Goal: Task Accomplishment & Management: Complete application form

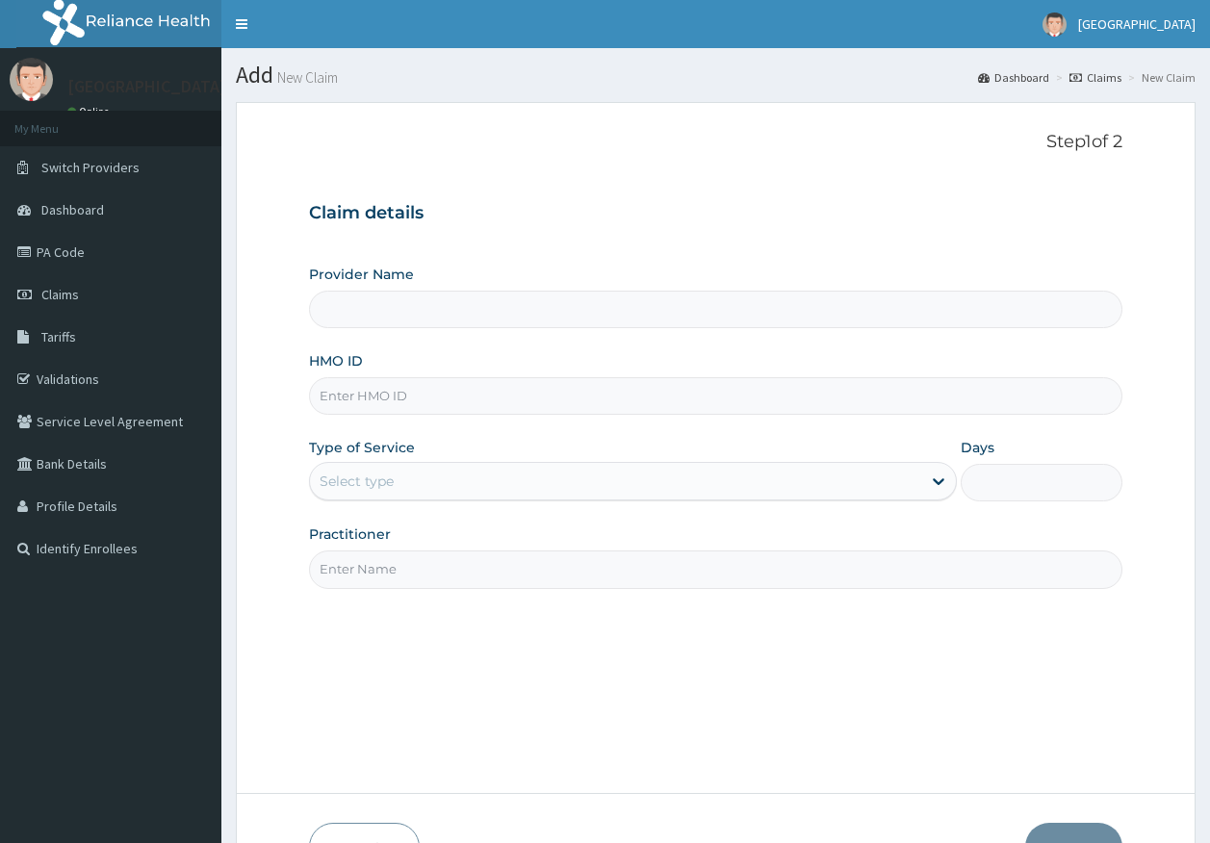
drag, startPoint x: 0, startPoint y: 0, endPoint x: 377, endPoint y: 403, distance: 552.1
type input "KML/10011/A"
click at [374, 474] on div "Select type" at bounding box center [356, 480] width 74 height 19
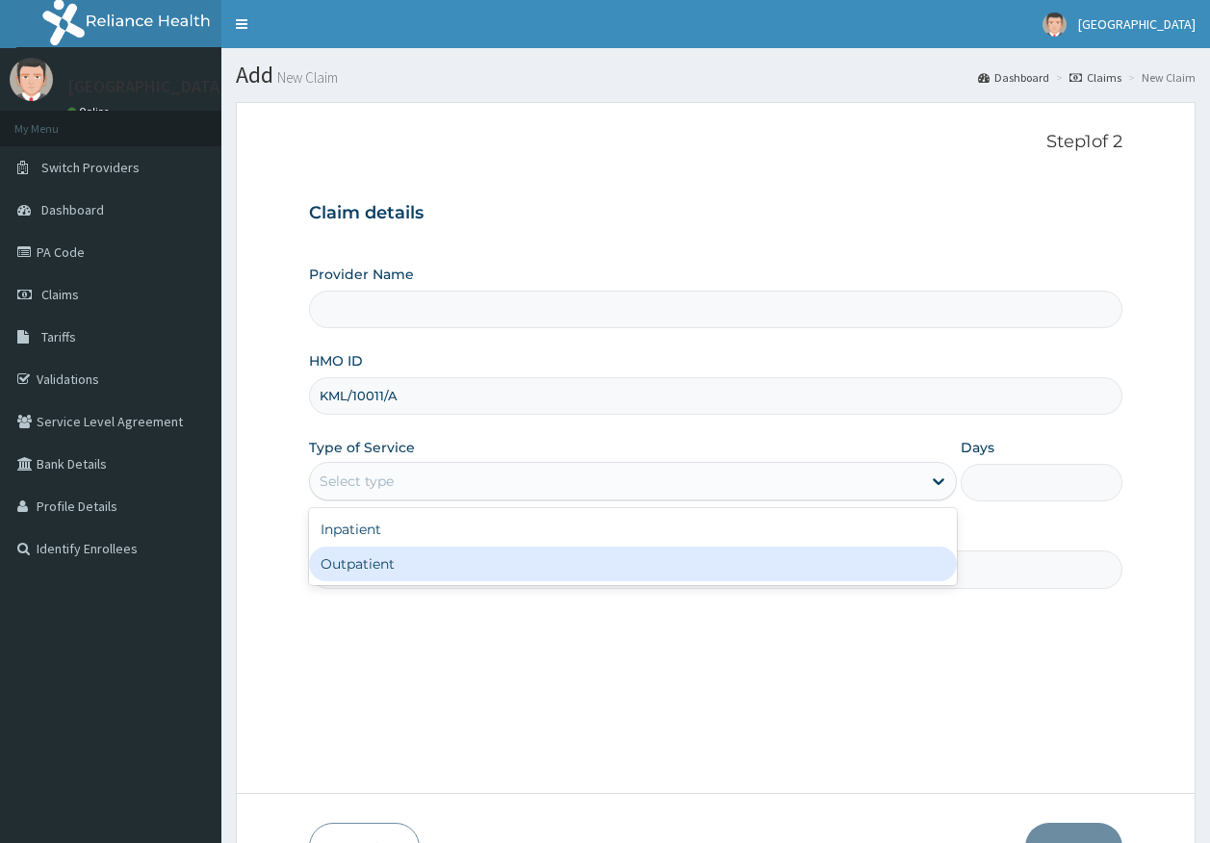
click at [366, 568] on div "Outpatient" at bounding box center [633, 564] width 648 height 35
type input "1"
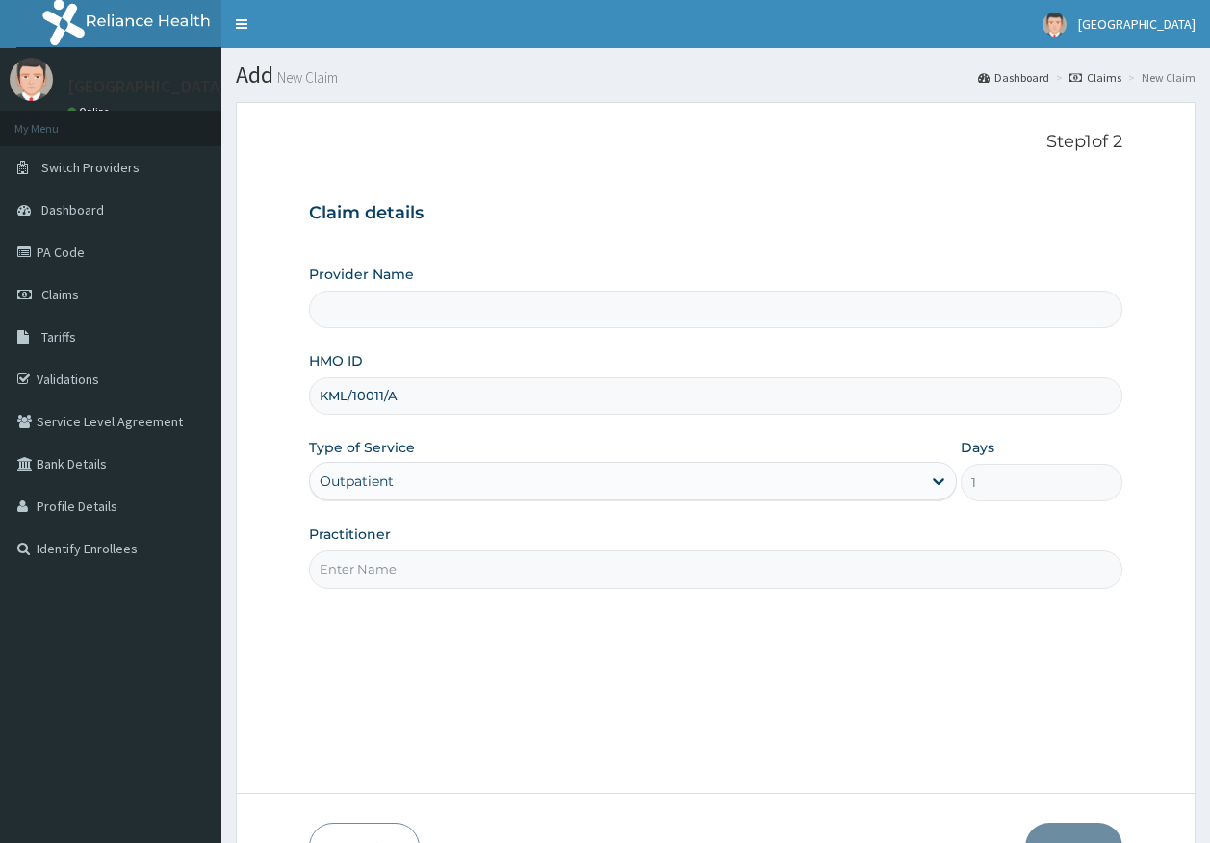
click at [381, 573] on input "Practitioner" at bounding box center [716, 569] width 814 height 38
type input "Kingtrust Medical Center"
type input "DR AJAYI"
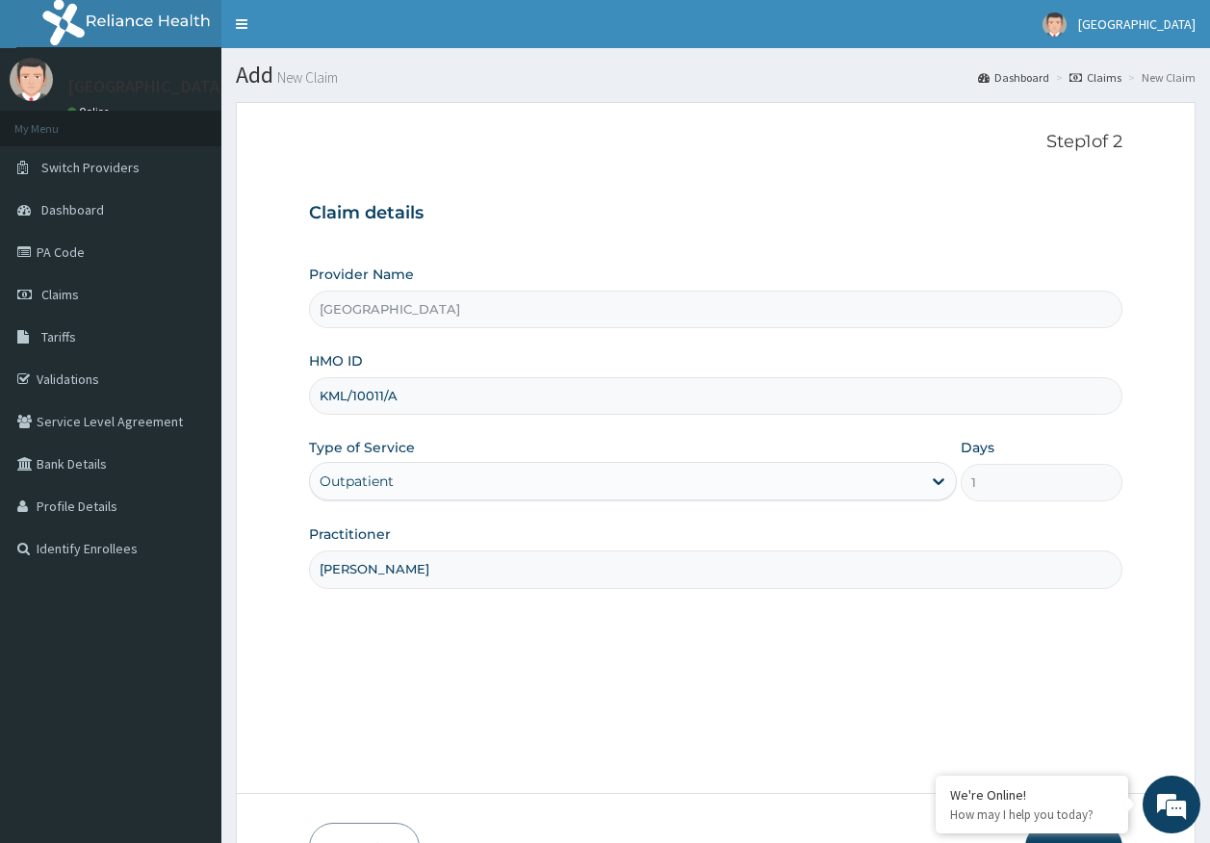
scroll to position [123, 0]
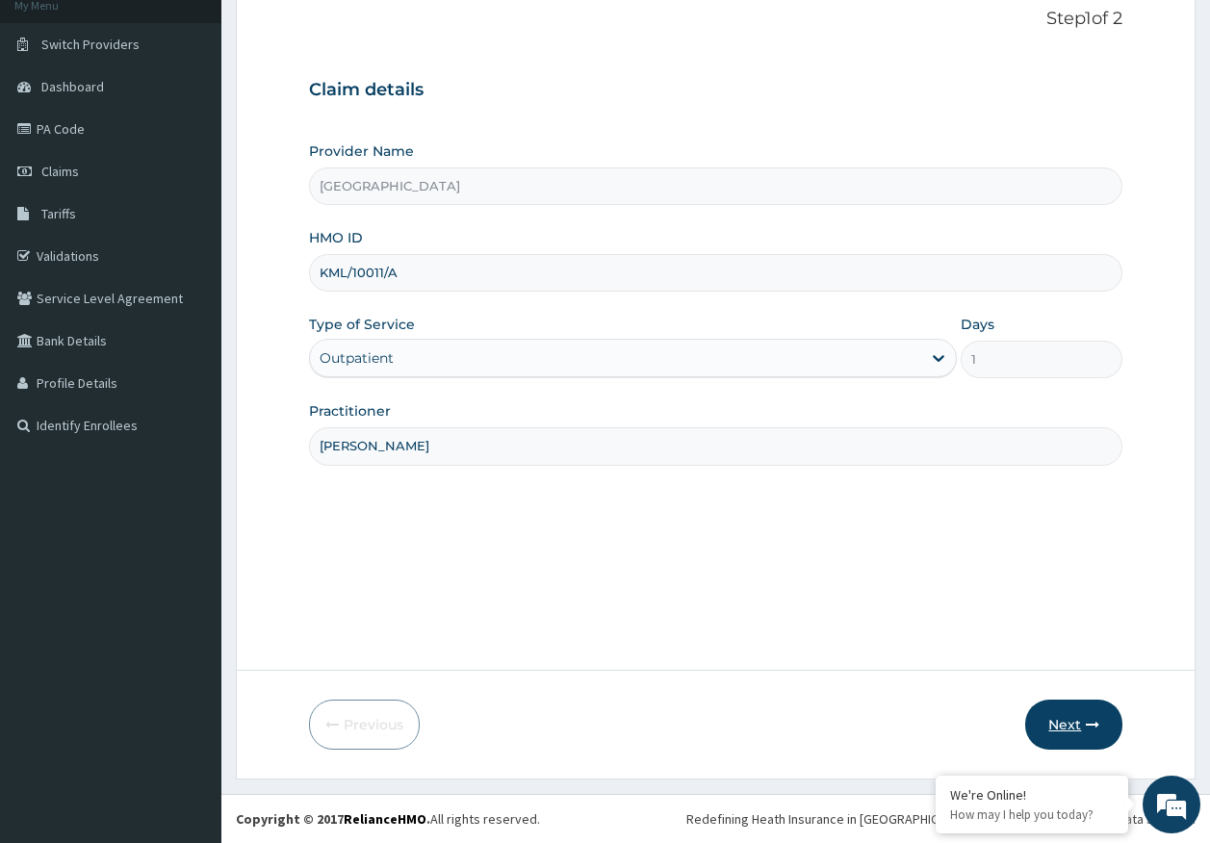
click at [1052, 718] on button "Next" at bounding box center [1073, 725] width 97 height 50
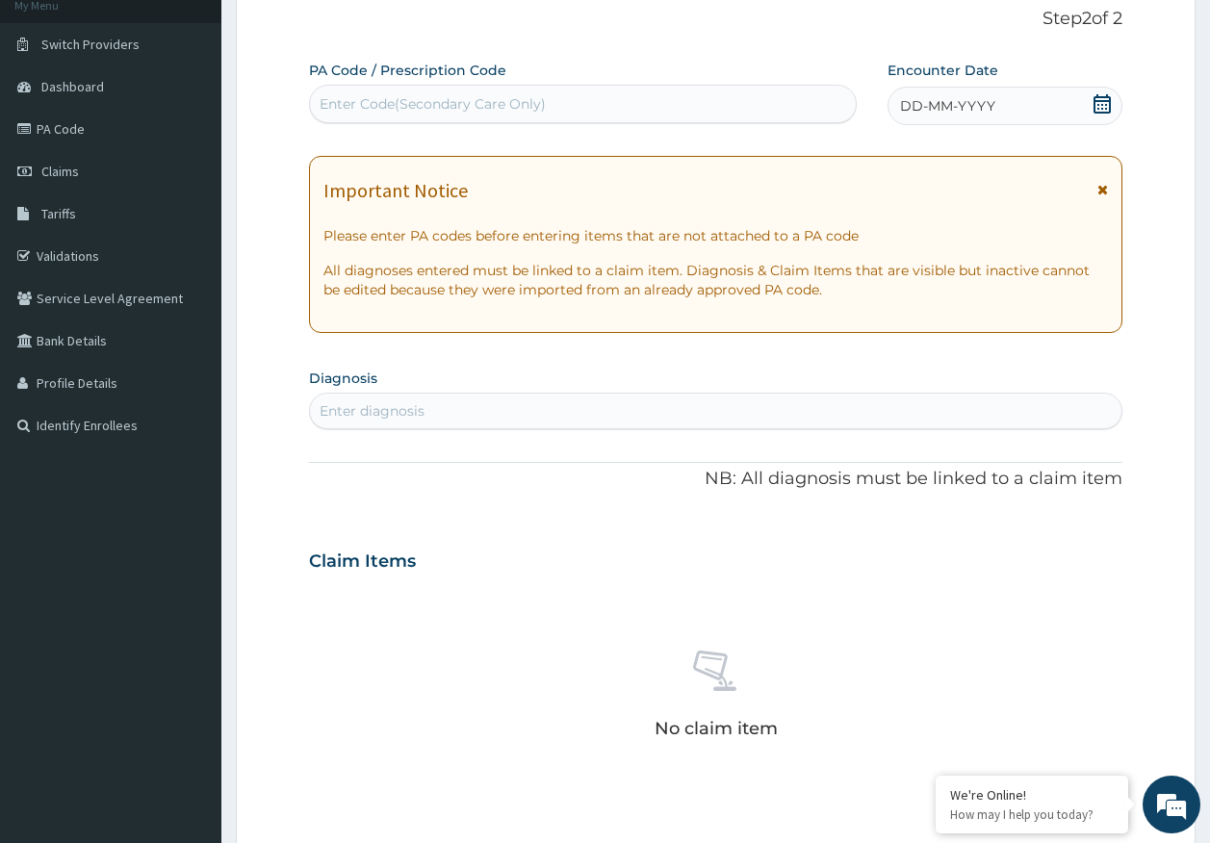
click at [452, 408] on div "Enter diagnosis" at bounding box center [716, 410] width 812 height 31
click at [461, 106] on div "Enter Code(Secondary Care Only)" at bounding box center [432, 103] width 226 height 19
type input "PA/3452F6"
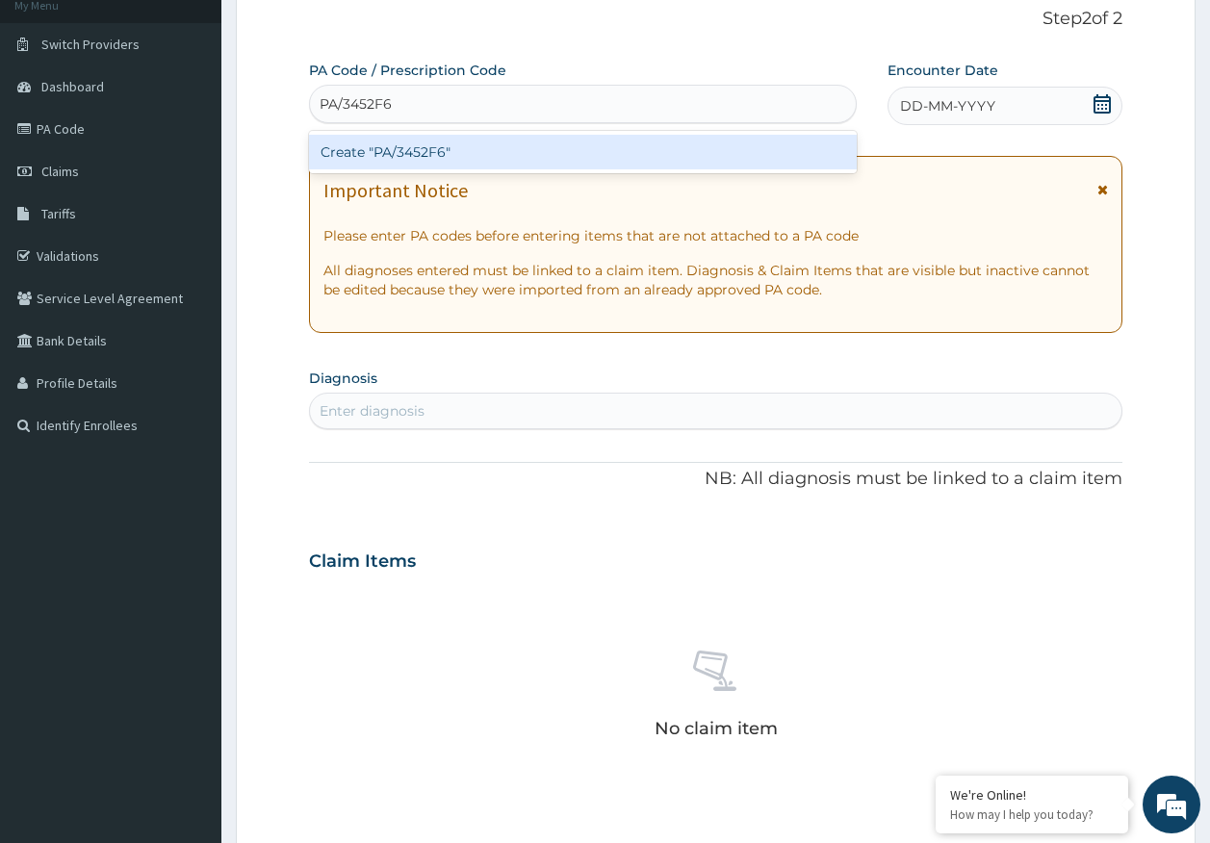
click at [442, 157] on div "Create "PA/3452F6"" at bounding box center [583, 152] width 548 height 35
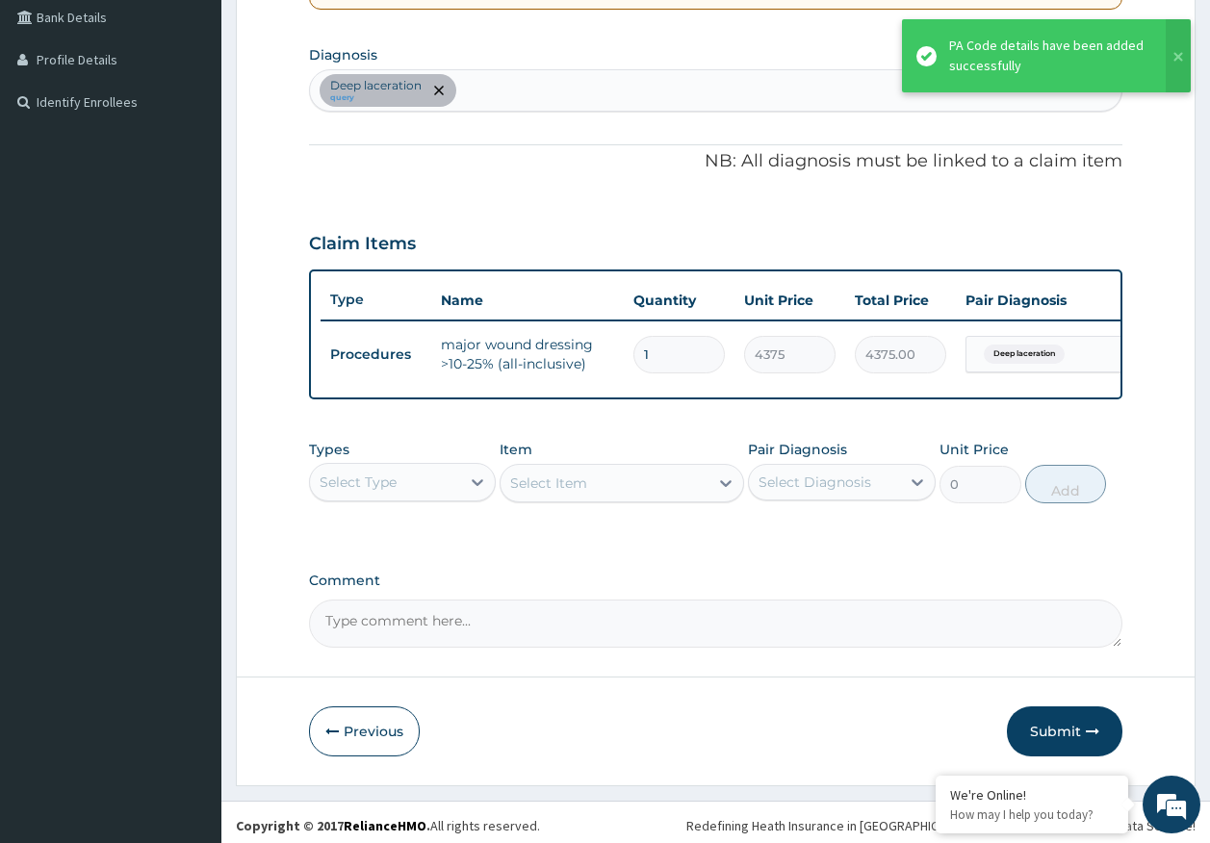
scroll to position [468, 0]
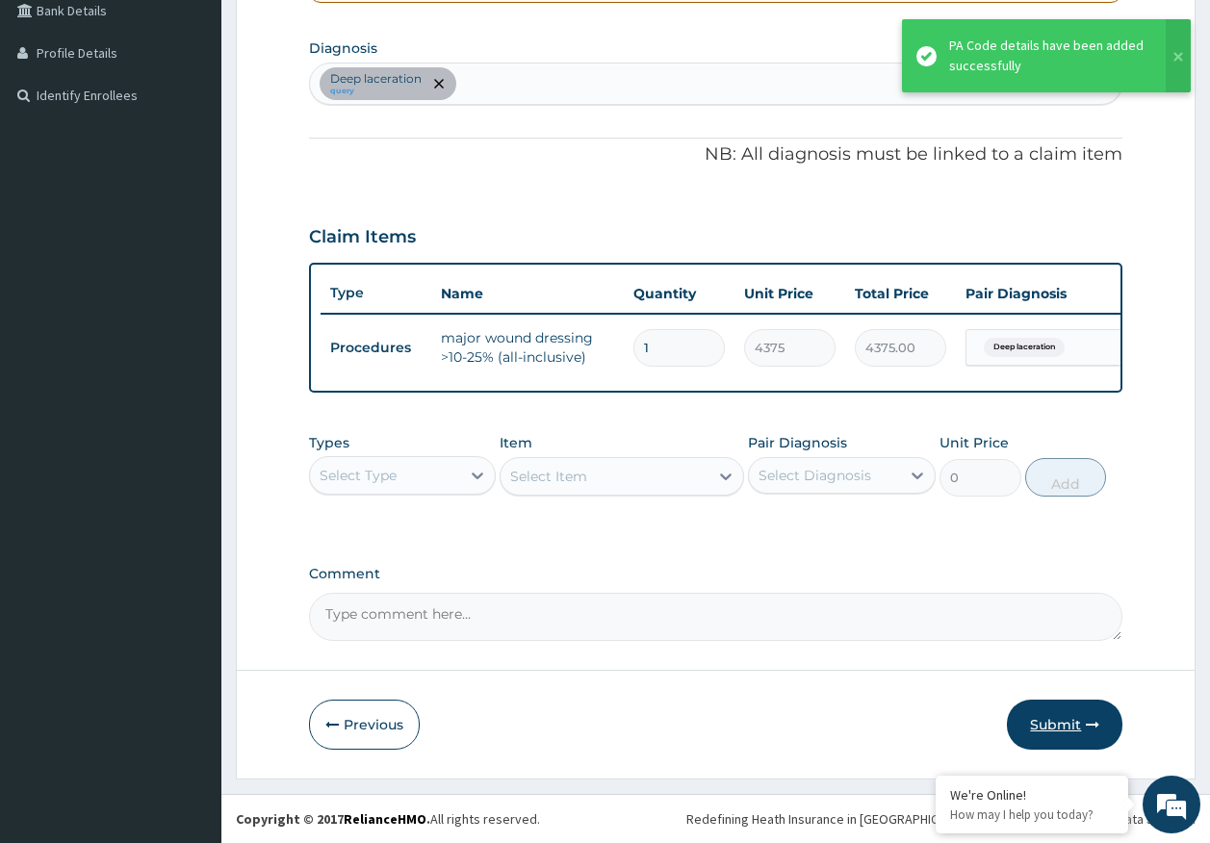
click at [1039, 728] on button "Submit" at bounding box center [1064, 725] width 115 height 50
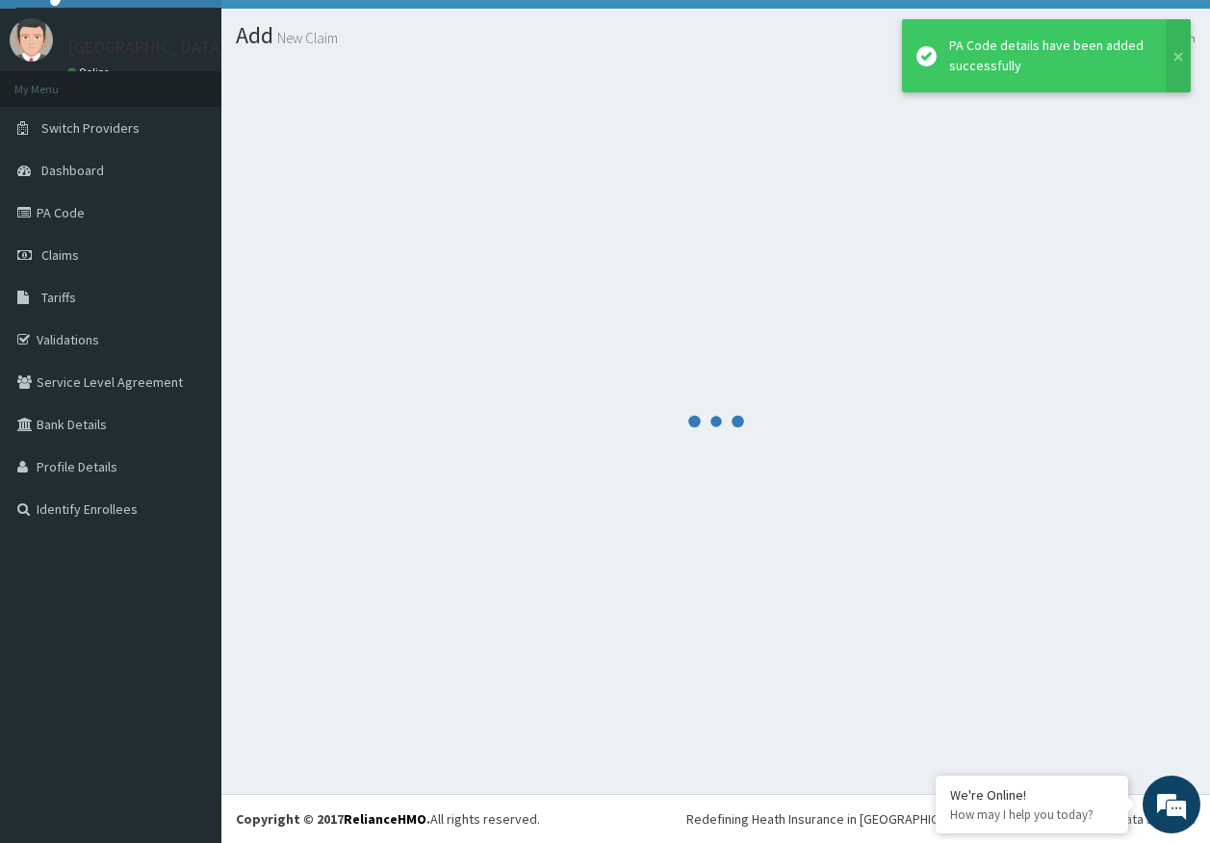
scroll to position [39, 0]
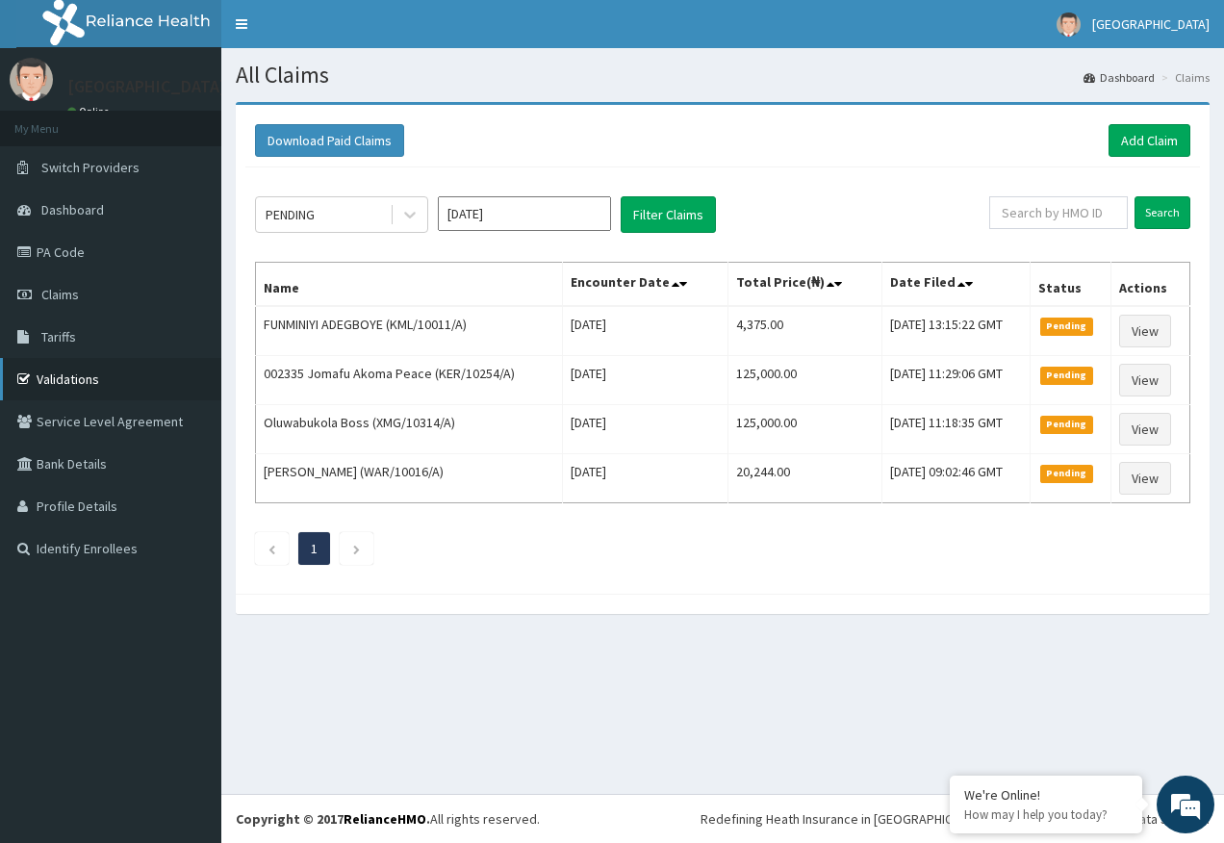
click at [103, 376] on link "Validations" at bounding box center [110, 379] width 221 height 42
click at [75, 250] on link "PA Code" at bounding box center [110, 252] width 221 height 42
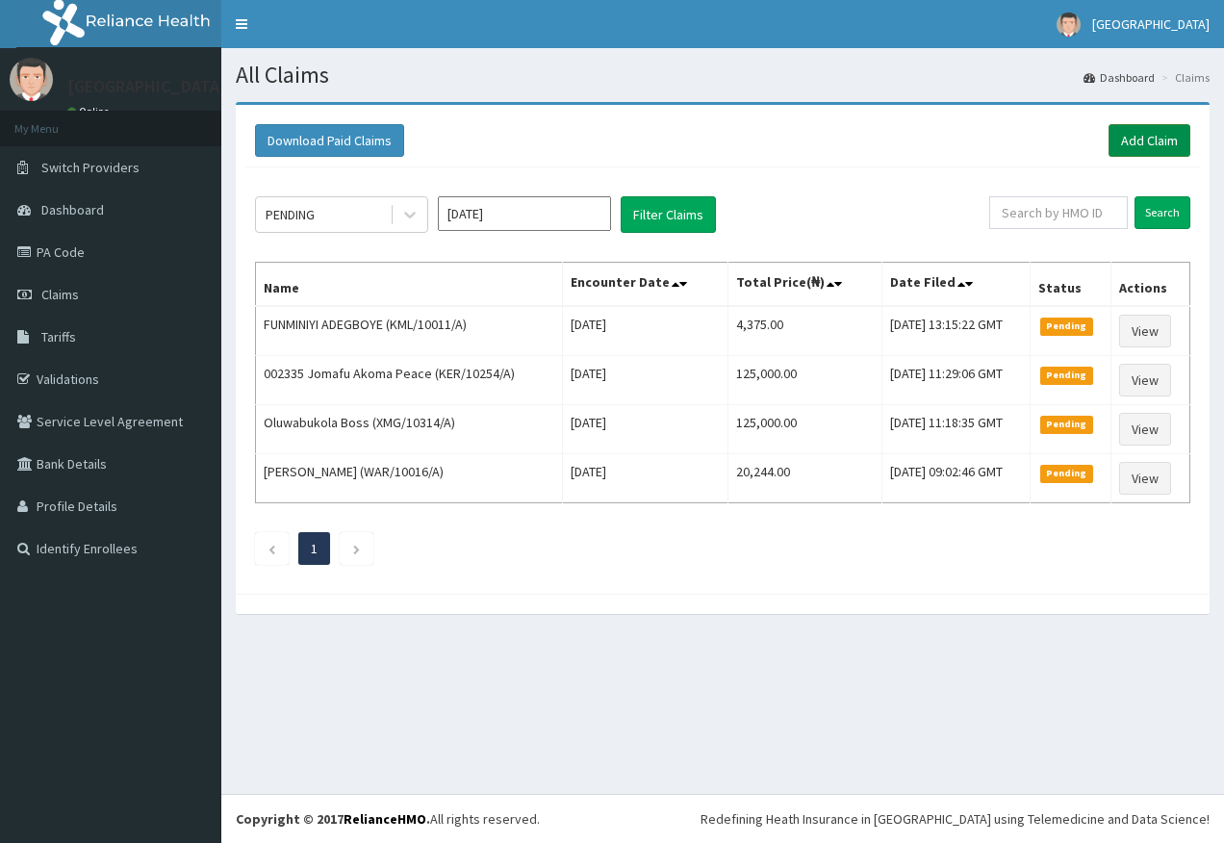
click at [1149, 146] on link "Add Claim" at bounding box center [1150, 140] width 82 height 33
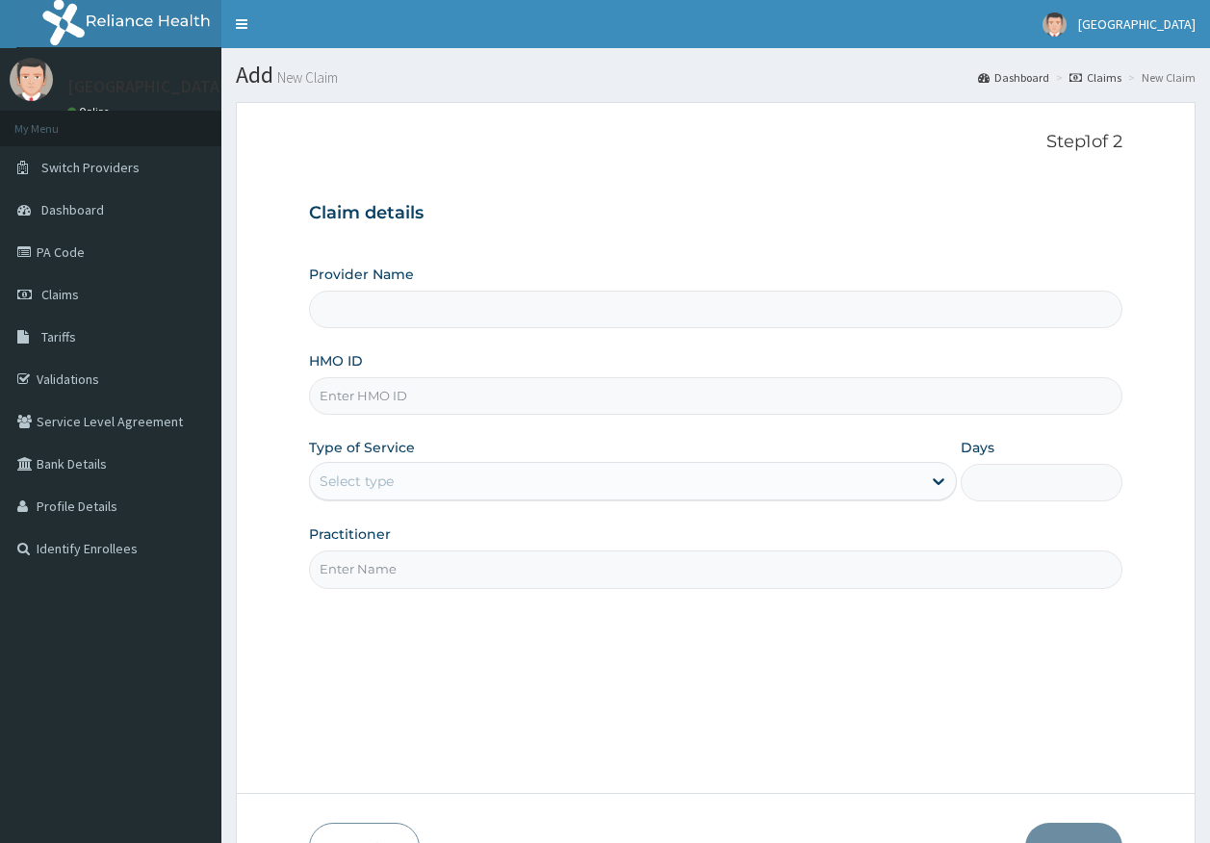
click at [371, 404] on input "HMO ID" at bounding box center [716, 396] width 814 height 38
paste input "PEM/10001/A"
type input "PEM/10001/A"
click at [368, 483] on div "Select type" at bounding box center [356, 480] width 74 height 19
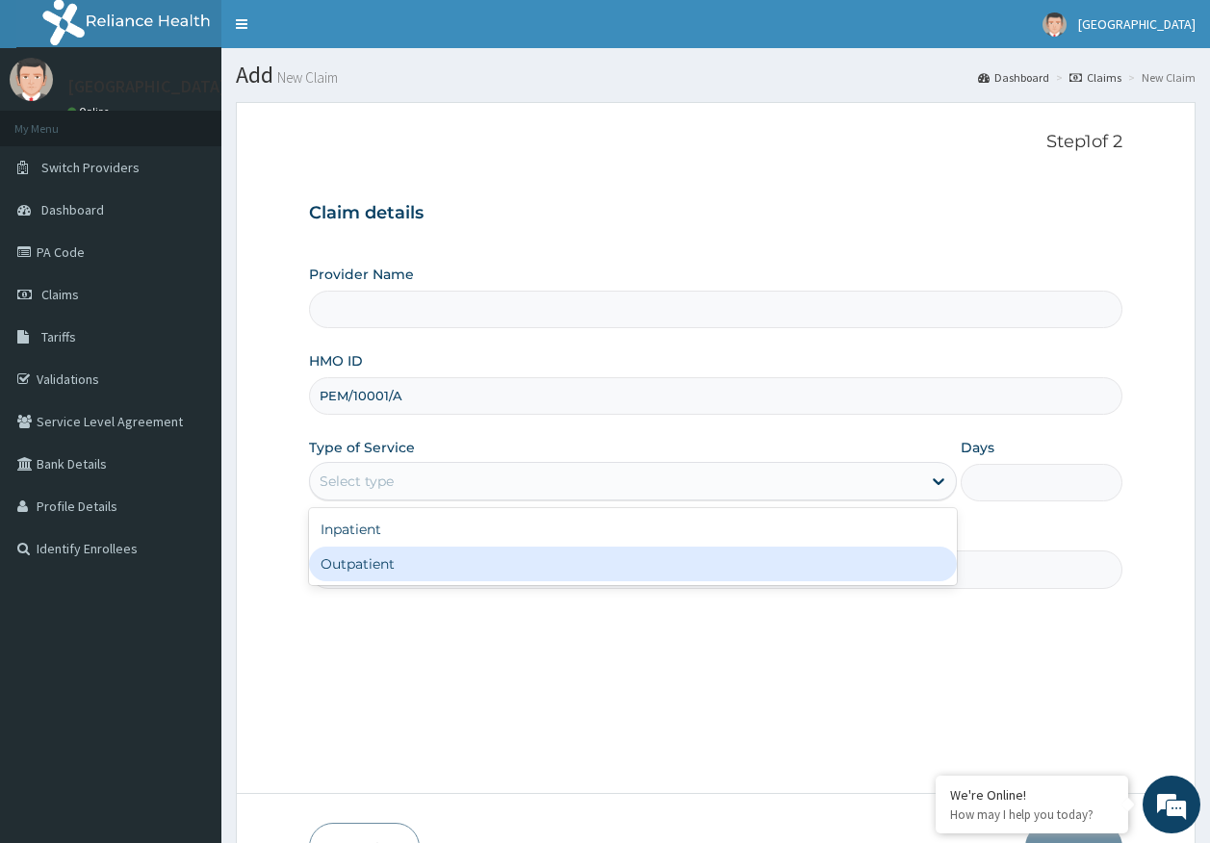
click at [378, 567] on div "Outpatient" at bounding box center [633, 564] width 648 height 35
type input "1"
type input "[GEOGRAPHIC_DATA]"
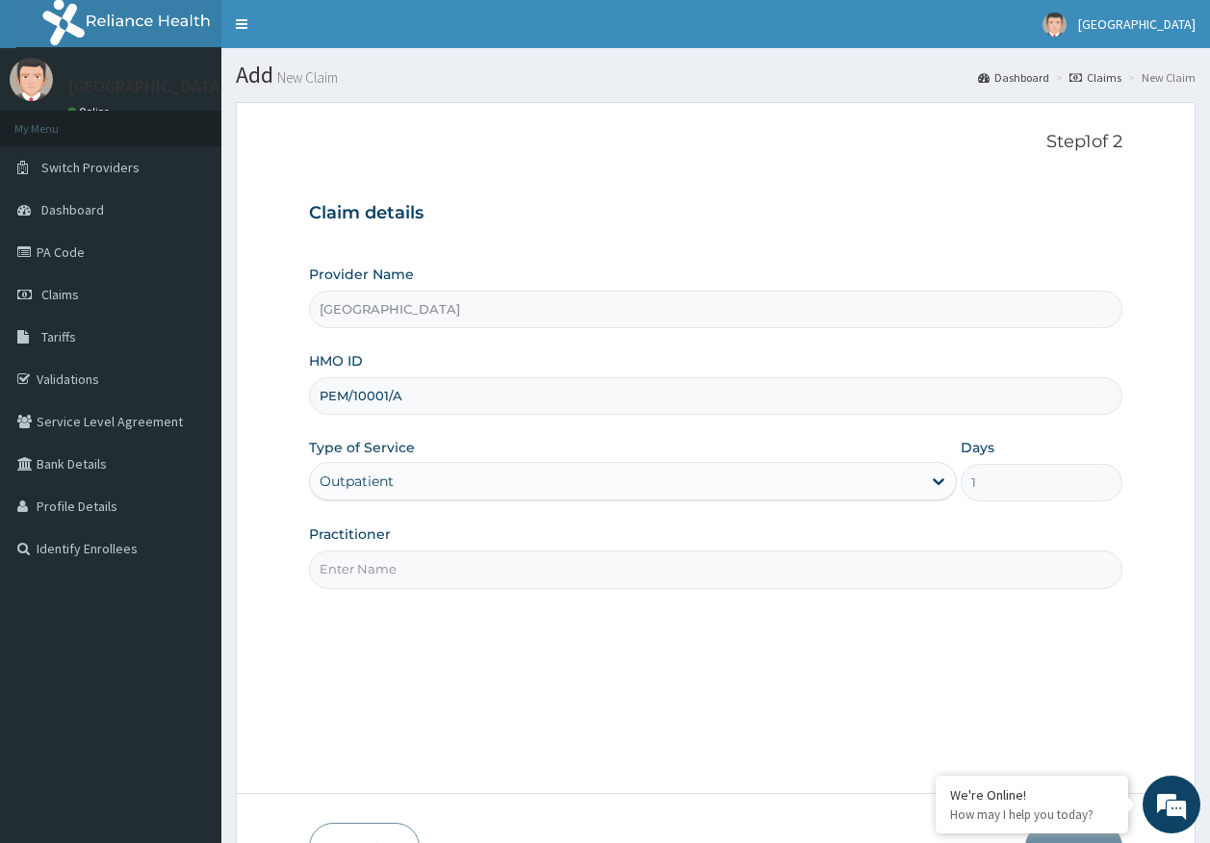
drag, startPoint x: 394, startPoint y: 566, endPoint x: 395, endPoint y: 581, distance: 15.5
click at [394, 566] on input "Practitioner" at bounding box center [716, 569] width 814 height 38
type input "[PERSON_NAME]"
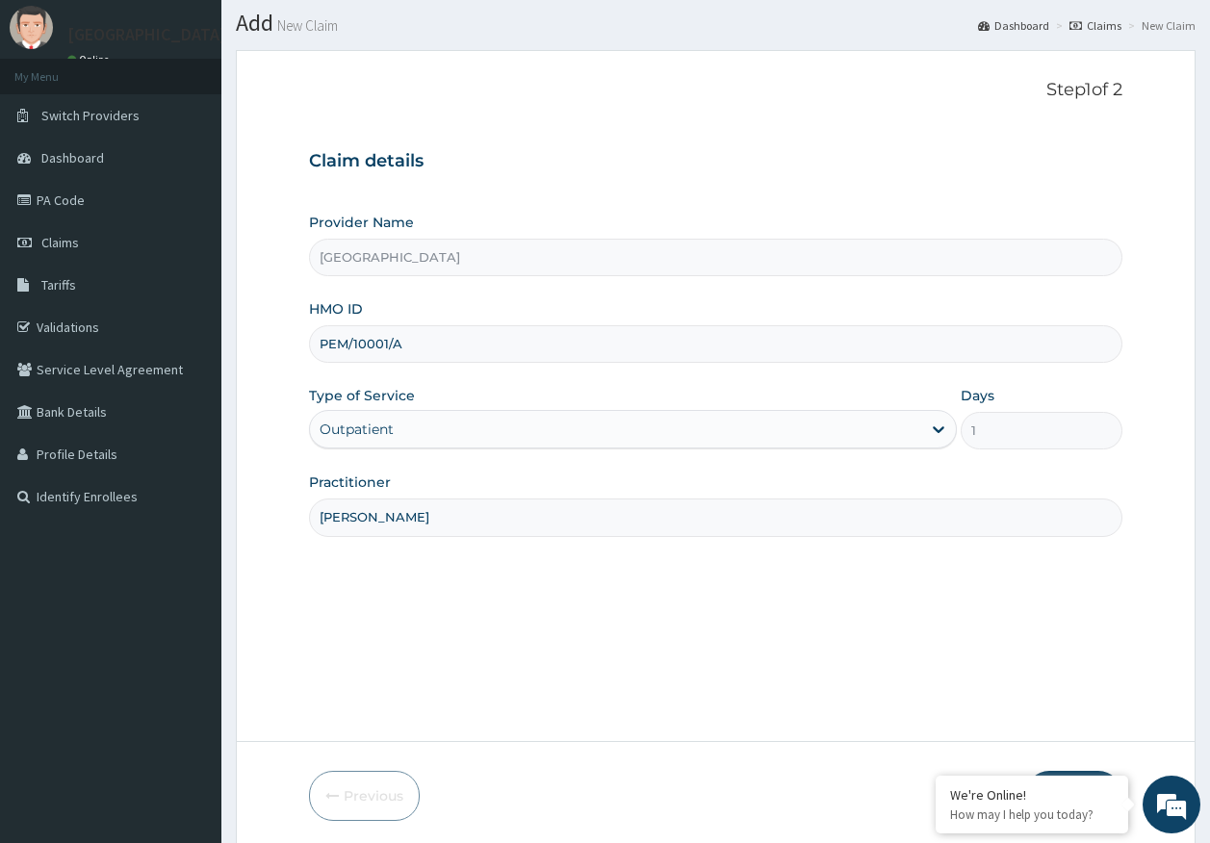
scroll to position [123, 0]
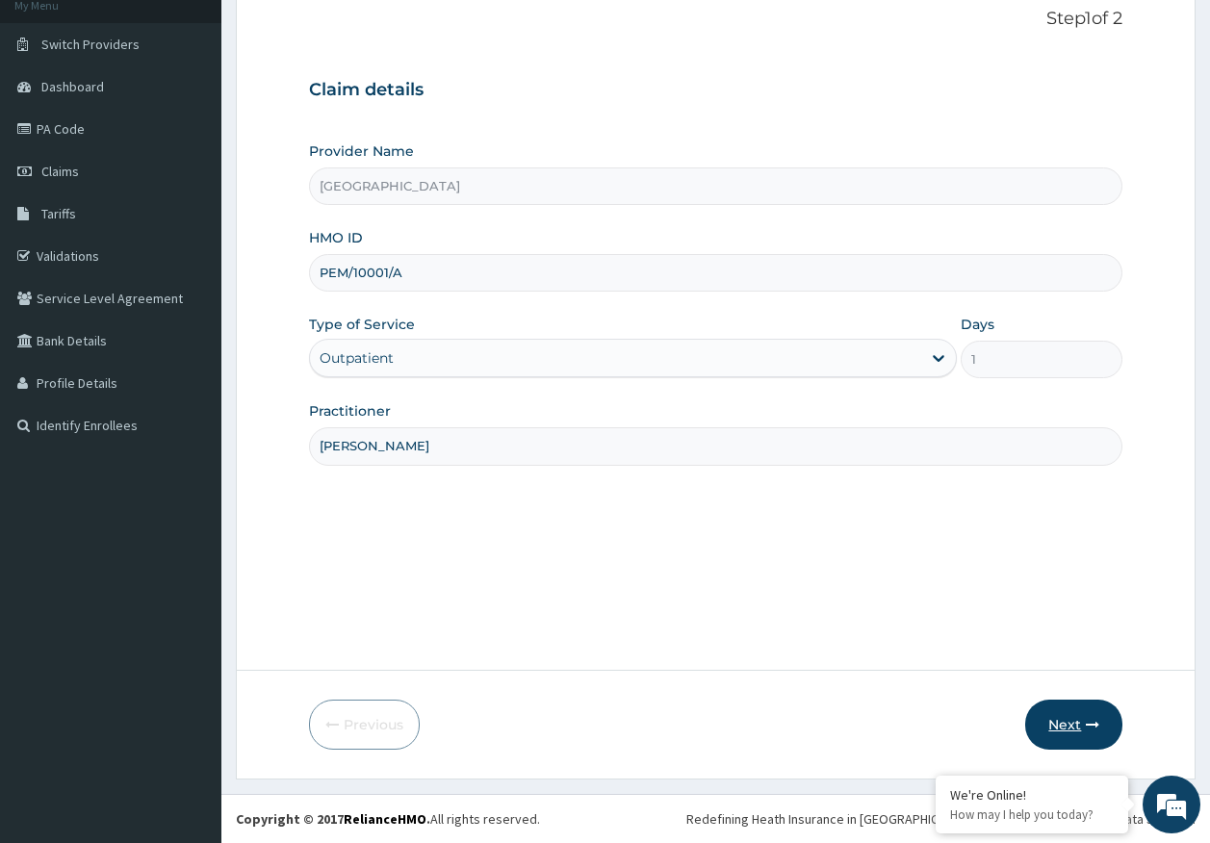
click at [1089, 726] on icon "button" at bounding box center [1091, 724] width 13 height 13
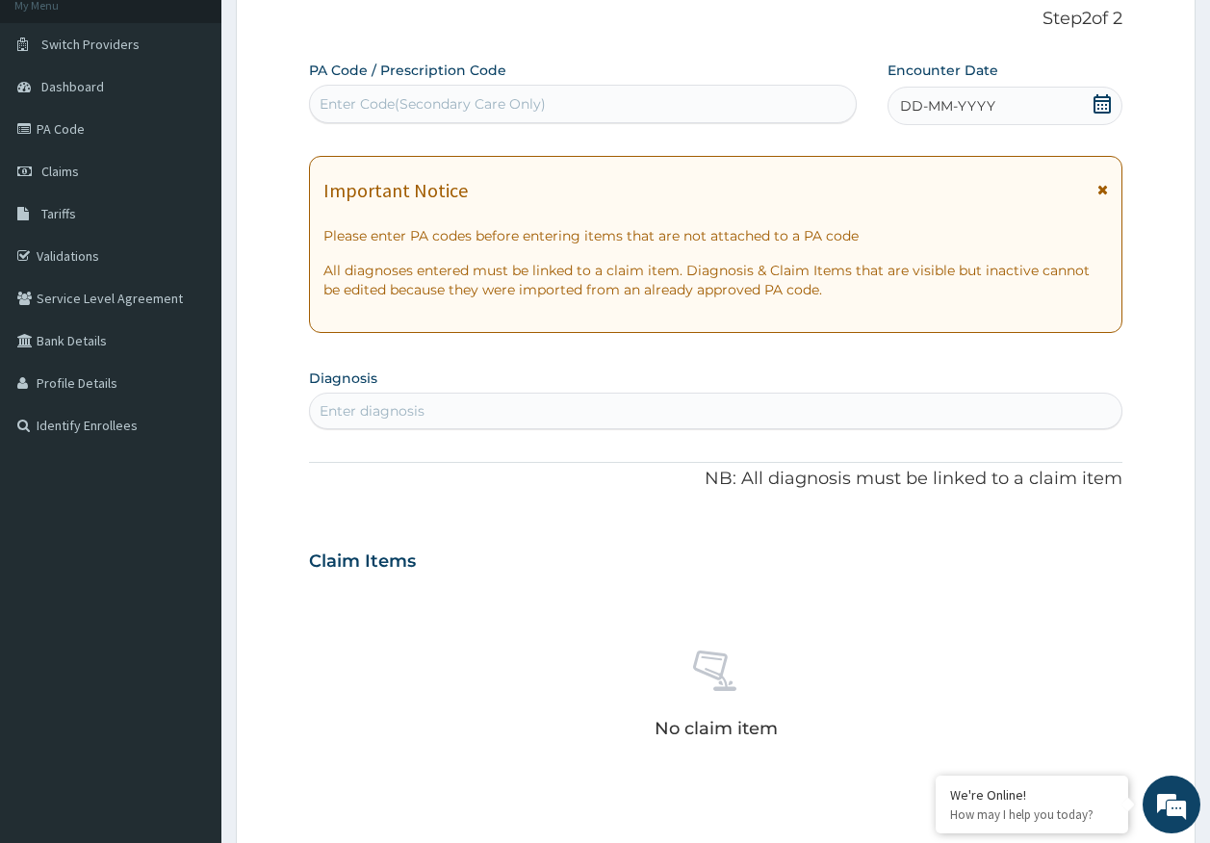
scroll to position [0, 0]
click at [441, 425] on div "Enter diagnosis" at bounding box center [716, 410] width 812 height 31
type input "SEPSI"
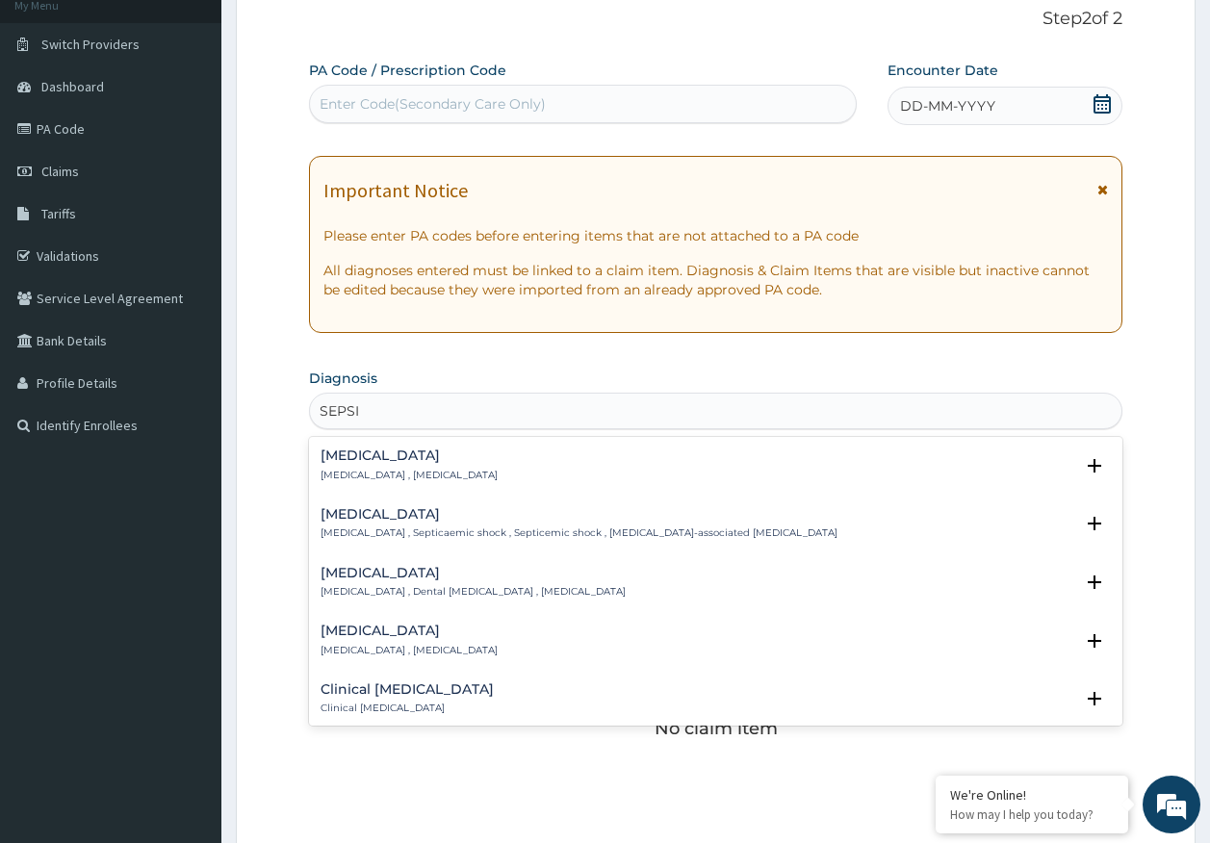
click at [365, 460] on h4 "Sepsis" at bounding box center [408, 455] width 177 height 14
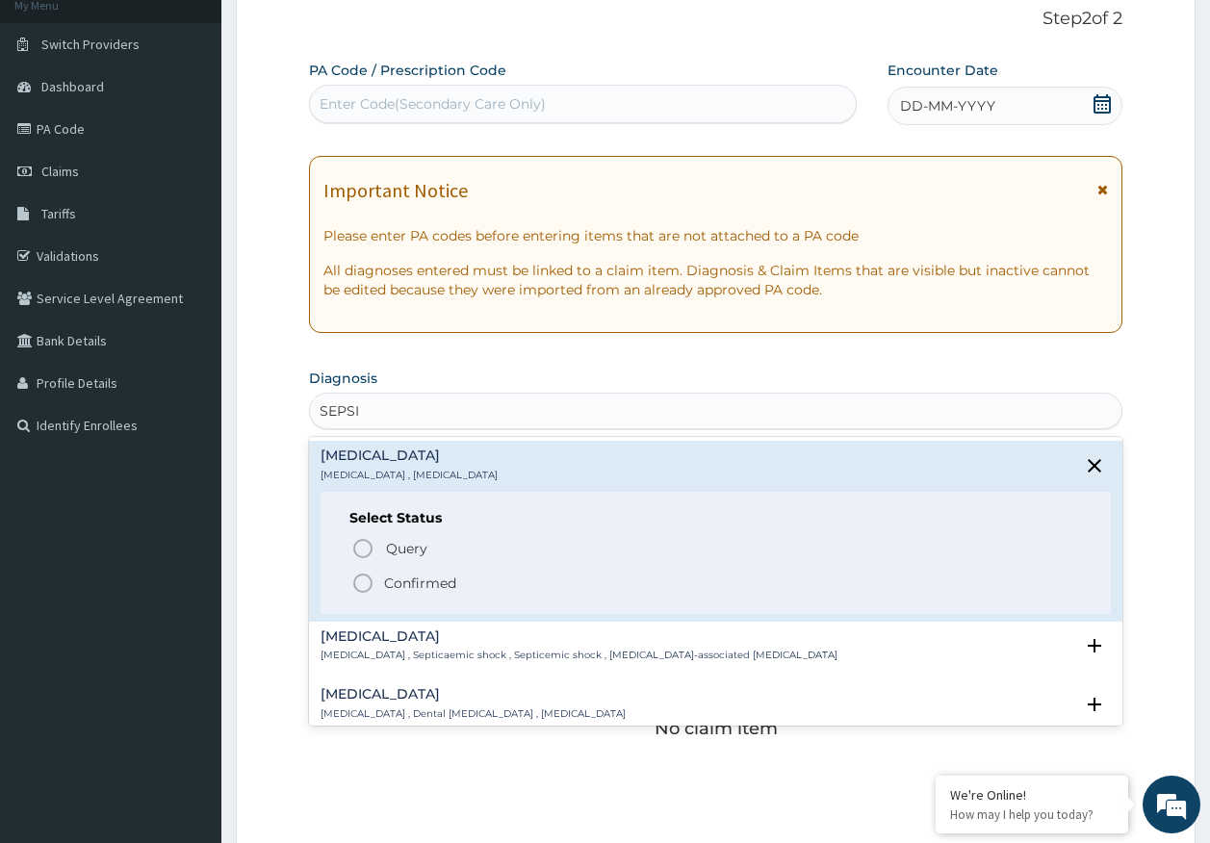
click at [411, 544] on span "Query" at bounding box center [406, 548] width 41 height 19
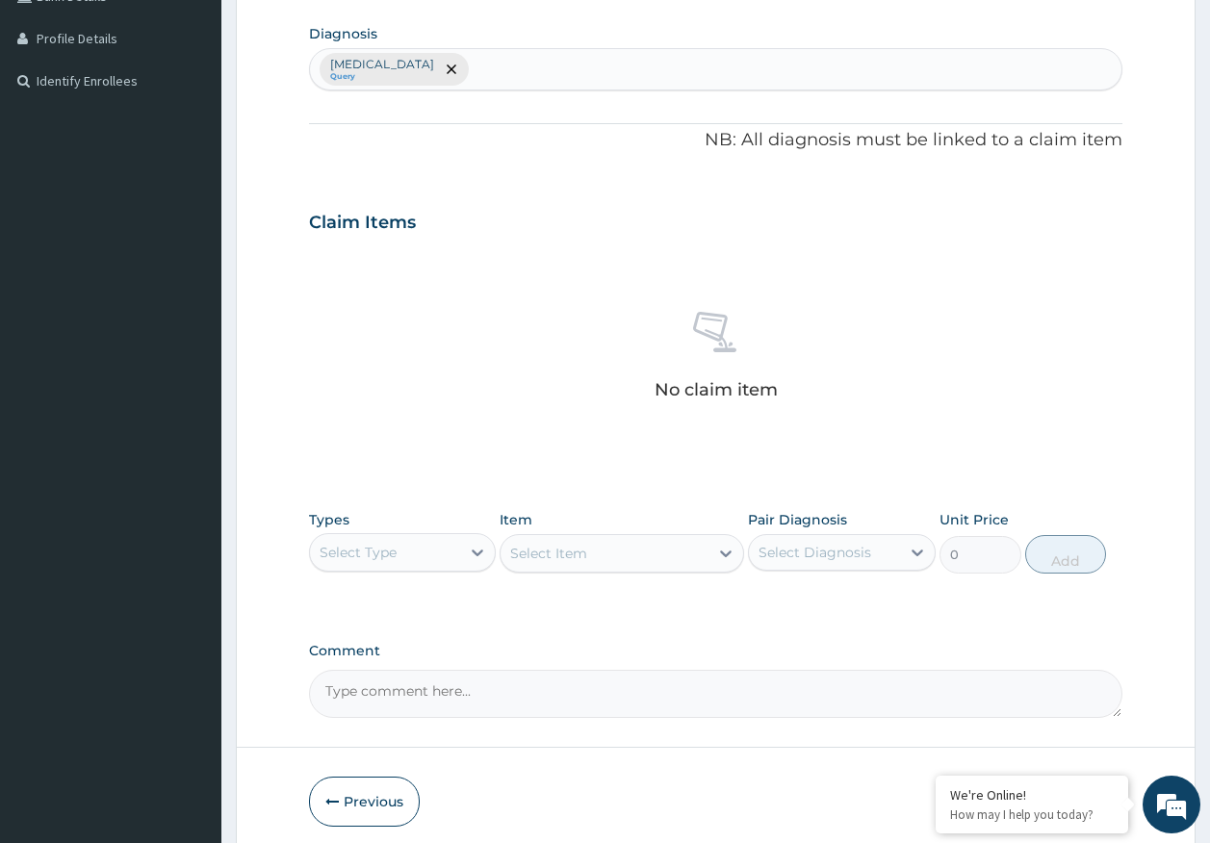
scroll to position [545, 0]
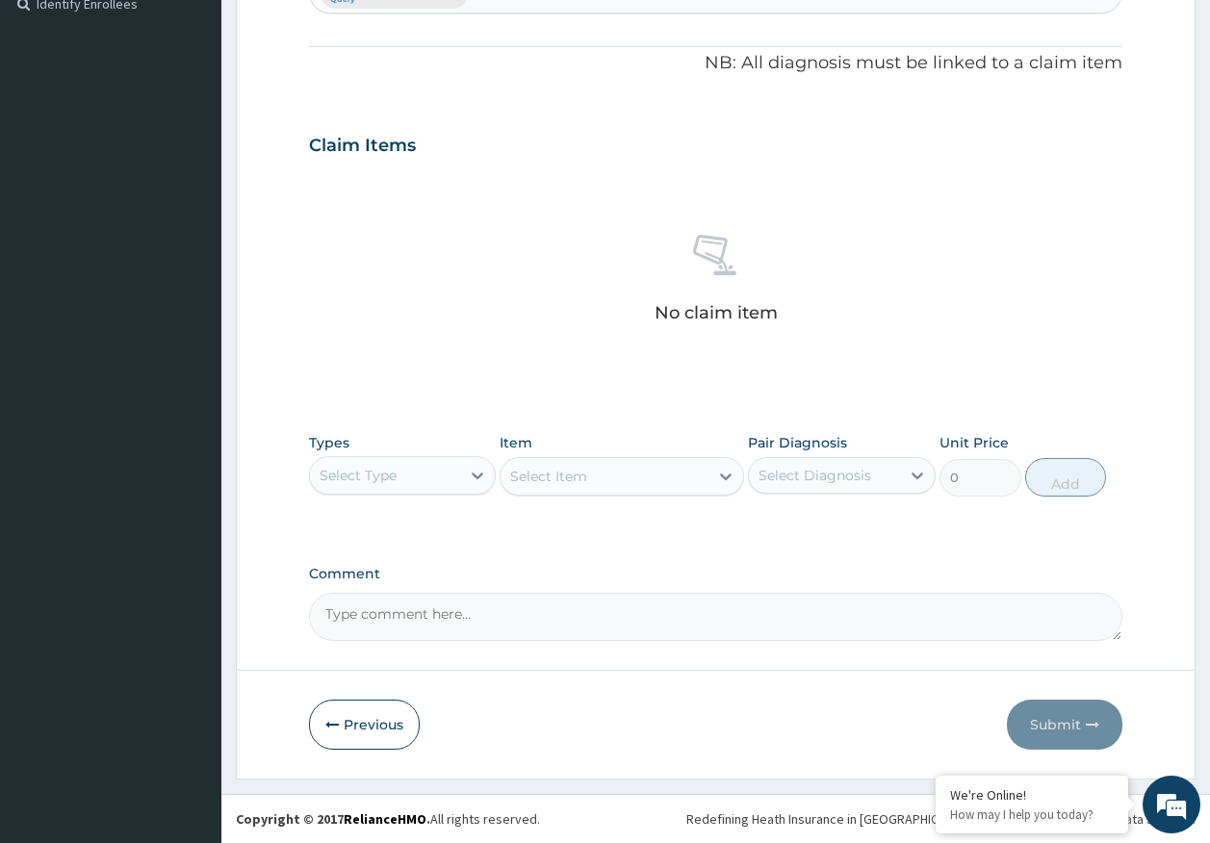
click at [386, 472] on div "Select Type" at bounding box center [357, 475] width 77 height 19
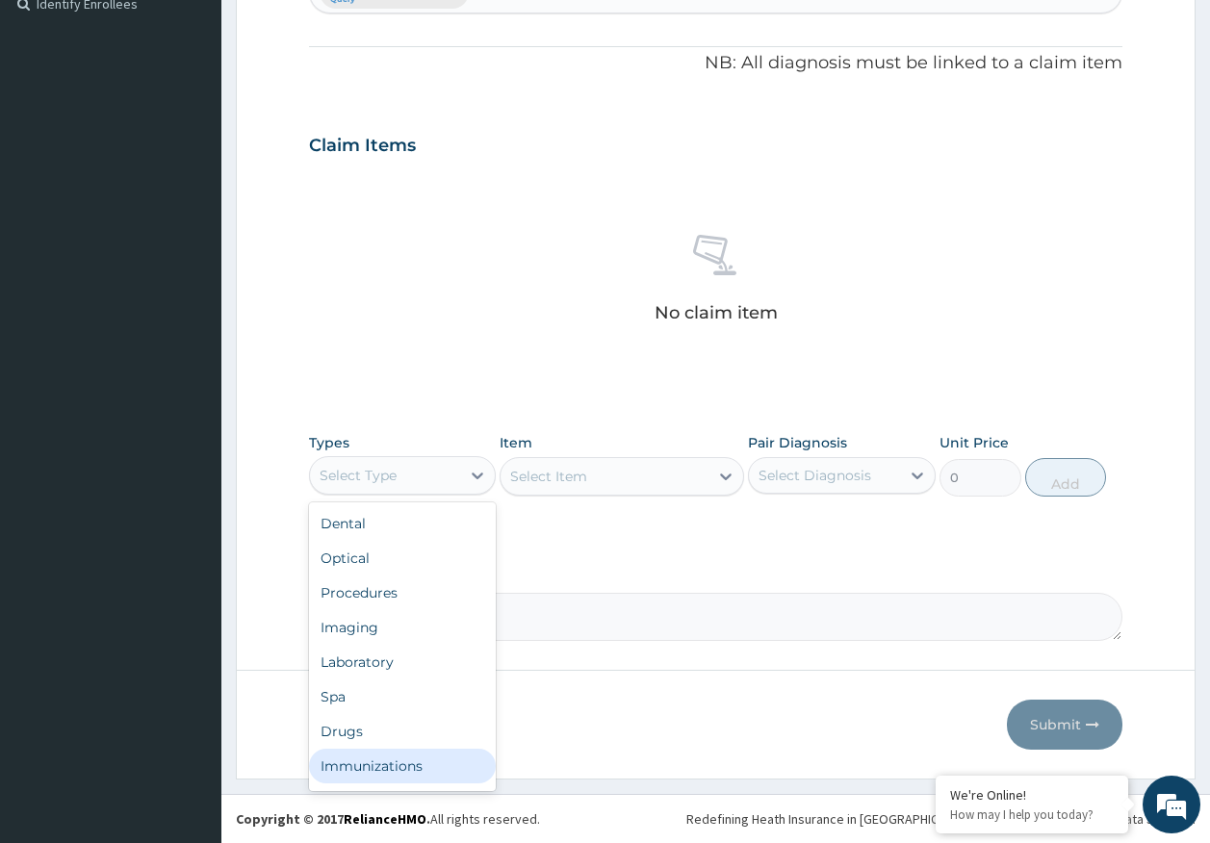
drag, startPoint x: 373, startPoint y: 764, endPoint x: 453, endPoint y: 695, distance: 105.7
click at [376, 764] on div "Immunizations" at bounding box center [403, 766] width 188 height 35
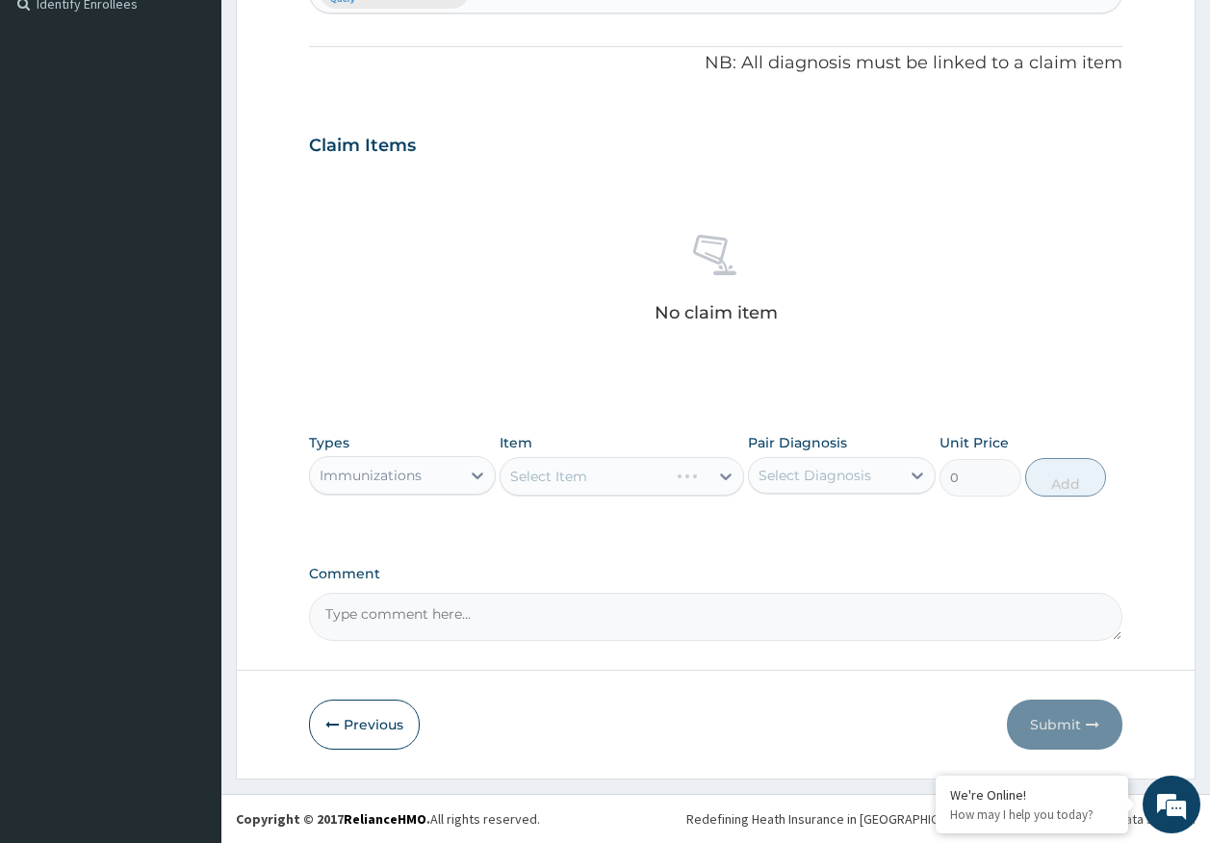
click at [830, 469] on div "Select Diagnosis" at bounding box center [814, 475] width 113 height 19
click at [826, 531] on div "Sepsis" at bounding box center [842, 524] width 188 height 39
checkbox input "true"
click at [668, 494] on div "Select Item" at bounding box center [621, 476] width 244 height 38
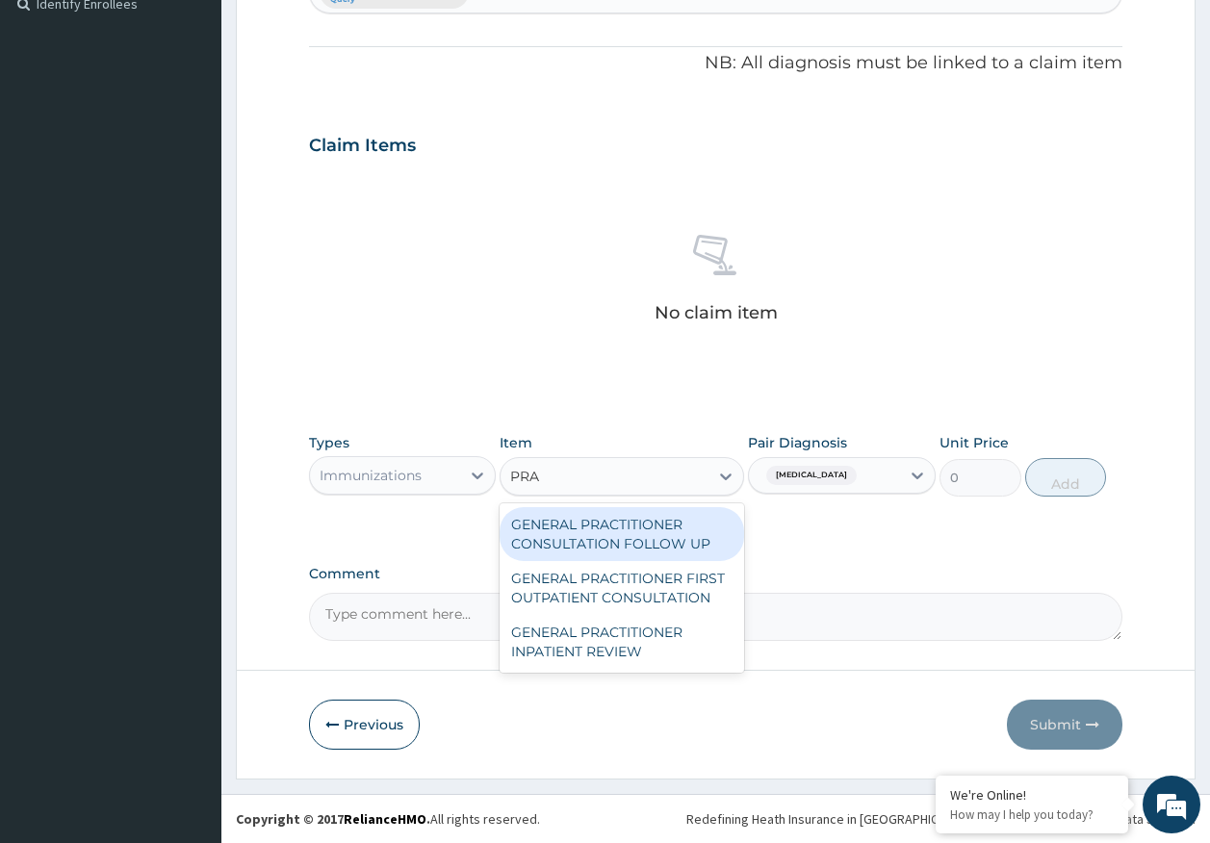
type input "PRAC"
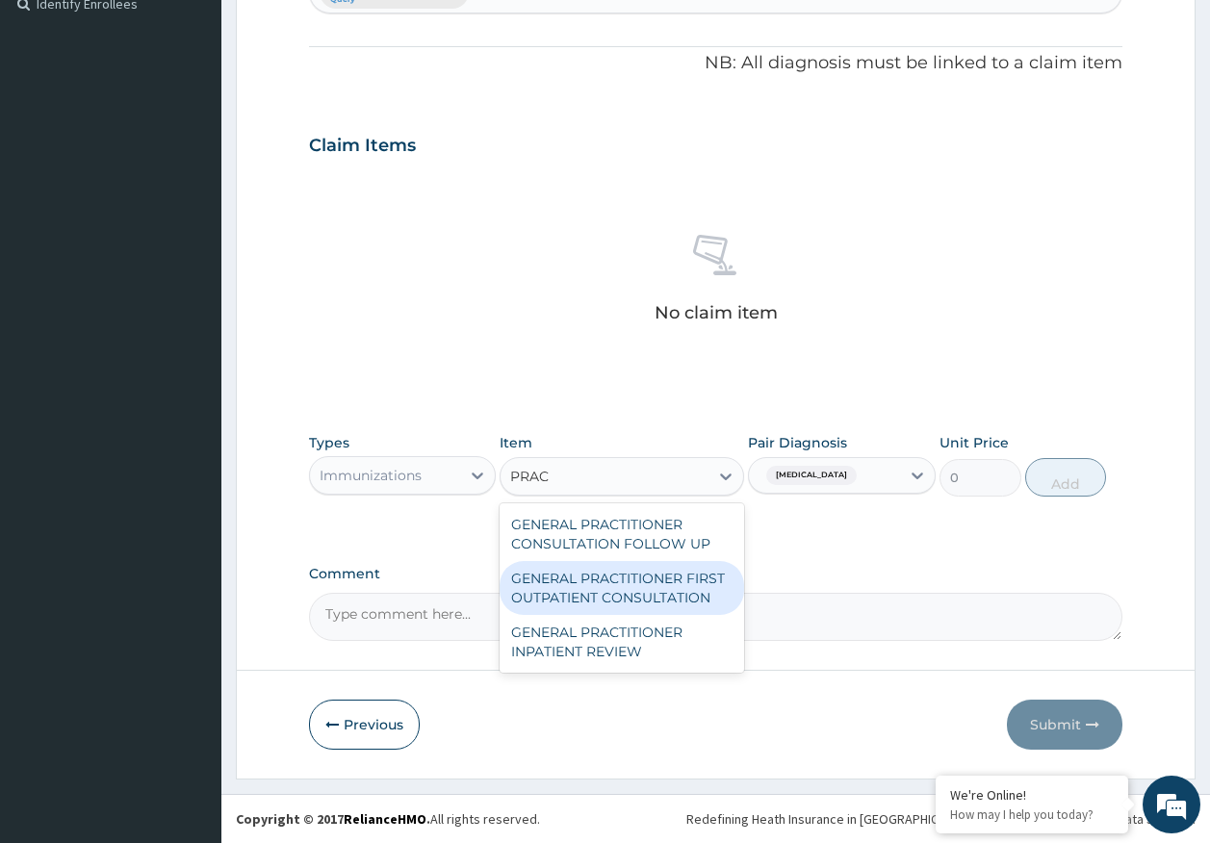
click at [682, 601] on div "GENERAL PRACTITIONER FIRST OUTPATIENT CONSULTATION" at bounding box center [621, 588] width 244 height 54
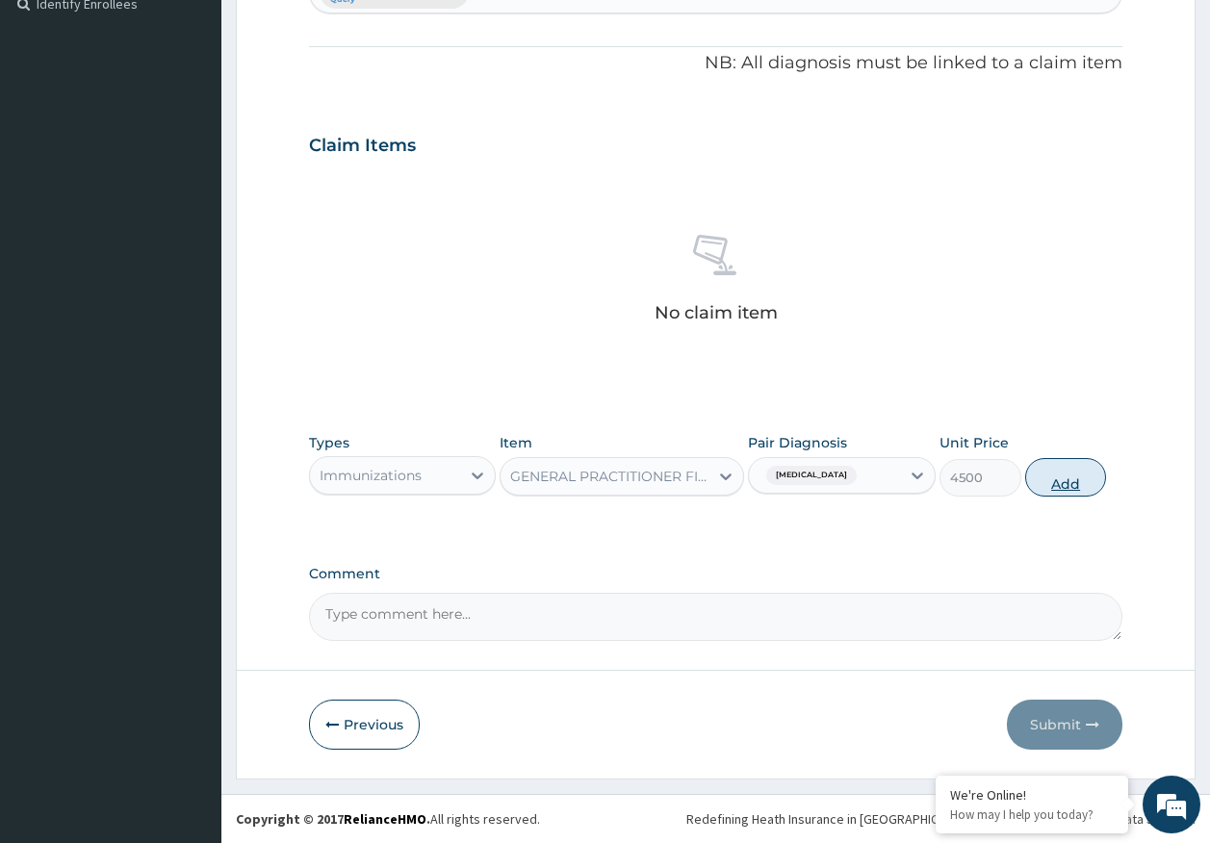
click at [1031, 476] on button "Add" at bounding box center [1066, 477] width 82 height 38
type input "0"
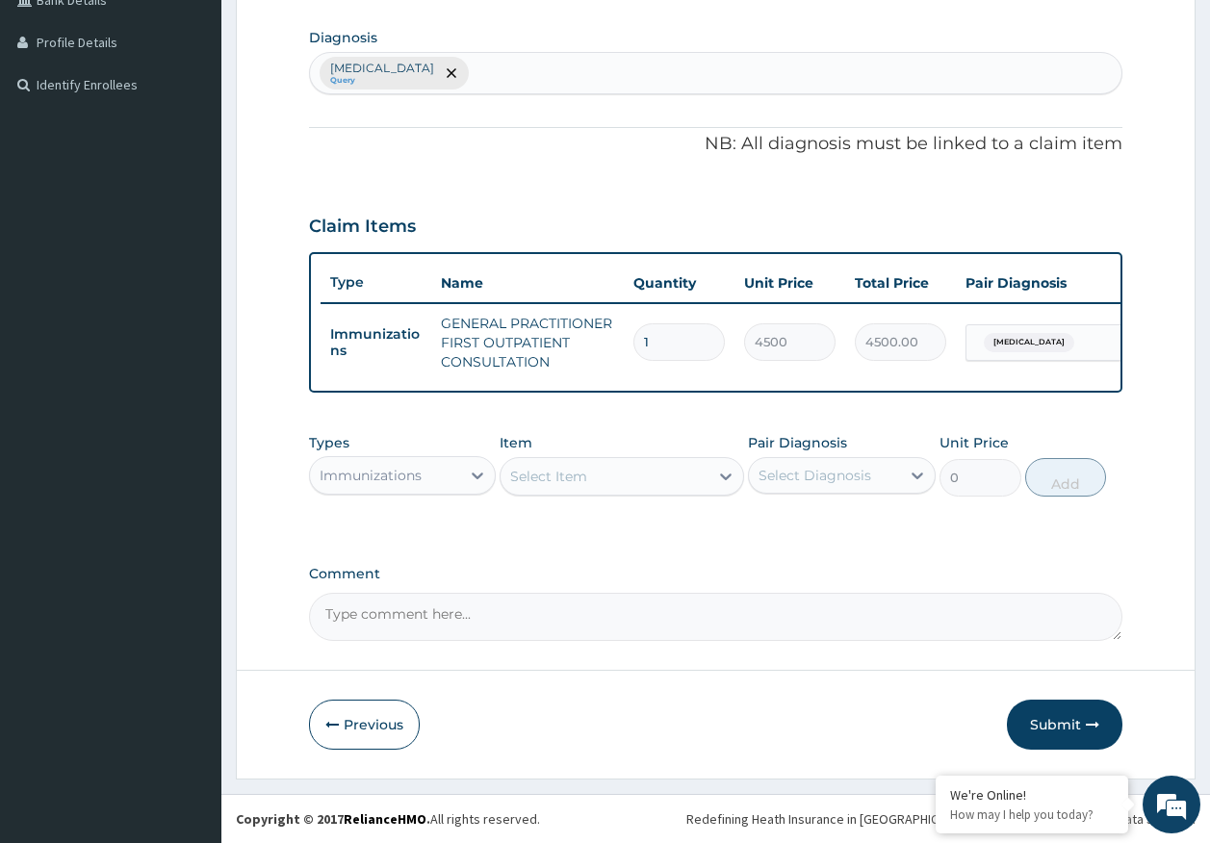
scroll to position [478, 0]
click at [418, 475] on div "Immunizations" at bounding box center [370, 475] width 102 height 19
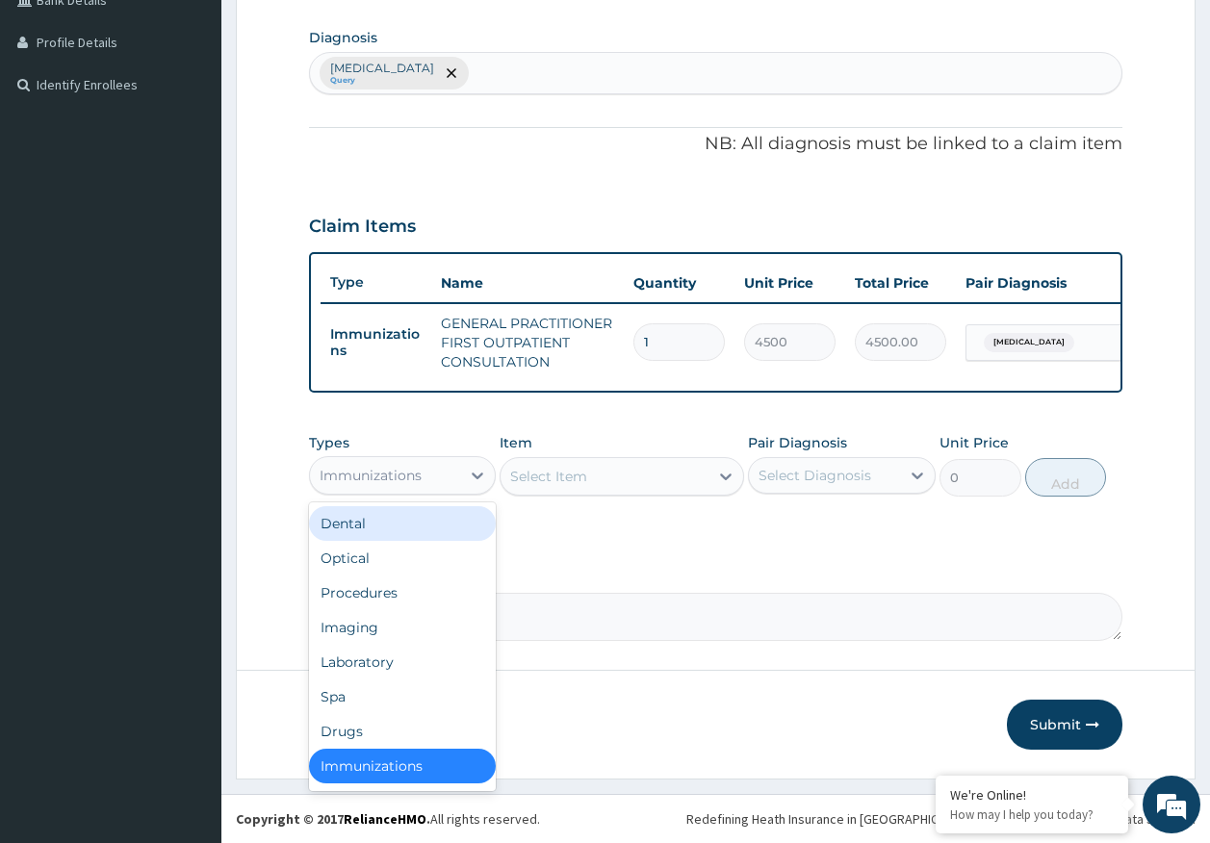
scroll to position [4, 0]
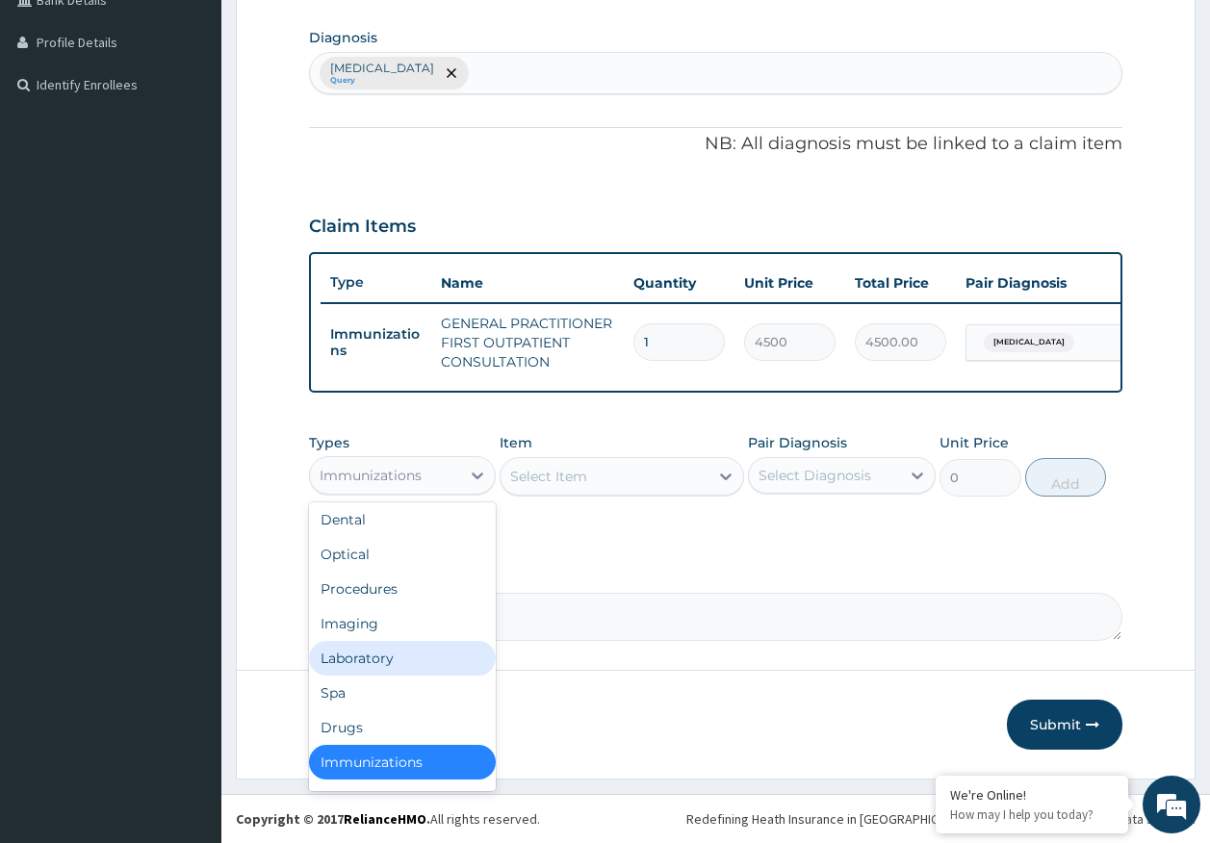
drag, startPoint x: 374, startPoint y: 660, endPoint x: 743, endPoint y: 464, distance: 417.6
click at [378, 657] on div "Laboratory" at bounding box center [403, 658] width 188 height 35
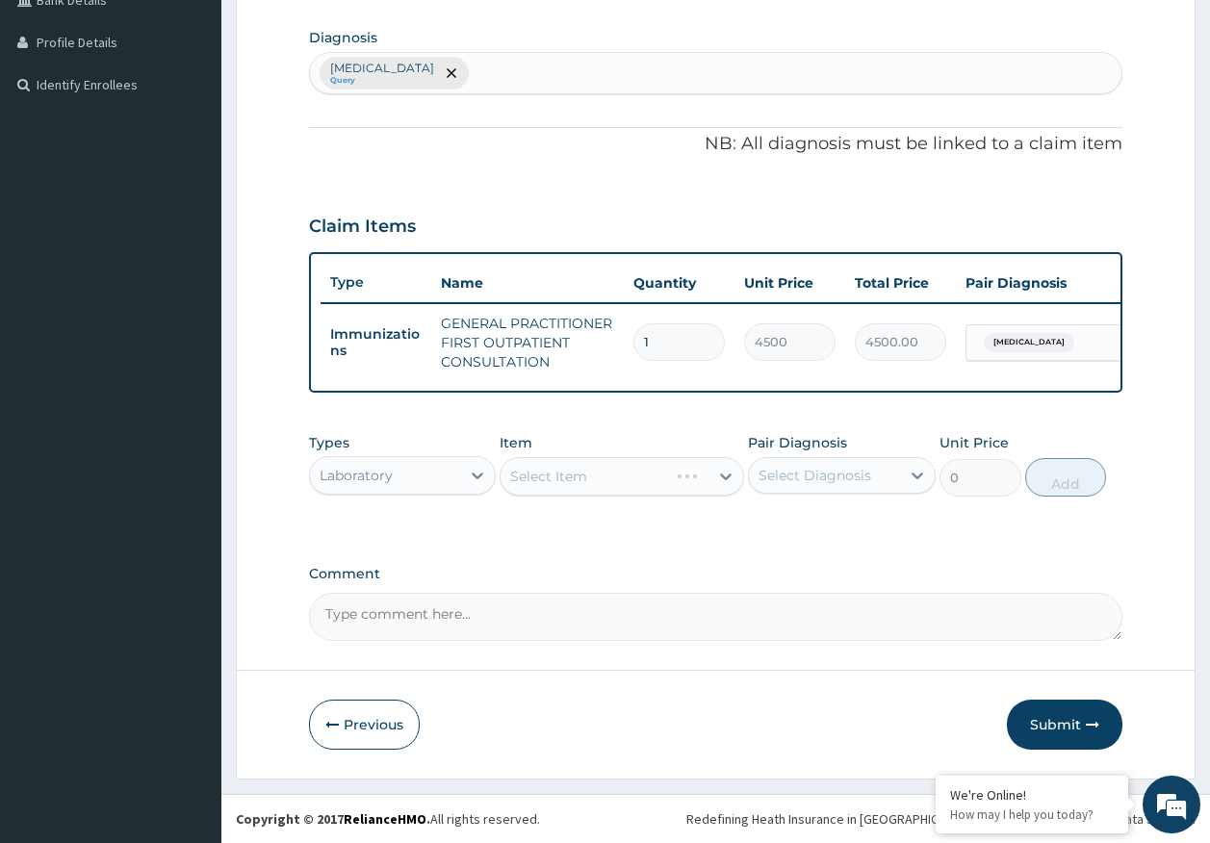
click at [774, 458] on div "Select Diagnosis" at bounding box center [842, 475] width 188 height 37
click at [781, 522] on label "Sepsis" at bounding box center [838, 522] width 119 height 19
checkbox input "true"
click at [656, 485] on div "Select Item" at bounding box center [604, 476] width 208 height 31
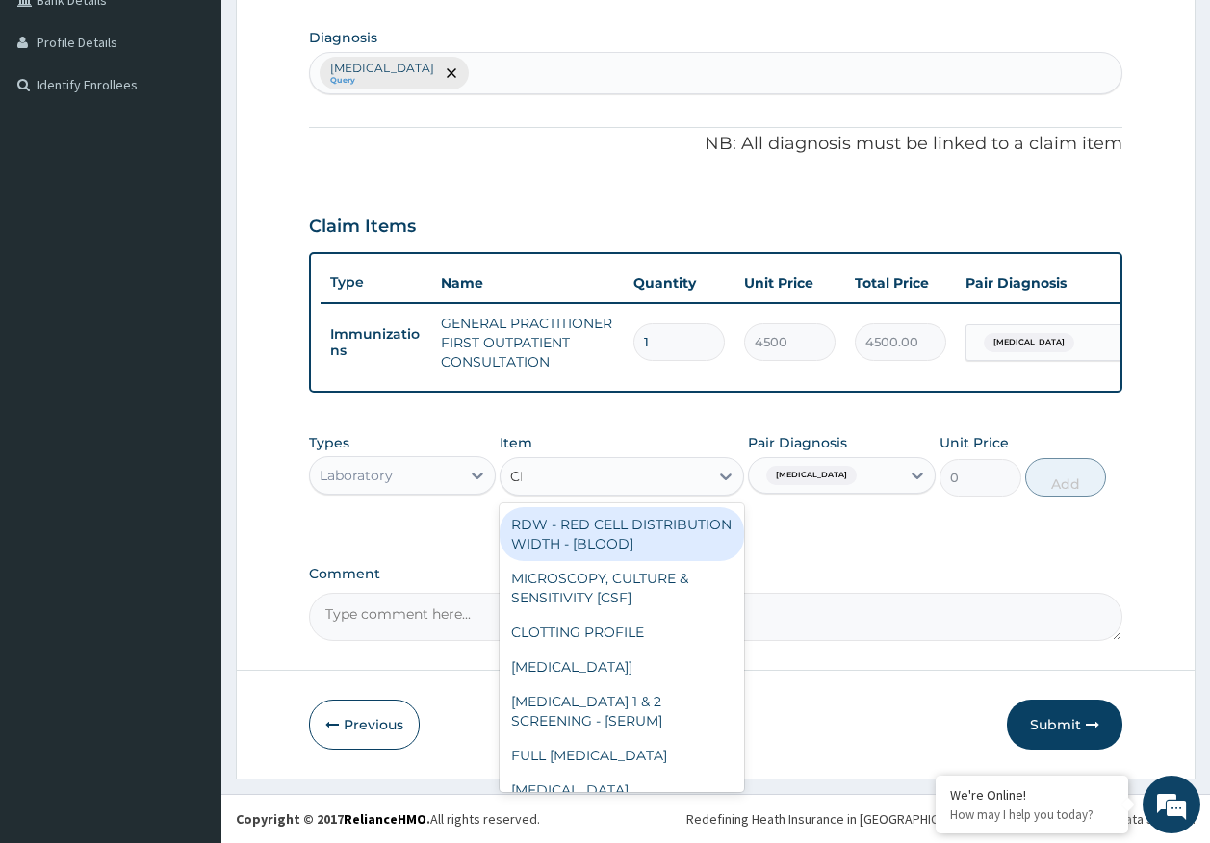
type input "CBC"
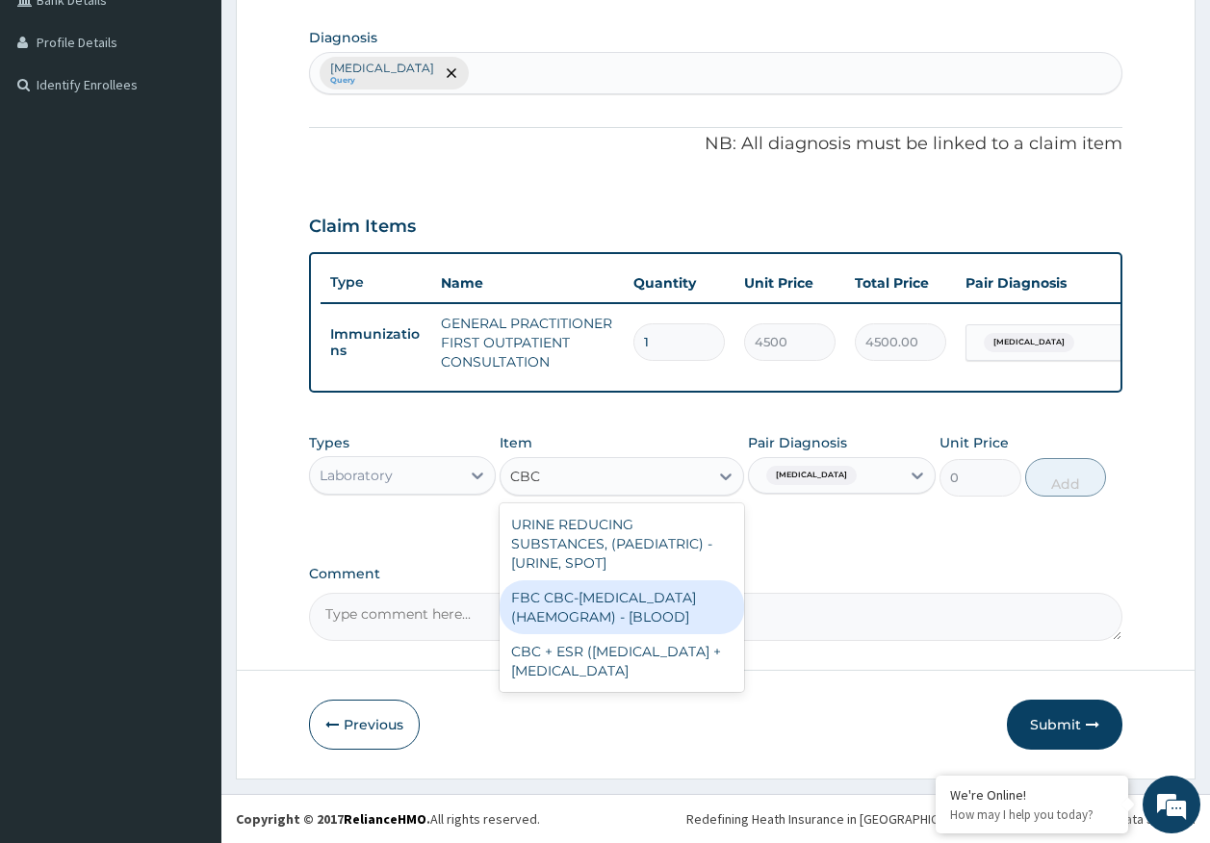
drag, startPoint x: 633, startPoint y: 594, endPoint x: 726, endPoint y: 582, distance: 93.1
click at [647, 592] on div "FBC CBC-COMPLETE BLOOD COUNT (HAEMOGRAM) - [BLOOD]" at bounding box center [621, 607] width 244 height 54
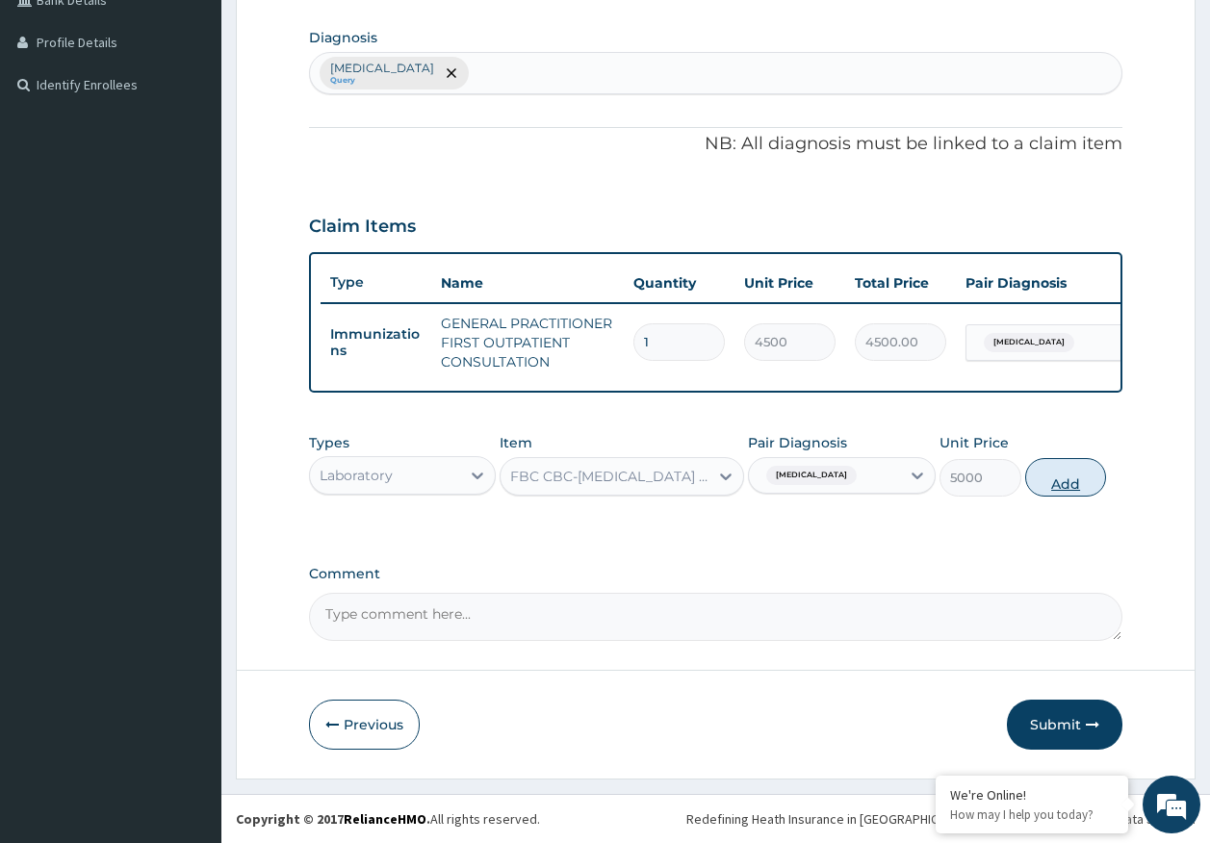
click at [1048, 487] on button "Add" at bounding box center [1066, 477] width 82 height 38
type input "0"
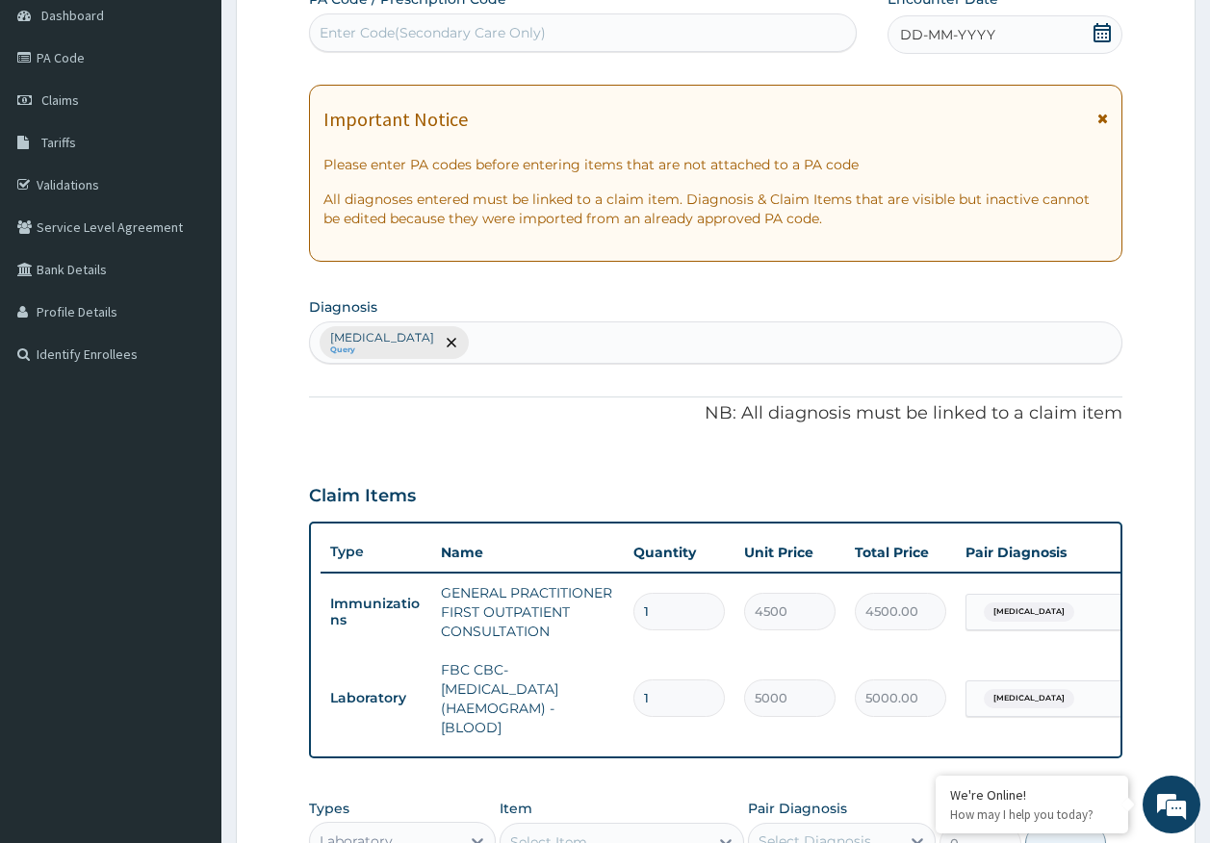
scroll to position [0, 0]
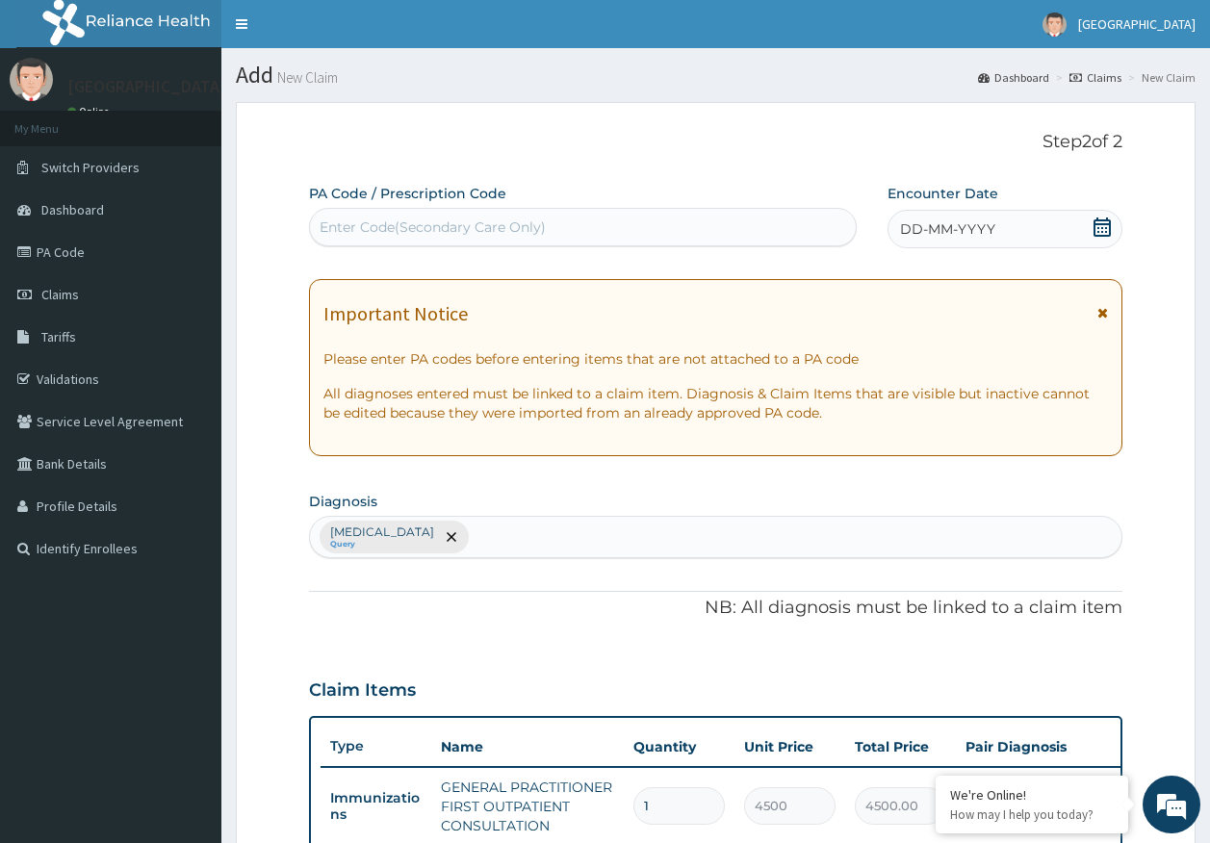
click at [443, 227] on div "Enter Code(Secondary Care Only)" at bounding box center [432, 226] width 226 height 19
type input "PA/B1878D"
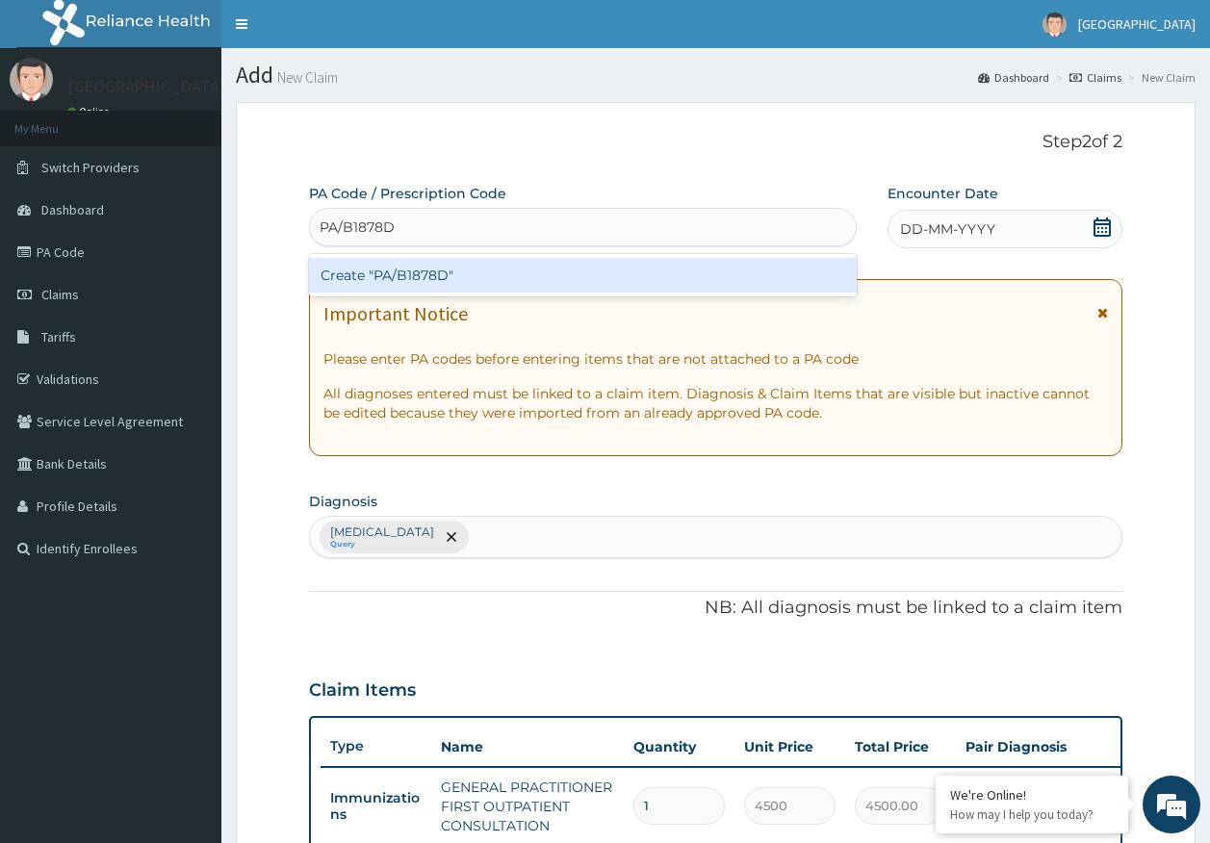
click at [481, 278] on div "Create "PA/B1878D"" at bounding box center [583, 275] width 548 height 35
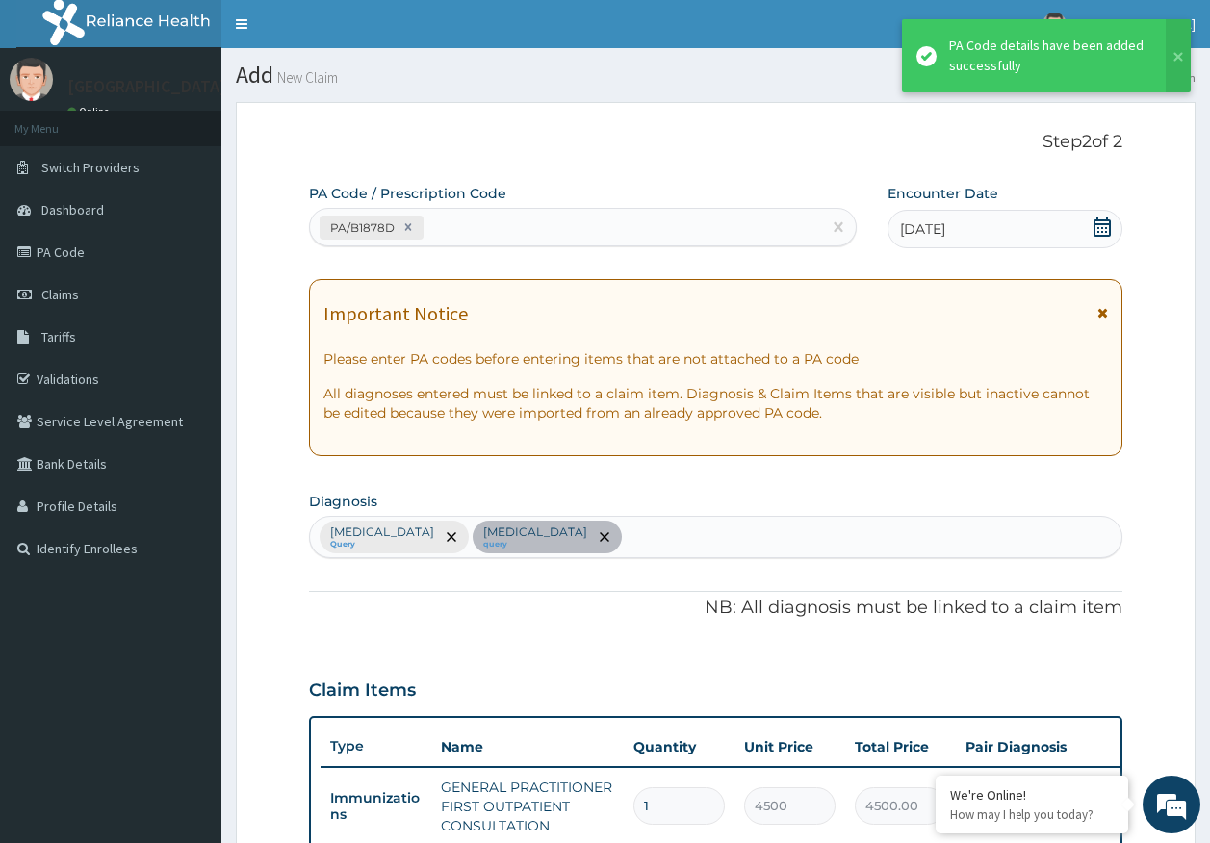
scroll to position [552, 0]
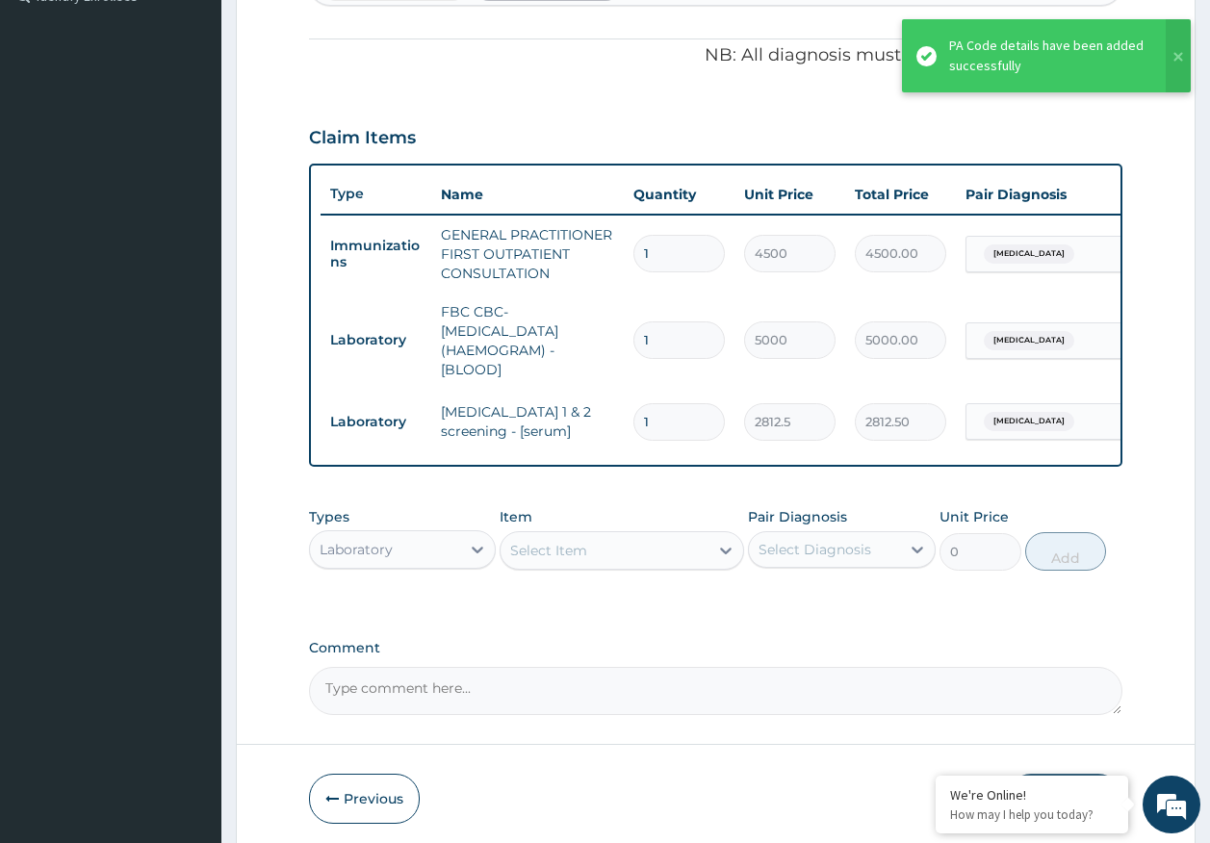
click at [442, 565] on div "Laboratory" at bounding box center [385, 549] width 151 height 31
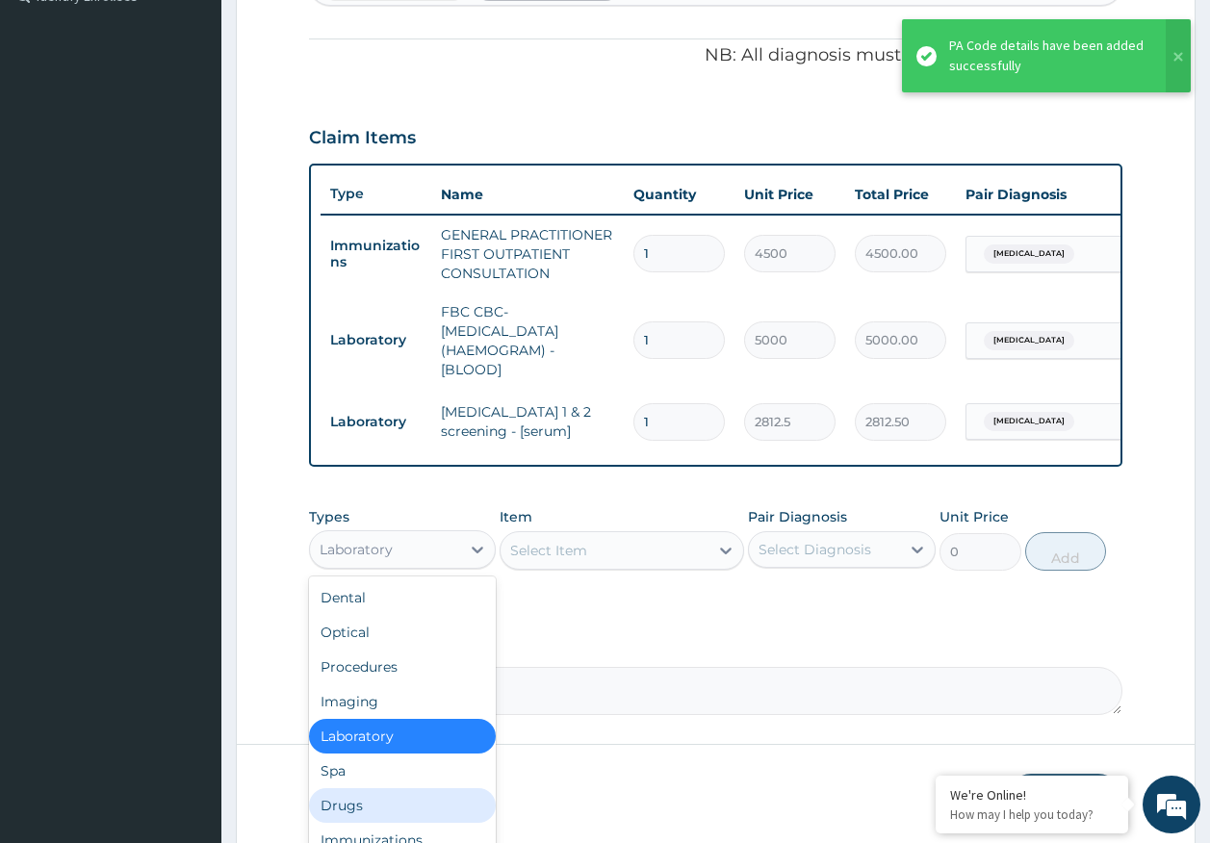
click at [348, 823] on div "Drugs" at bounding box center [403, 805] width 188 height 35
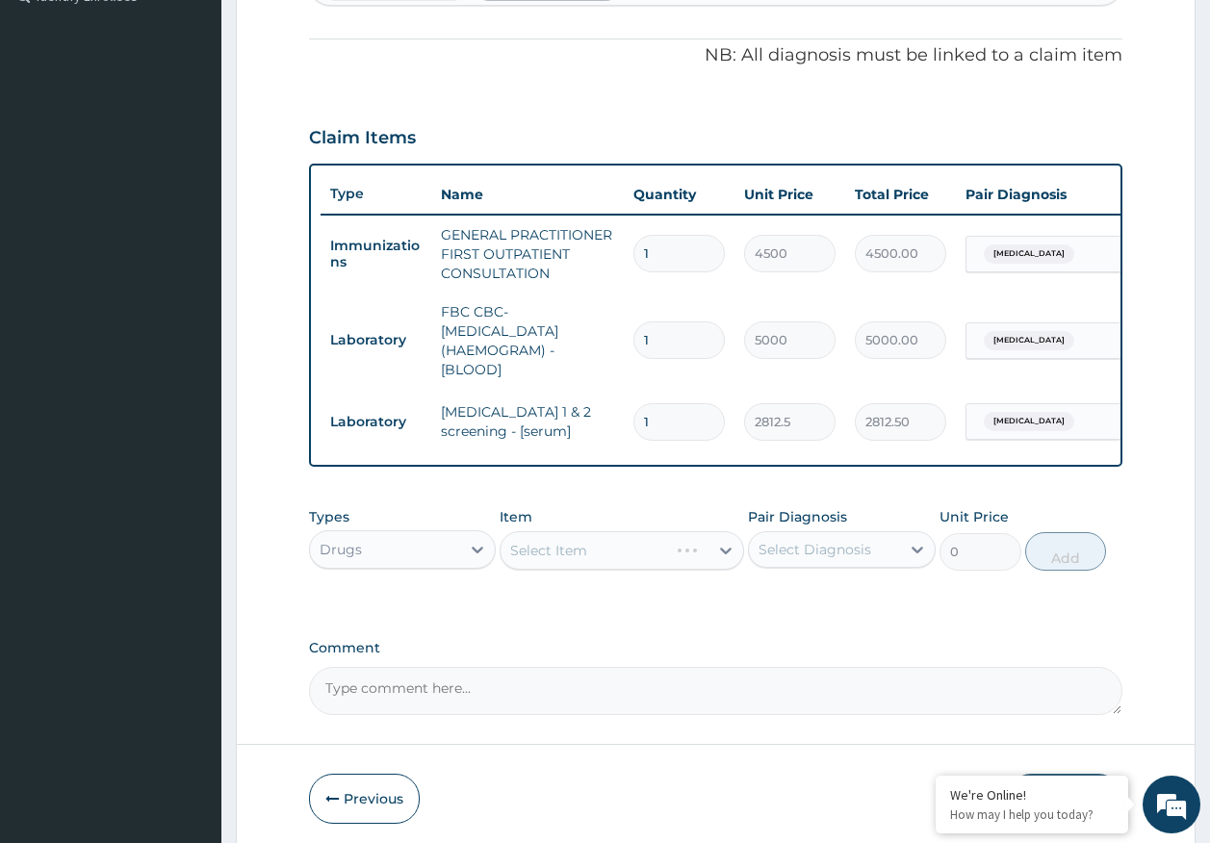
click at [800, 559] on div "Select Diagnosis" at bounding box center [814, 549] width 113 height 19
click at [806, 606] on label "[MEDICAL_DATA]" at bounding box center [838, 596] width 119 height 19
checkbox input "true"
click at [651, 566] on div "Select Item" at bounding box center [604, 550] width 208 height 31
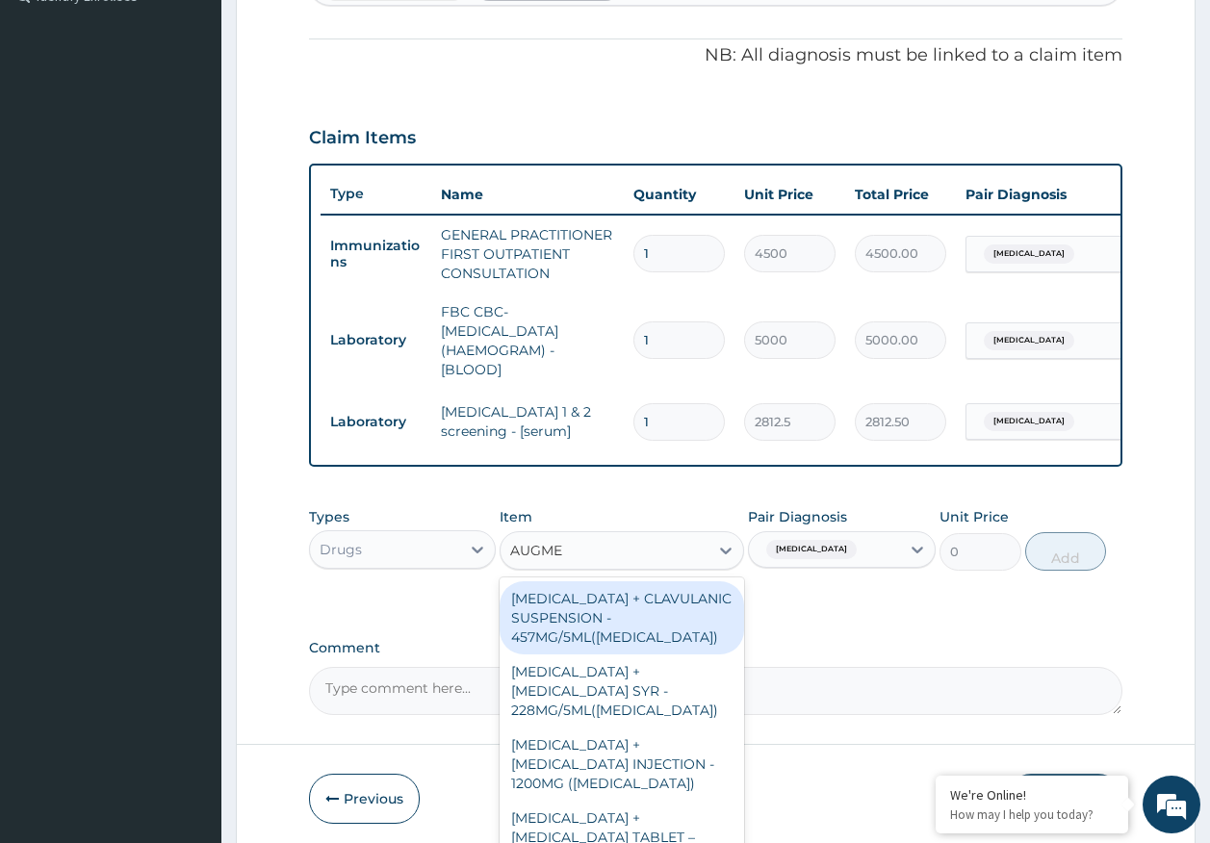
type input "AUGMEN"
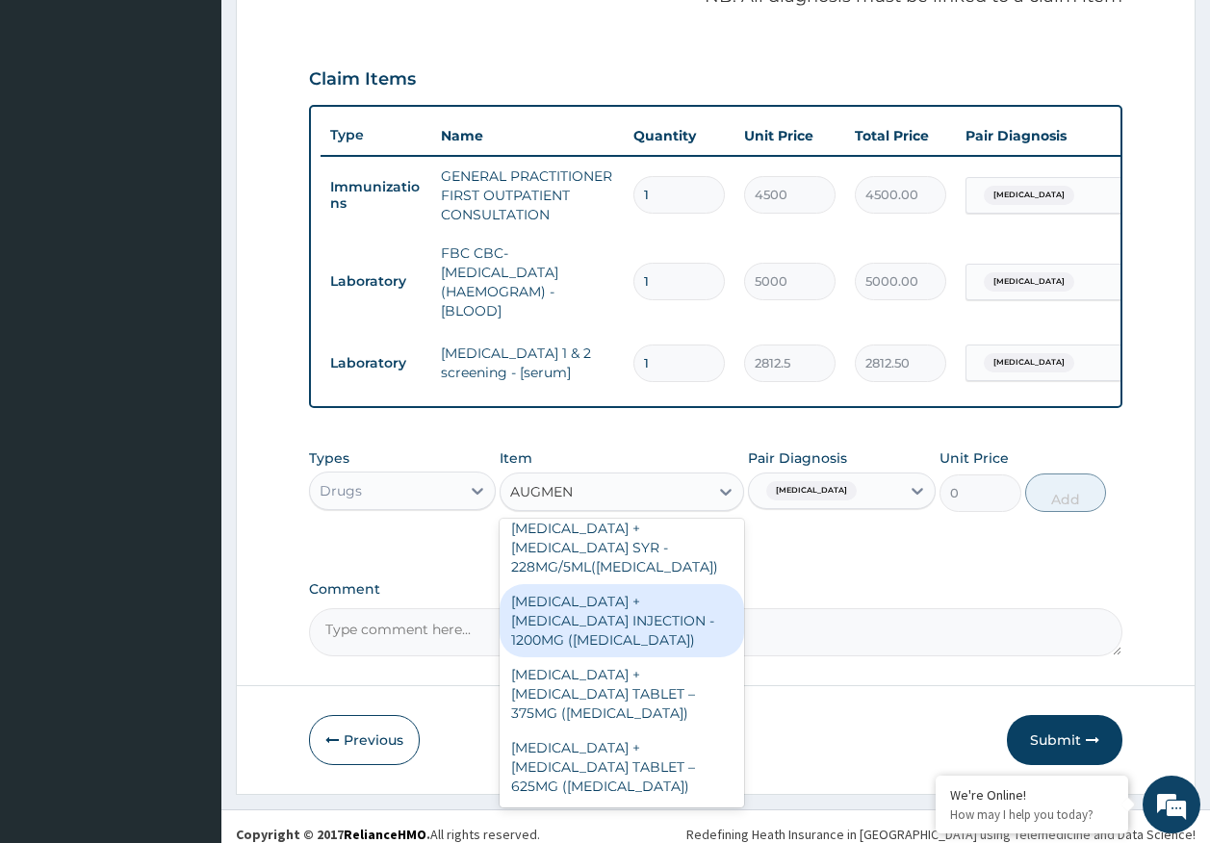
scroll to position [641, 0]
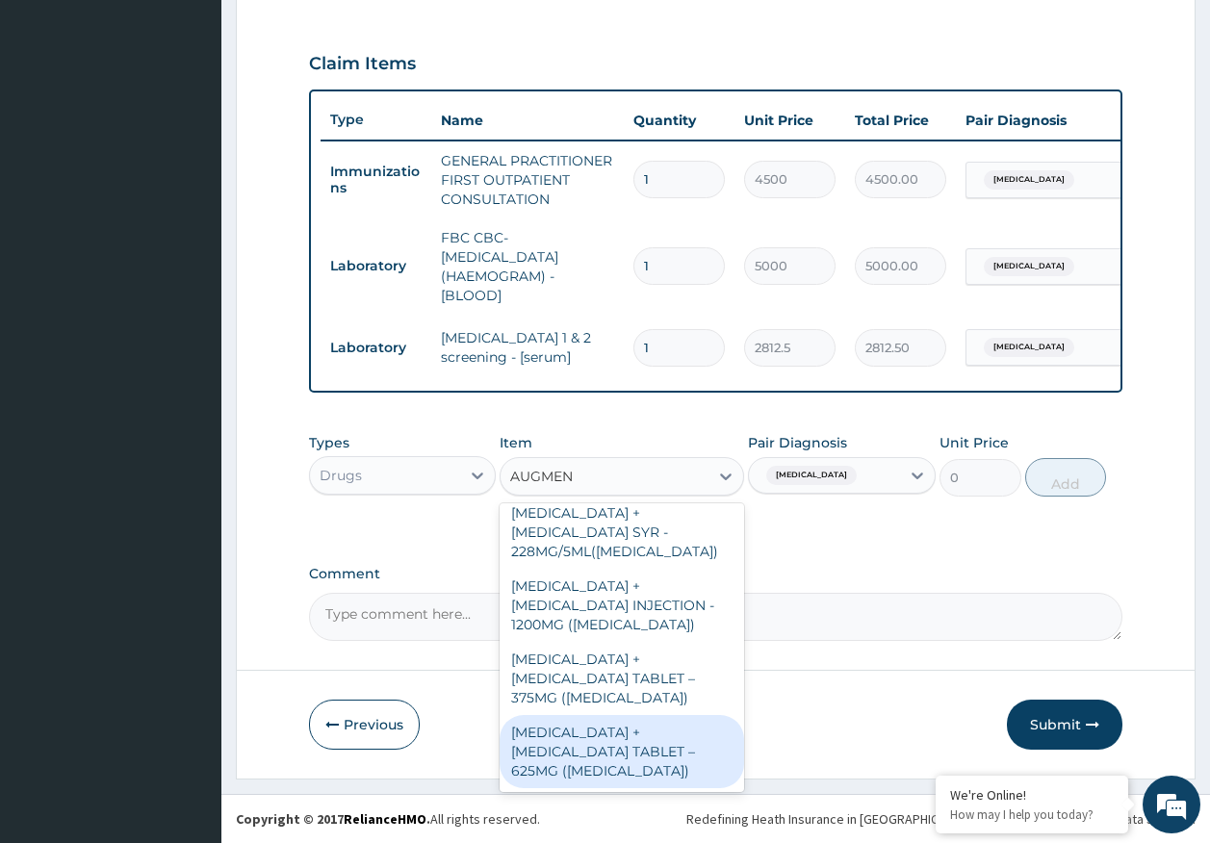
drag, startPoint x: 622, startPoint y: 754, endPoint x: 815, endPoint y: 578, distance: 261.6
click at [624, 751] on div "[MEDICAL_DATA] + [MEDICAL_DATA] TABLET – 625MG ([MEDICAL_DATA])" at bounding box center [621, 751] width 244 height 73
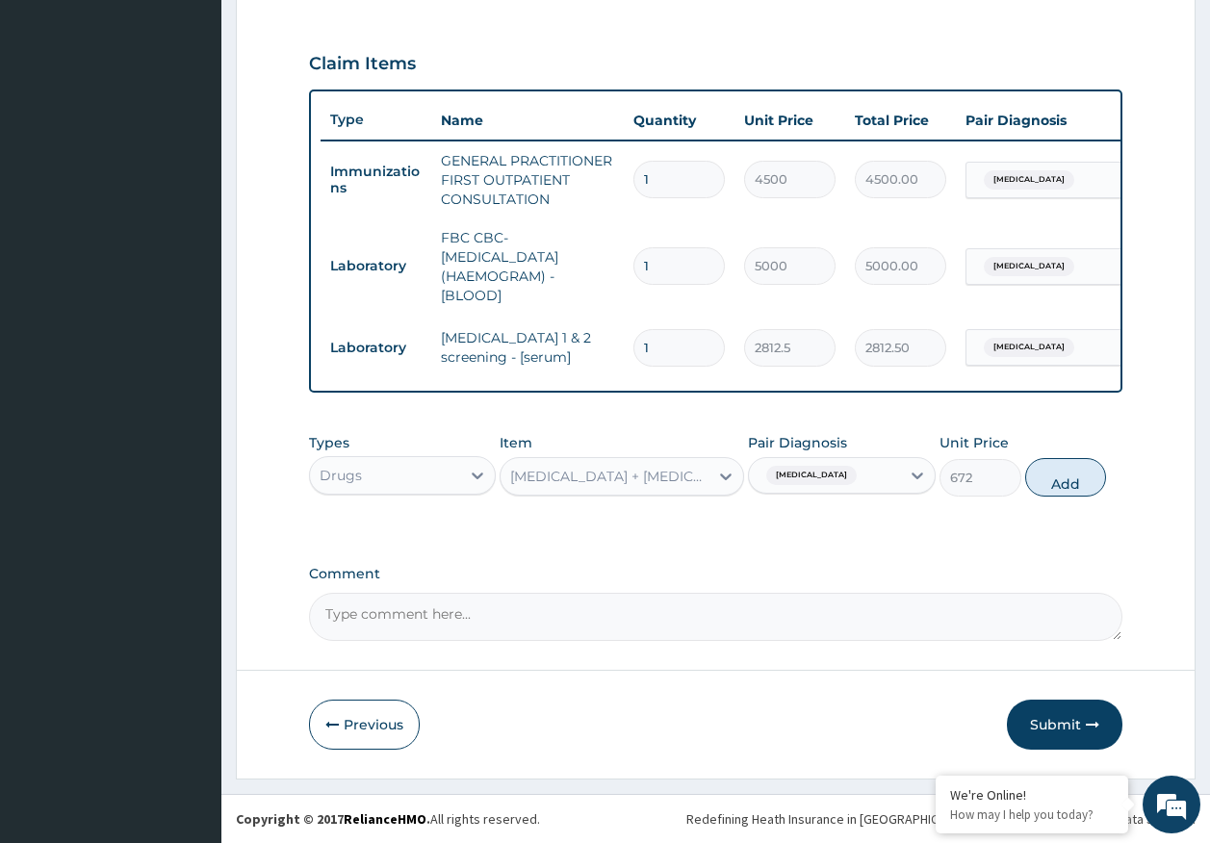
drag, startPoint x: 1070, startPoint y: 476, endPoint x: 822, endPoint y: 466, distance: 248.5
click at [1062, 473] on button "Add" at bounding box center [1066, 477] width 82 height 38
type input "0"
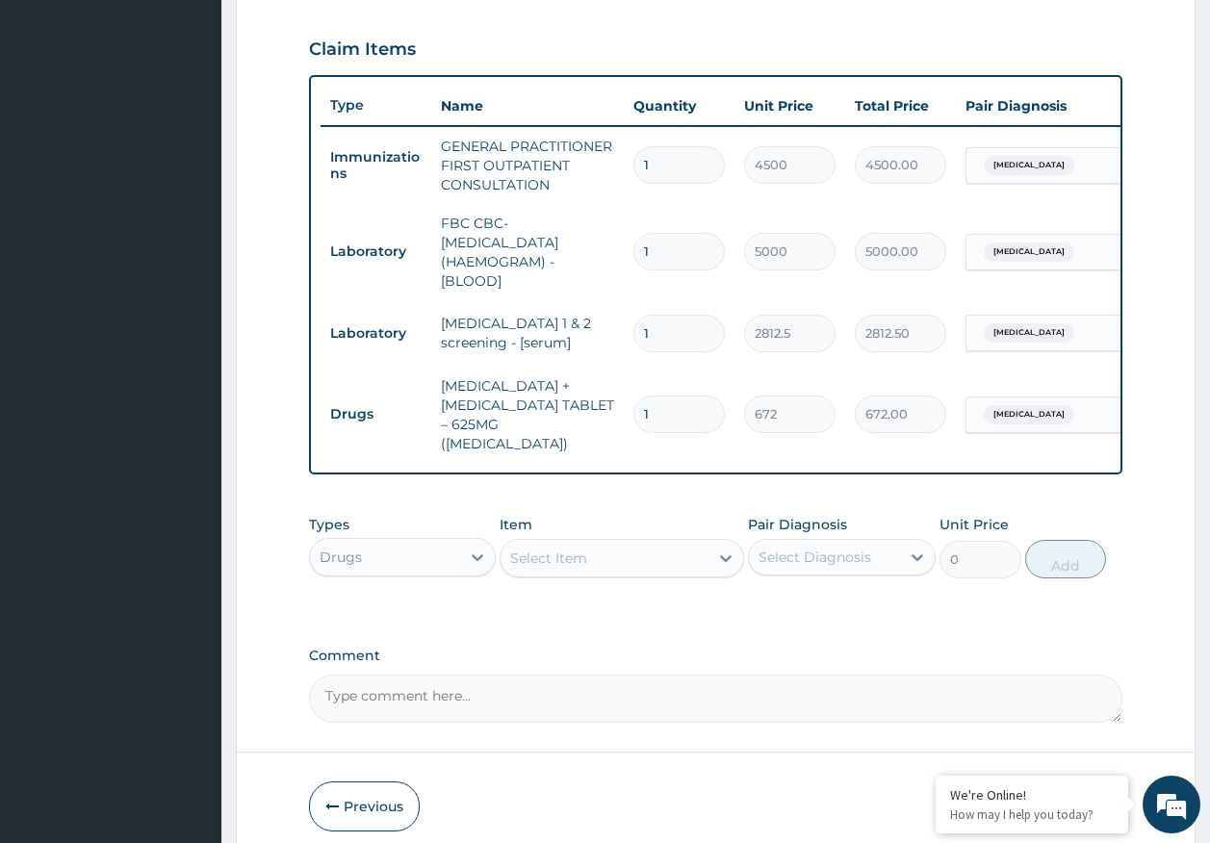
click at [569, 568] on div "Select Item" at bounding box center [548, 557] width 77 height 19
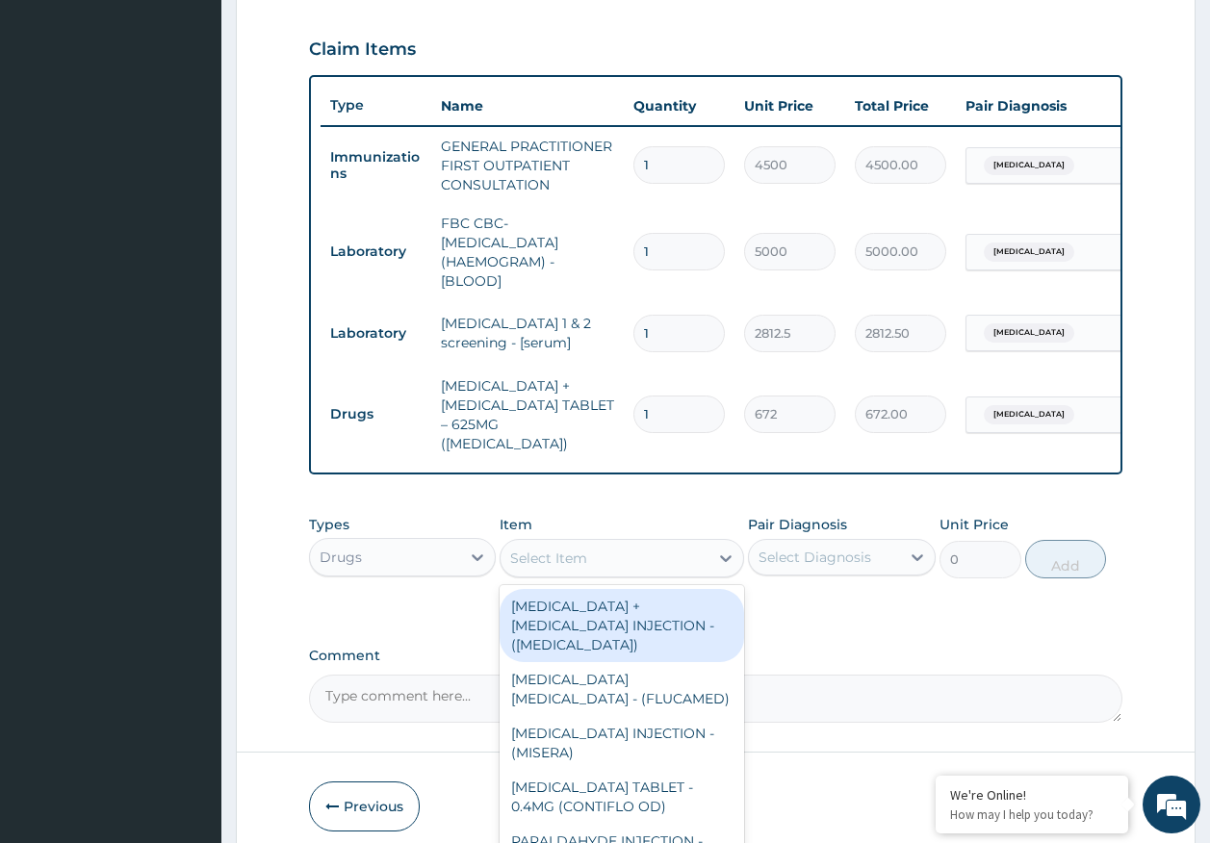
click at [685, 408] on input "1" at bounding box center [678, 414] width 91 height 38
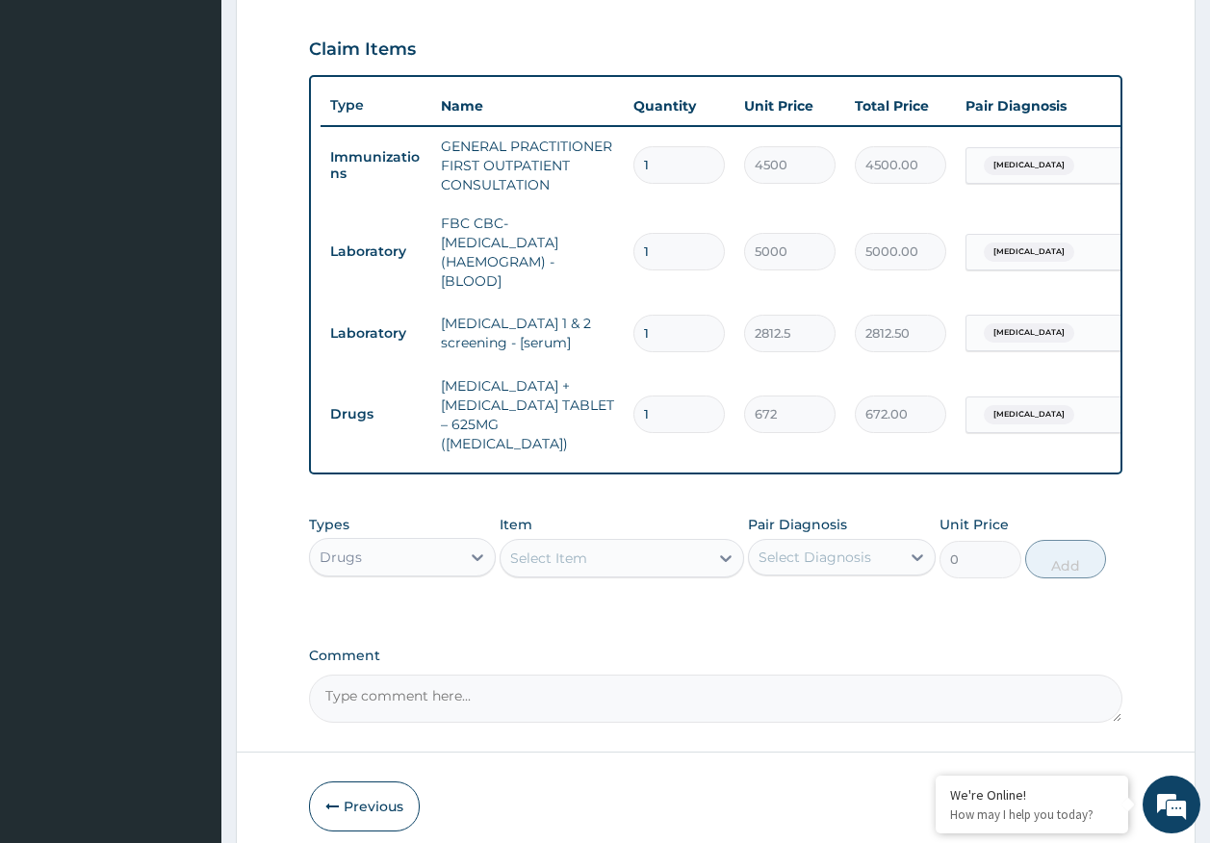
type input "14"
type input "9408.00"
type input "14"
drag, startPoint x: 977, startPoint y: 419, endPoint x: 989, endPoint y: 476, distance: 59.1
click at [979, 419] on div "[MEDICAL_DATA]" at bounding box center [1026, 414] width 101 height 25
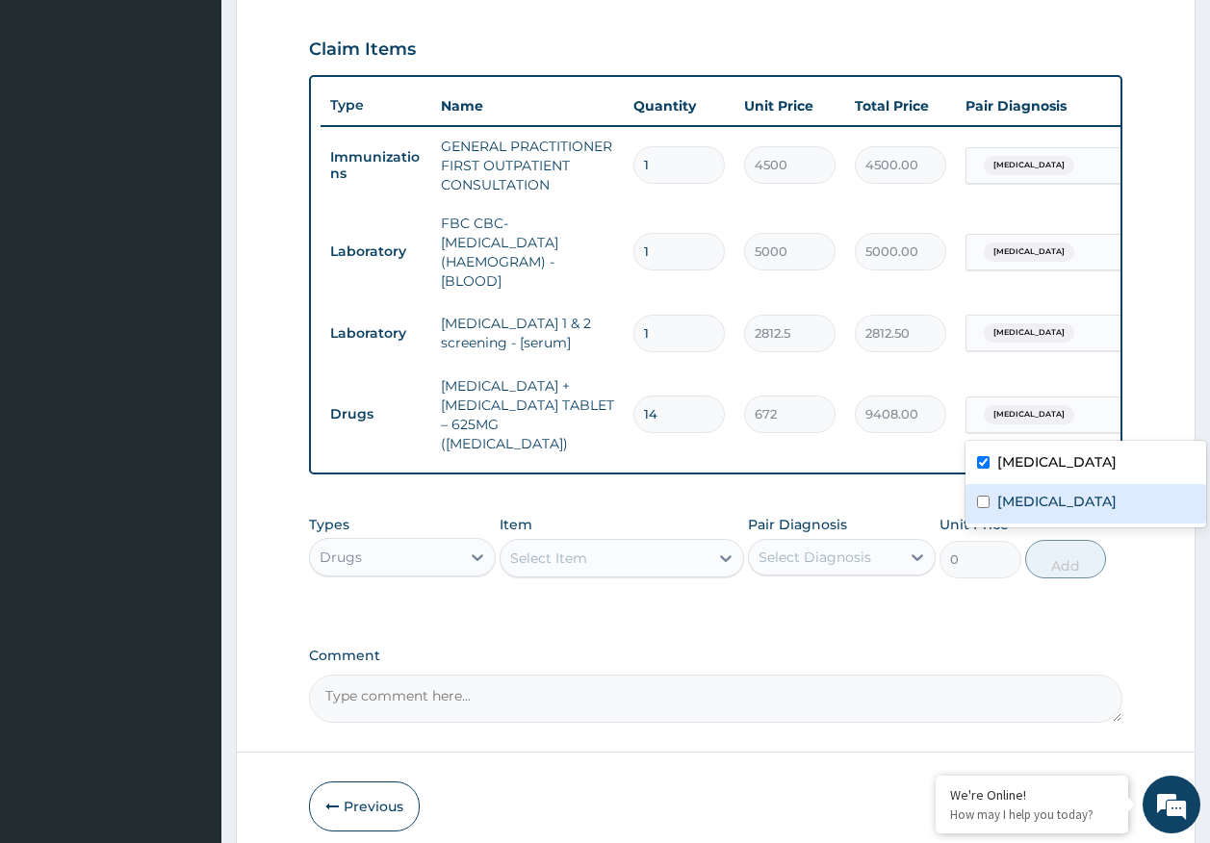
click at [986, 509] on div "Immunosuppression" at bounding box center [1085, 503] width 241 height 39
checkbox input "true"
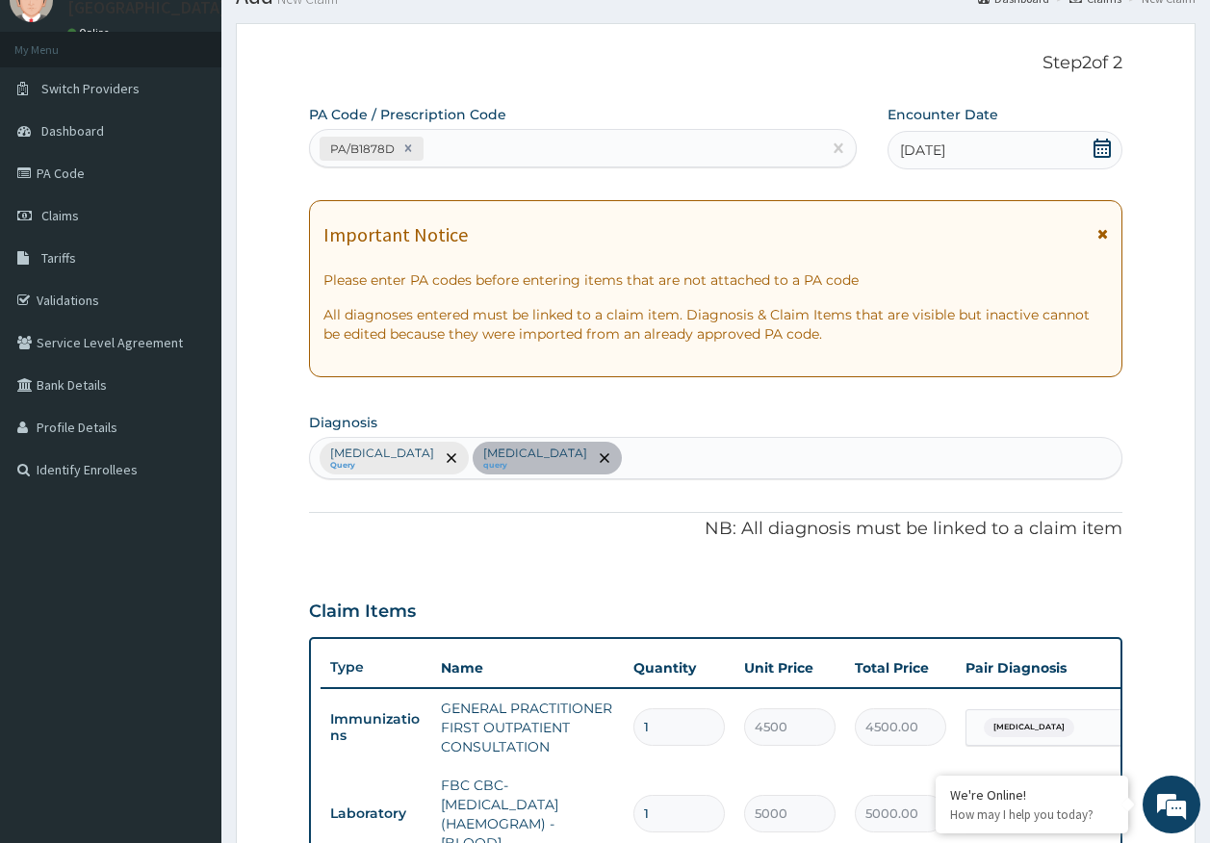
scroll to position [64, 0]
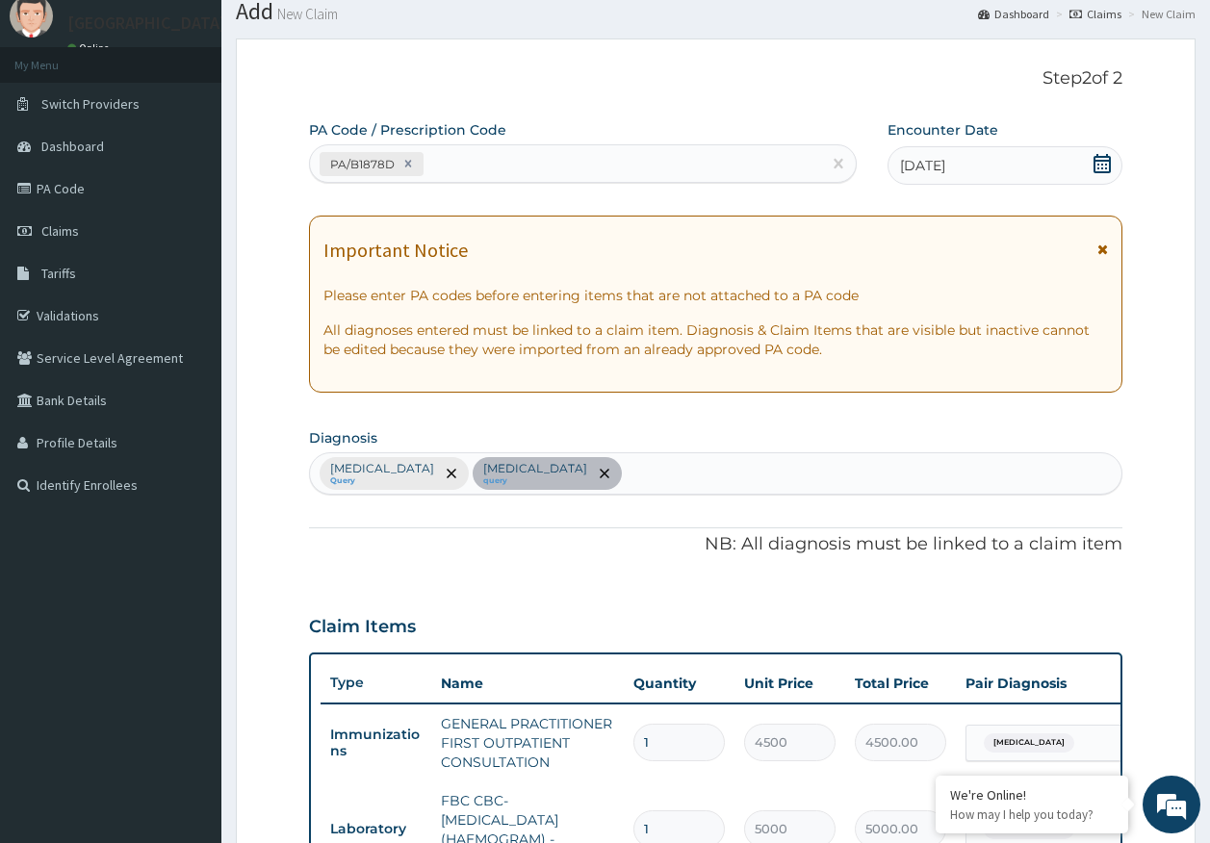
click at [497, 164] on div "PA/B1878D" at bounding box center [566, 164] width 512 height 32
type input "PA/7F5479"
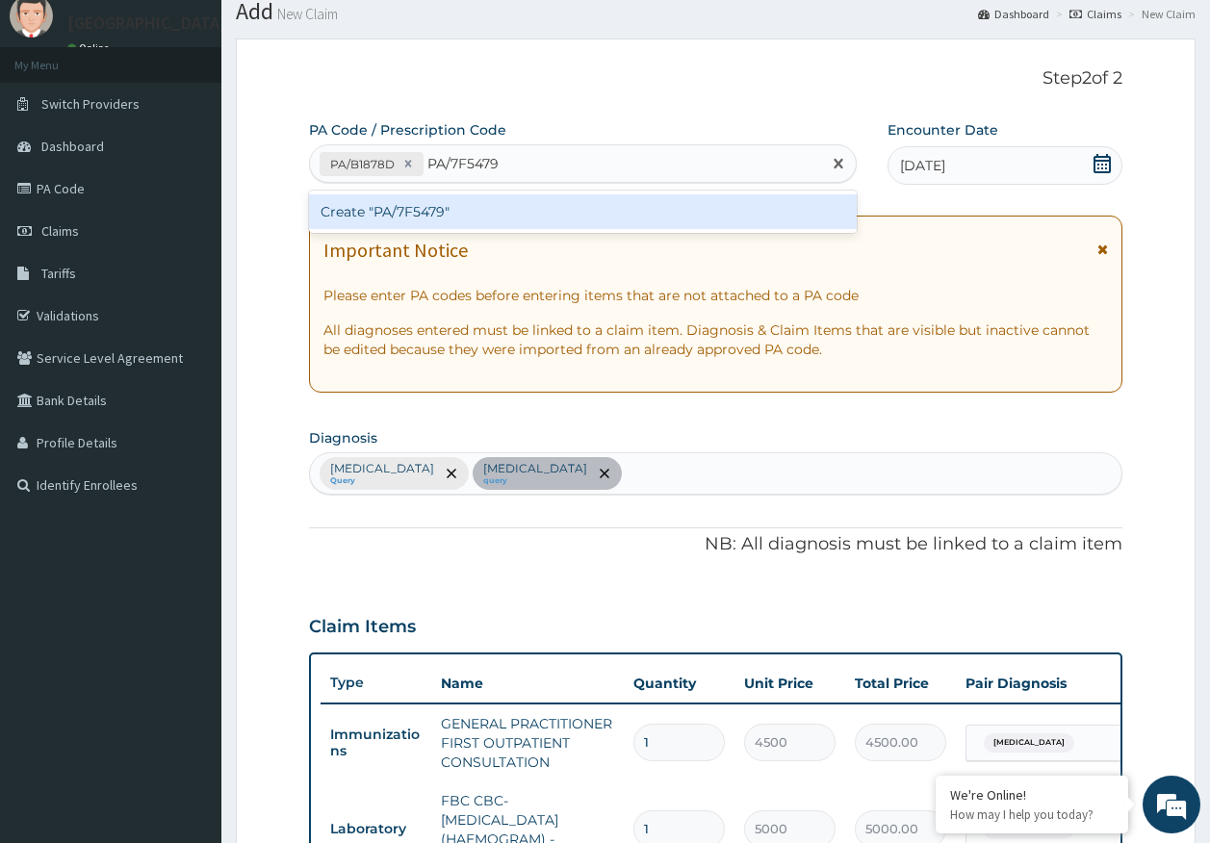
click at [421, 215] on div "Create "PA/7F5479"" at bounding box center [583, 211] width 548 height 35
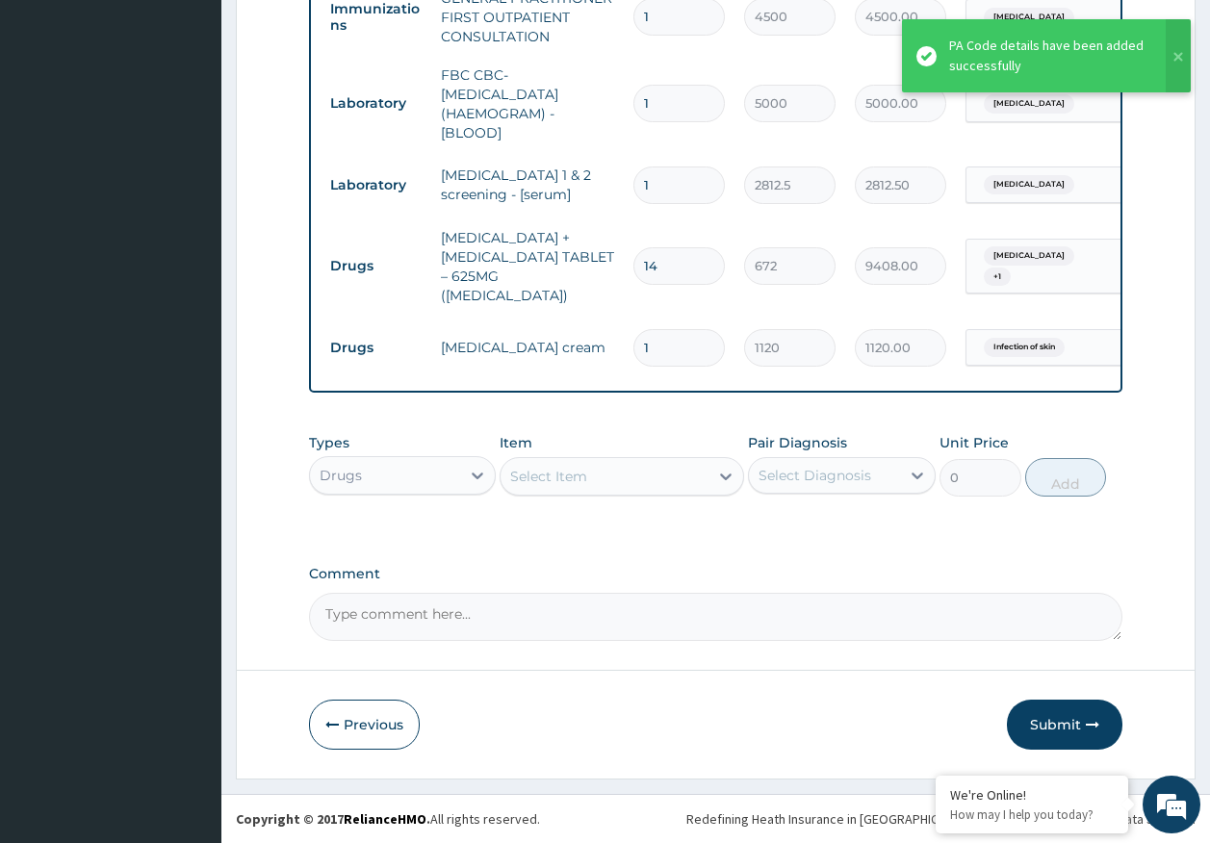
scroll to position [803, 0]
click at [1052, 720] on button "Submit" at bounding box center [1064, 725] width 115 height 50
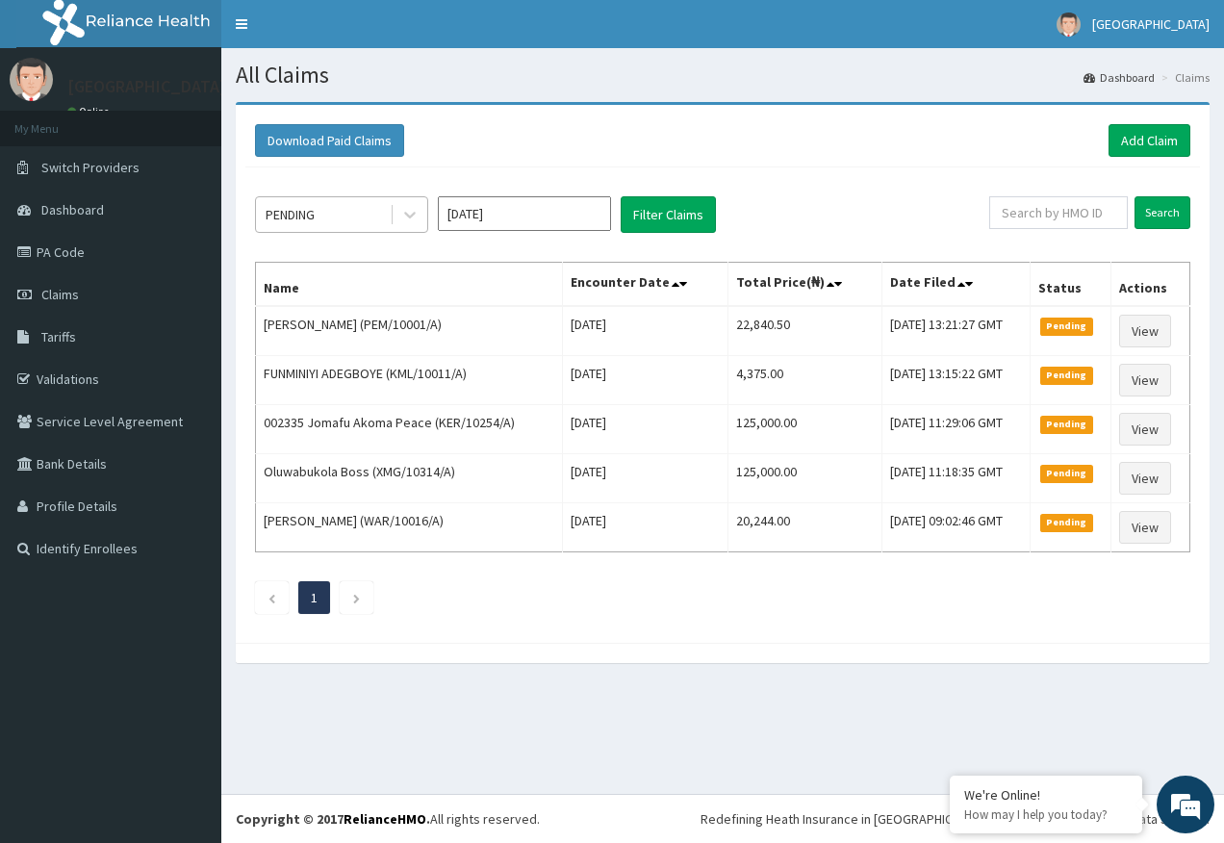
click at [325, 207] on div "PENDING" at bounding box center [323, 214] width 134 height 31
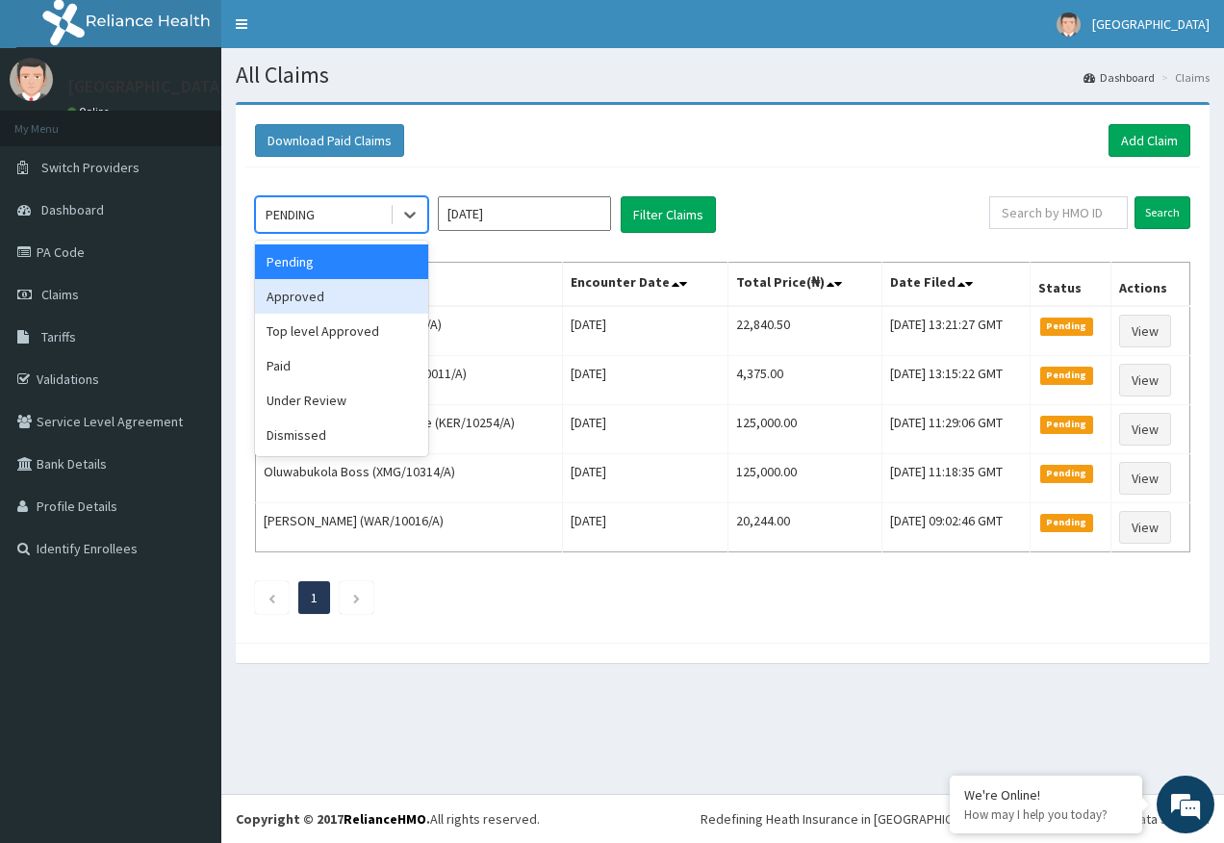
click at [306, 302] on div "Approved" at bounding box center [341, 296] width 173 height 35
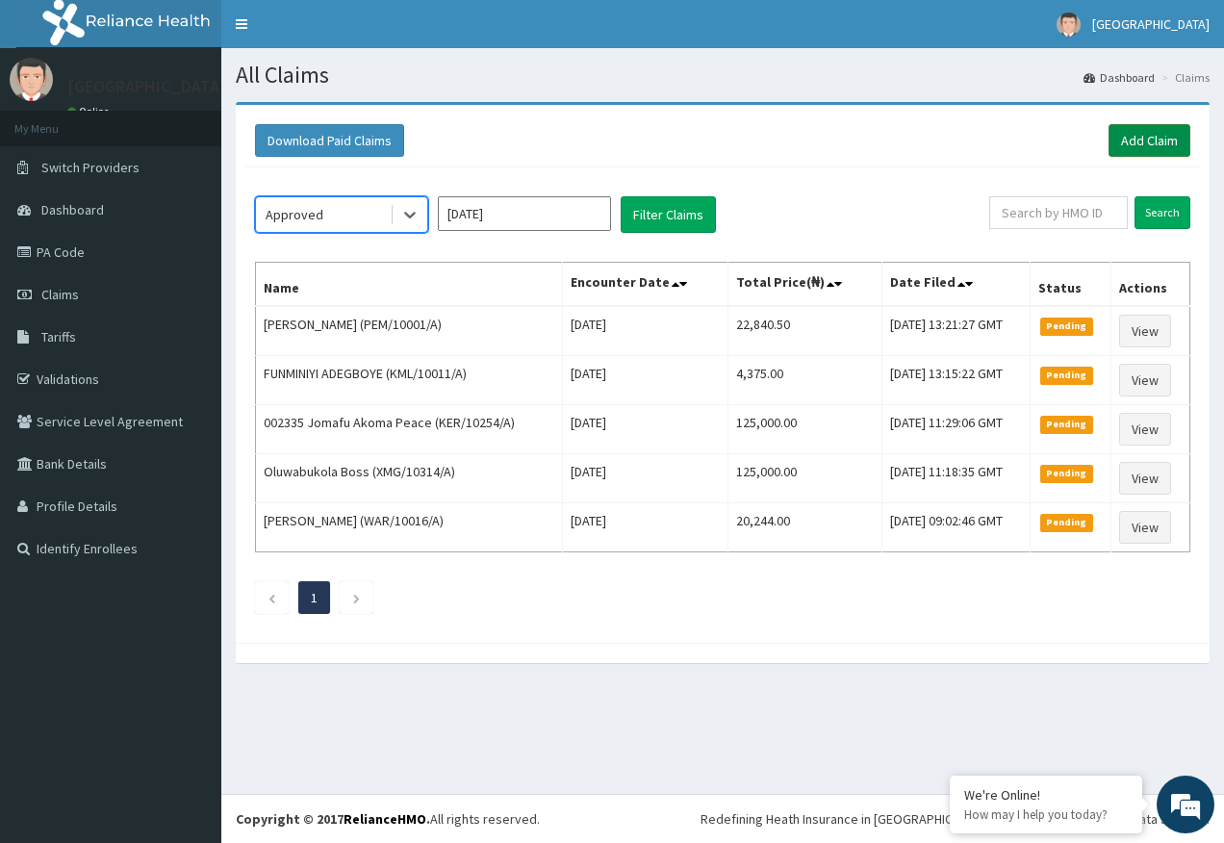
click at [1160, 140] on link "Add Claim" at bounding box center [1150, 140] width 82 height 33
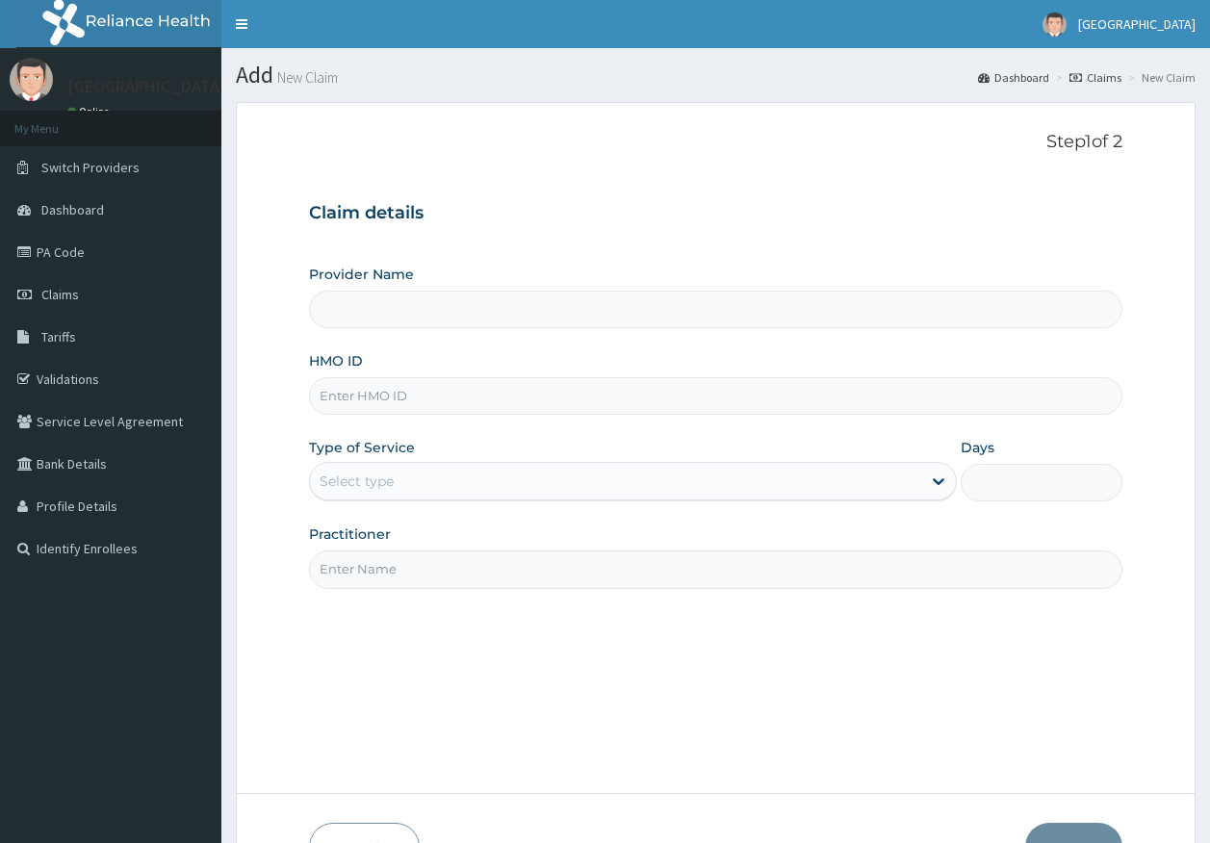
click at [344, 391] on input "HMO ID" at bounding box center [716, 396] width 814 height 38
paste input "ELN/10043/A"
type input "ELN/10043/A"
click at [366, 497] on div "Select type" at bounding box center [633, 481] width 648 height 38
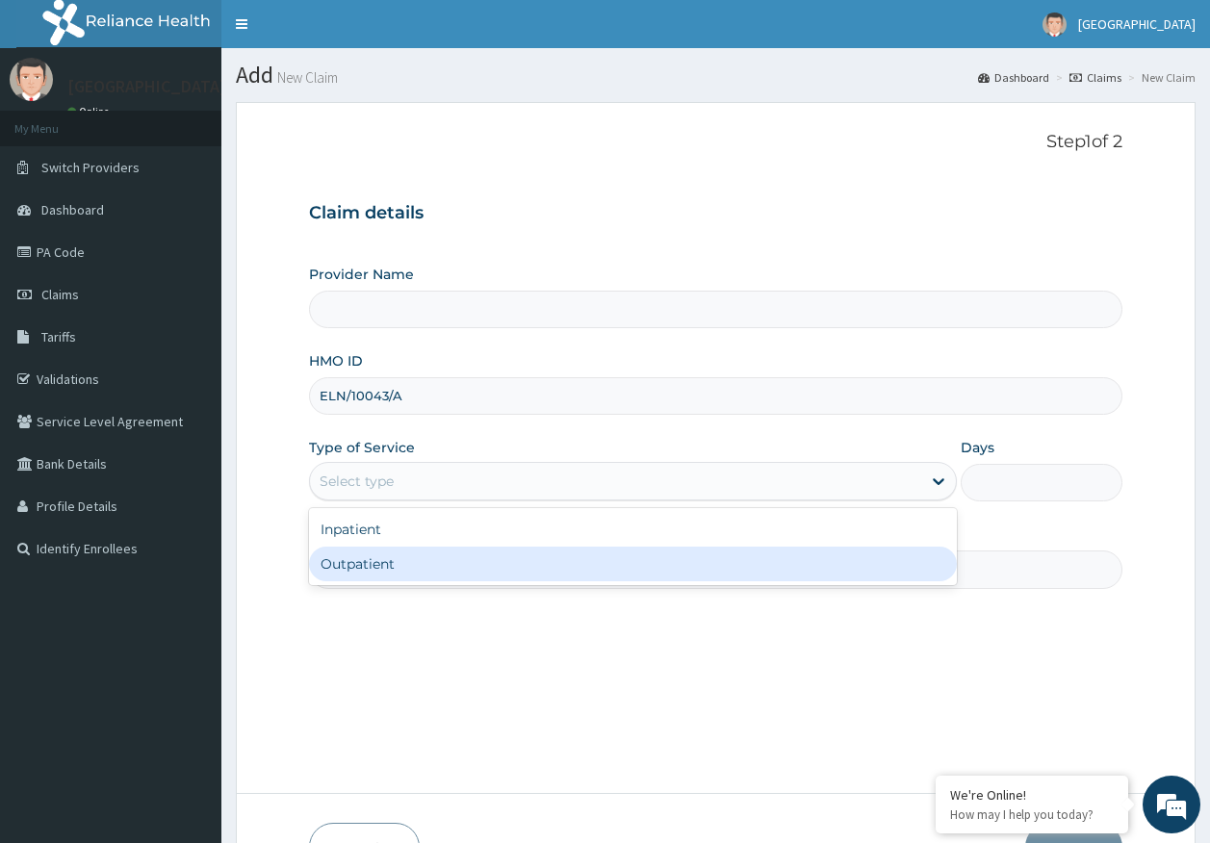
click at [360, 571] on div "Outpatient" at bounding box center [633, 564] width 648 height 35
type input "1"
type input "[GEOGRAPHIC_DATA]"
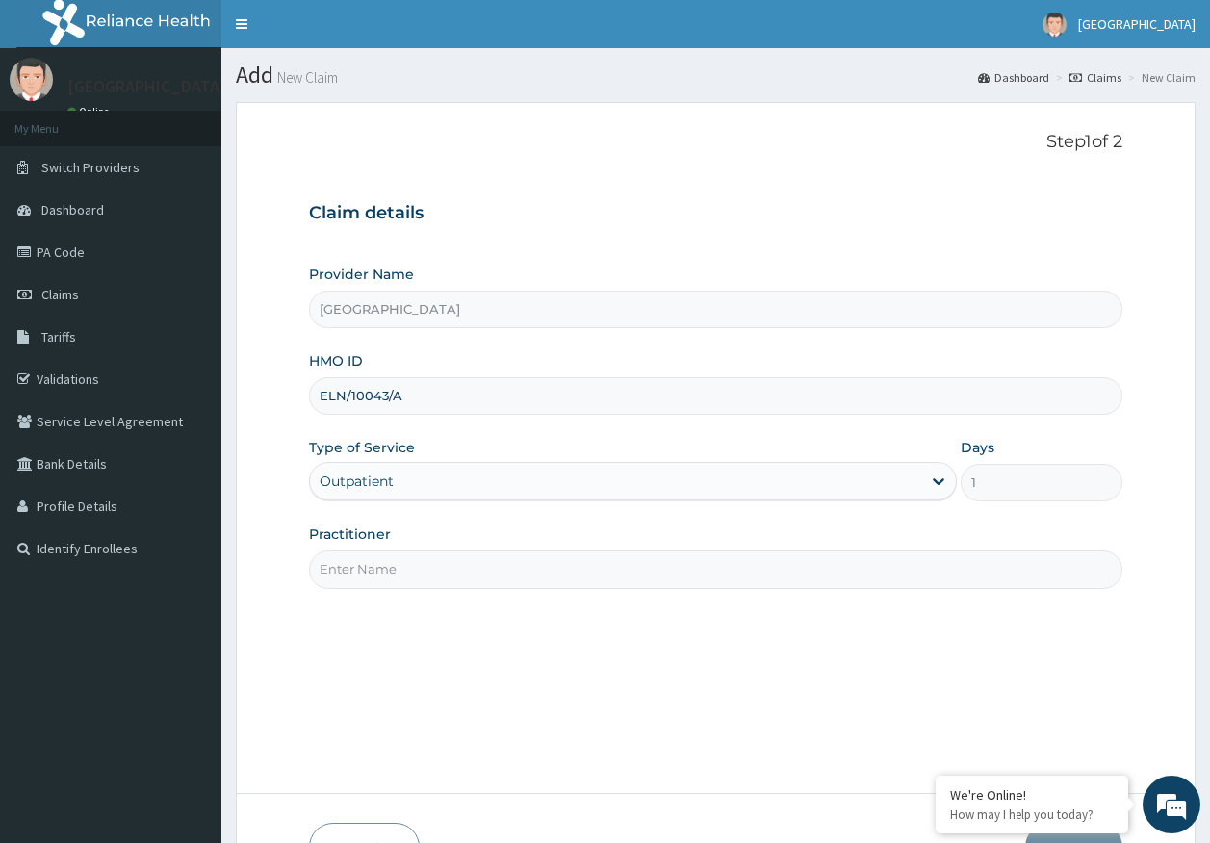
click at [383, 574] on input "Practitioner" at bounding box center [716, 569] width 814 height 38
type input "[PERSON_NAME]"
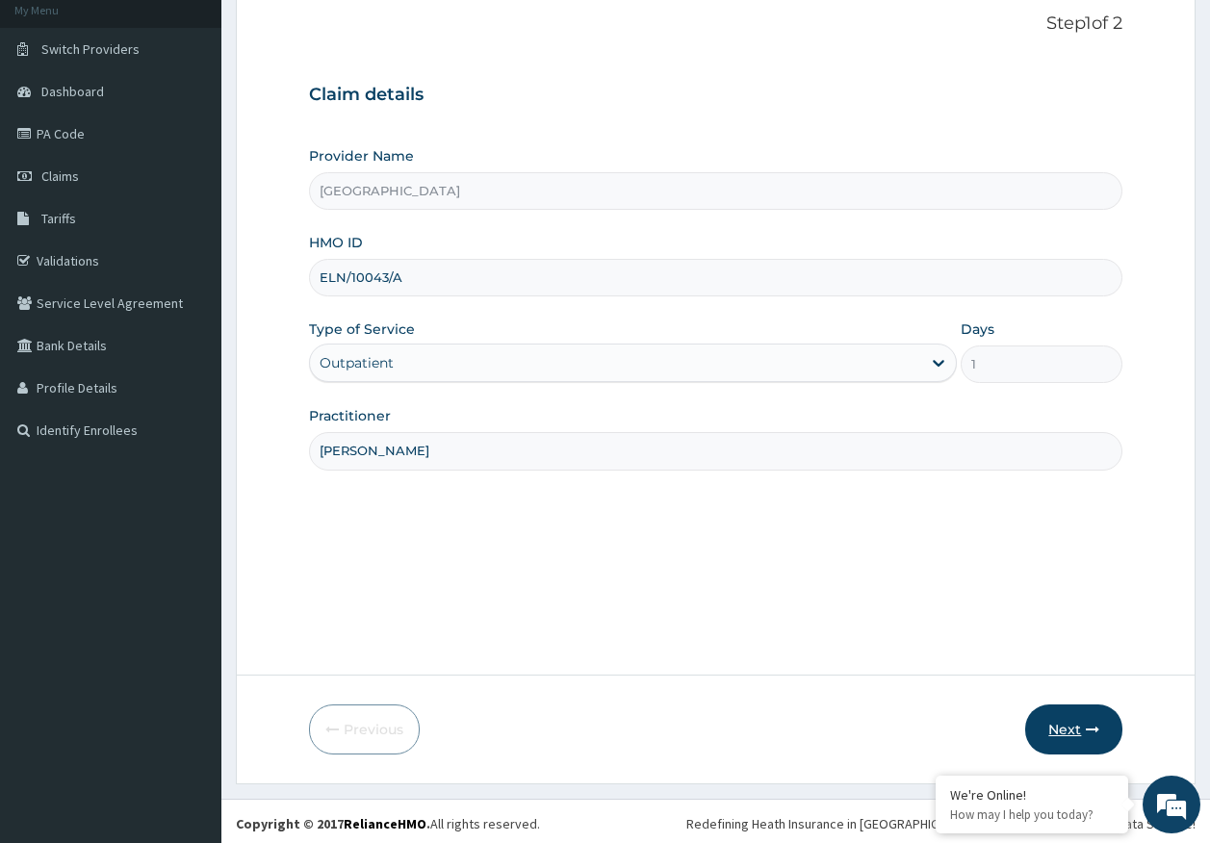
scroll to position [123, 0]
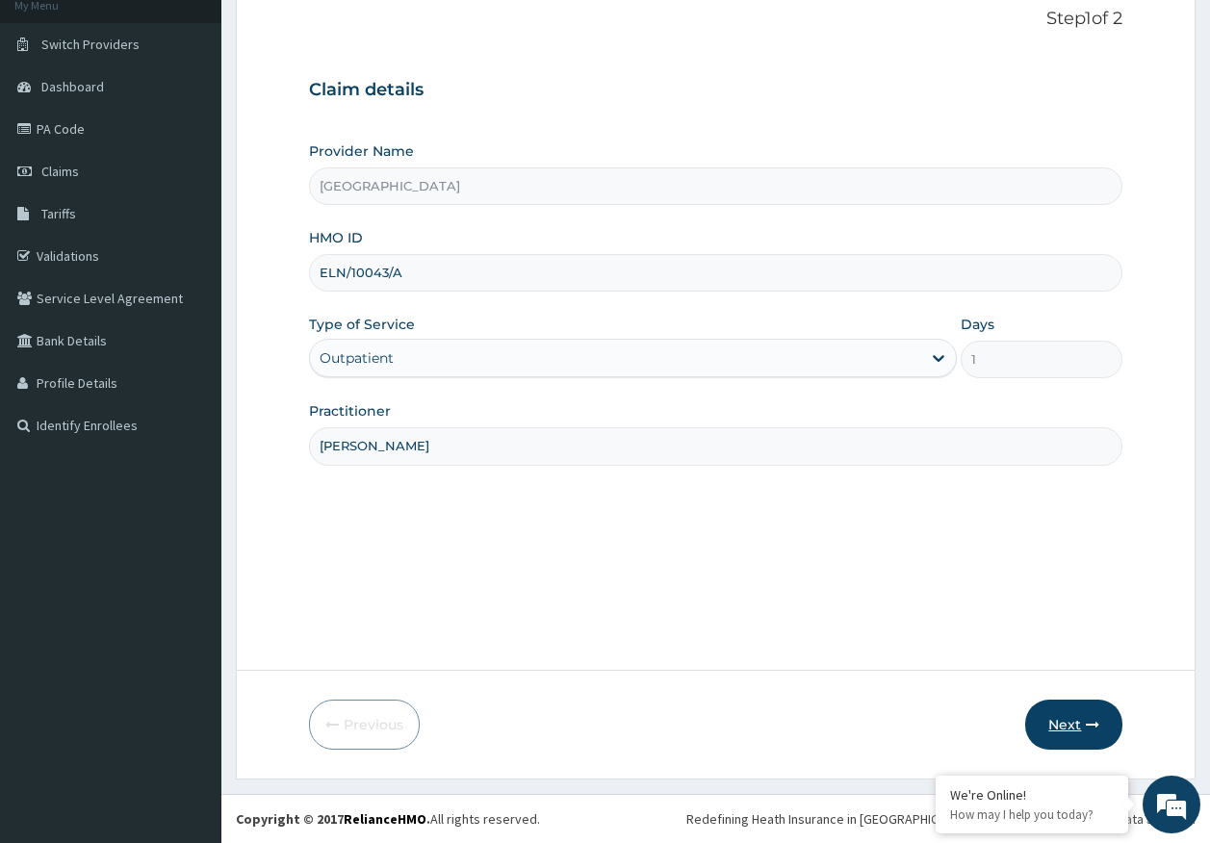
click at [1056, 713] on button "Next" at bounding box center [1073, 725] width 97 height 50
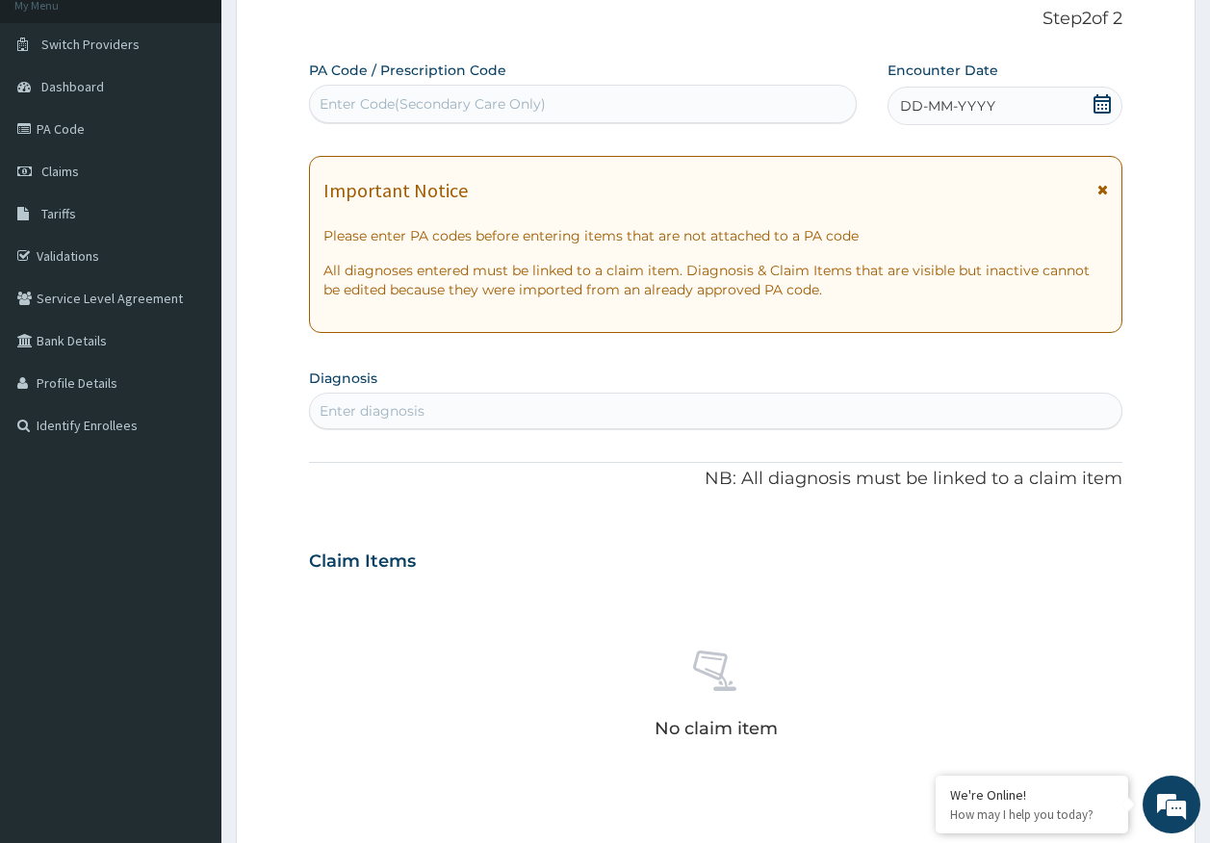
click at [940, 107] on span "DD-MM-YYYY" at bounding box center [947, 105] width 95 height 19
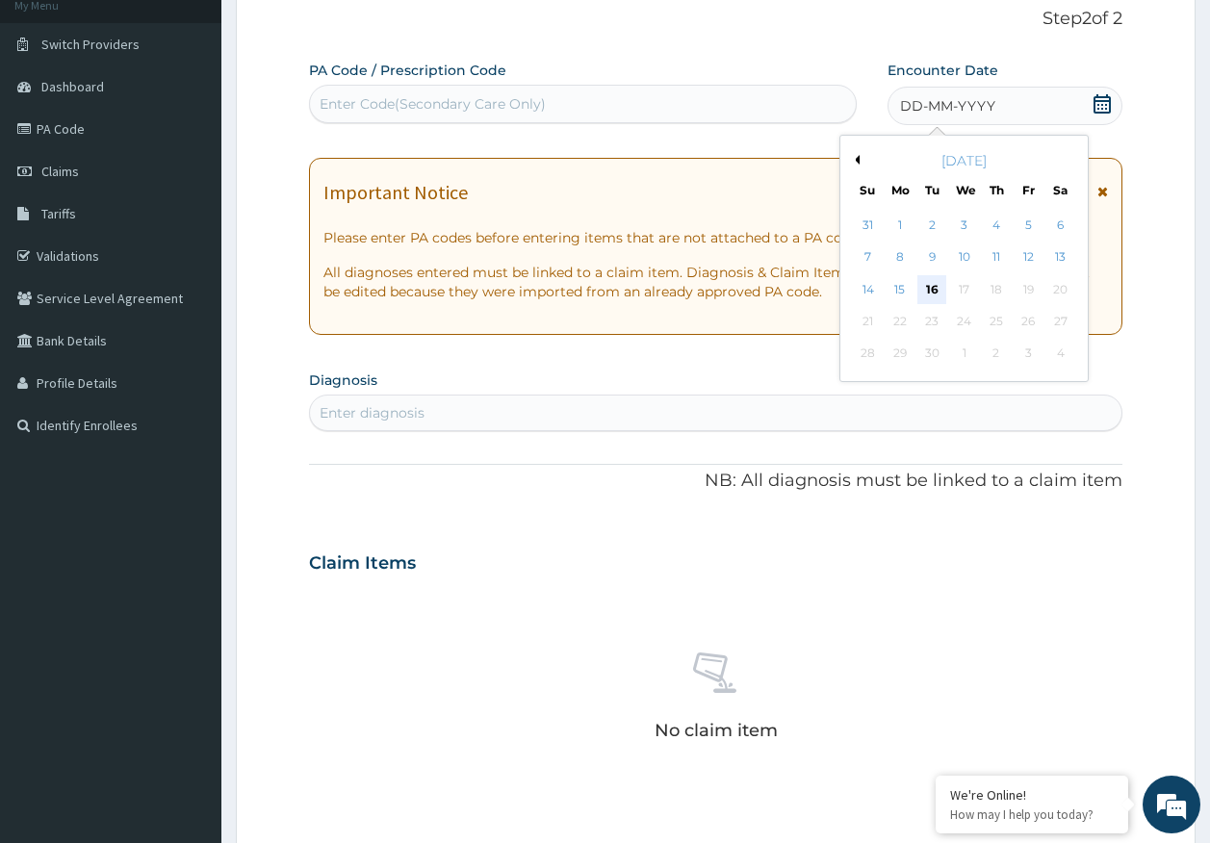
click at [935, 288] on div "16" at bounding box center [932, 289] width 29 height 29
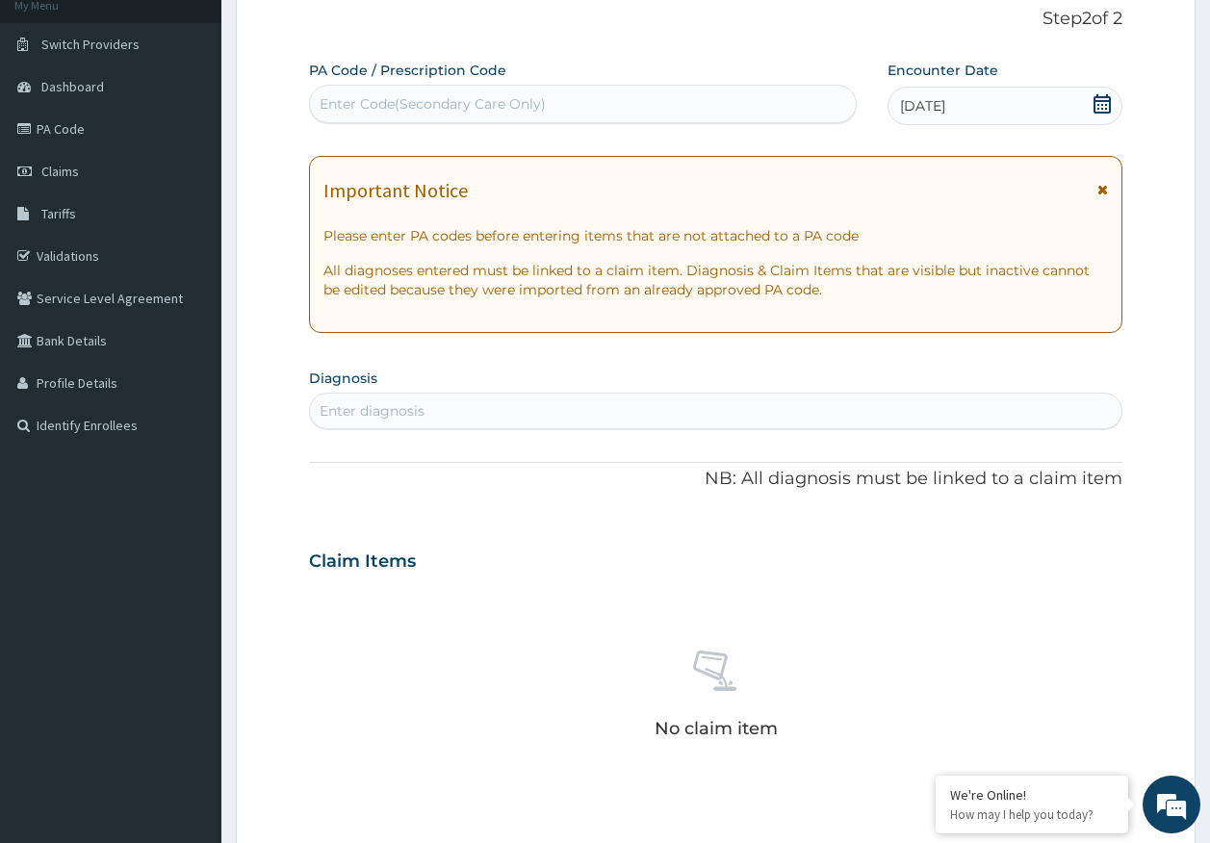
click at [531, 401] on div "Enter diagnosis" at bounding box center [716, 410] width 812 height 31
type input "MALAR"
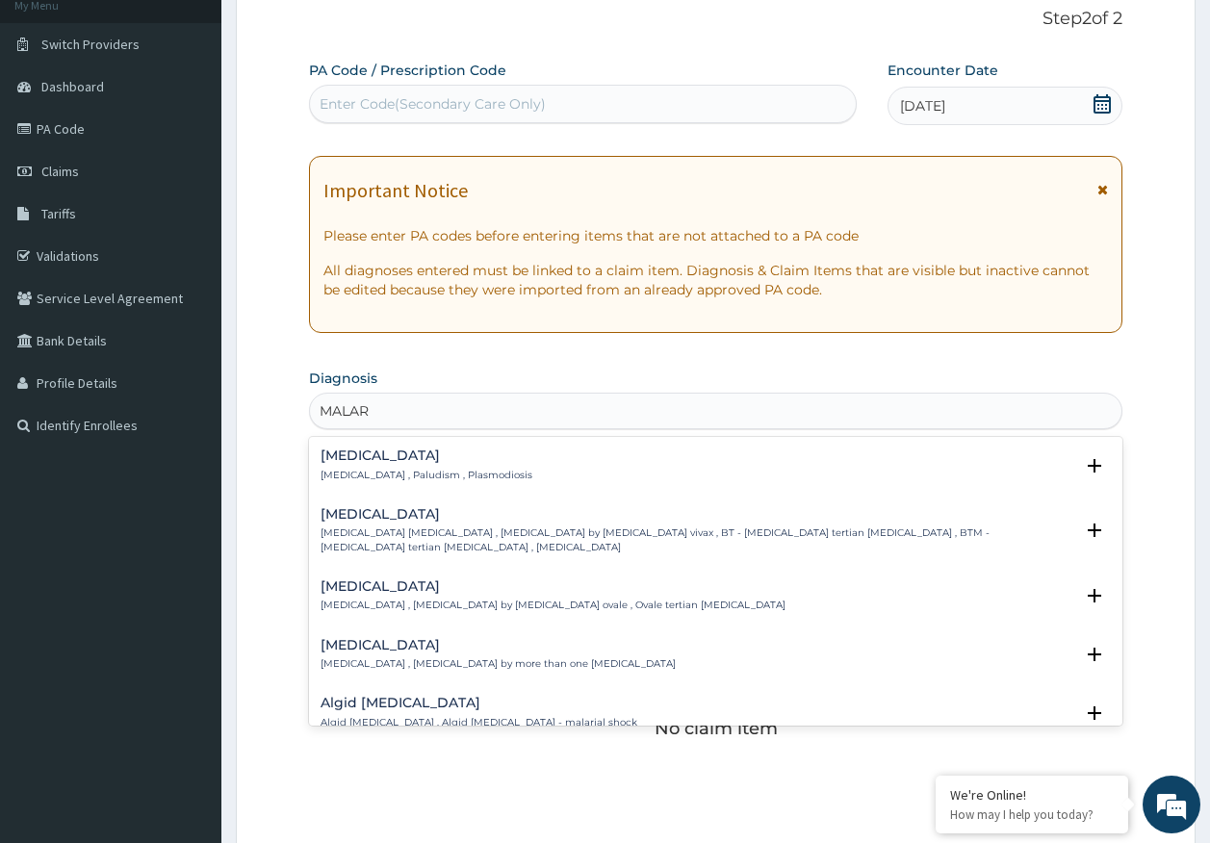
click at [385, 465] on div "[MEDICAL_DATA] [MEDICAL_DATA] , Paludism , Plasmodiosis" at bounding box center [426, 465] width 212 height 34
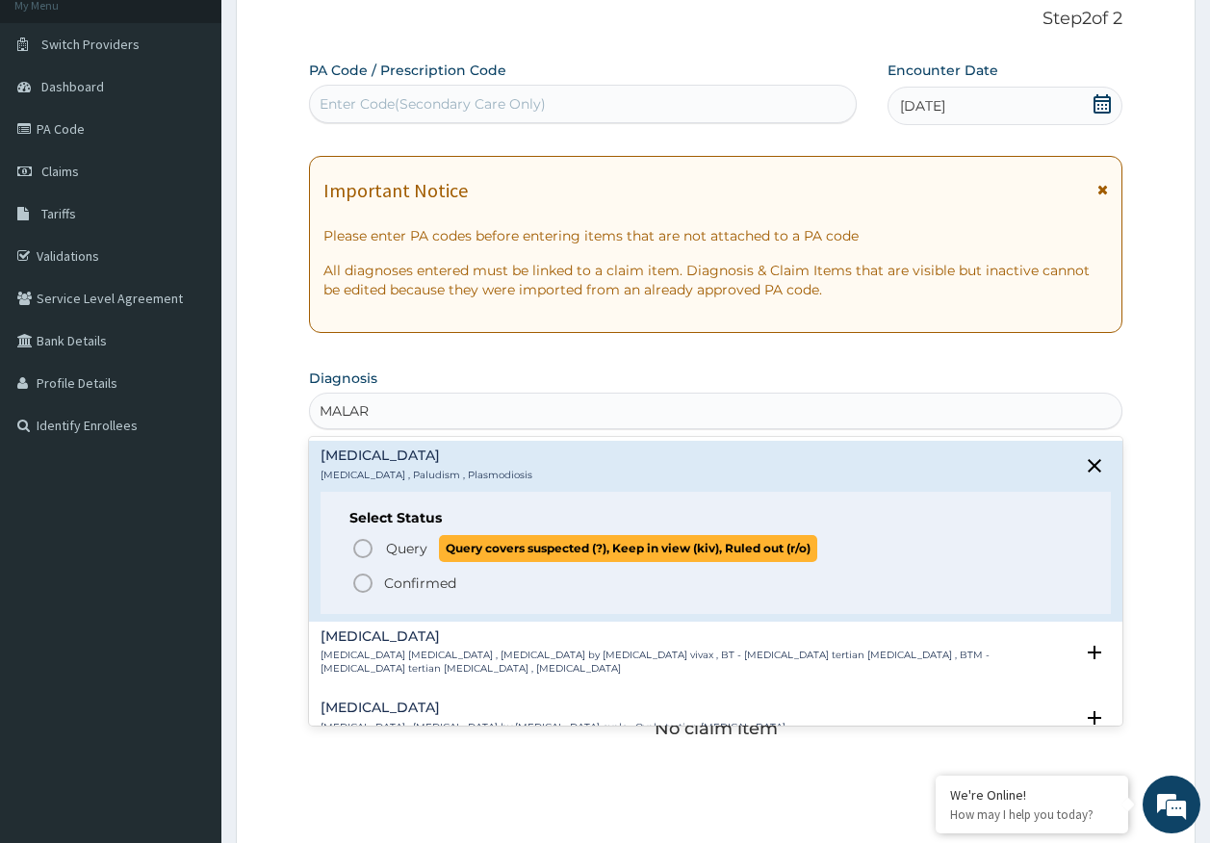
click at [407, 547] on span "Query" at bounding box center [406, 548] width 41 height 19
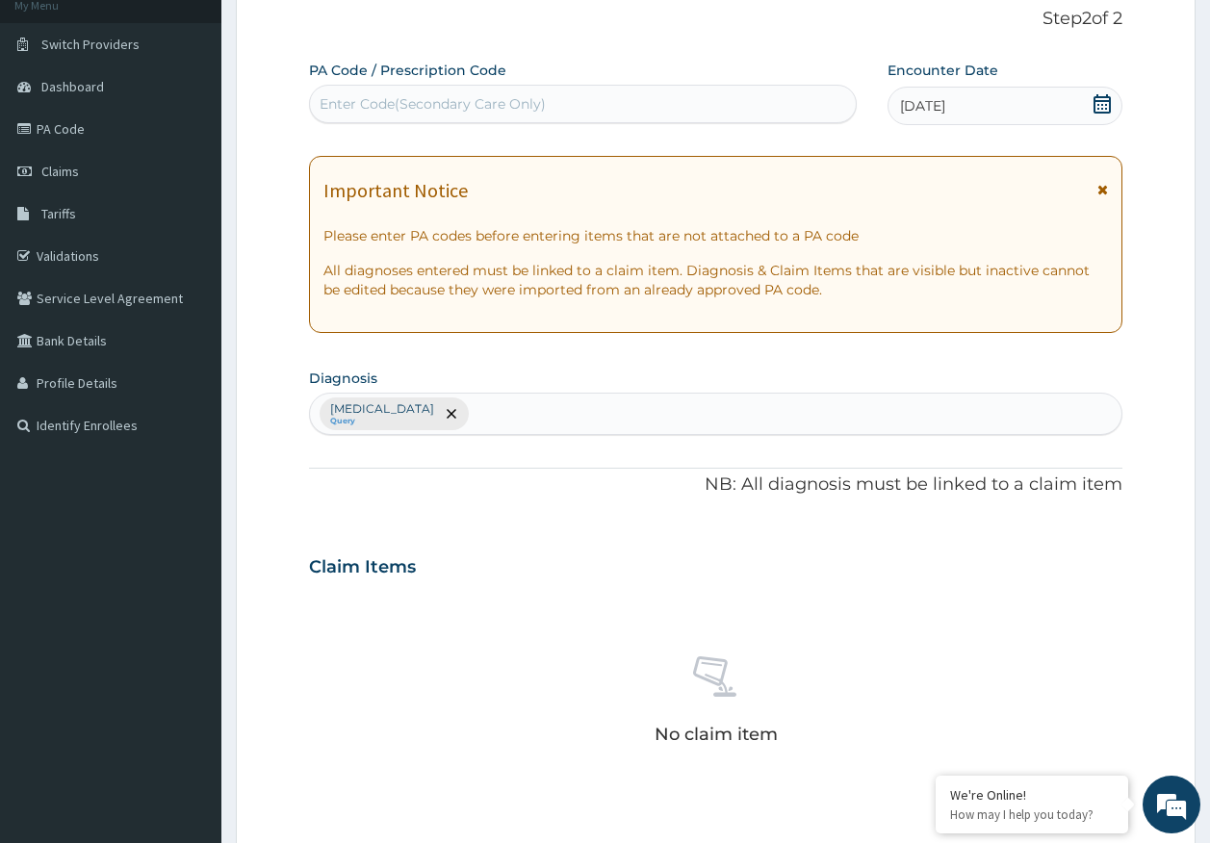
scroll to position [0, 0]
type input "SEPS"
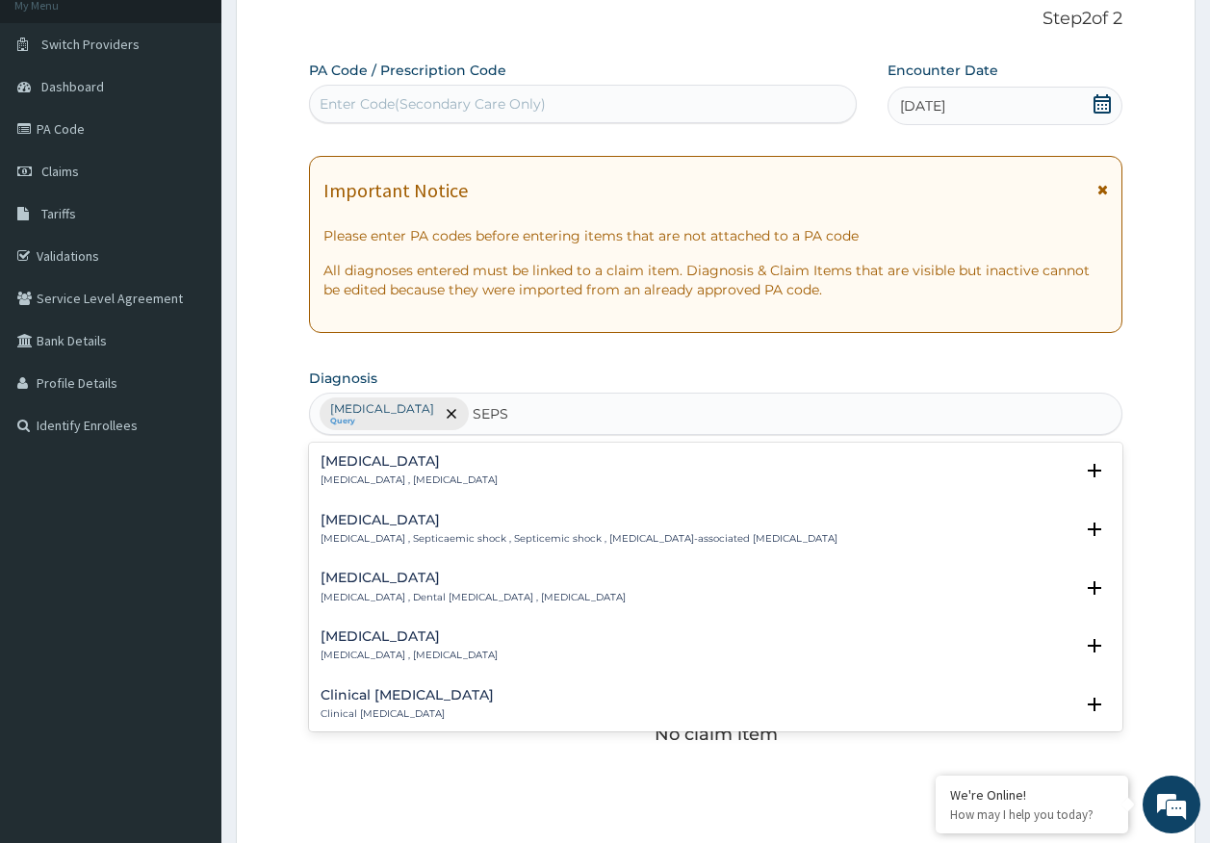
click at [385, 470] on div "[MEDICAL_DATA] [MEDICAL_DATA] , [MEDICAL_DATA]" at bounding box center [408, 471] width 177 height 34
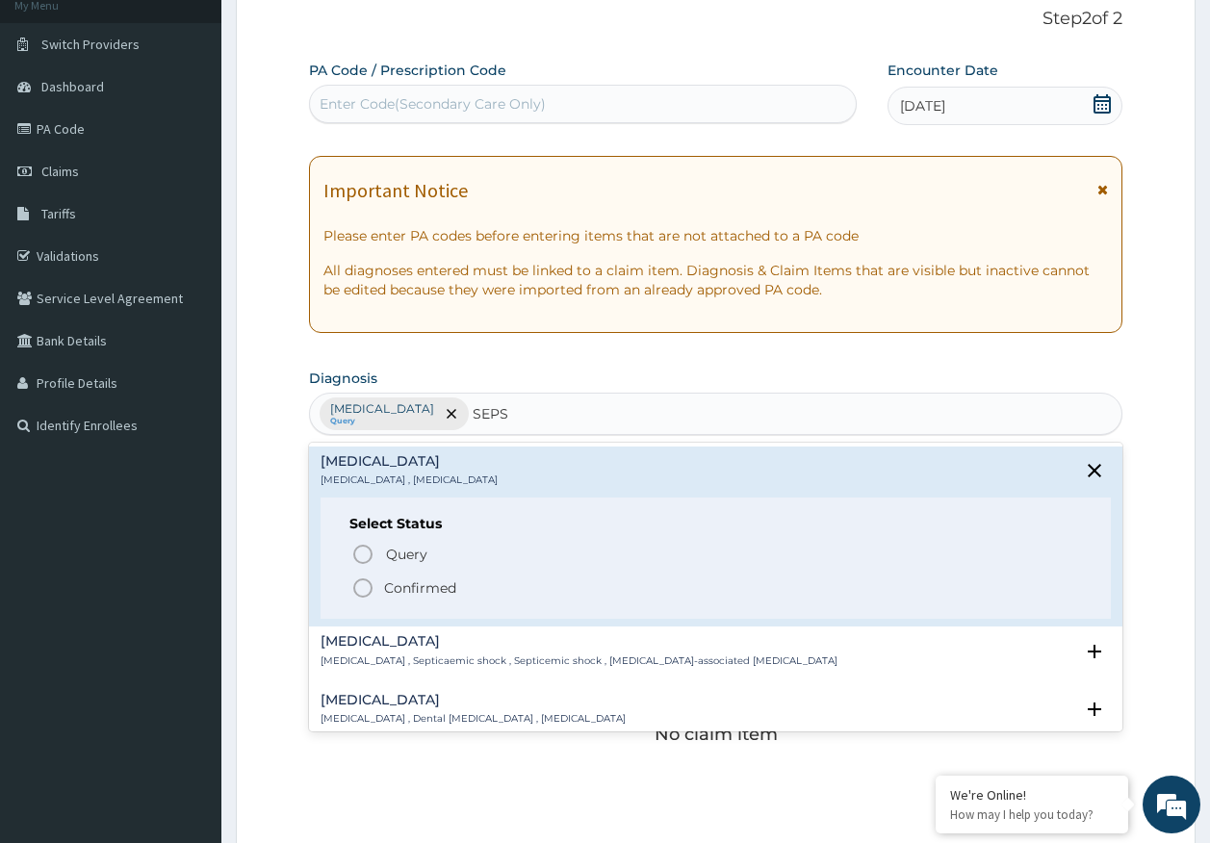
drag, startPoint x: 414, startPoint y: 540, endPoint x: 416, endPoint y: 556, distance: 16.5
click at [416, 542] on div "Select Status Query Query covers suspected (?), Keep in view (kiv), Ruled out (…" at bounding box center [715, 558] width 791 height 122
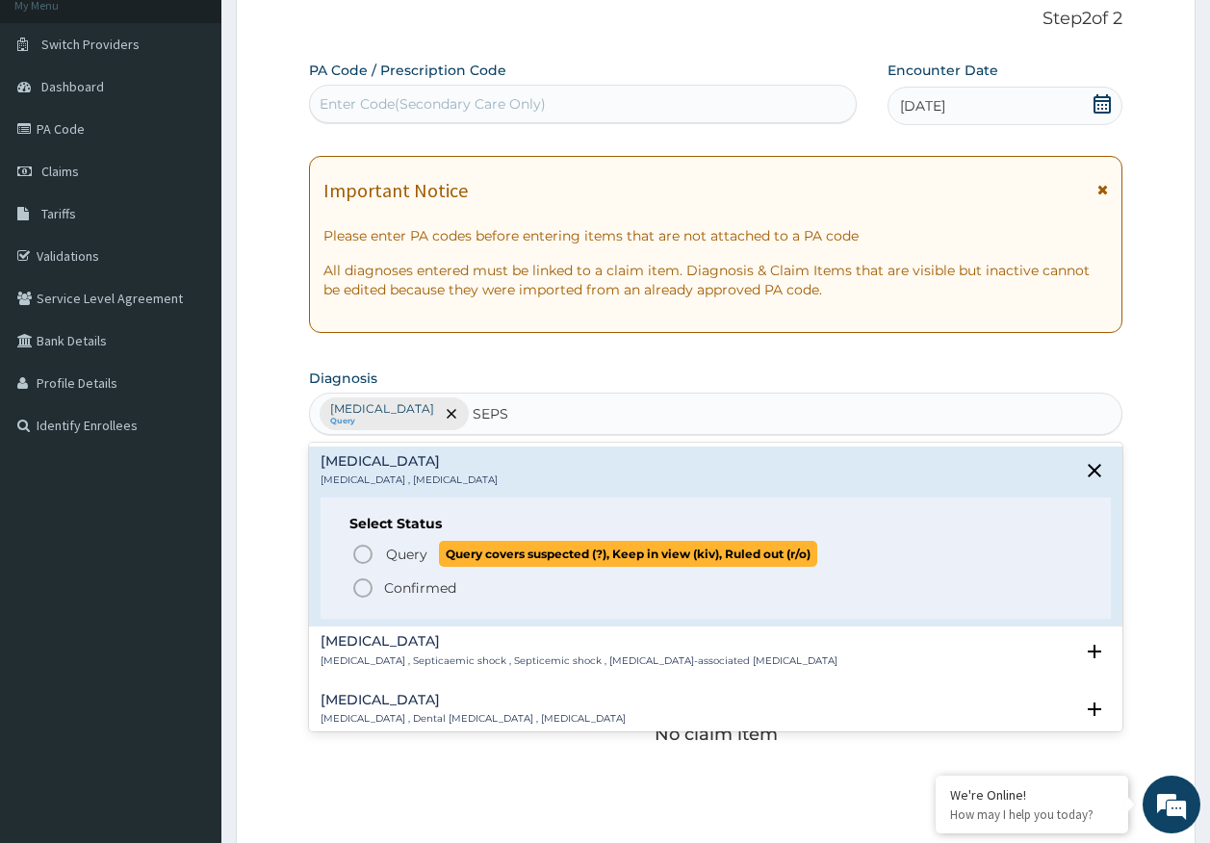
click at [416, 558] on span "Query" at bounding box center [406, 554] width 41 height 19
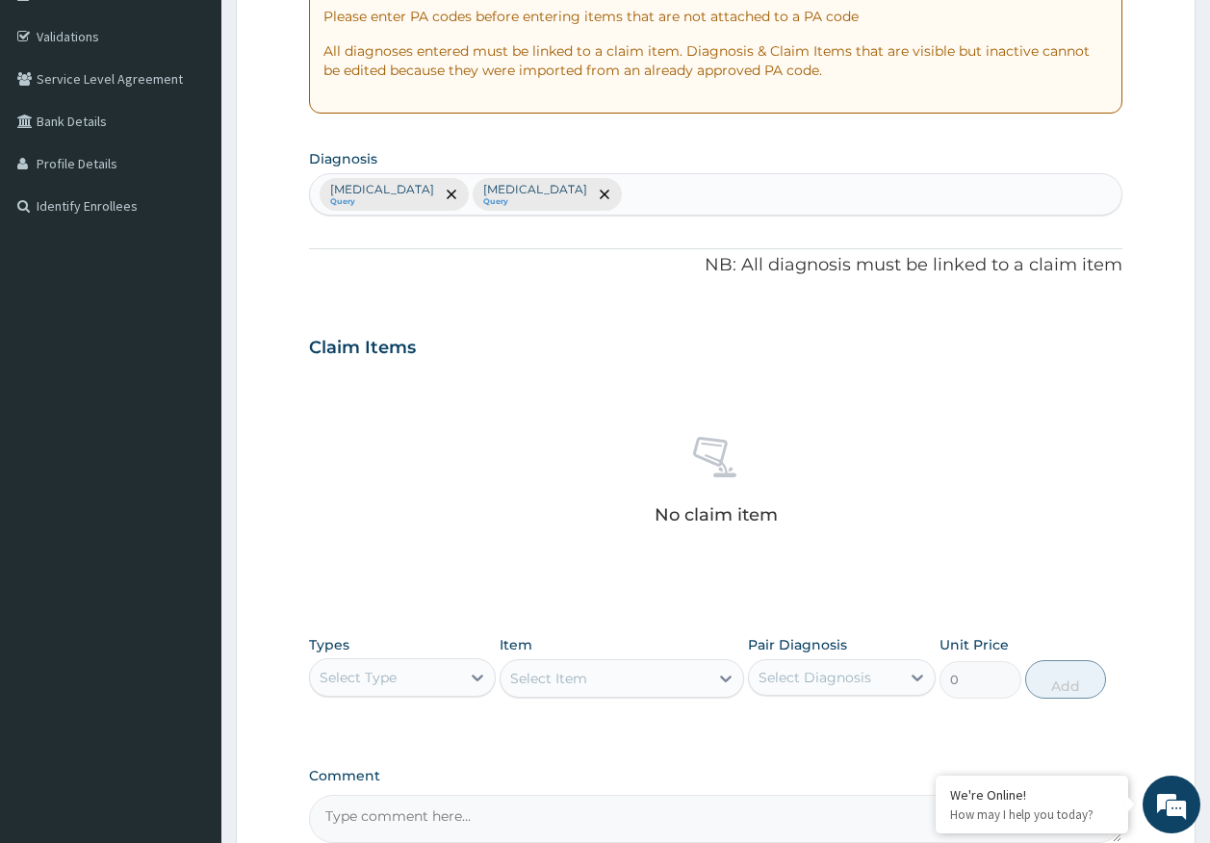
scroll to position [545, 0]
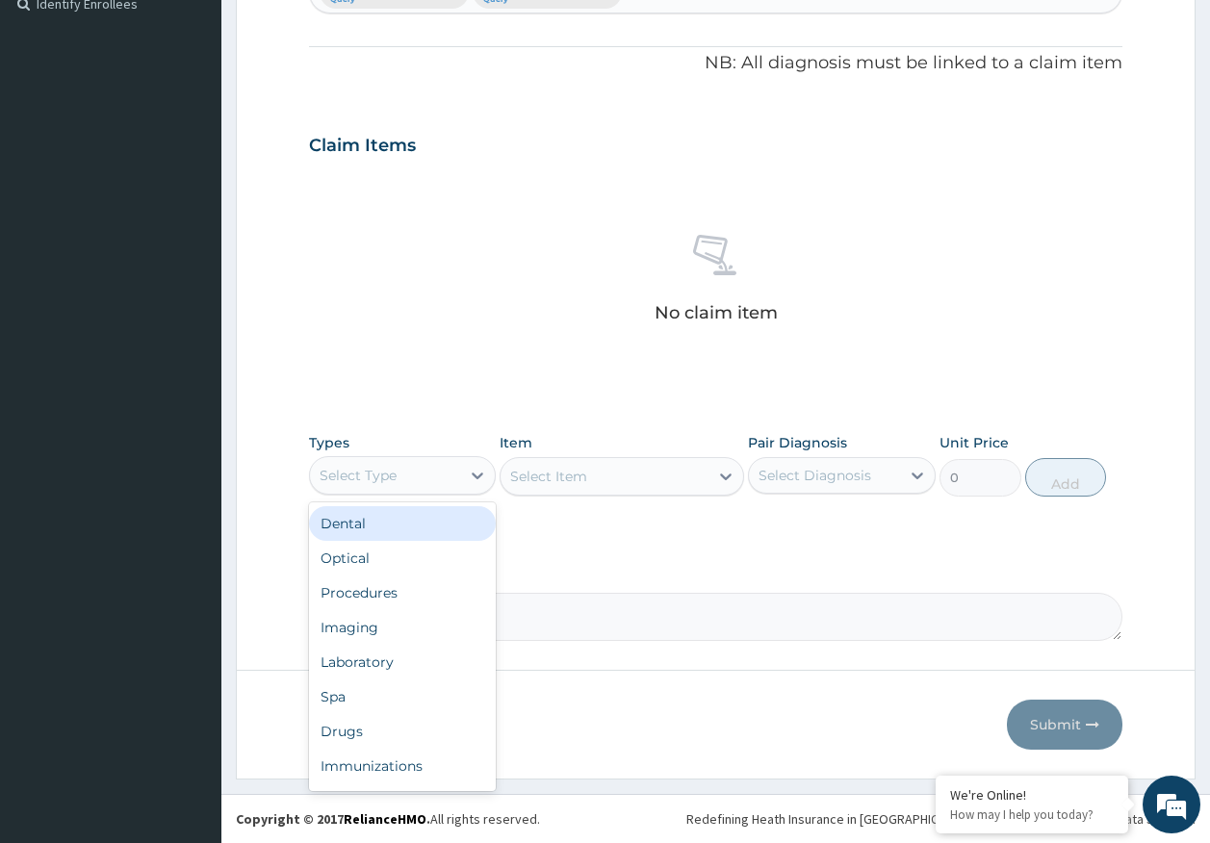
click at [355, 471] on div "Select Type" at bounding box center [357, 475] width 77 height 19
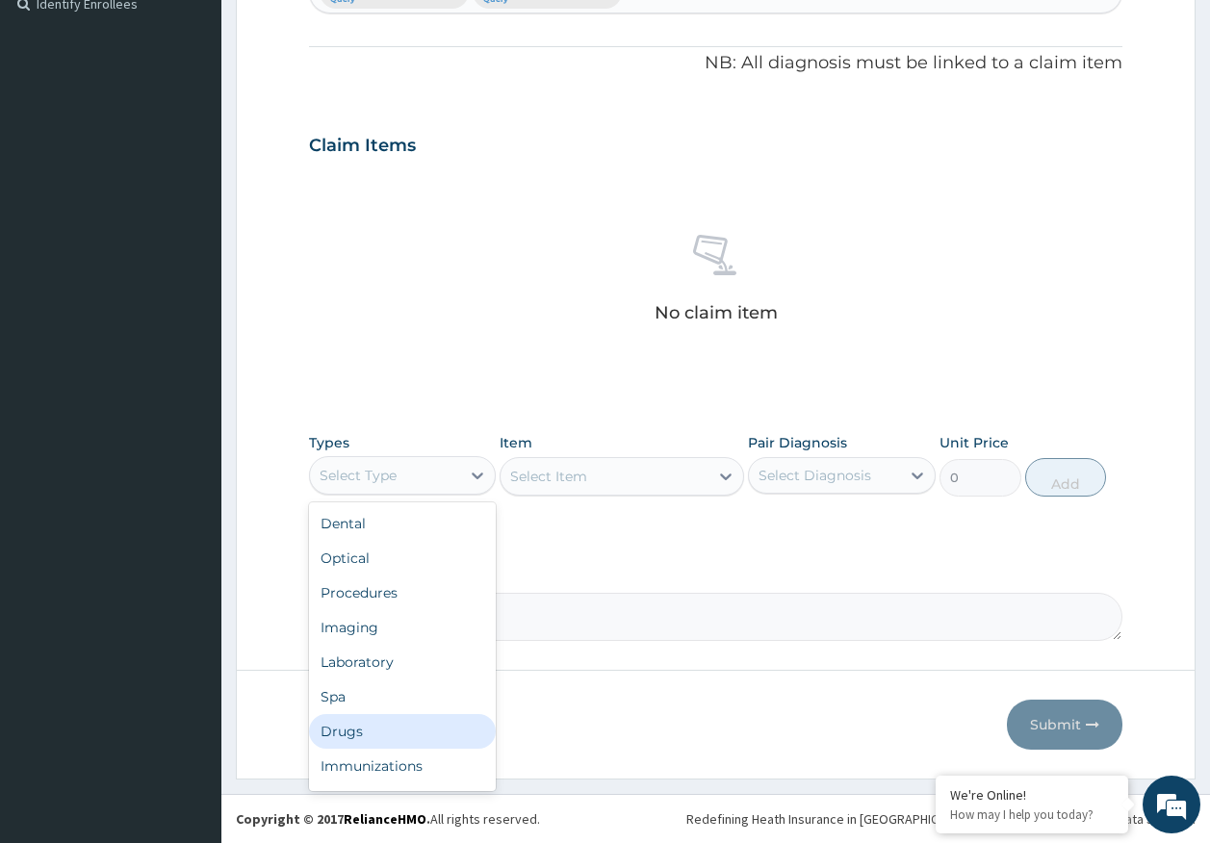
drag, startPoint x: 373, startPoint y: 744, endPoint x: 570, endPoint y: 587, distance: 251.3
click at [378, 732] on div "Drugs" at bounding box center [403, 731] width 188 height 35
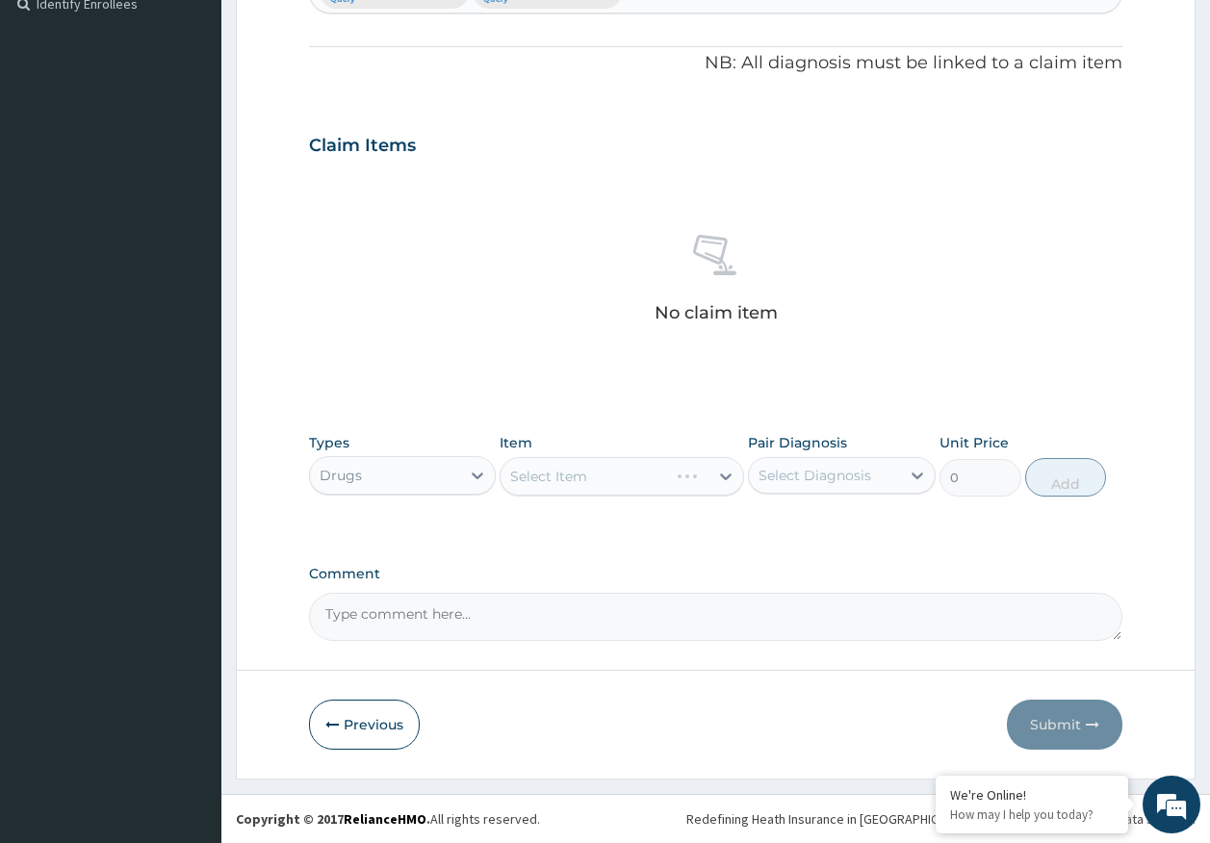
click at [792, 470] on div "Select Diagnosis" at bounding box center [814, 475] width 113 height 19
click at [780, 522] on label "[MEDICAL_DATA]" at bounding box center [838, 522] width 119 height 19
checkbox input "true"
click at [611, 474] on div "Select Item" at bounding box center [621, 476] width 244 height 38
click at [629, 513] on div "Types Drugs Item Select Item Pair Diagnosis [MEDICAL_DATA] Unit Price 0 Add" at bounding box center [716, 479] width 814 height 112
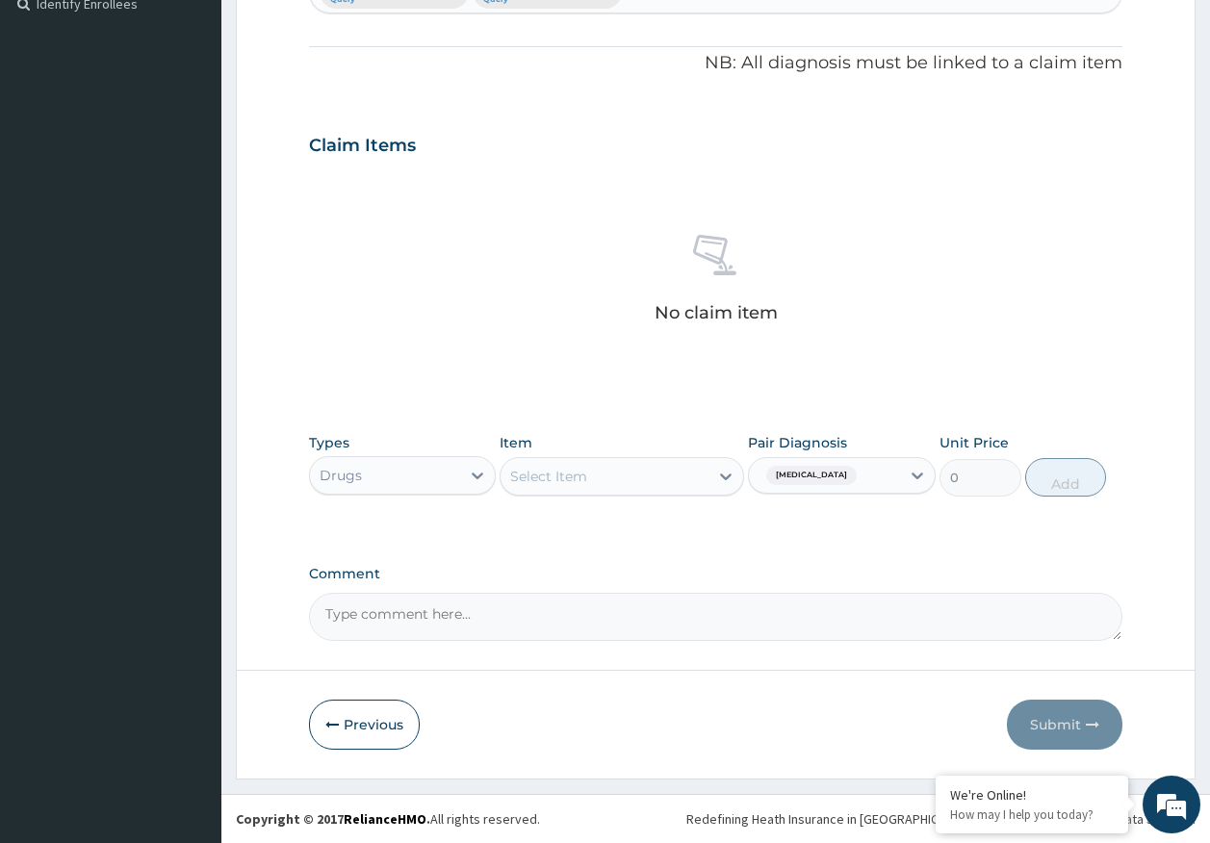
click at [646, 471] on div "Select Item" at bounding box center [604, 476] width 208 height 31
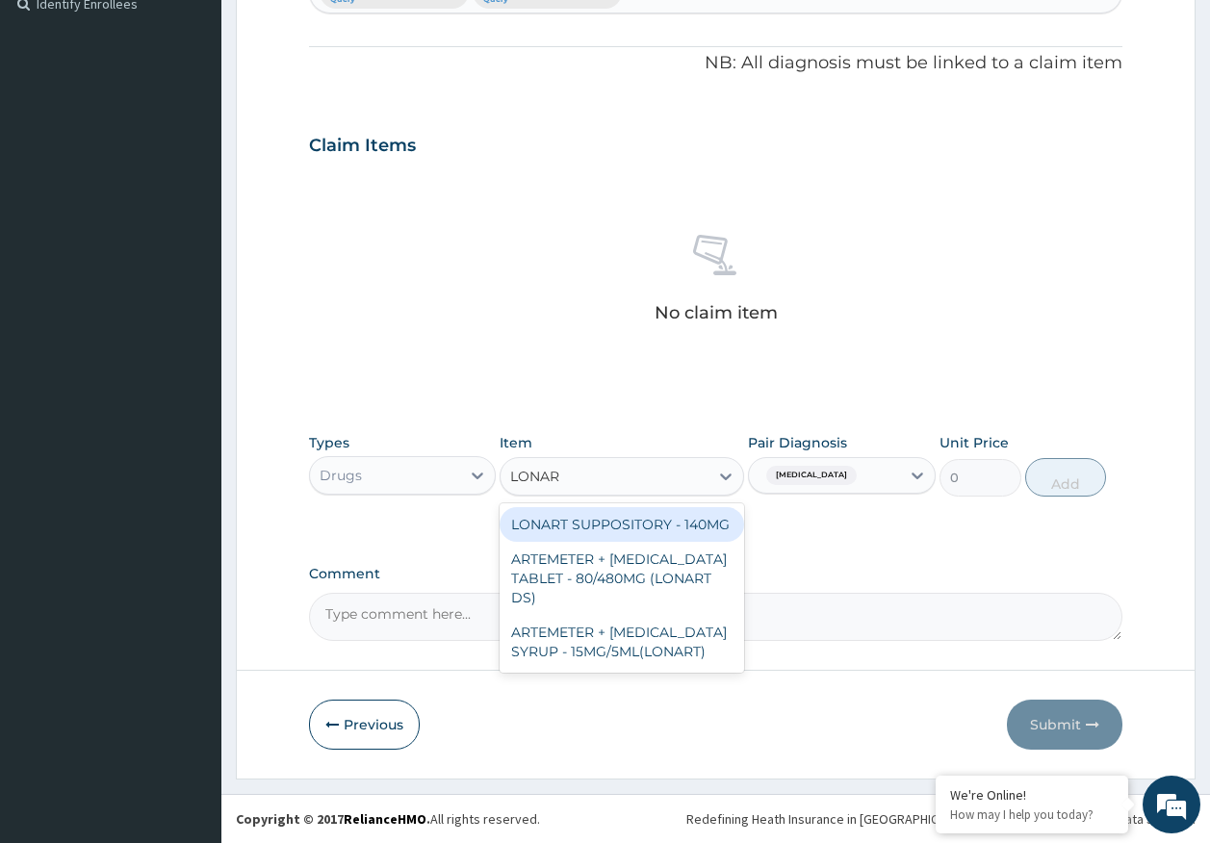
type input "LONART"
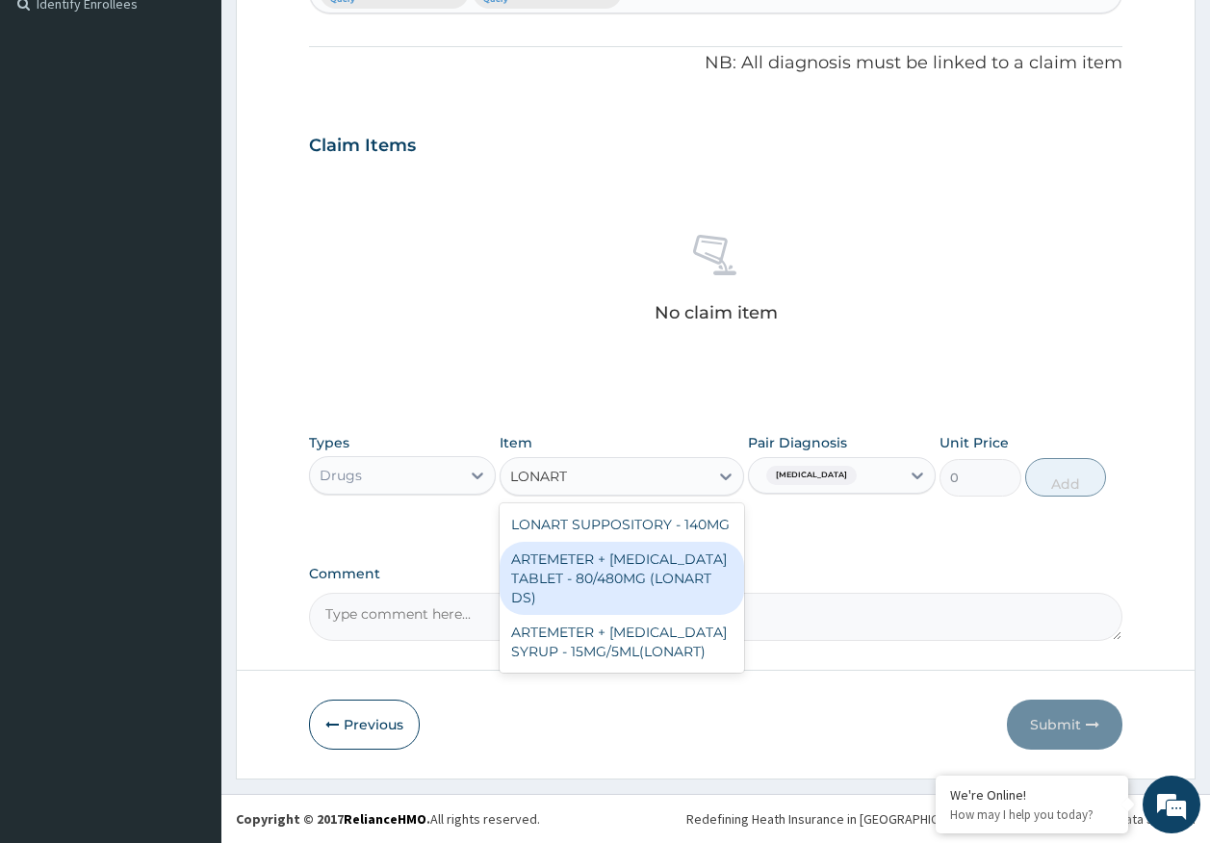
click at [691, 559] on div "ARTEMETER + [MEDICAL_DATA] TABLET - 80/480MG (LONART DS)" at bounding box center [621, 578] width 244 height 73
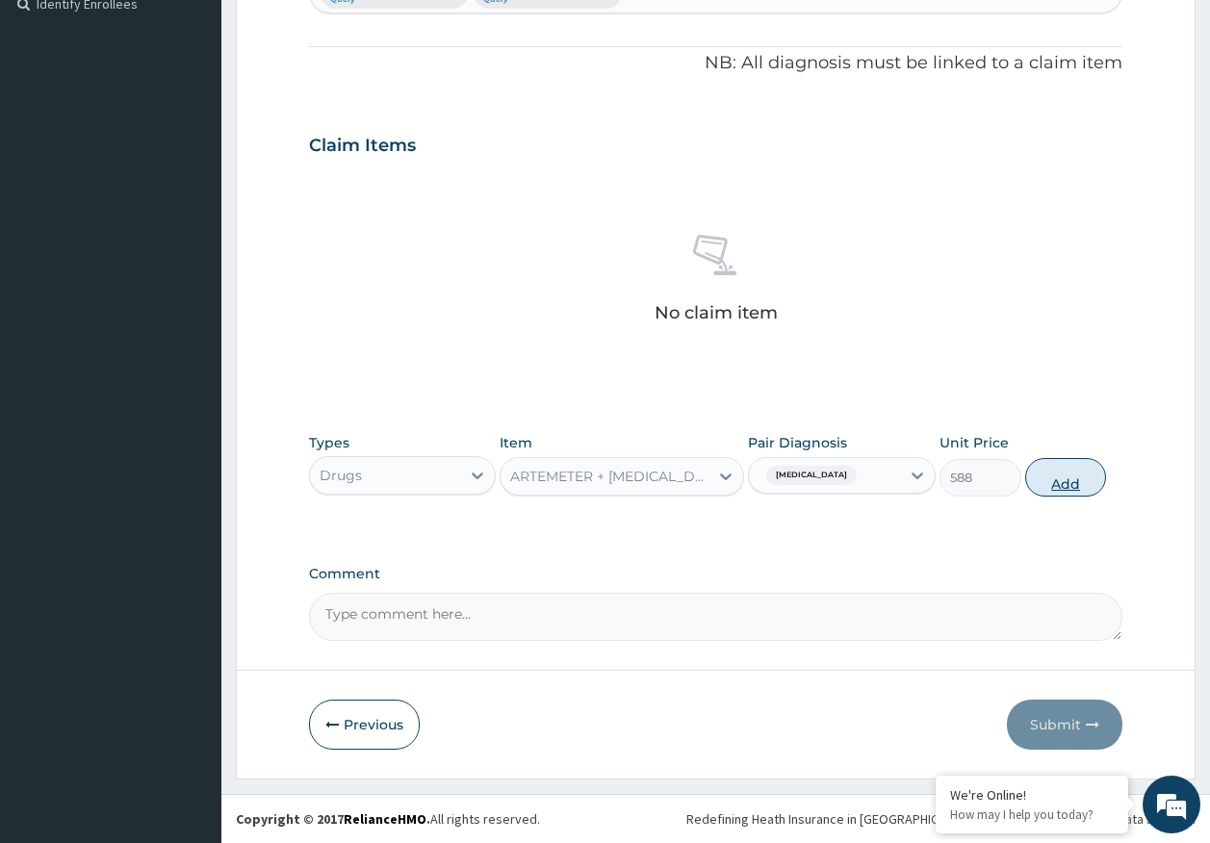
click at [1053, 479] on button "Add" at bounding box center [1066, 477] width 82 height 38
type input "0"
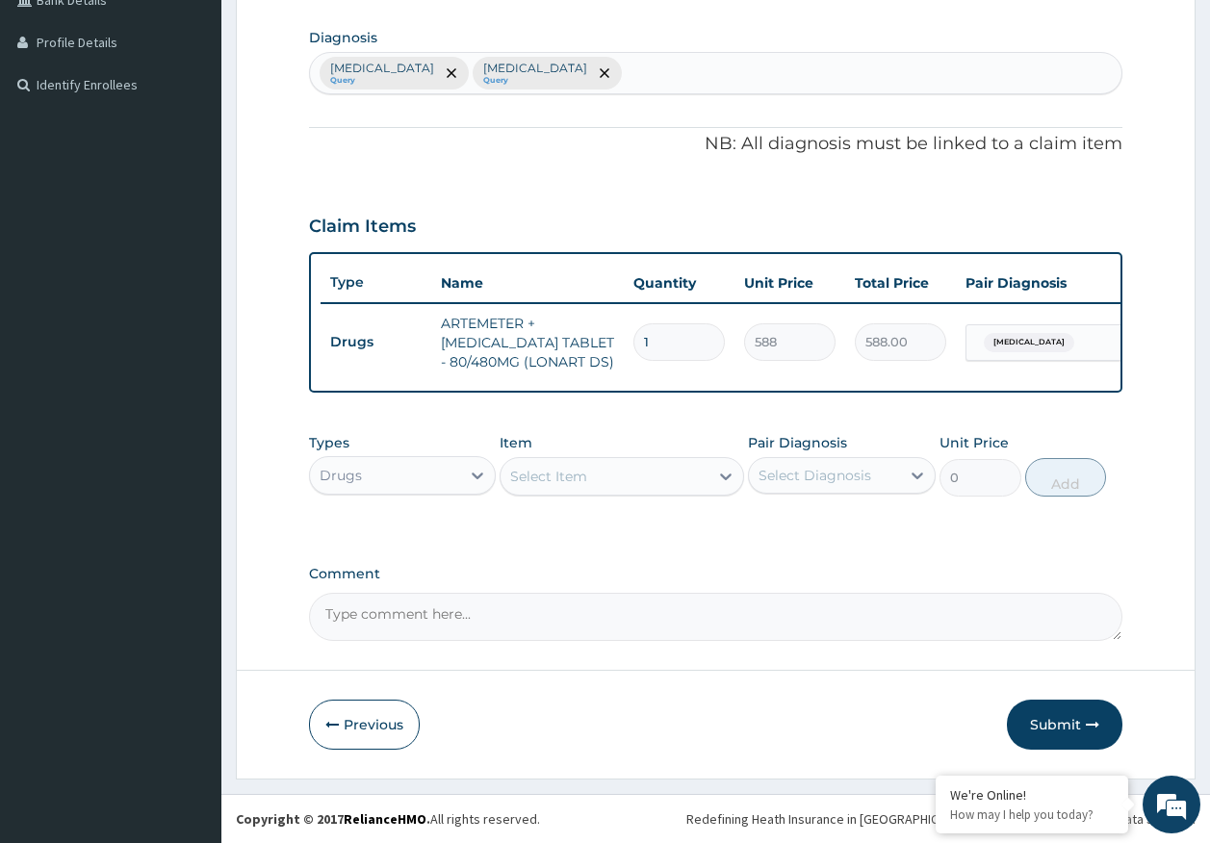
scroll to position [478, 0]
click at [609, 493] on div "Select Item" at bounding box center [621, 476] width 244 height 38
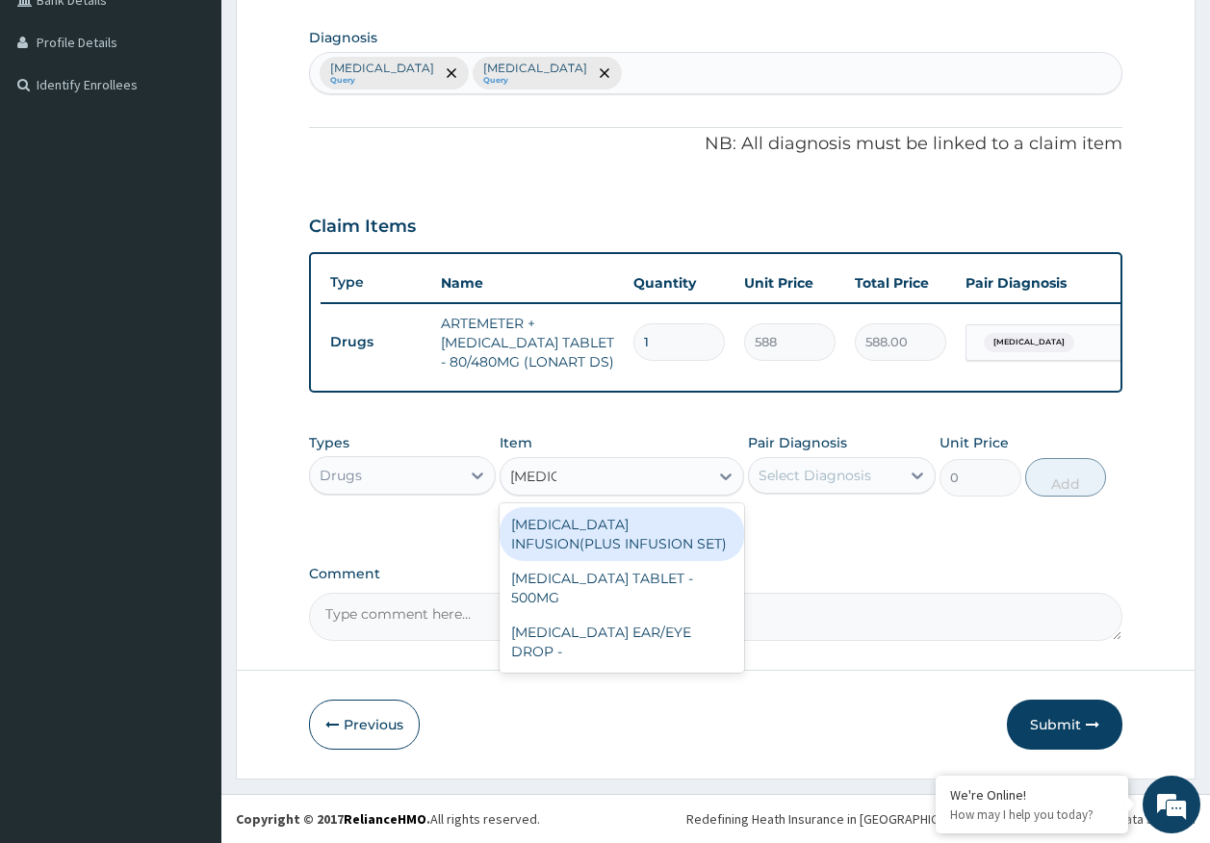
type input "CIPROF"
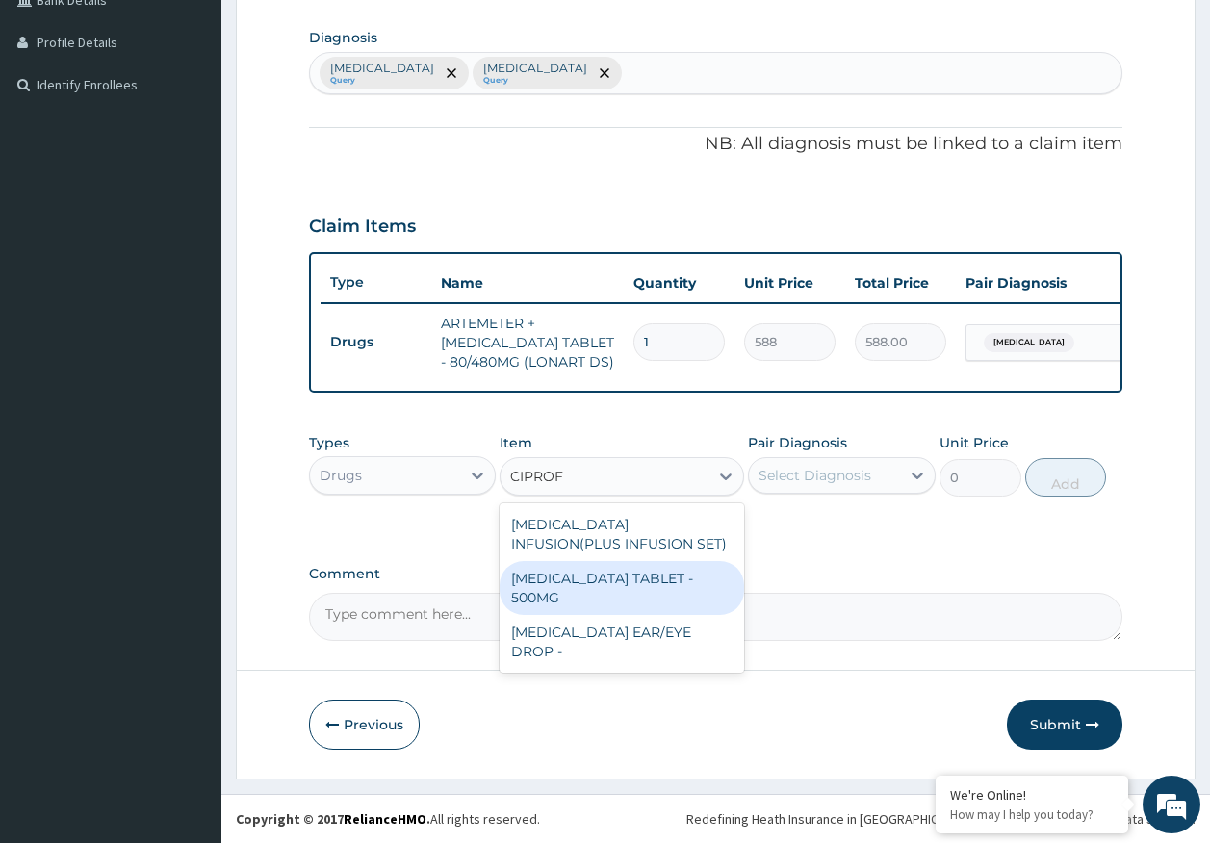
click at [640, 581] on div "CIPROFLOXACIN TABLET - 500MG" at bounding box center [621, 588] width 244 height 54
type input "196"
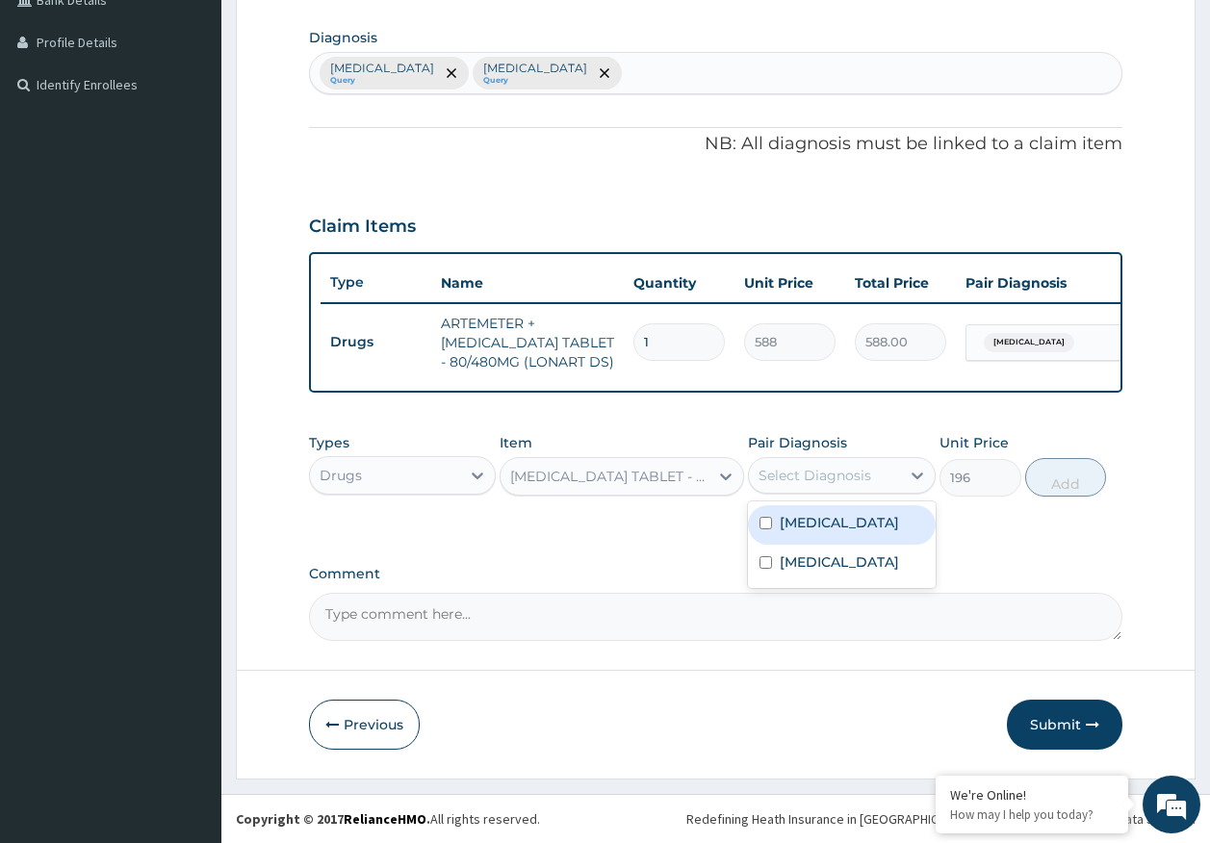
click at [821, 474] on div "Select Diagnosis" at bounding box center [814, 475] width 113 height 19
click at [809, 536] on div "[MEDICAL_DATA]" at bounding box center [842, 524] width 188 height 39
checkbox input "true"
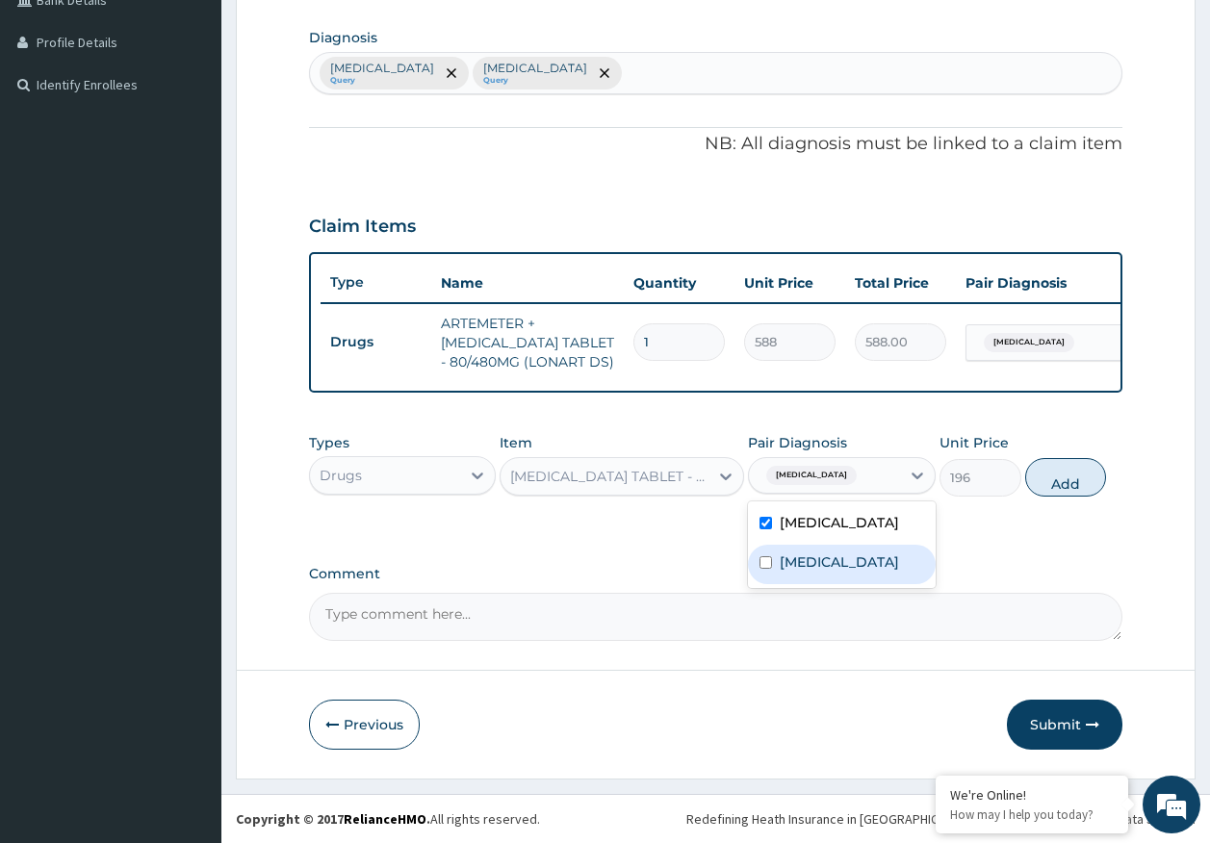
drag, startPoint x: 808, startPoint y: 557, endPoint x: 809, endPoint y: 548, distance: 9.7
click at [807, 557] on label "[MEDICAL_DATA]" at bounding box center [838, 561] width 119 height 19
checkbox input "true"
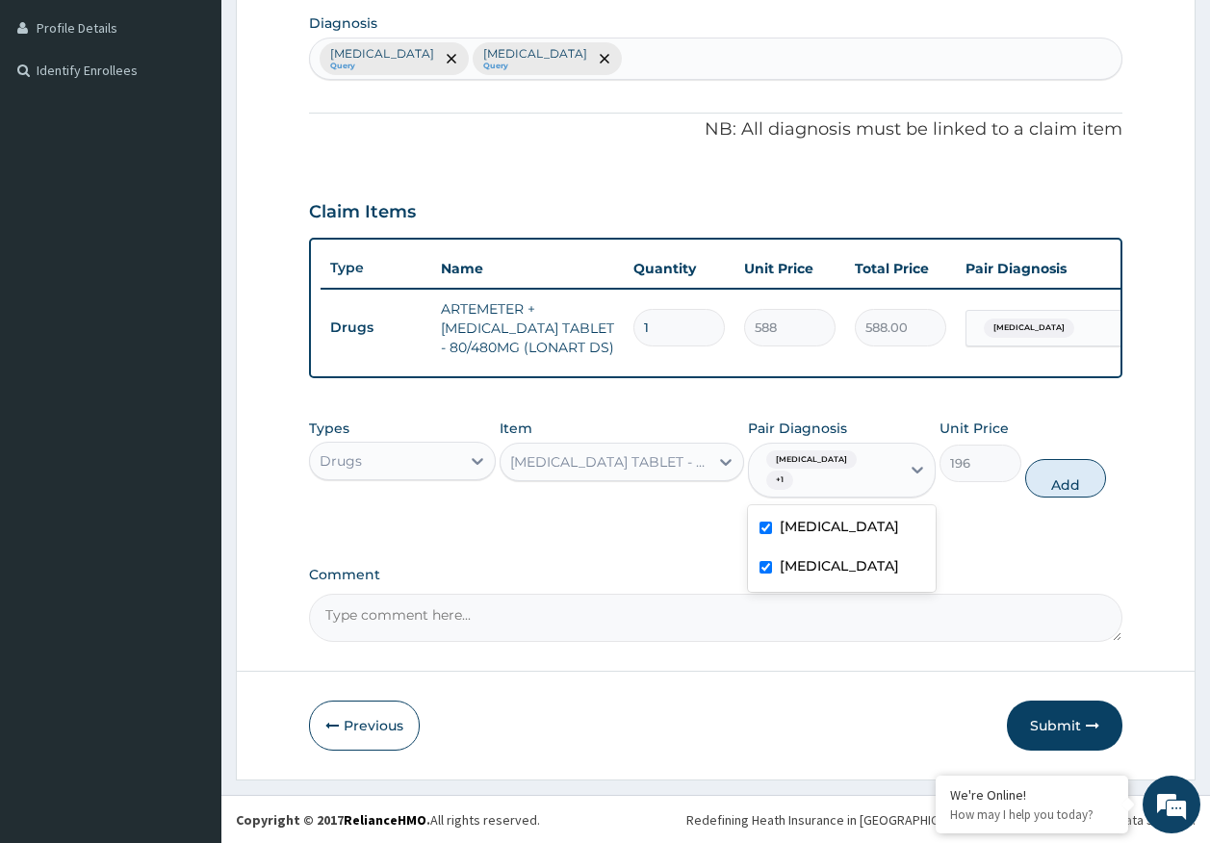
drag, startPoint x: 810, startPoint y: 536, endPoint x: 889, endPoint y: 523, distance: 79.9
click at [810, 535] on div "[MEDICAL_DATA]" at bounding box center [842, 528] width 188 height 39
checkbox input "false"
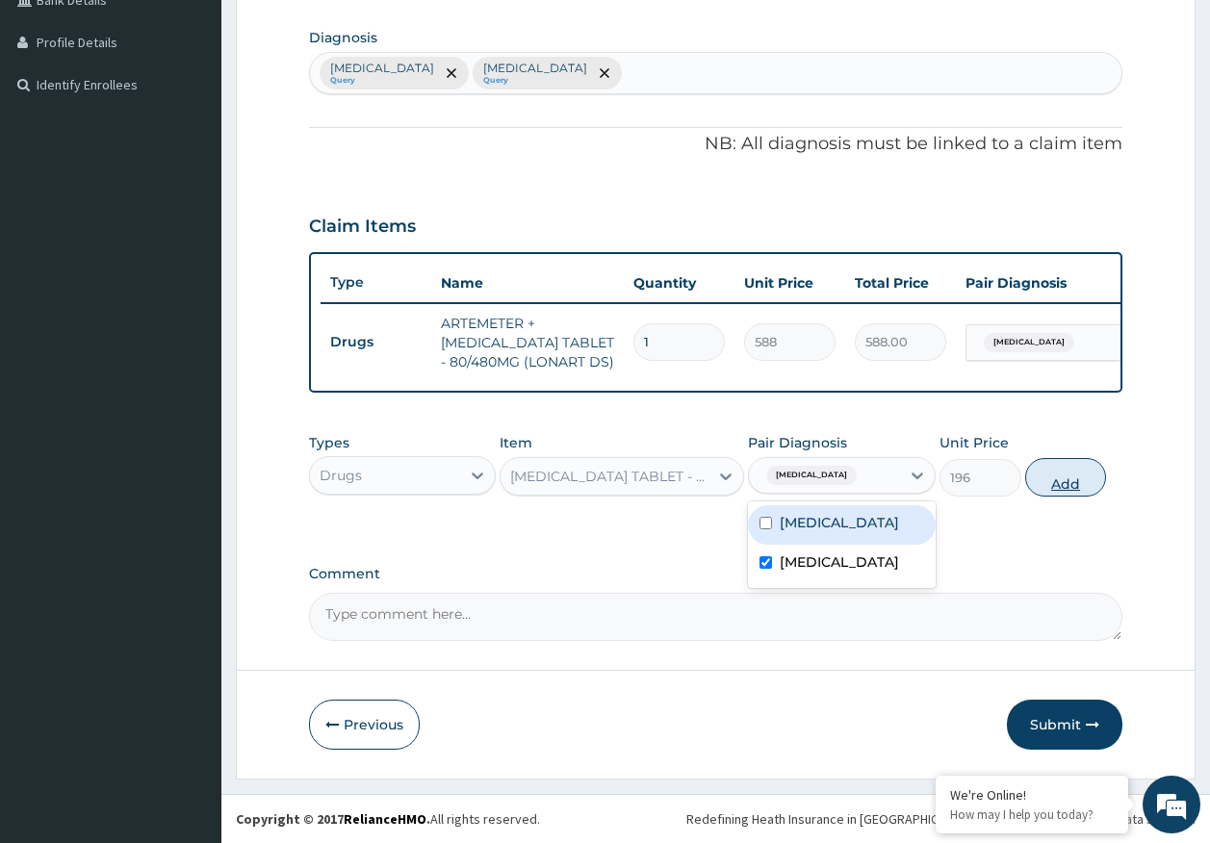
click at [1052, 476] on button "Add" at bounding box center [1066, 477] width 82 height 38
type input "0"
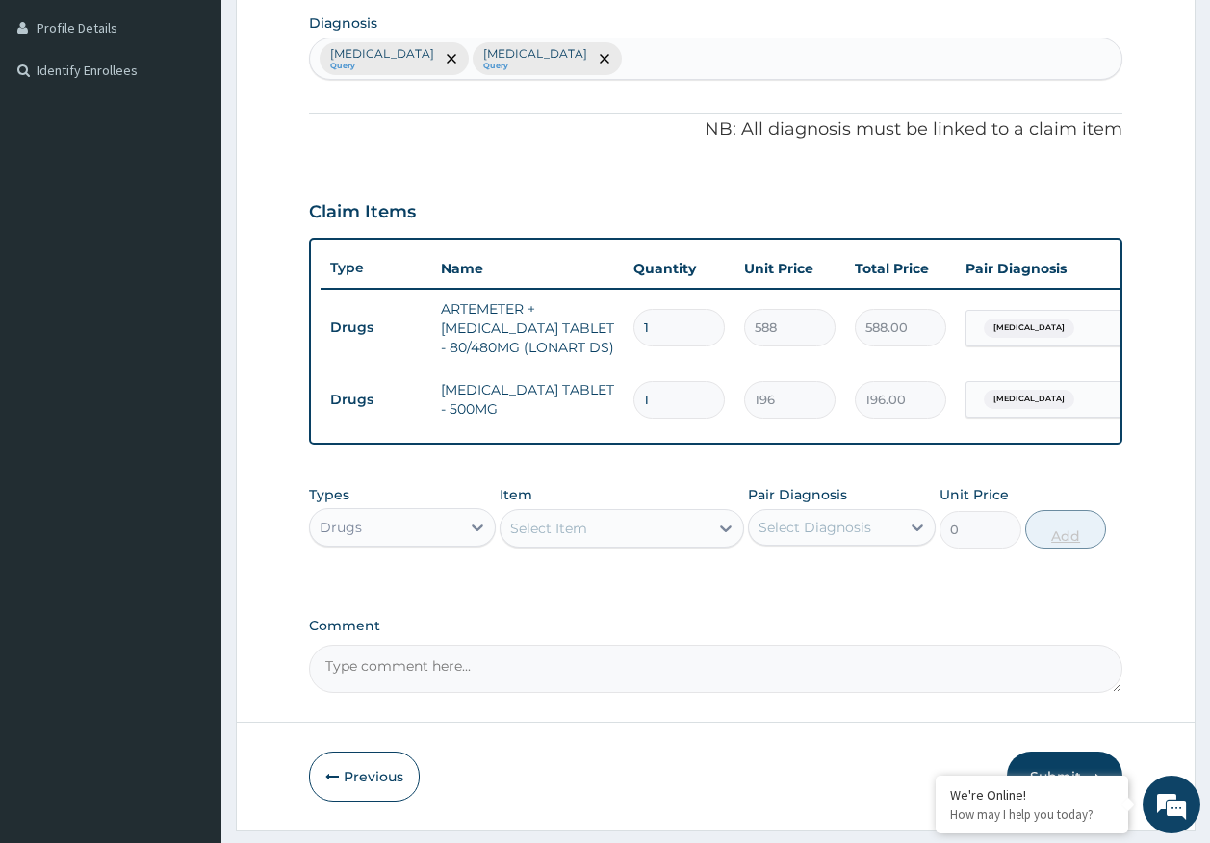
type input "10"
type input "1960.00"
type input "10"
click at [686, 322] on input "1" at bounding box center [678, 328] width 91 height 38
type input "0.00"
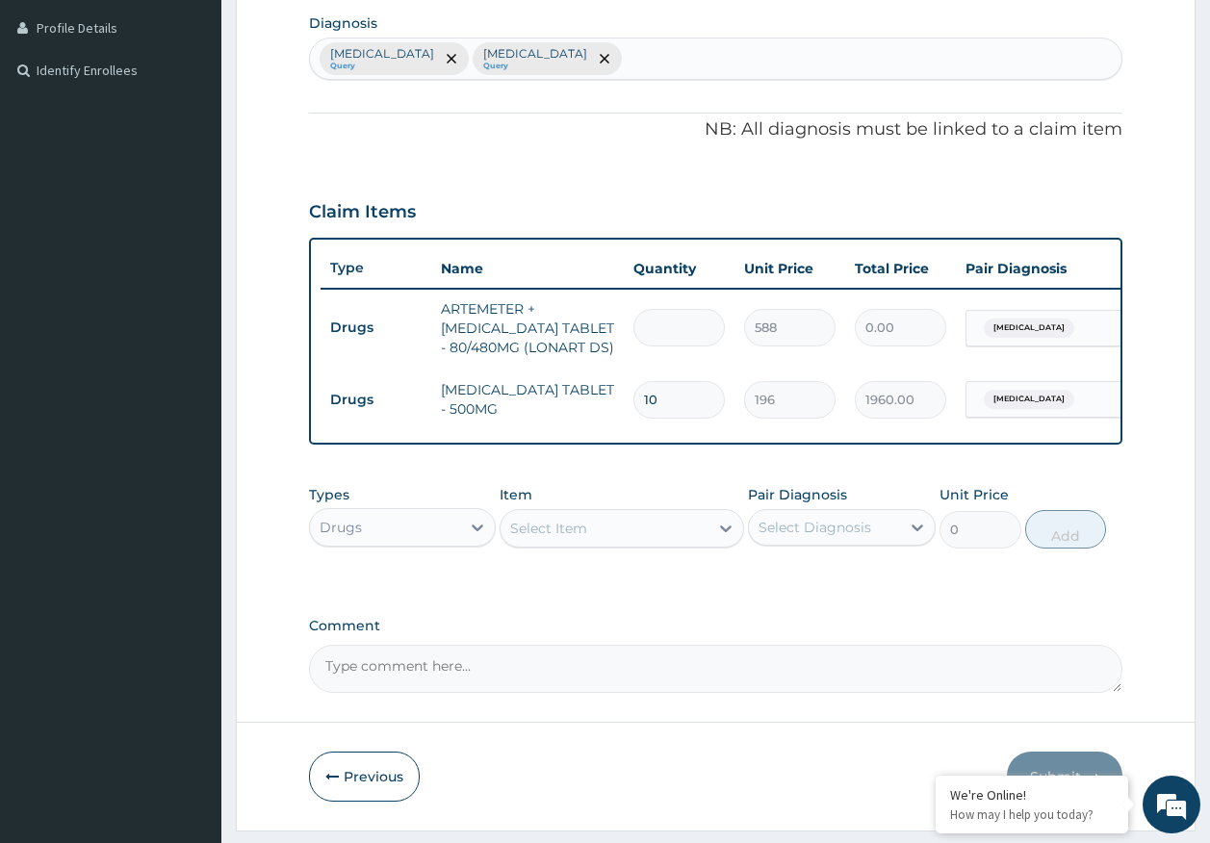
type input "6"
type input "3528.00"
type input "6"
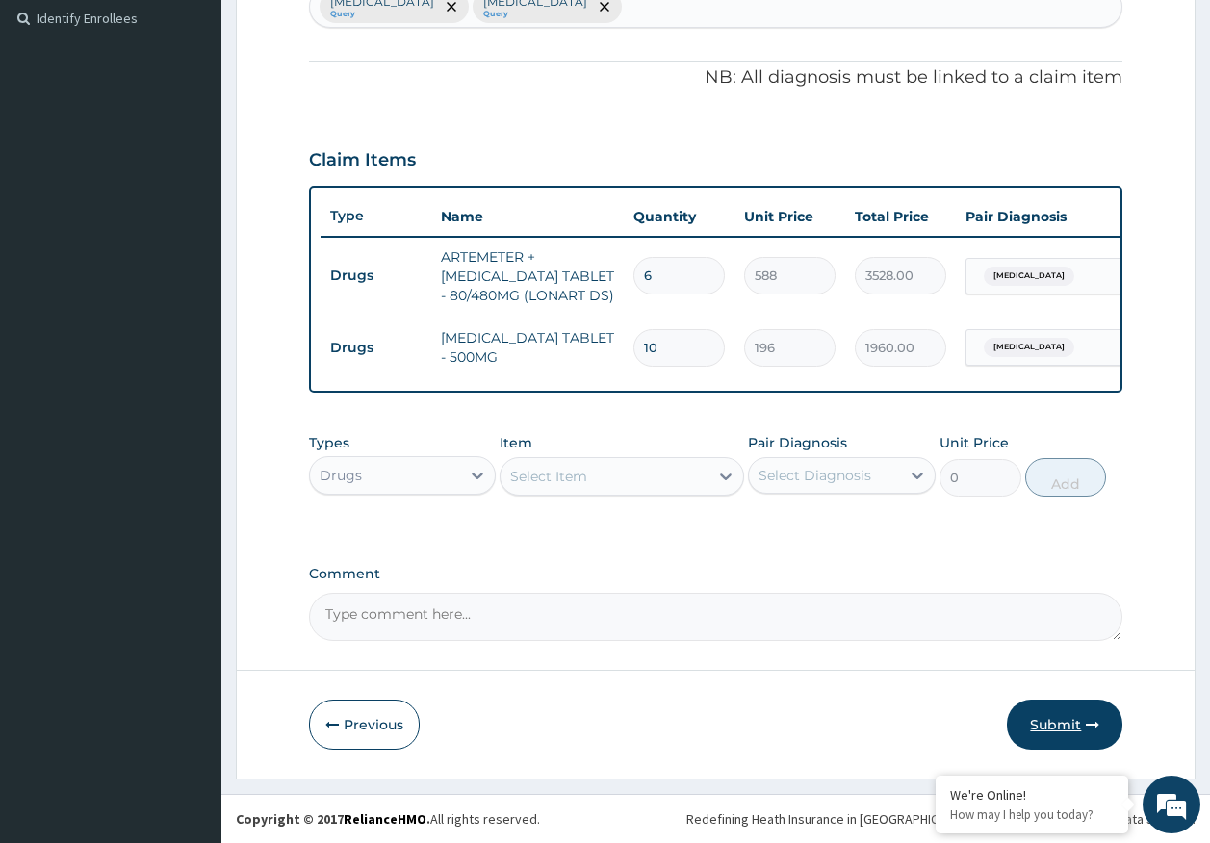
click at [1042, 722] on button "Submit" at bounding box center [1064, 725] width 115 height 50
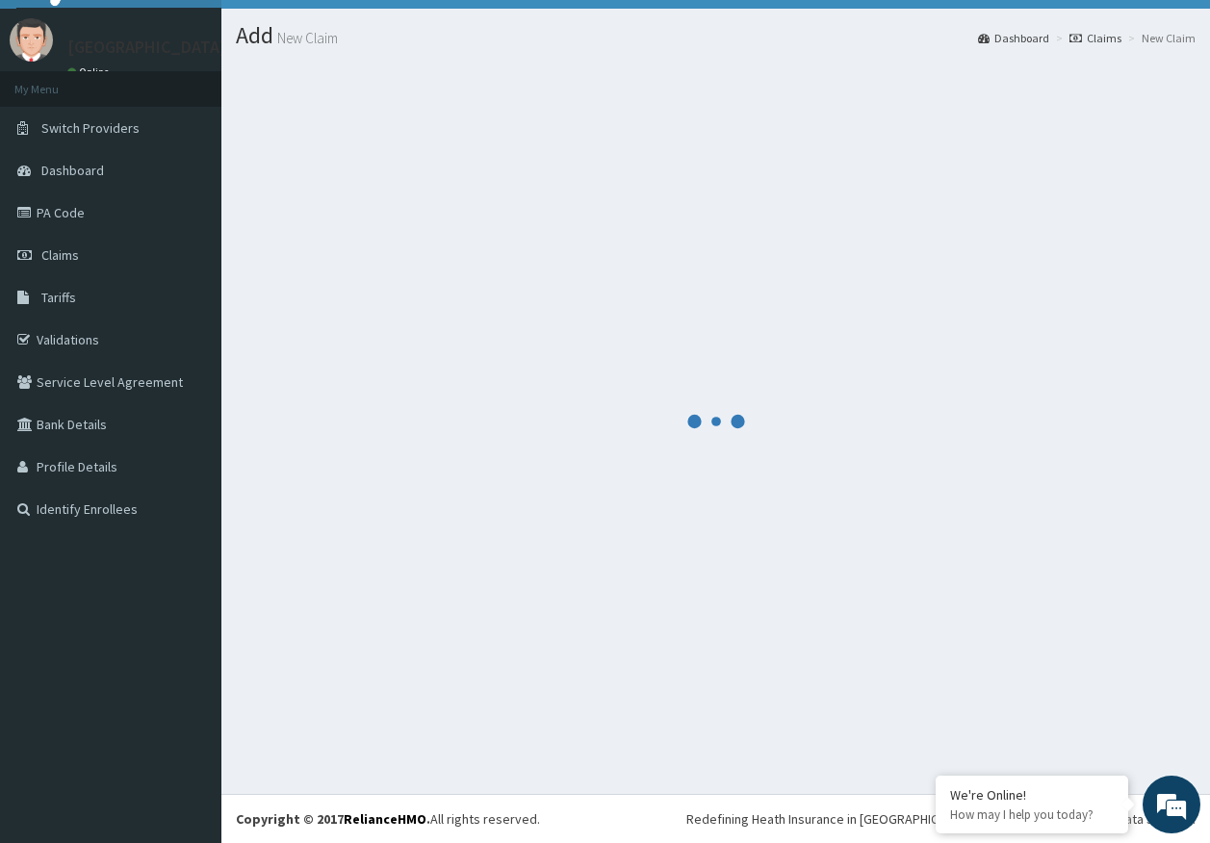
scroll to position [39, 0]
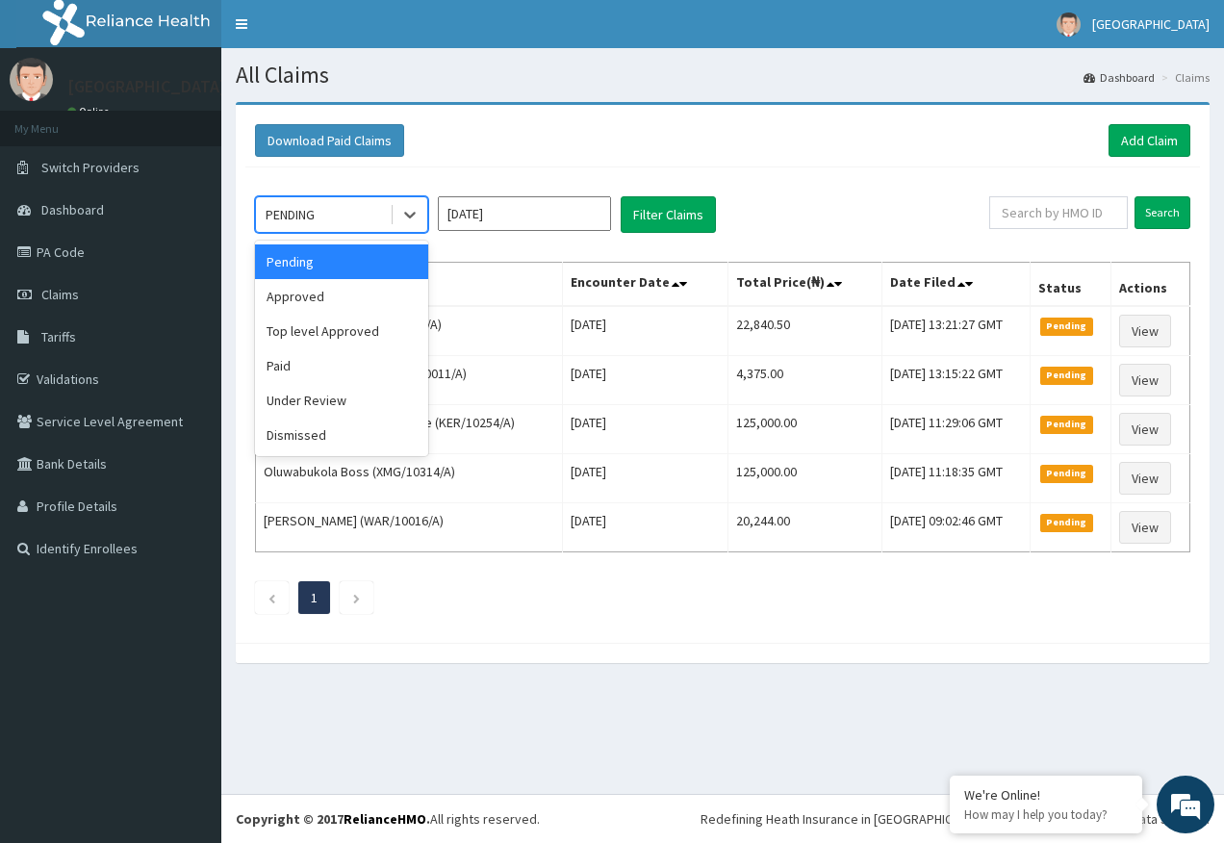
click at [308, 230] on div "PENDING" at bounding box center [323, 214] width 134 height 31
click at [325, 301] on div "Approved" at bounding box center [341, 296] width 173 height 35
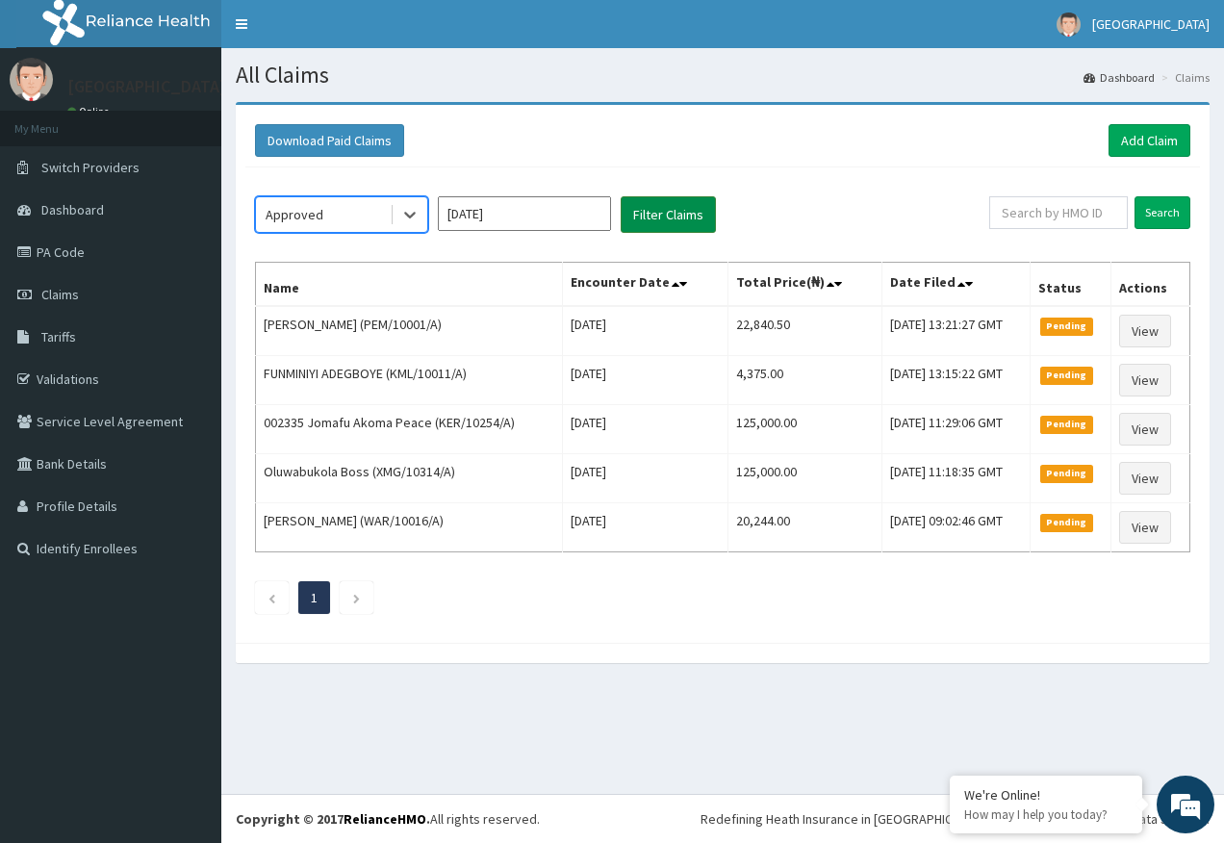
click at [694, 207] on button "Filter Claims" at bounding box center [668, 214] width 95 height 37
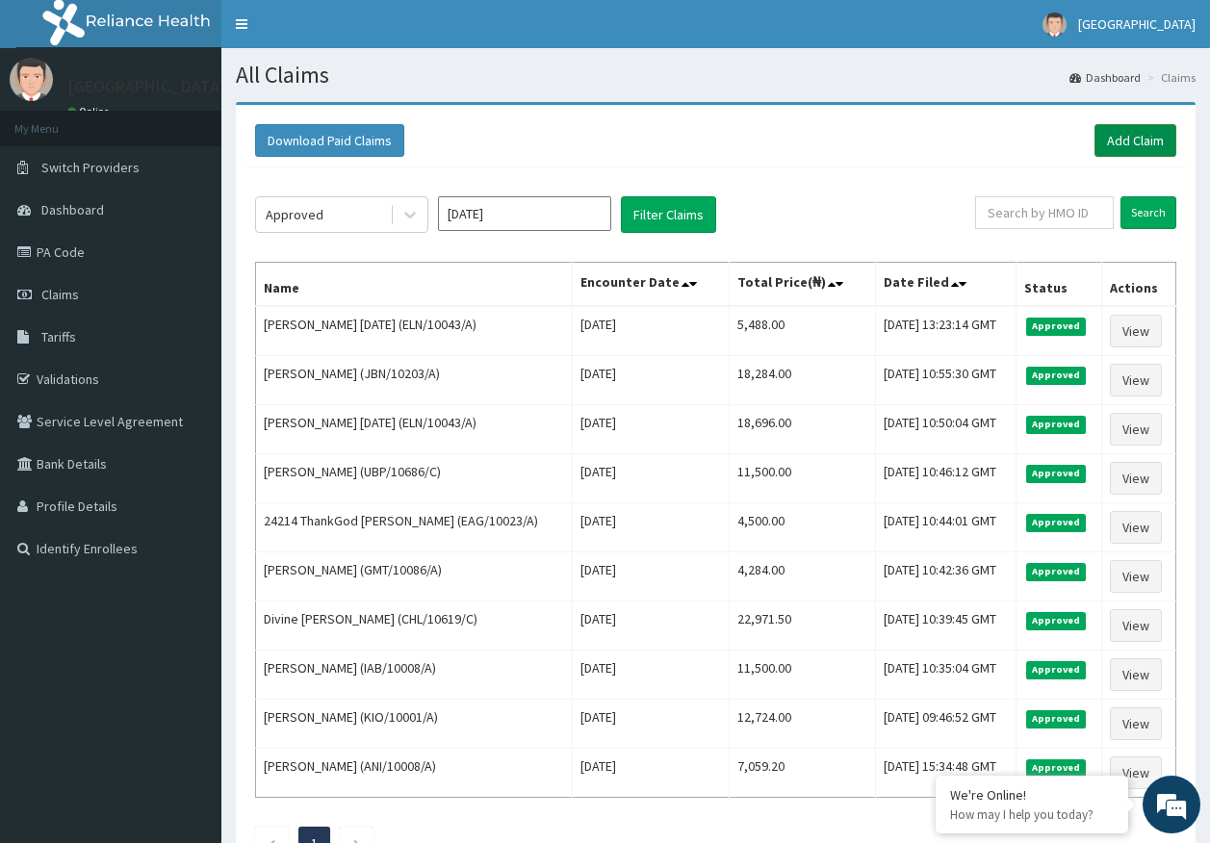
click at [1149, 134] on link "Add Claim" at bounding box center [1135, 140] width 82 height 33
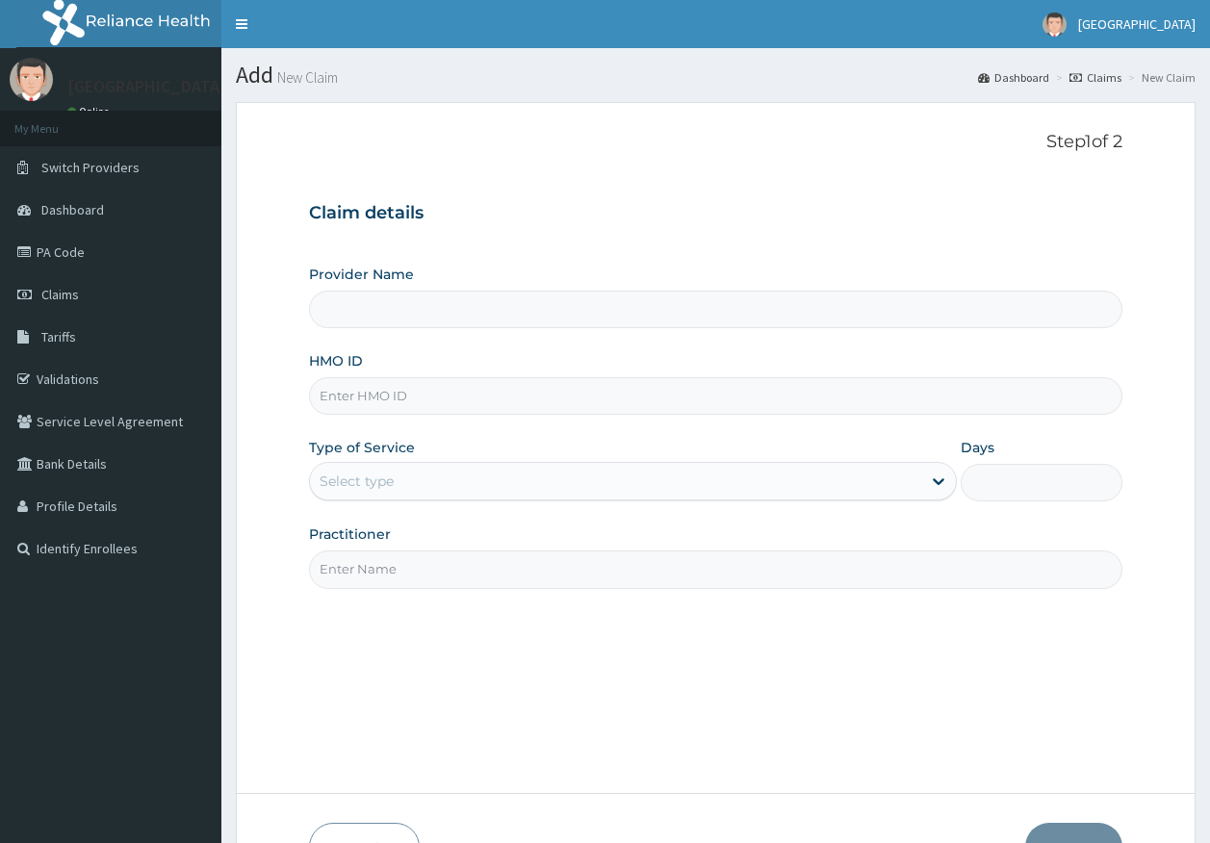
click at [370, 397] on input "HMO ID" at bounding box center [716, 396] width 814 height 38
paste input "WUN/10009/A"
type input "WUN/10009/A"
click at [368, 466] on div "Select type" at bounding box center [615, 481] width 611 height 31
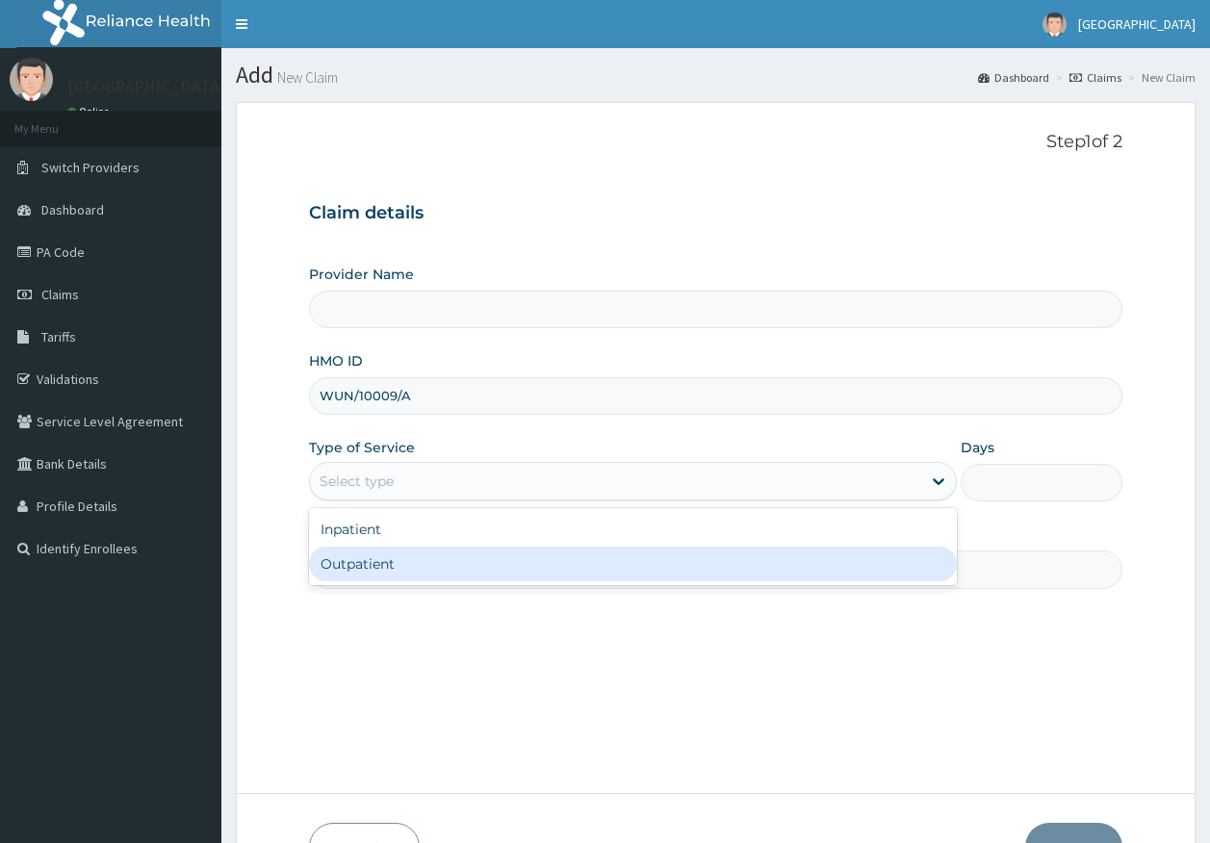
click at [379, 563] on div "Outpatient" at bounding box center [633, 564] width 648 height 35
type input "1"
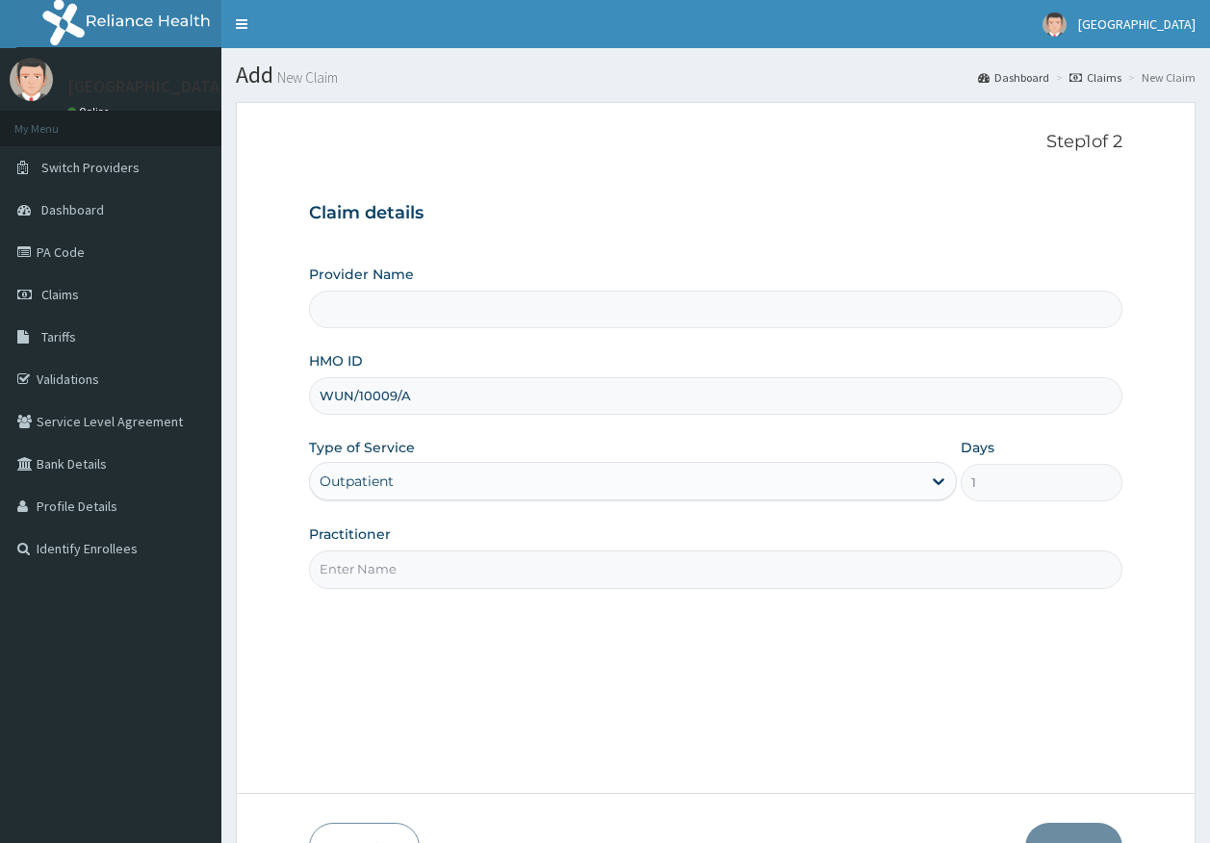
drag, startPoint x: 388, startPoint y: 566, endPoint x: 390, endPoint y: 581, distance: 15.5
click at [388, 566] on input "Practitioner" at bounding box center [716, 569] width 814 height 38
type input "[GEOGRAPHIC_DATA]"
type input "[PERSON_NAME]"
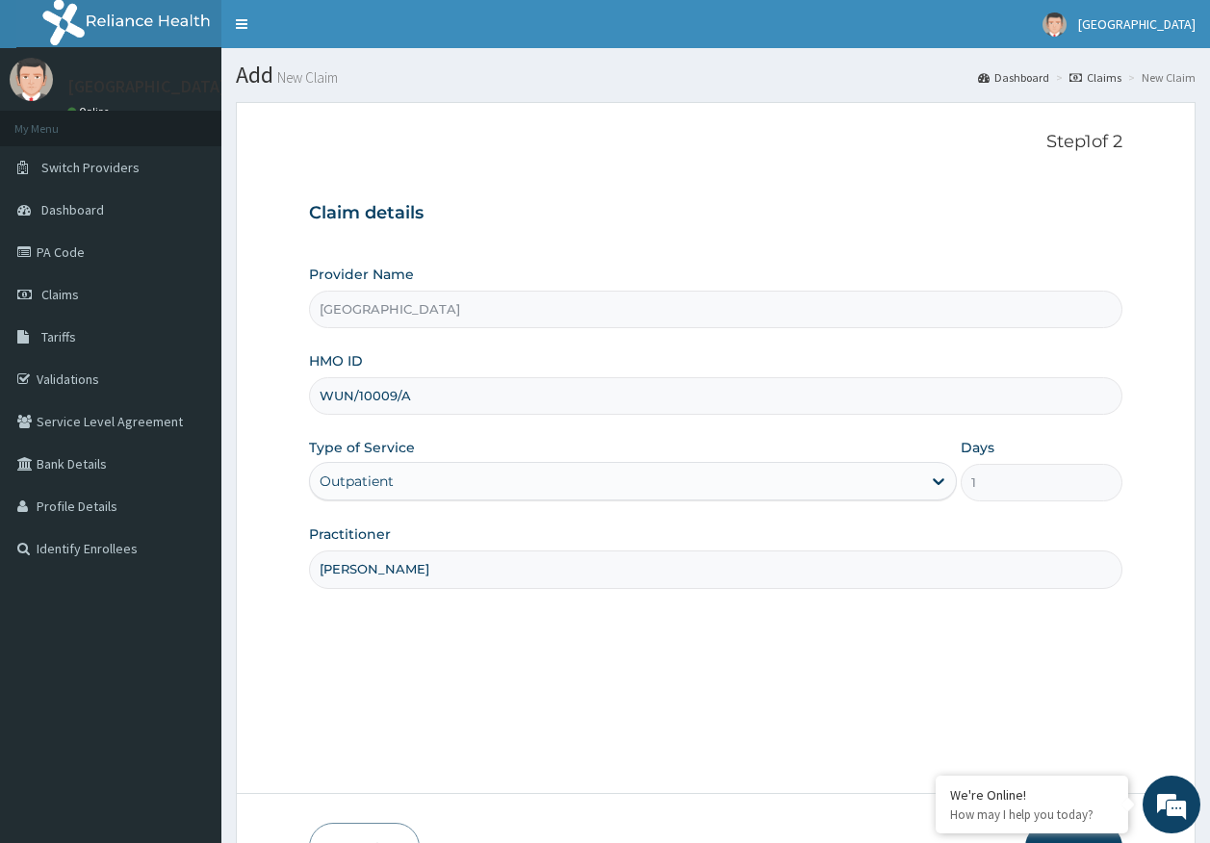
scroll to position [123, 0]
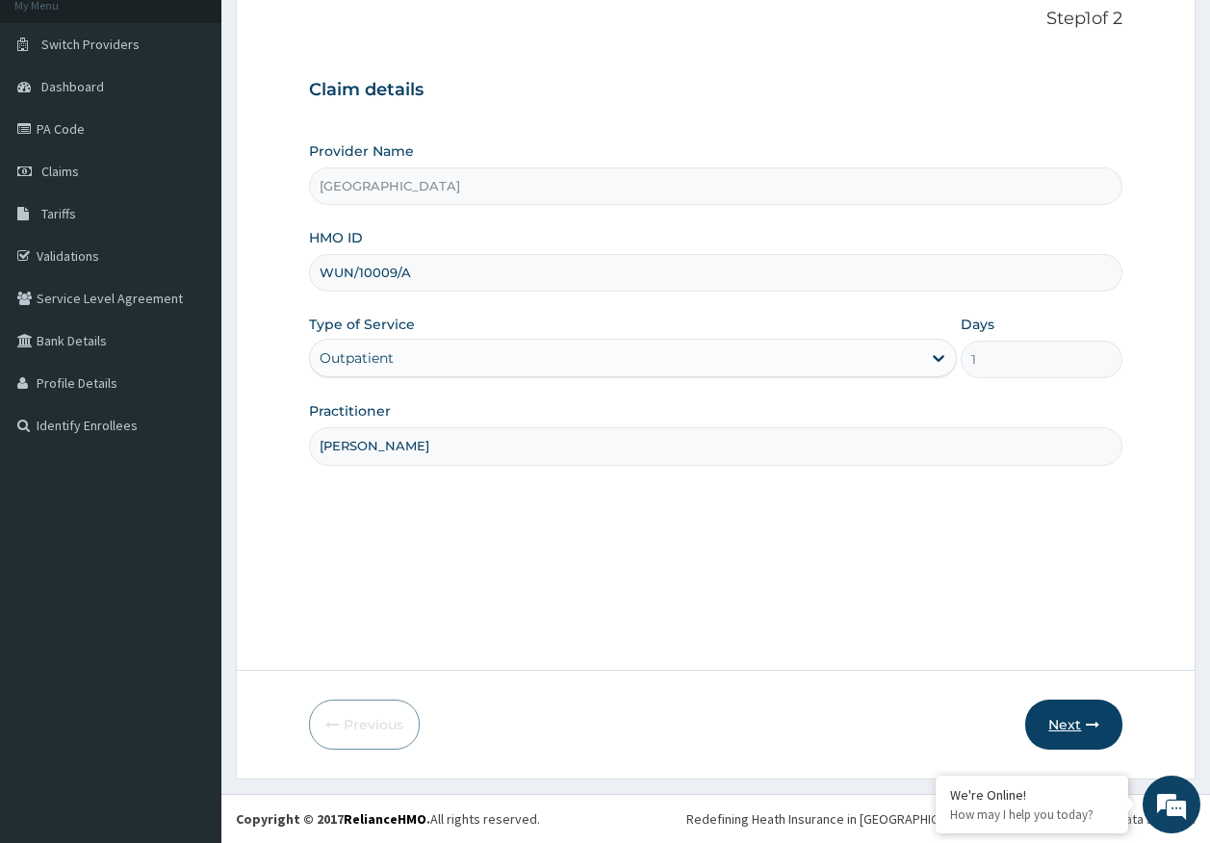
click at [1063, 716] on button "Next" at bounding box center [1073, 725] width 97 height 50
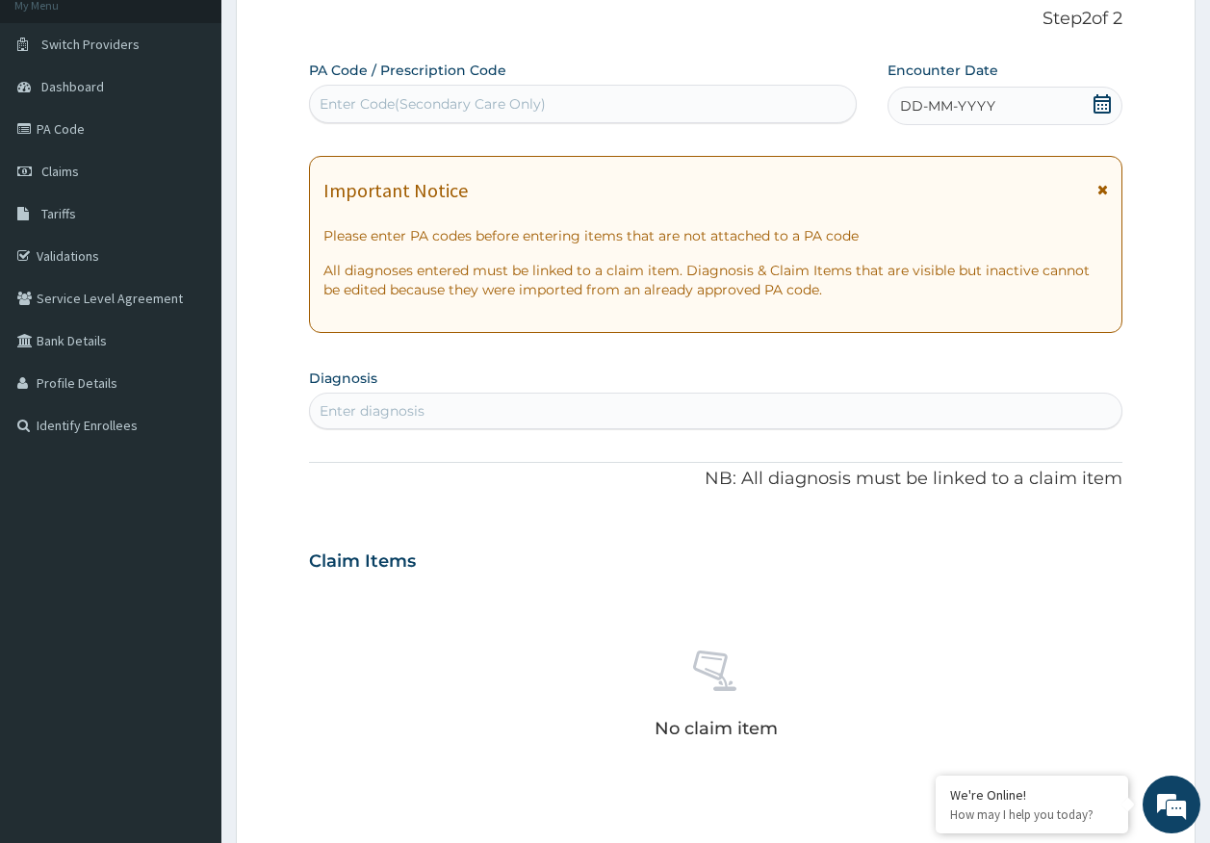
click at [427, 411] on div "Enter diagnosis" at bounding box center [716, 410] width 812 height 31
type input "[MEDICAL_DATA]"
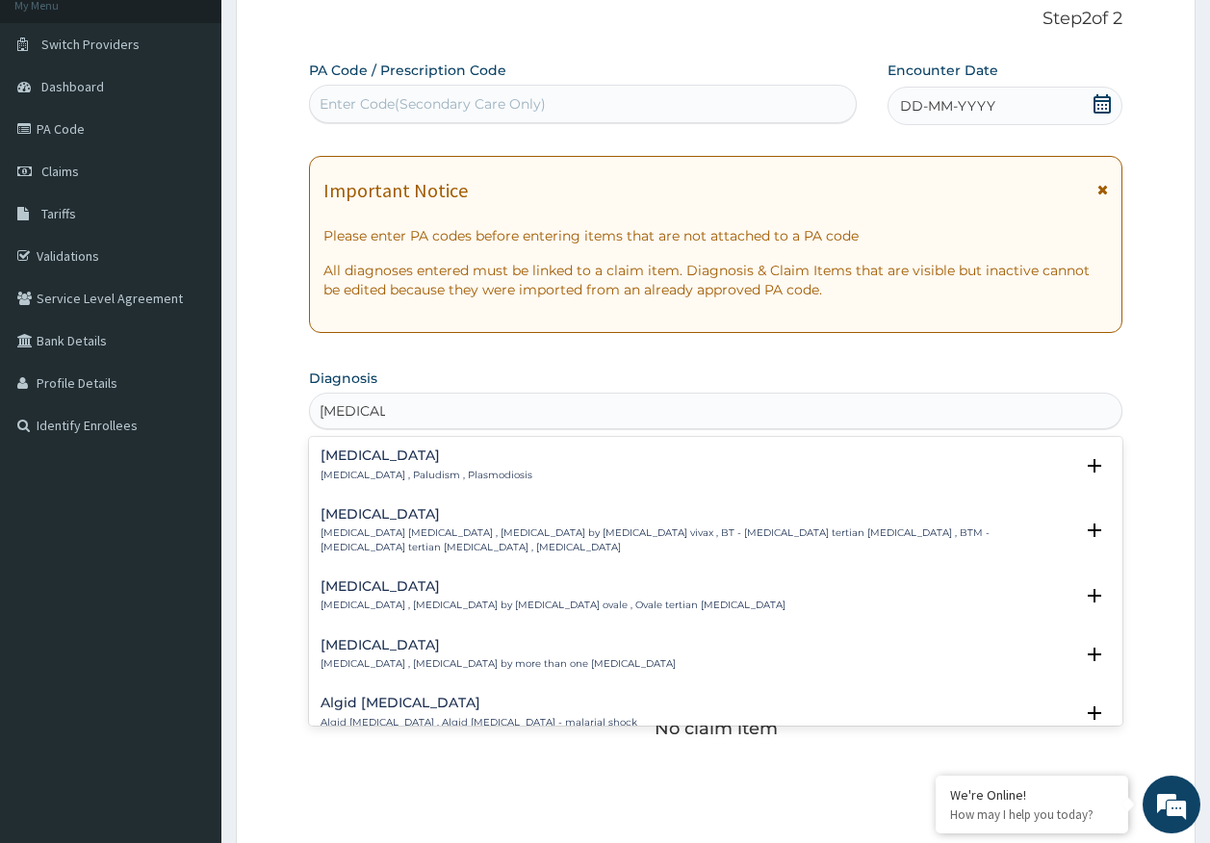
click at [382, 471] on p "[MEDICAL_DATA] , Paludism , Plasmodiosis" at bounding box center [426, 475] width 212 height 13
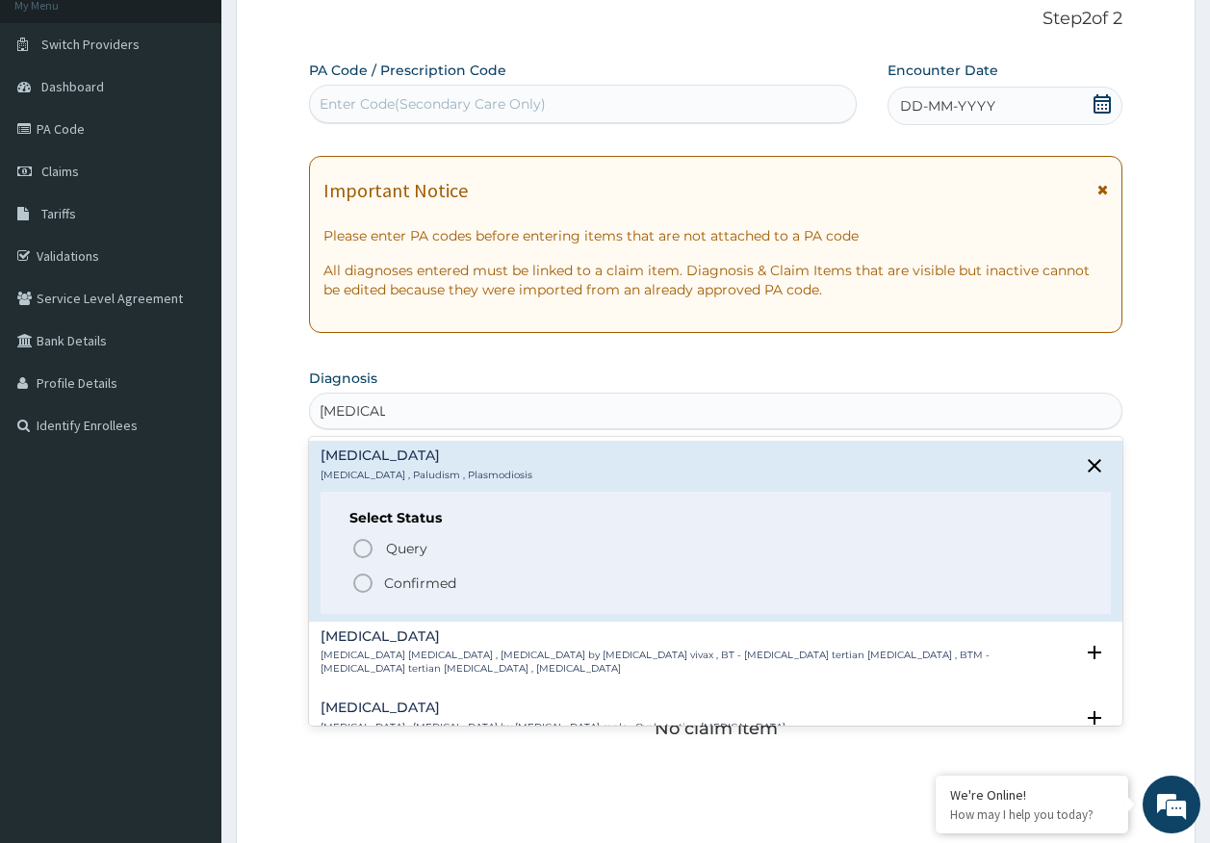
scroll to position [0, 0]
click at [424, 560] on p "Query Query covers suspected (?), Keep in view (kiv), Ruled out (r/o)" at bounding box center [600, 548] width 433 height 26
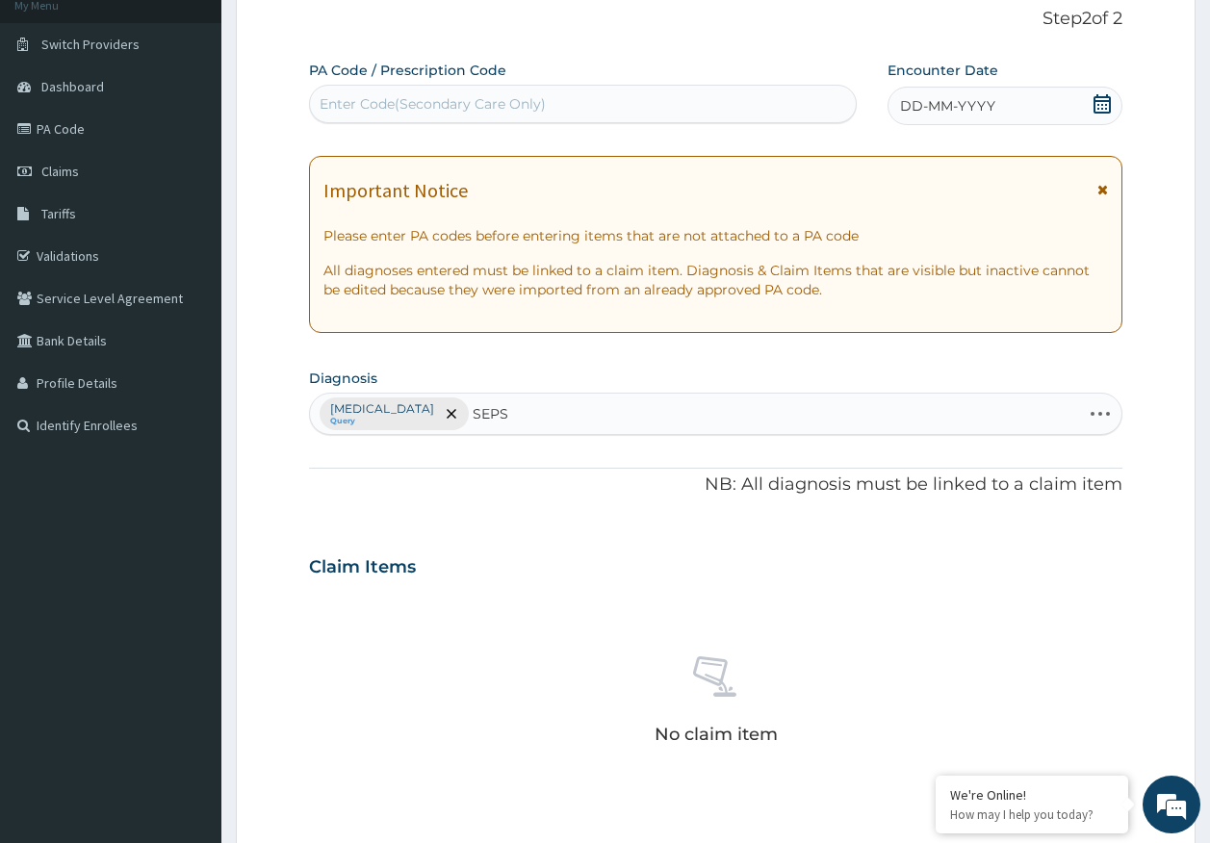
type input "SEPSI"
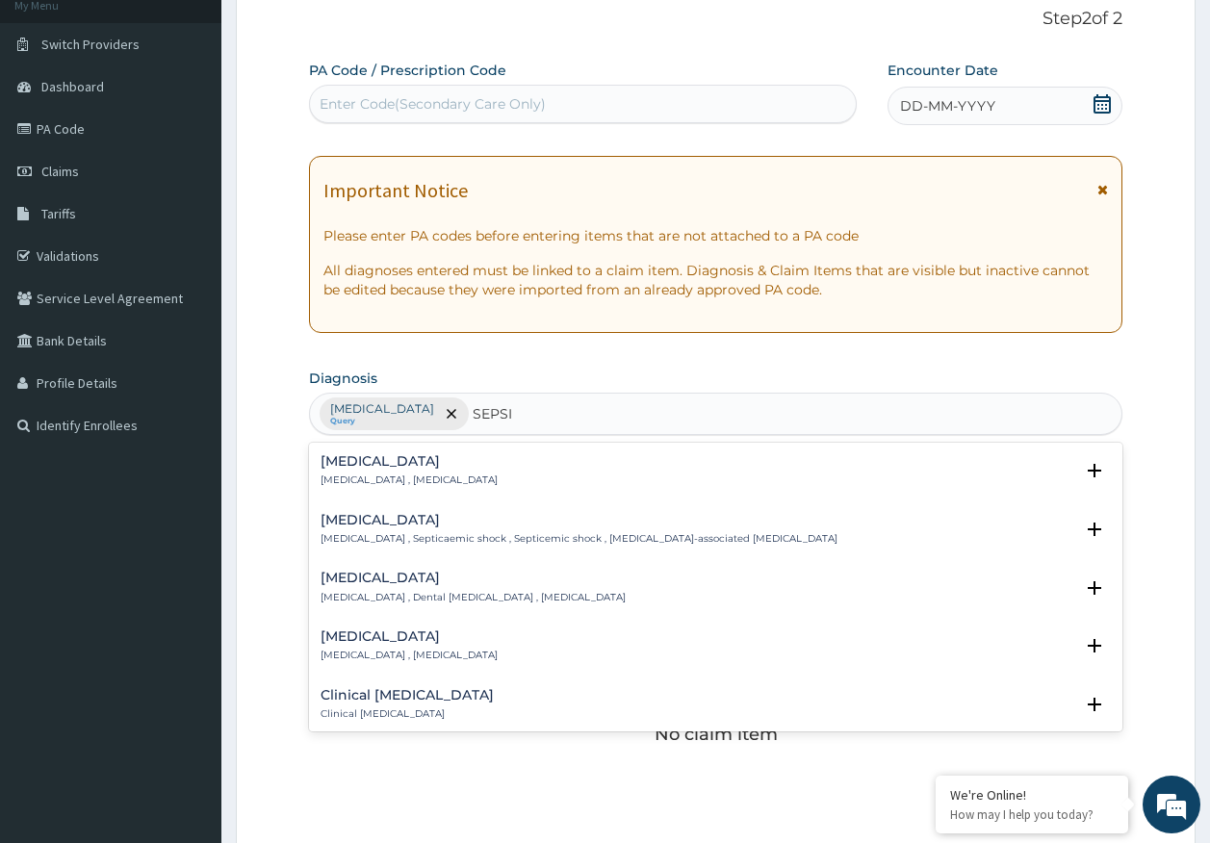
click at [349, 462] on h4 "Sepsis" at bounding box center [408, 461] width 177 height 14
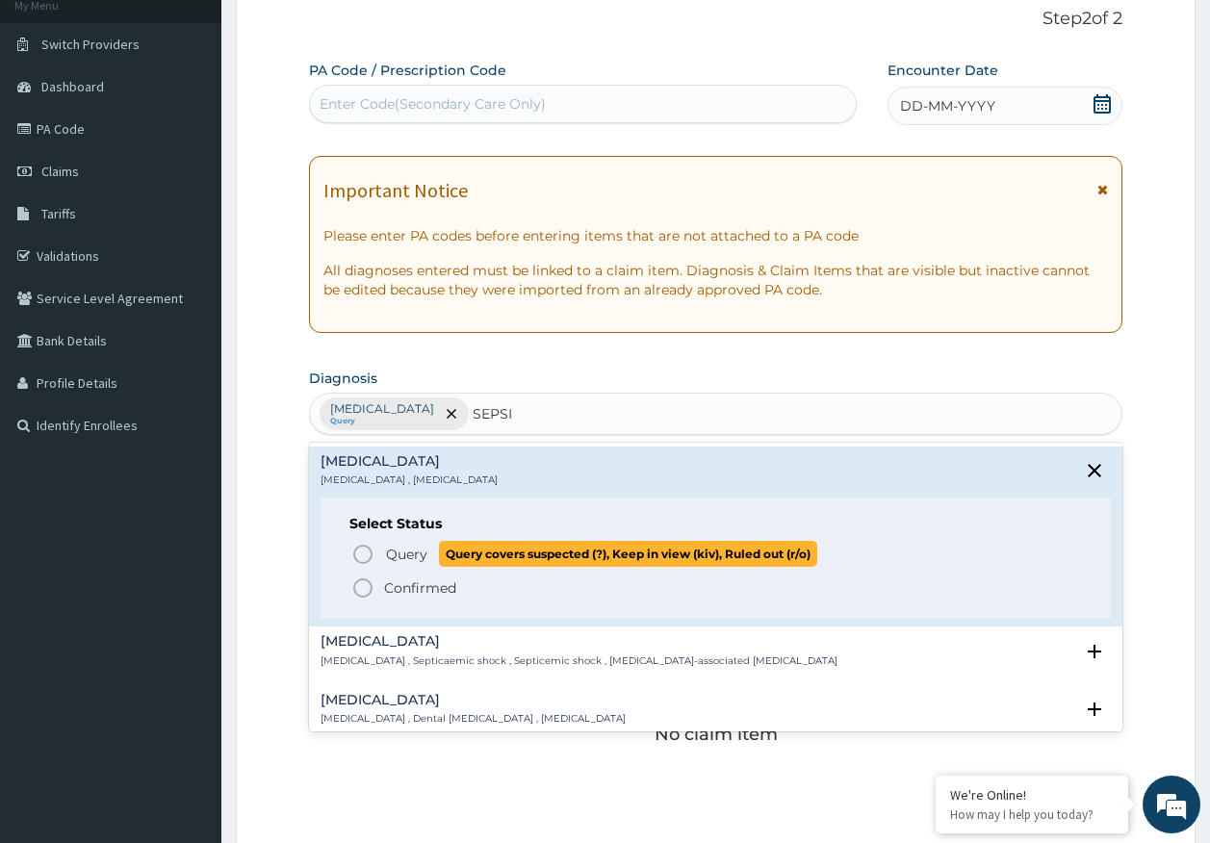
click at [405, 545] on span "Query" at bounding box center [406, 554] width 41 height 19
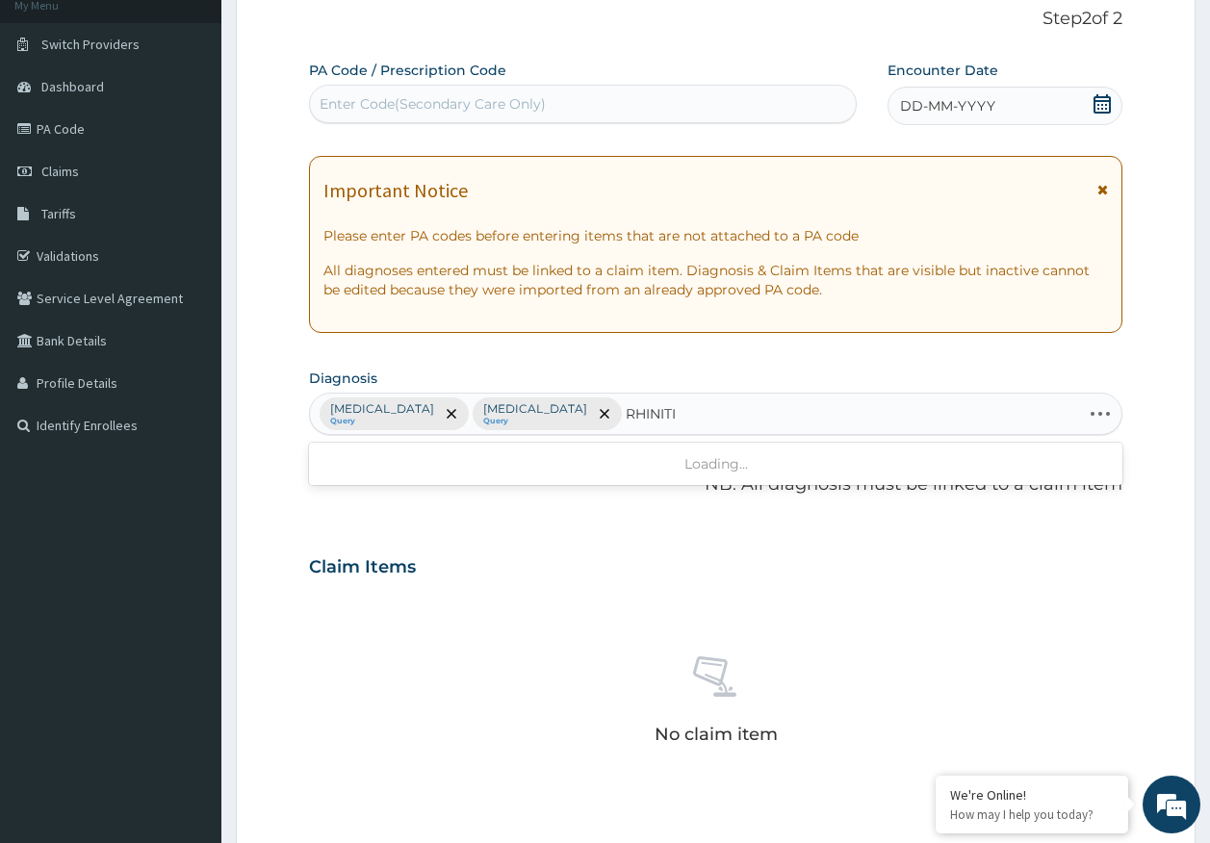
type input "RHINITIS"
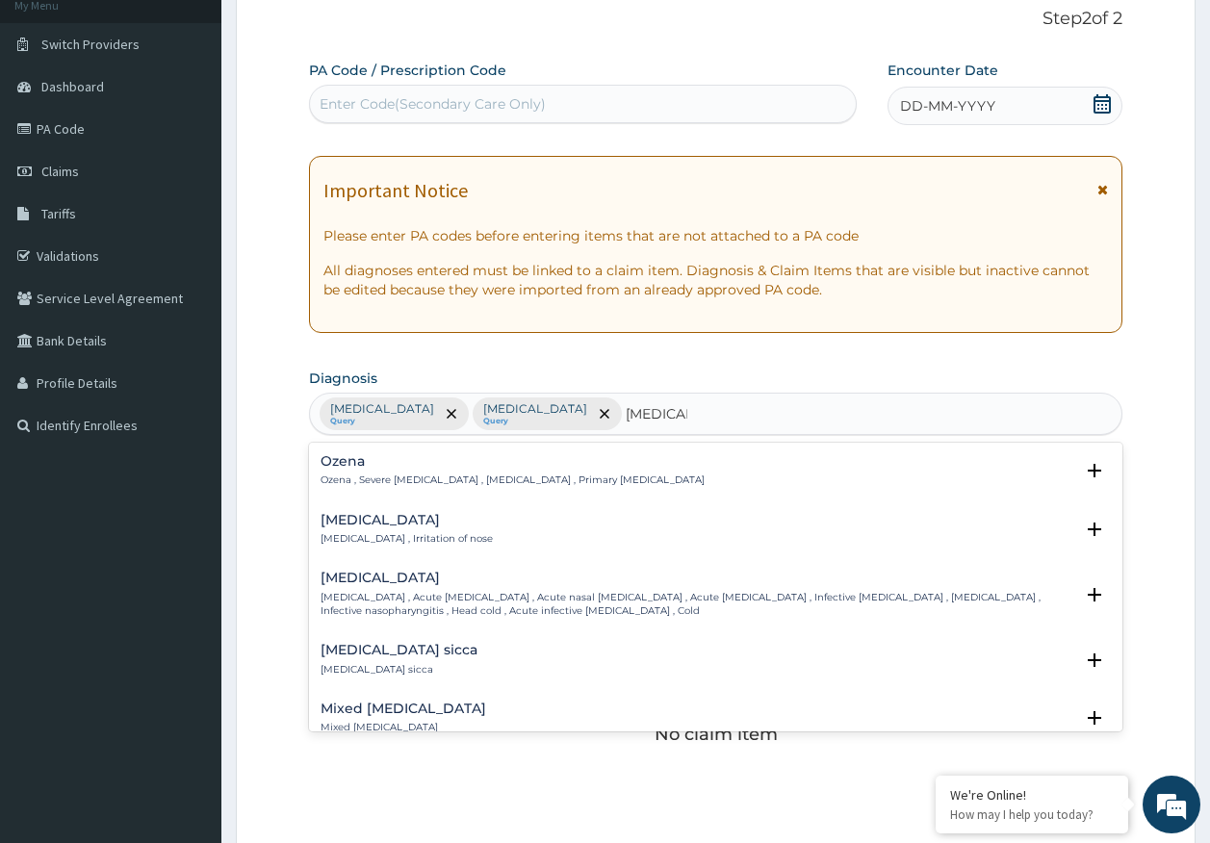
click at [341, 522] on h4 "Rhinitis" at bounding box center [406, 520] width 172 height 14
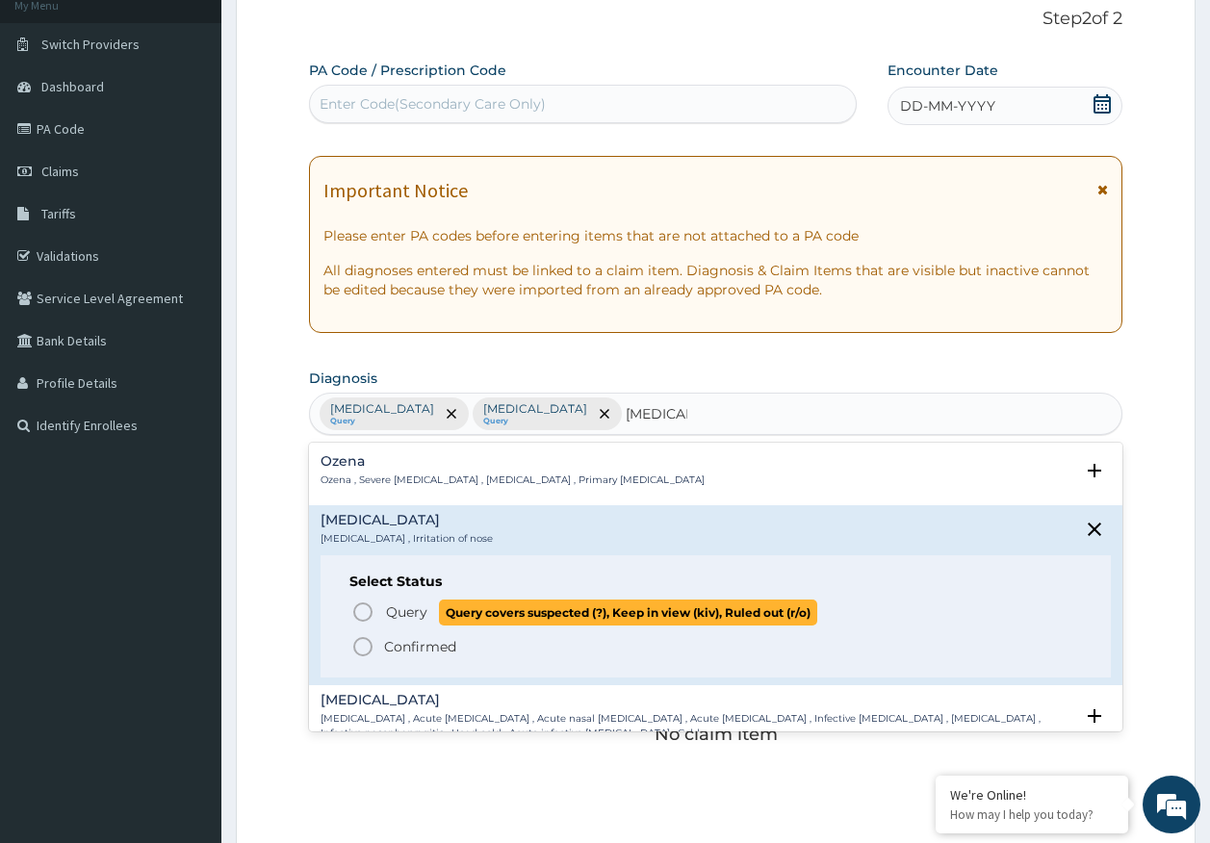
click at [411, 608] on span "Query" at bounding box center [406, 611] width 41 height 19
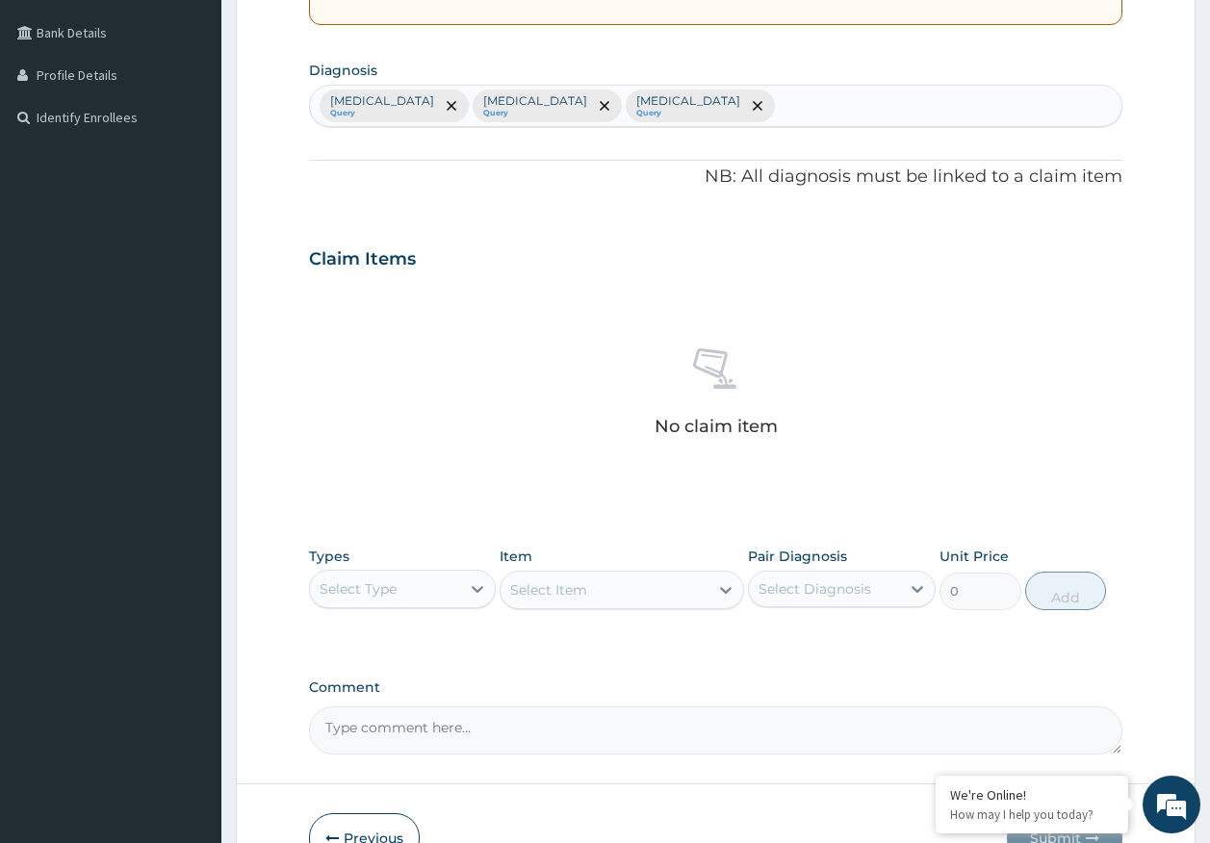
scroll to position [508, 0]
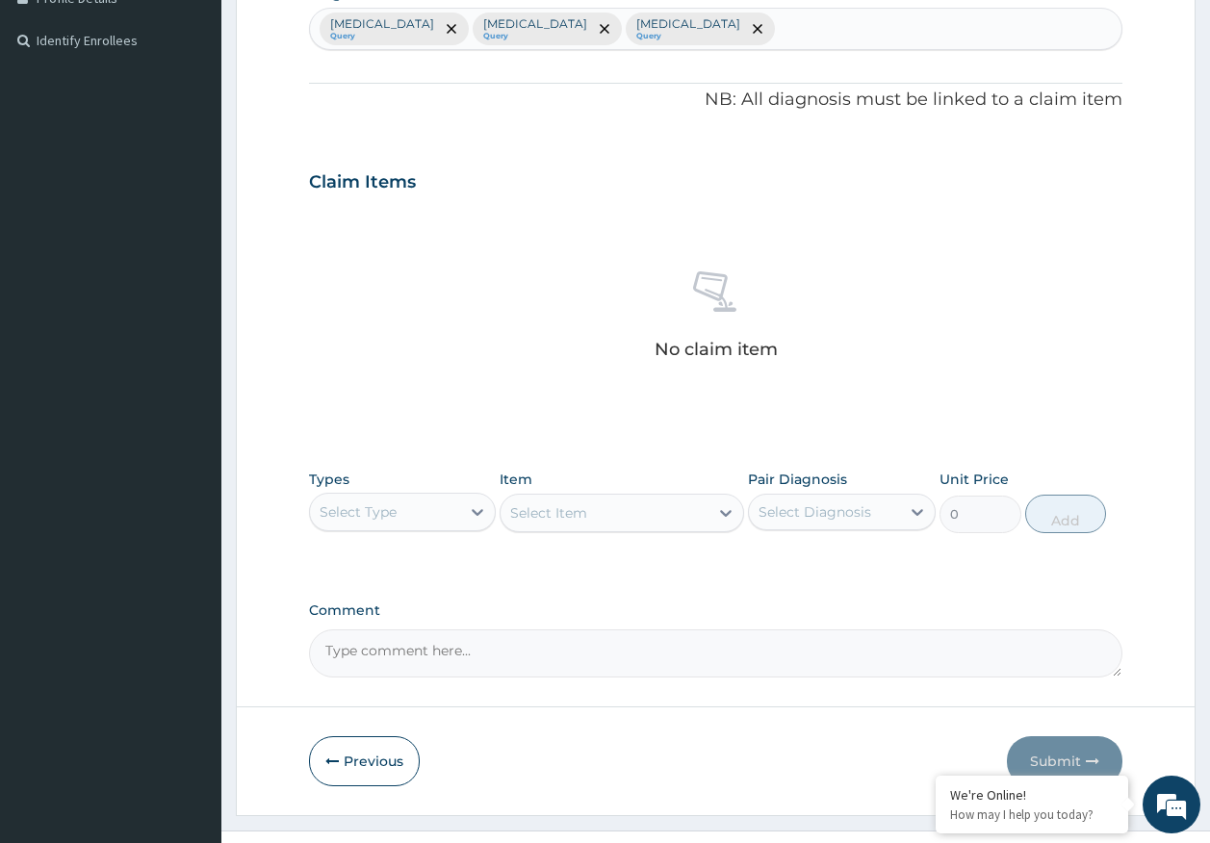
click at [383, 522] on div "Select Type" at bounding box center [385, 512] width 151 height 31
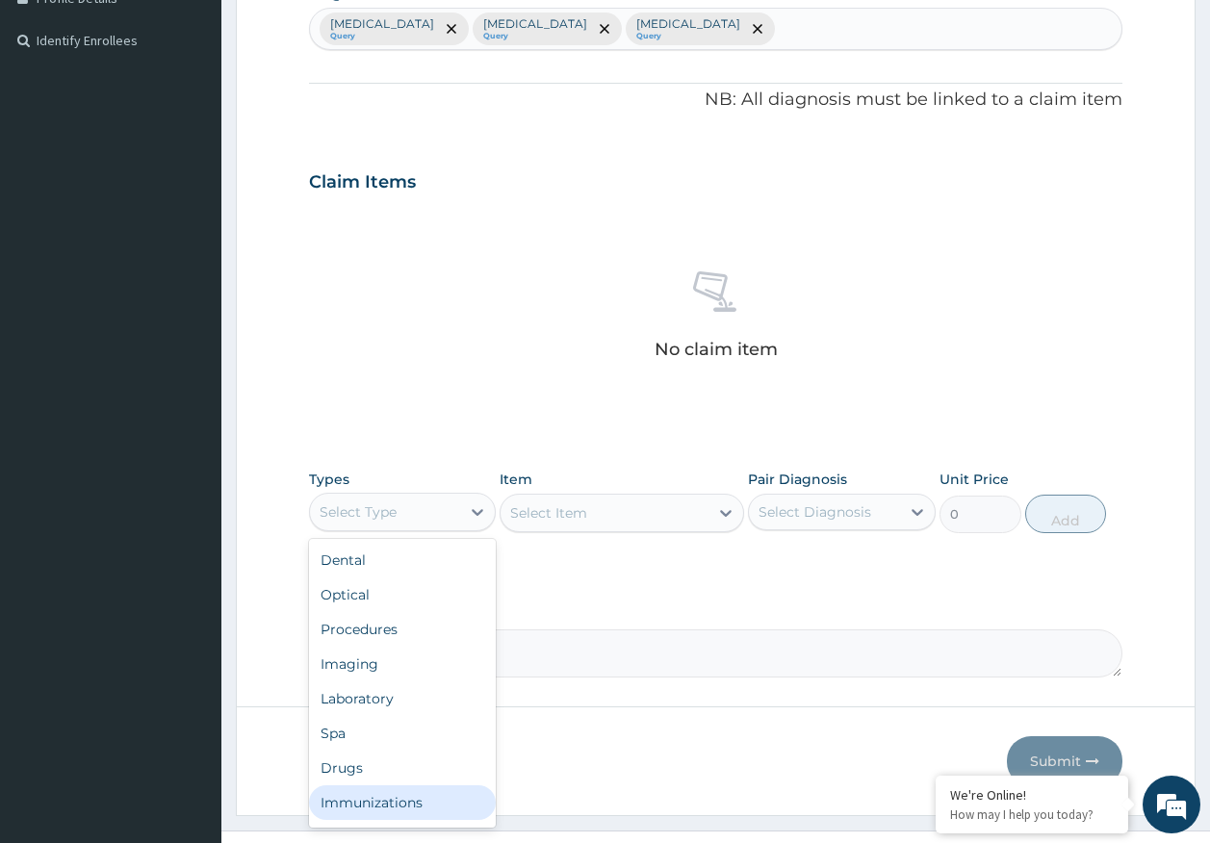
click at [403, 800] on div "Immunizations" at bounding box center [403, 802] width 188 height 35
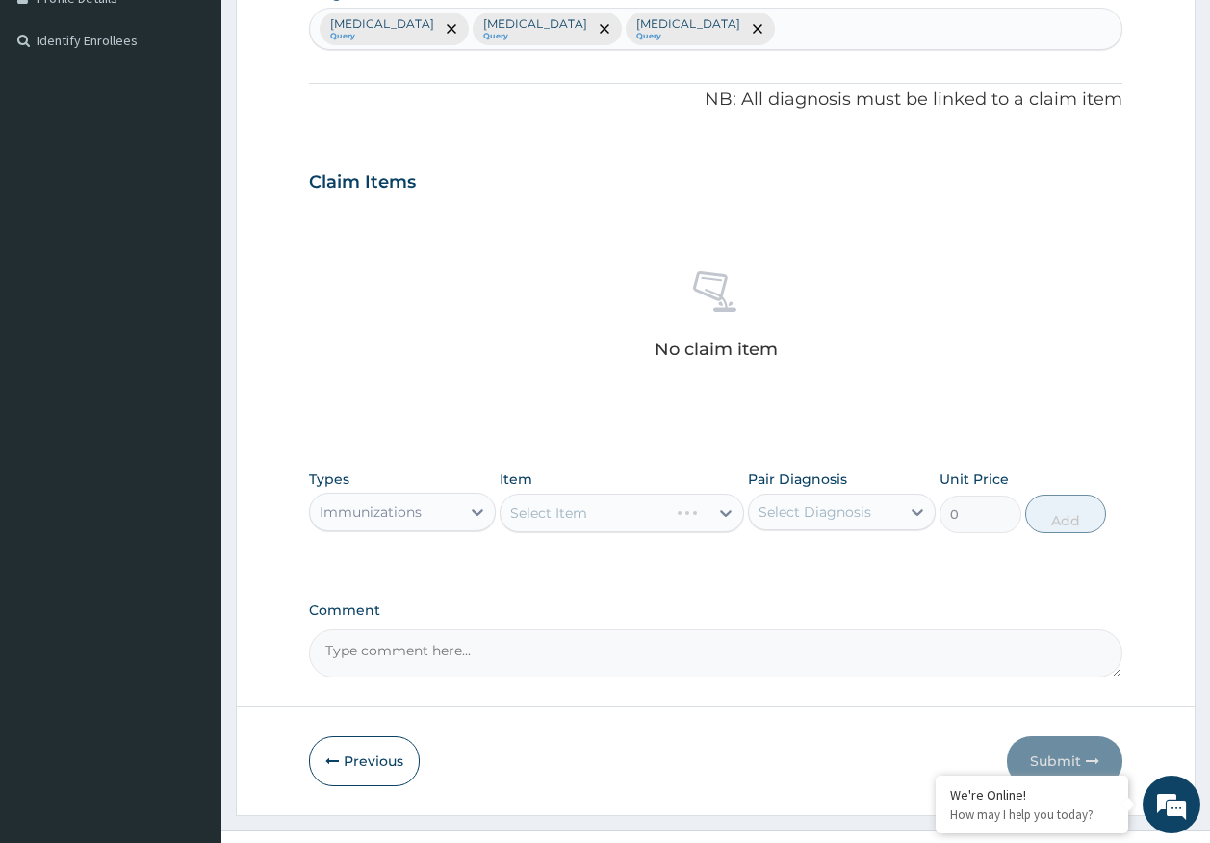
click at [847, 517] on div "Select Diagnosis" at bounding box center [814, 511] width 113 height 19
click at [803, 550] on label "Malaria" at bounding box center [838, 558] width 119 height 19
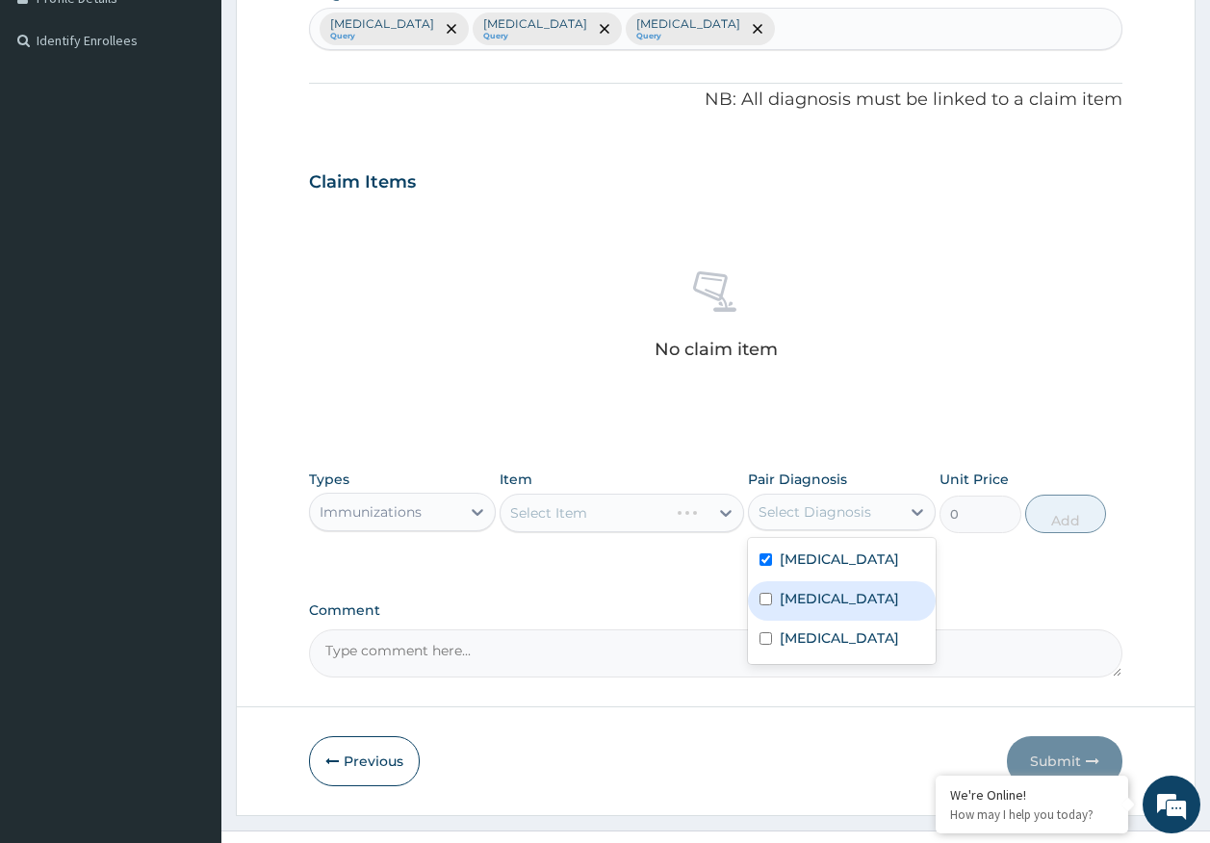
checkbox input "true"
click at [794, 597] on label "Sepsis" at bounding box center [838, 598] width 119 height 19
checkbox input "true"
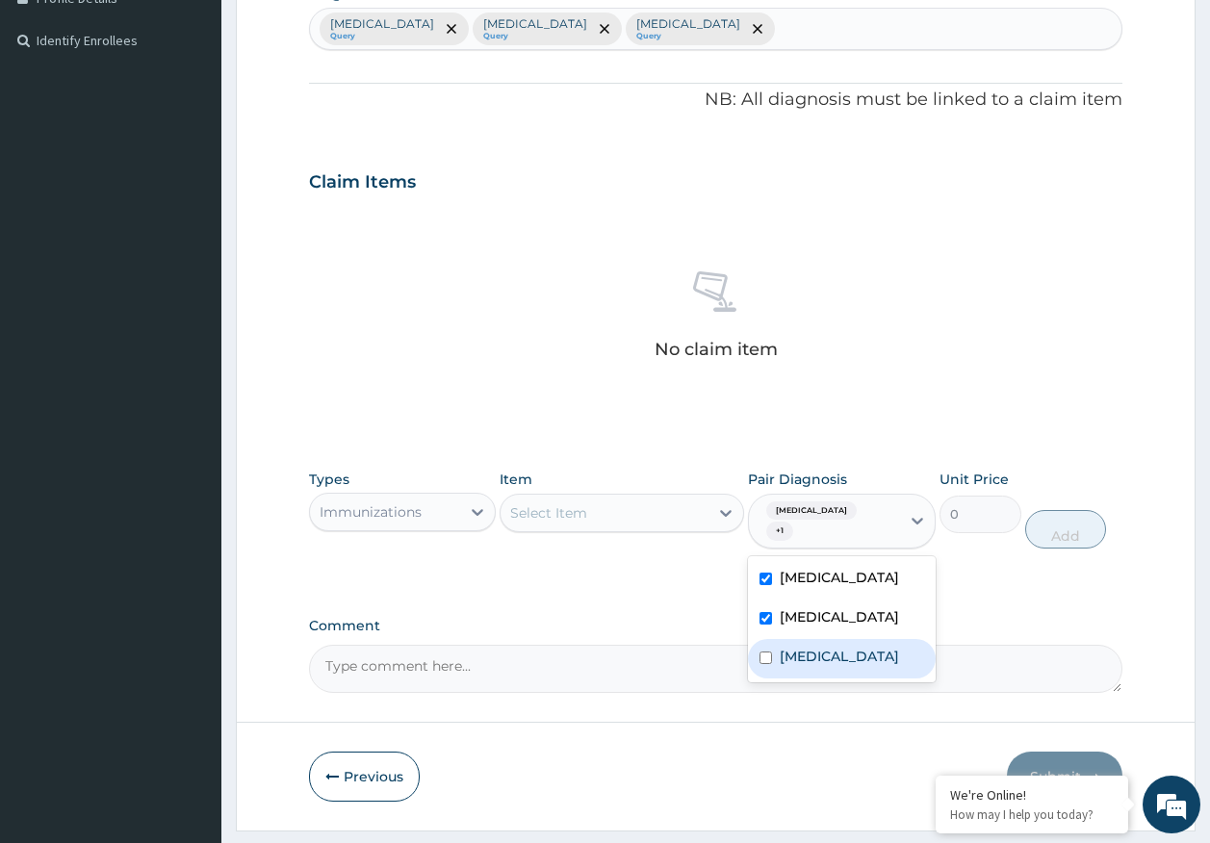
click at [799, 647] on label "Rhinitis" at bounding box center [838, 656] width 119 height 19
checkbox input "true"
click at [649, 520] on div "Select Item" at bounding box center [604, 512] width 208 height 31
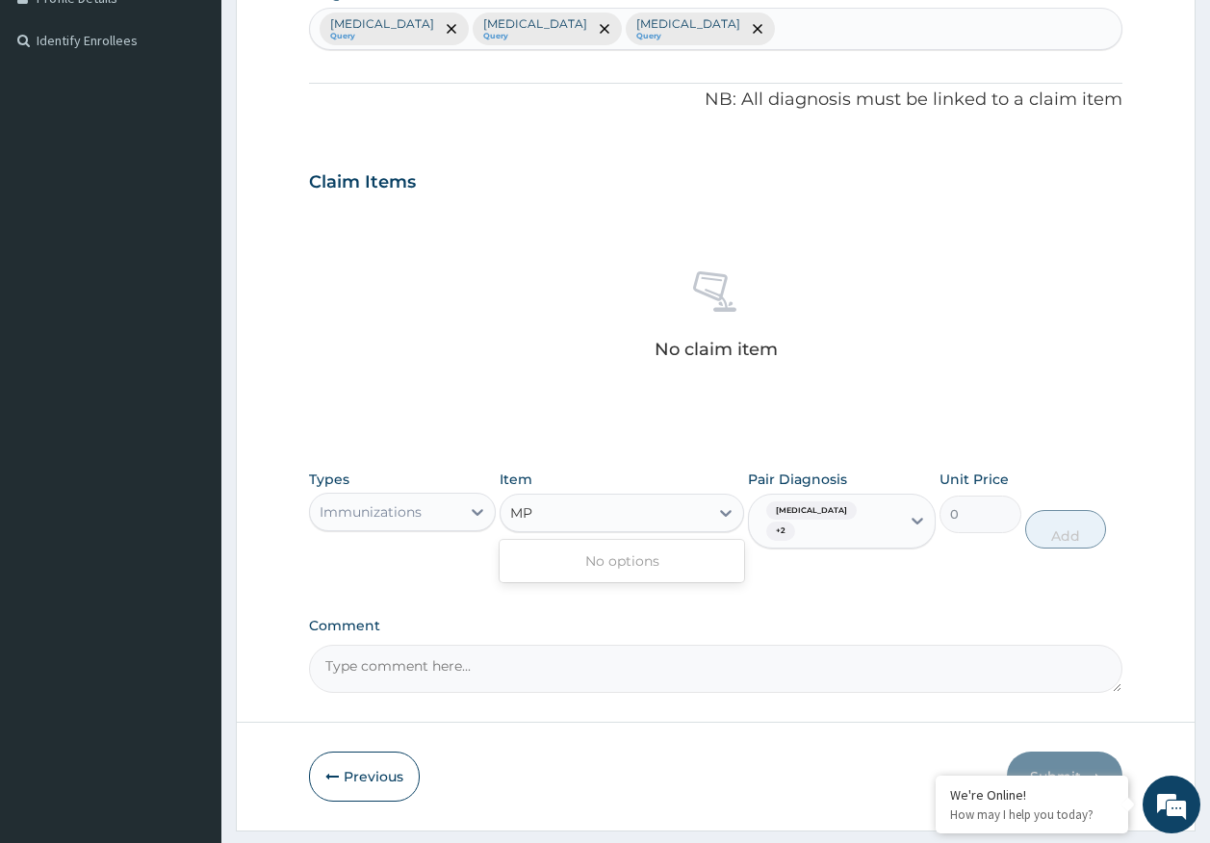
type input "M"
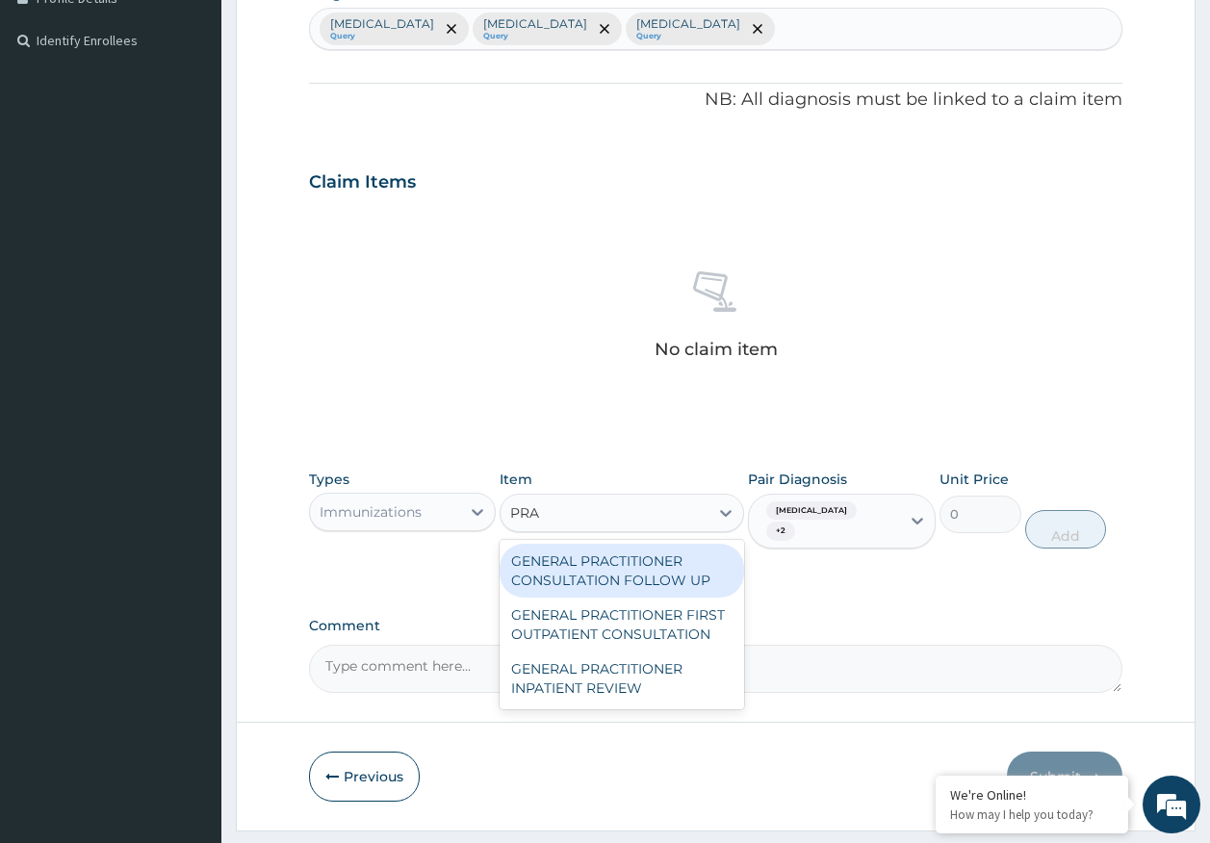
type input "PRAC"
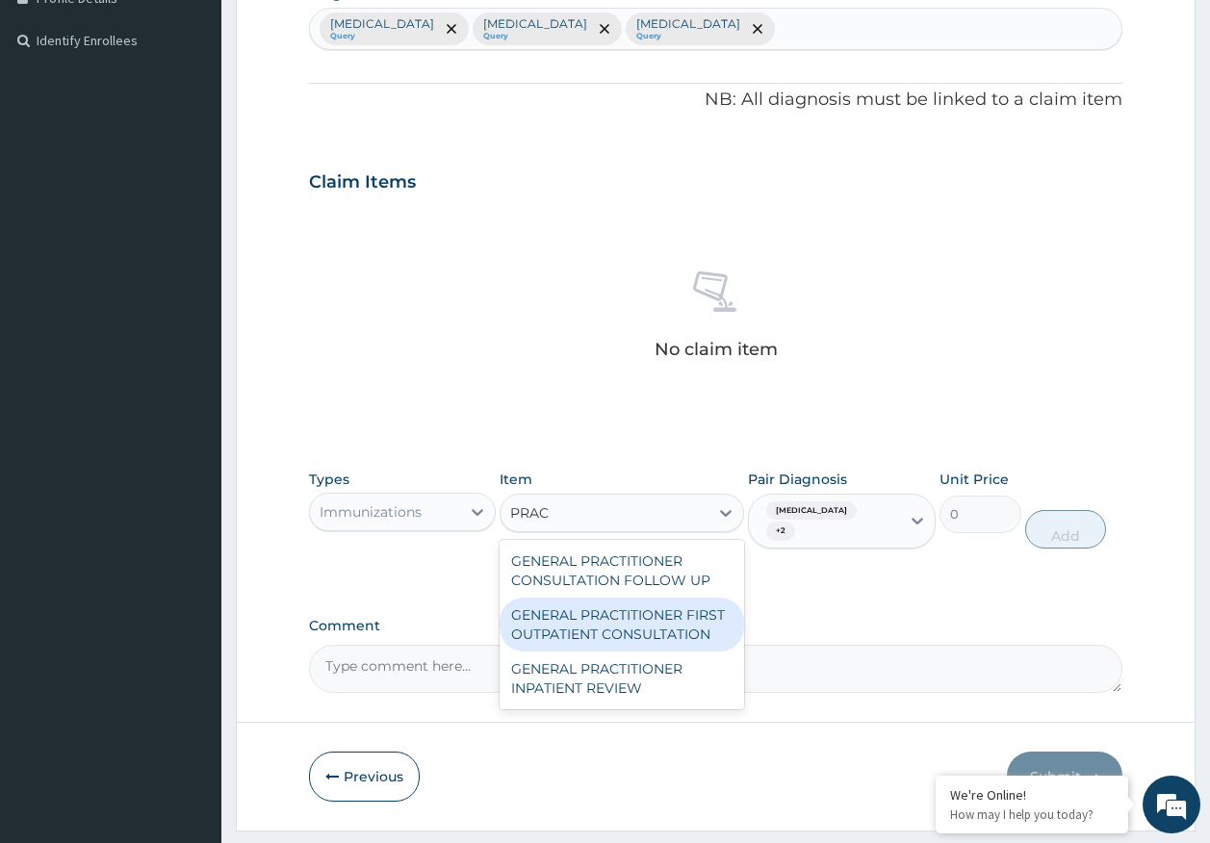
click at [695, 621] on div "GENERAL PRACTITIONER FIRST OUTPATIENT CONSULTATION" at bounding box center [621, 625] width 244 height 54
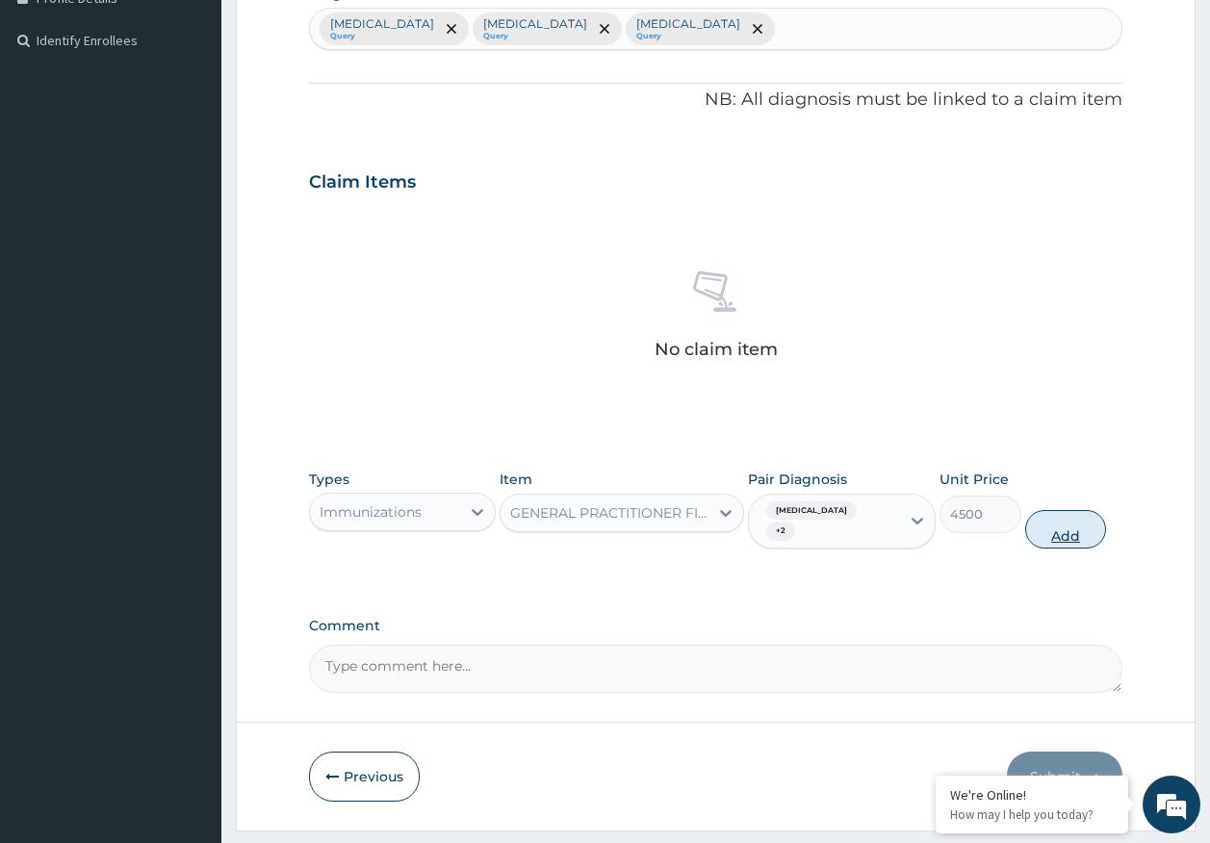
click at [1045, 517] on button "Add" at bounding box center [1066, 529] width 82 height 38
type input "0"
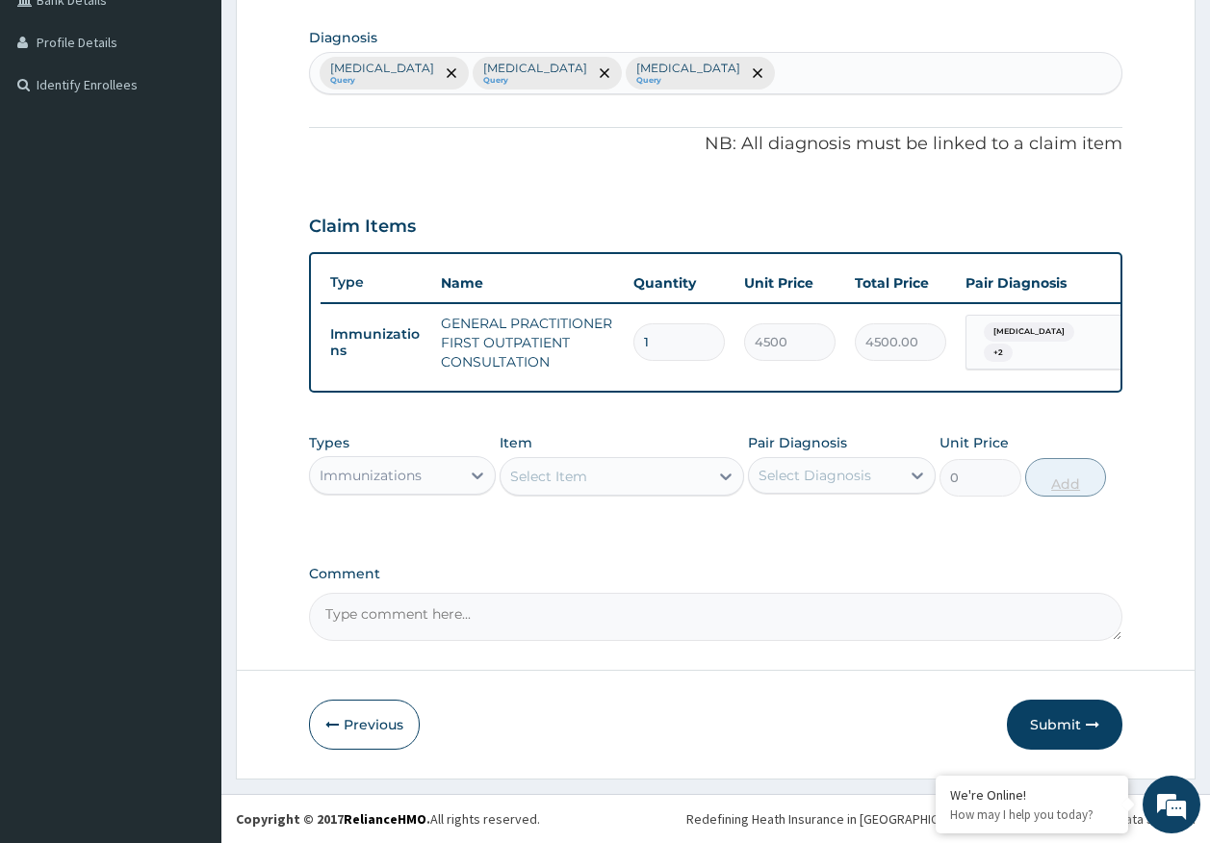
scroll to position [478, 0]
click at [391, 472] on div "Immunizations" at bounding box center [370, 475] width 102 height 19
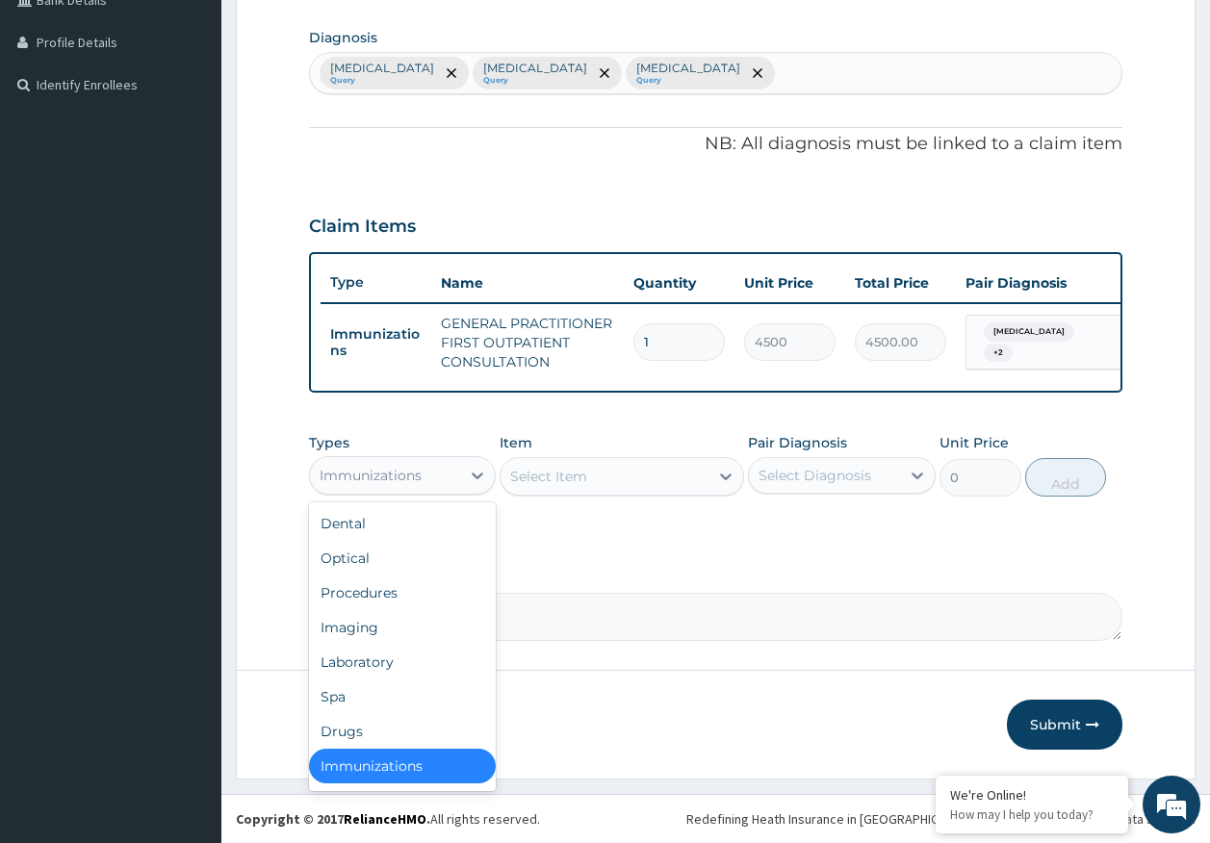
scroll to position [4, 0]
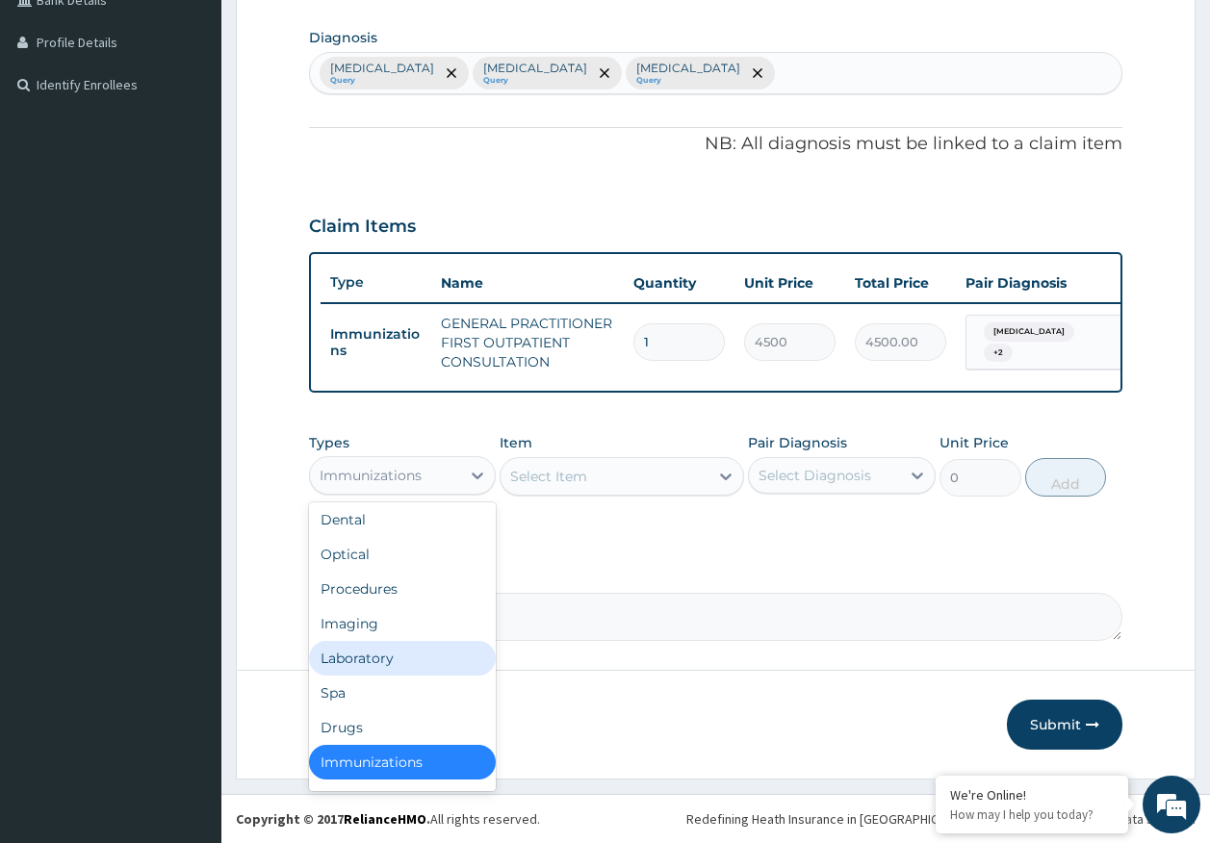
drag, startPoint x: 387, startPoint y: 660, endPoint x: 643, endPoint y: 553, distance: 277.3
click at [396, 654] on div "Laboratory" at bounding box center [403, 658] width 188 height 35
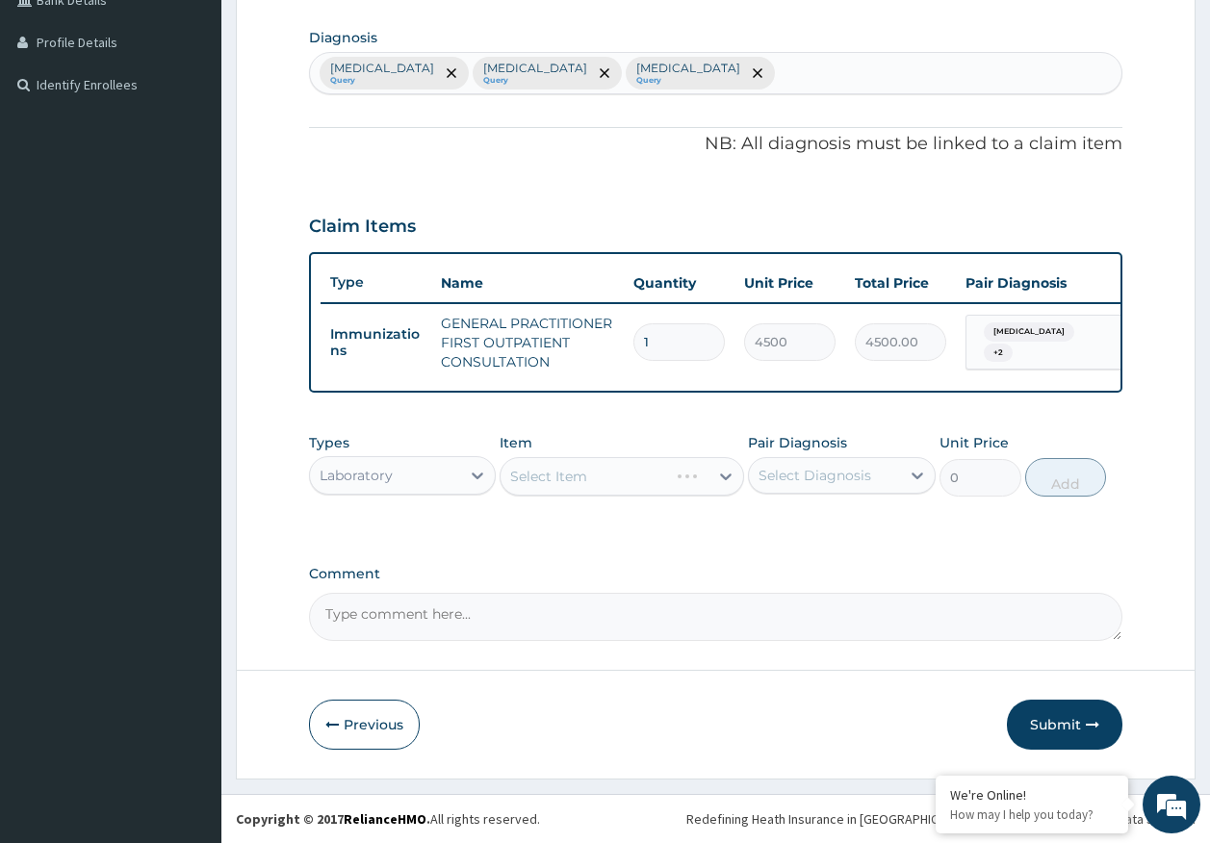
click at [803, 479] on div "Select Diagnosis" at bounding box center [814, 475] width 113 height 19
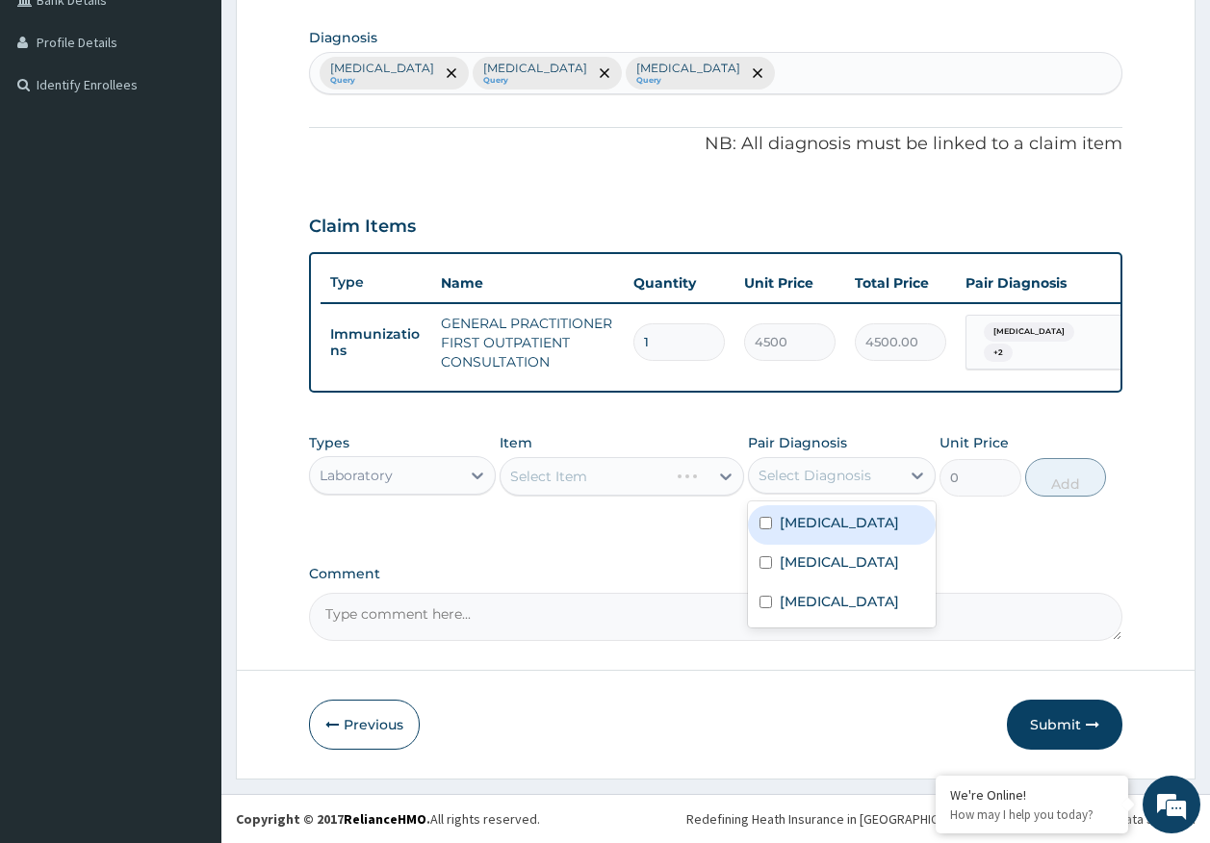
click at [803, 526] on label "Malaria" at bounding box center [838, 522] width 119 height 19
checkbox input "true"
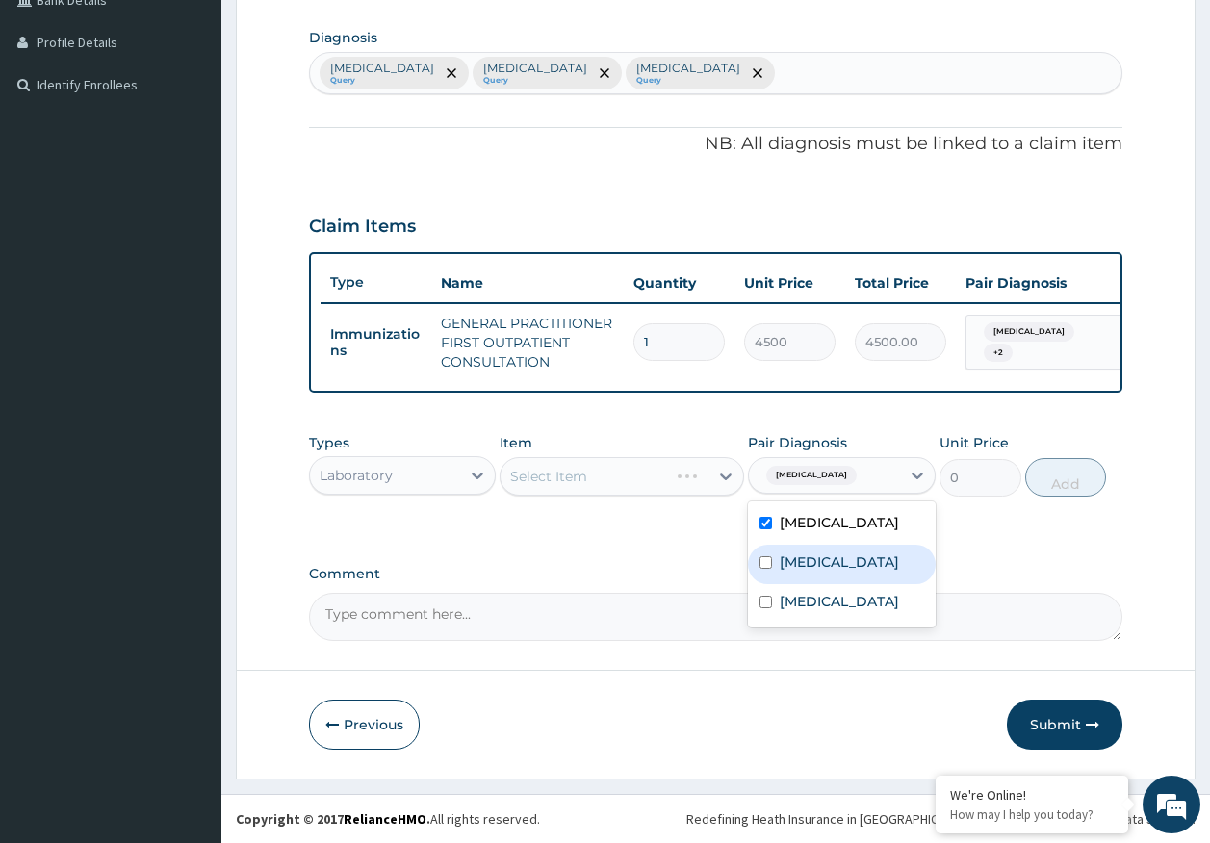
click at [807, 565] on label "Sepsis" at bounding box center [838, 561] width 119 height 19
checkbox input "true"
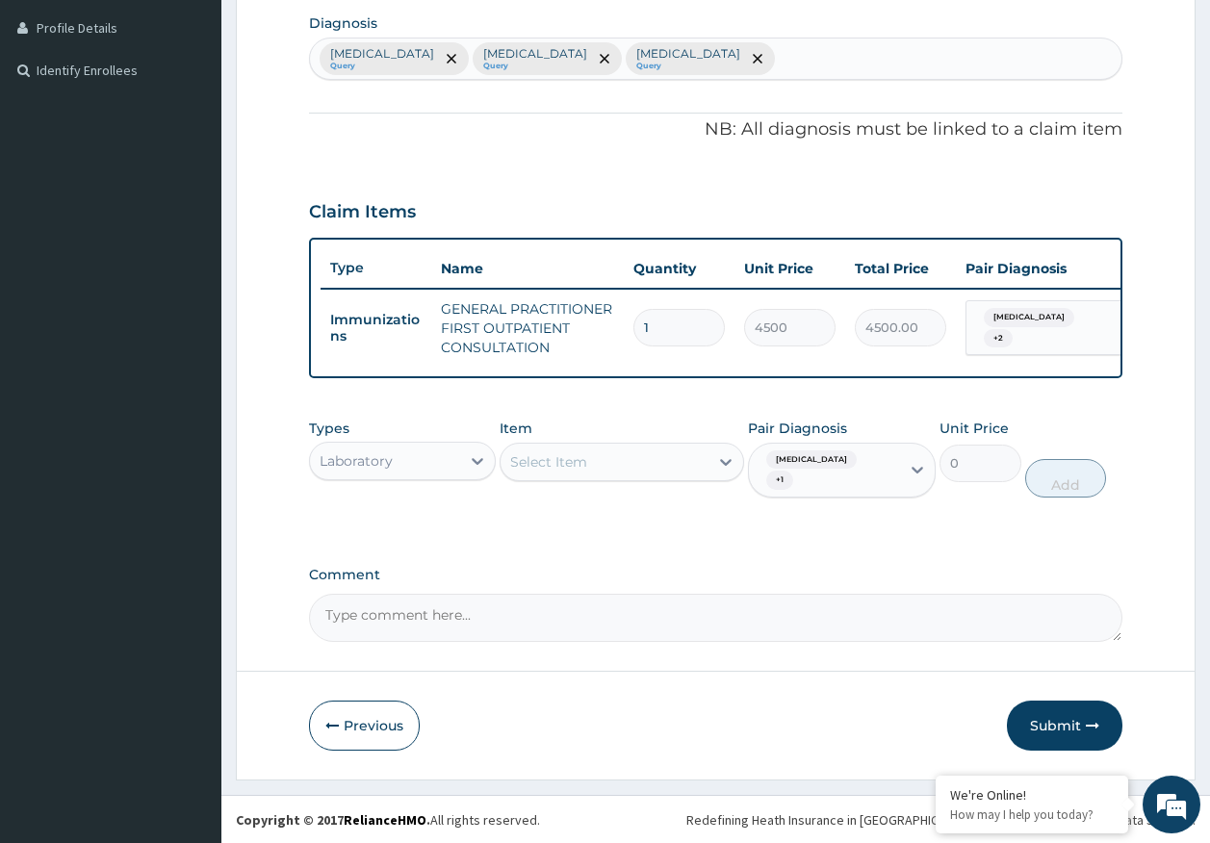
click at [612, 471] on div "Select Item" at bounding box center [604, 461] width 208 height 31
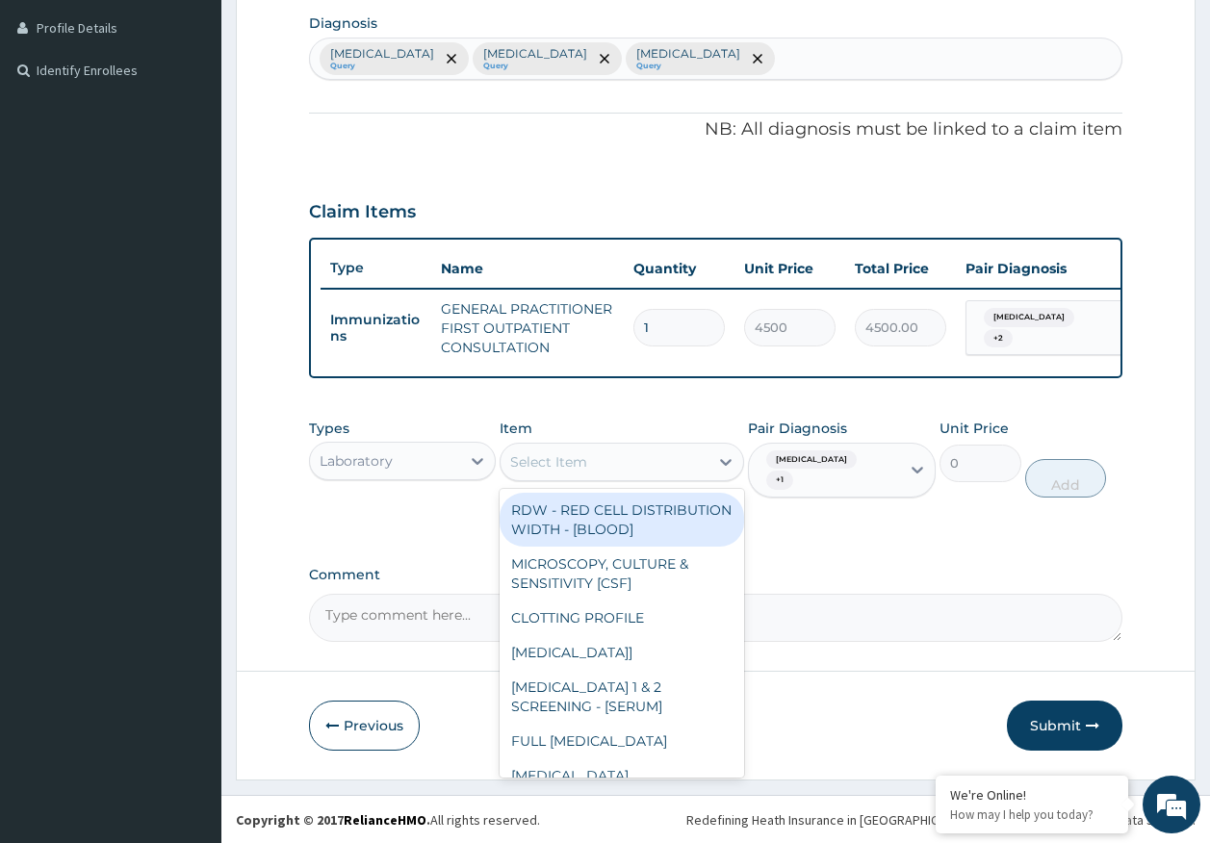
click at [356, 471] on div "Laboratory" at bounding box center [355, 460] width 73 height 19
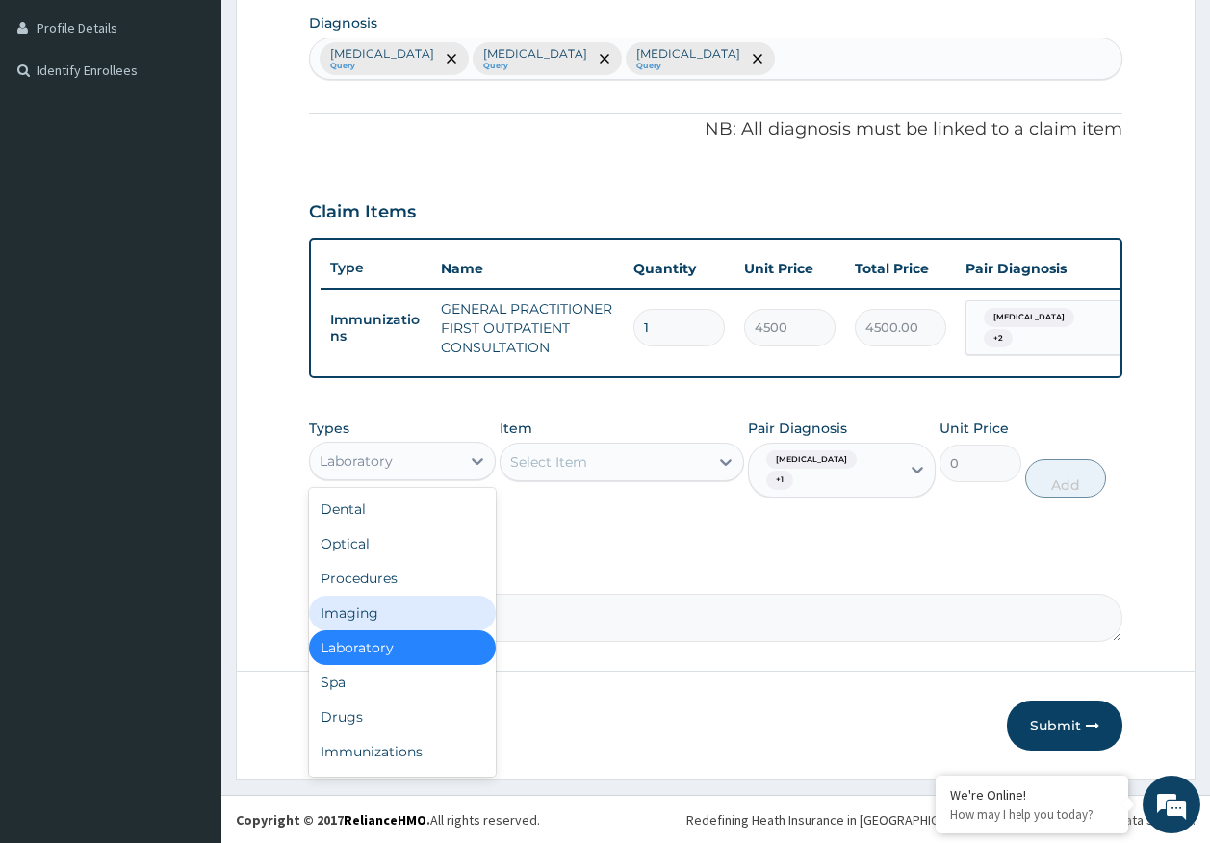
drag, startPoint x: 391, startPoint y: 597, endPoint x: 405, endPoint y: 593, distance: 14.9
click at [393, 596] on div "Procedures" at bounding box center [403, 578] width 188 height 35
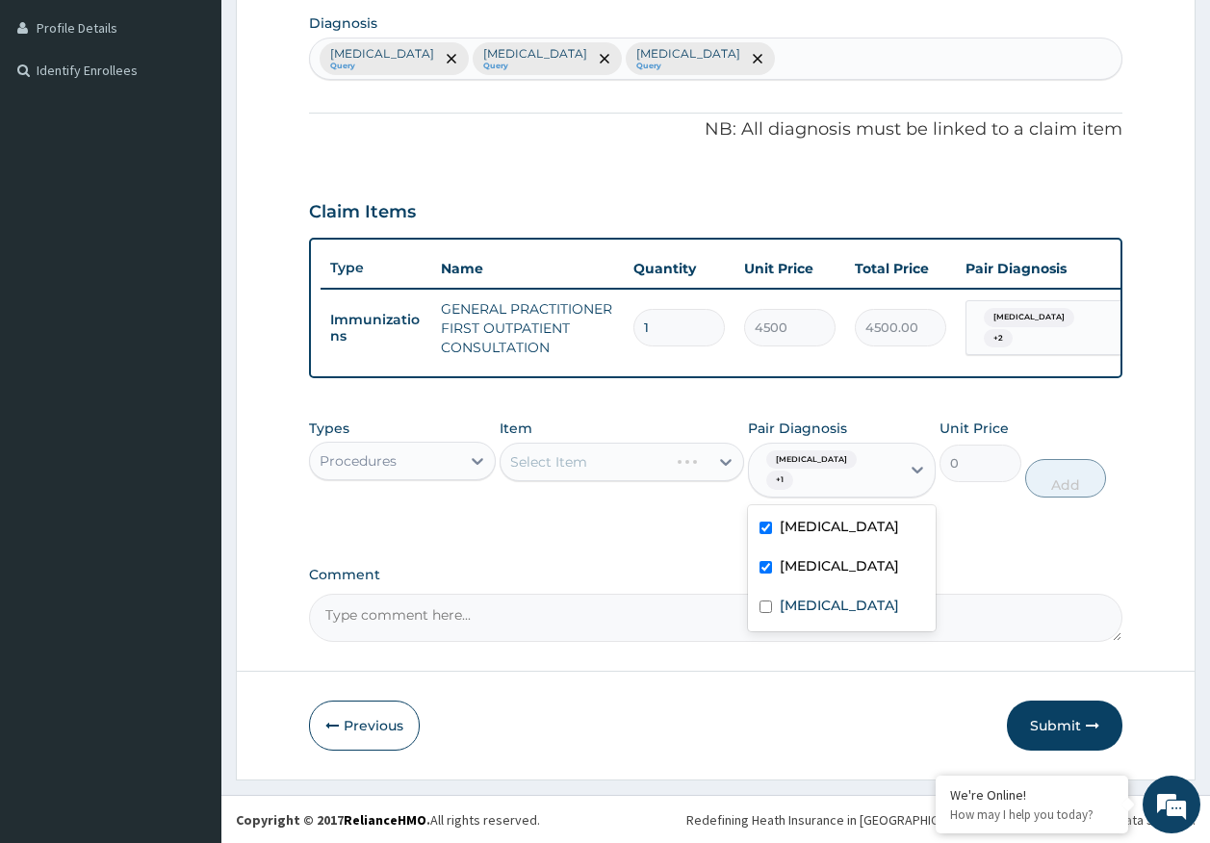
click at [826, 485] on div "Malaria + 1" at bounding box center [821, 470] width 126 height 46
click at [812, 614] on div "Rhinitis" at bounding box center [842, 607] width 188 height 39
checkbox input "true"
click at [595, 472] on div "Select Item" at bounding box center [604, 461] width 208 height 31
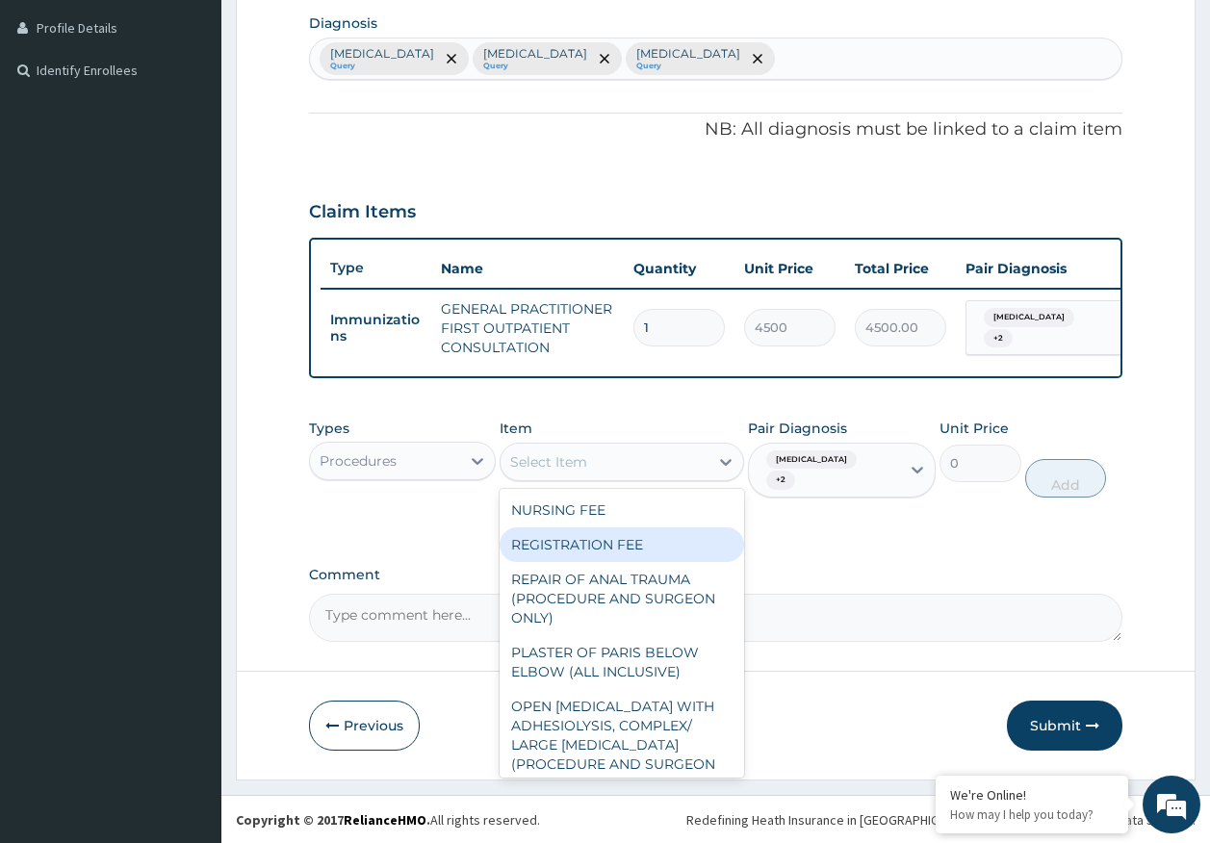
drag, startPoint x: 614, startPoint y: 557, endPoint x: 747, endPoint y: 537, distance: 134.3
click at [619, 557] on div "REGISTRATION FEE" at bounding box center [621, 544] width 244 height 35
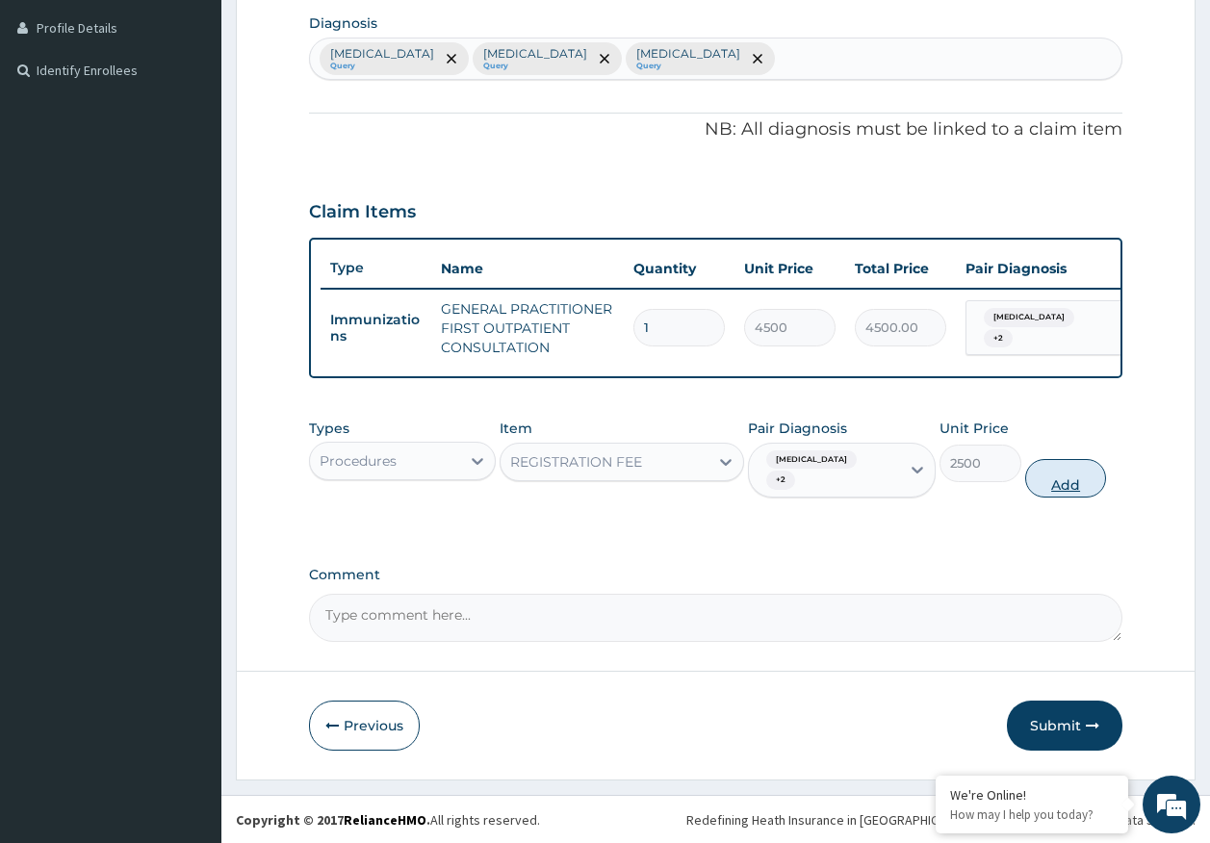
click at [1060, 484] on button "Add" at bounding box center [1066, 478] width 82 height 38
type input "0"
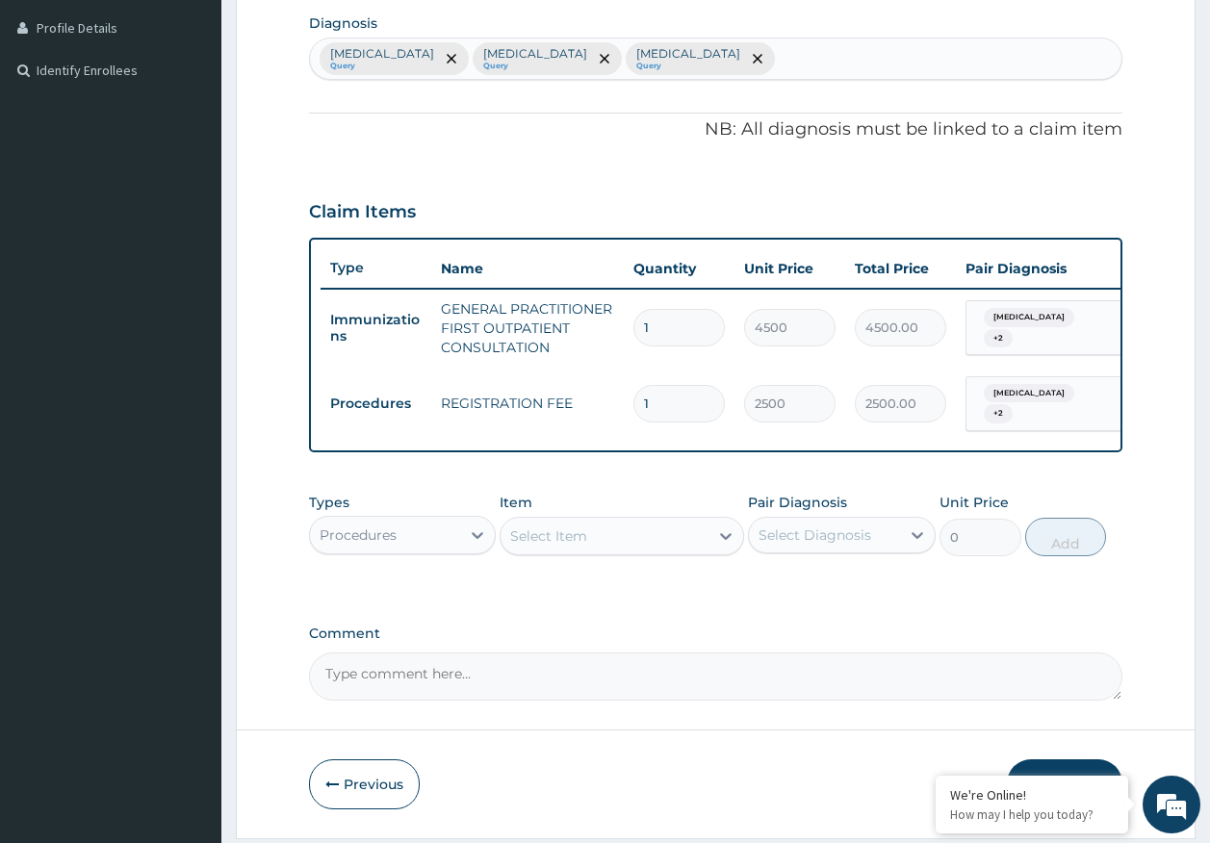
click at [426, 546] on div "Procedures" at bounding box center [385, 535] width 151 height 31
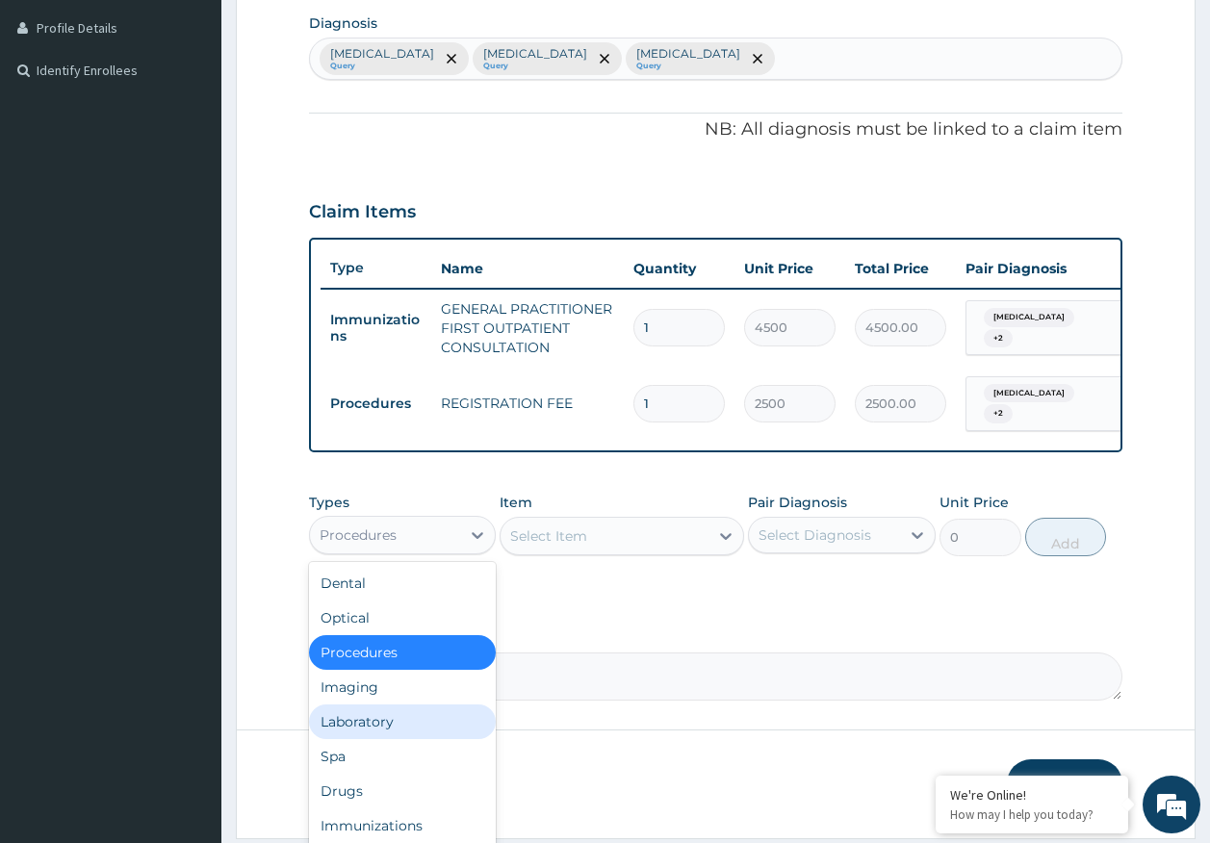
click at [362, 735] on div "Laboratory" at bounding box center [403, 721] width 188 height 35
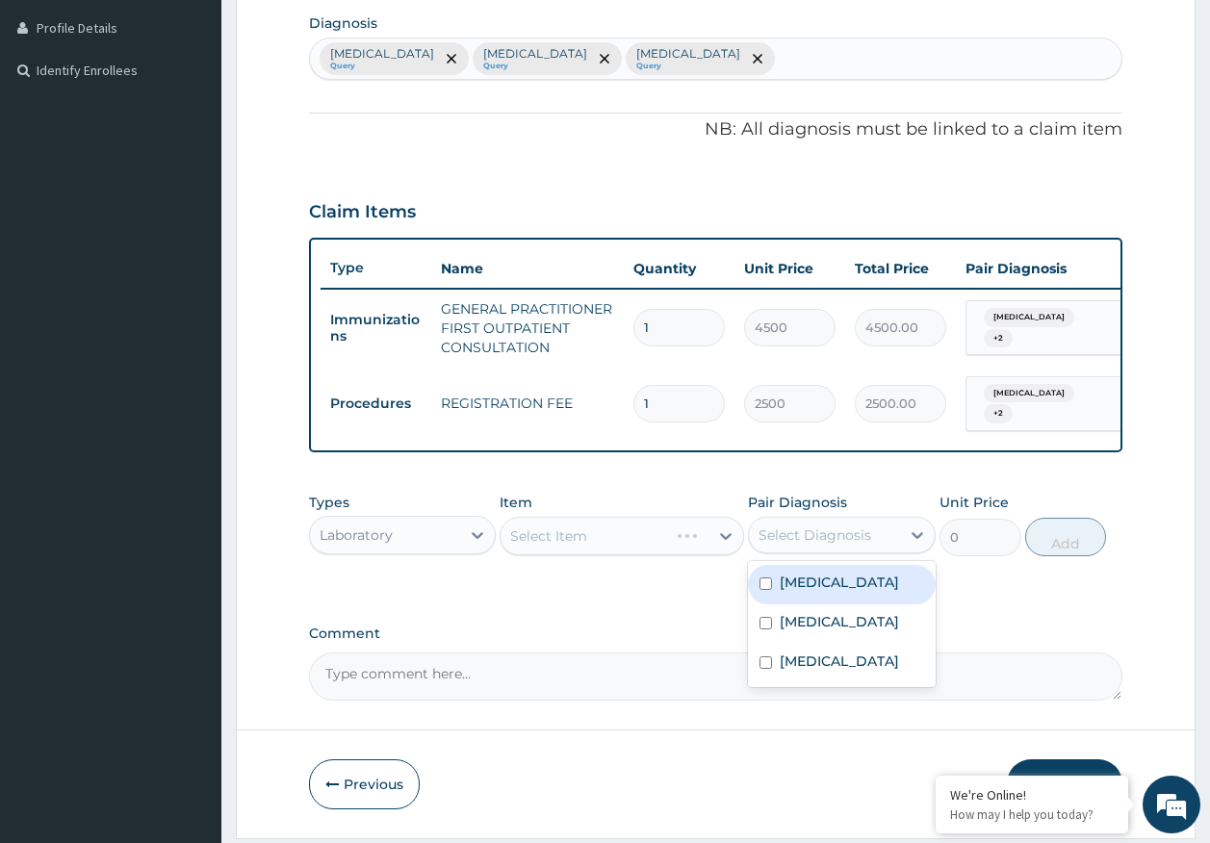
drag, startPoint x: 839, startPoint y: 553, endPoint x: 822, endPoint y: 593, distance: 43.1
click at [838, 550] on div "Select Diagnosis" at bounding box center [824, 535] width 151 height 31
click at [821, 592] on label "Malaria" at bounding box center [838, 582] width 119 height 19
checkbox input "true"
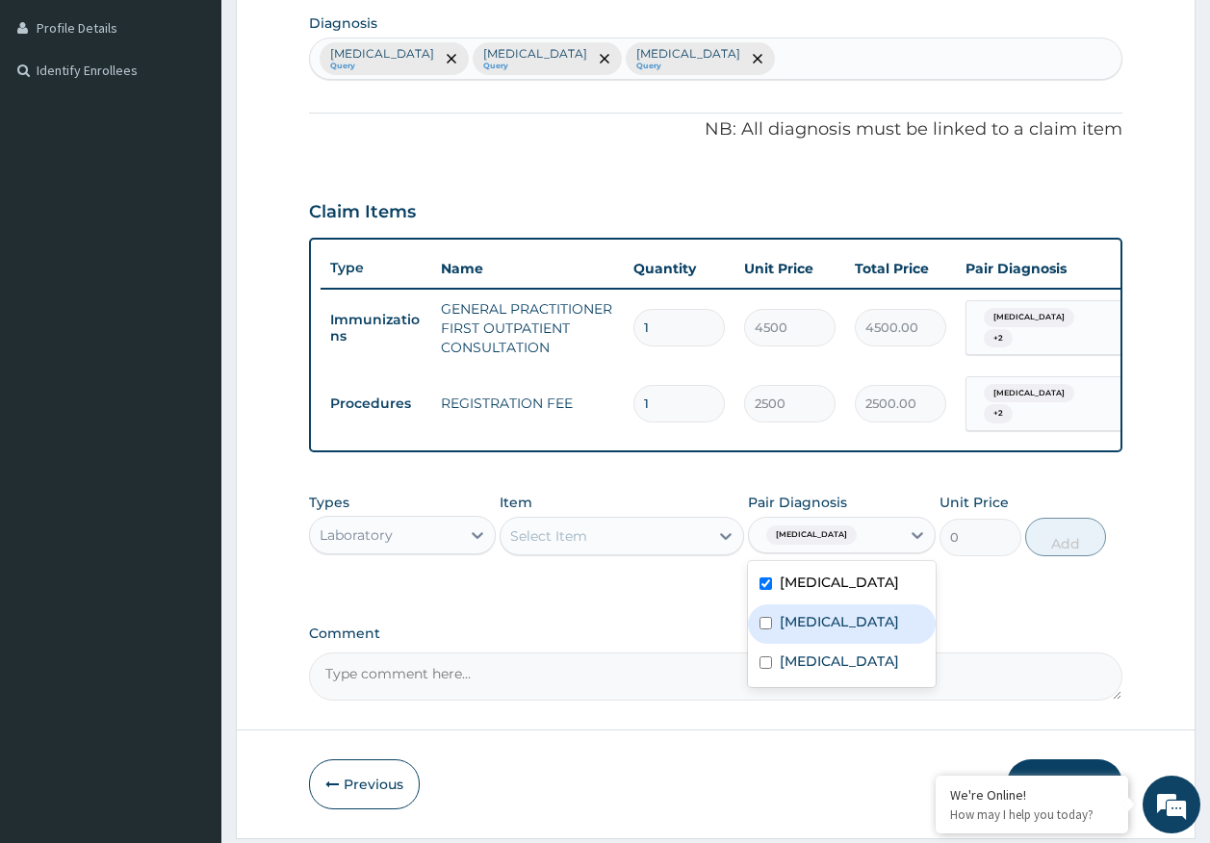
click at [625, 548] on div "Select Item" at bounding box center [604, 536] width 208 height 31
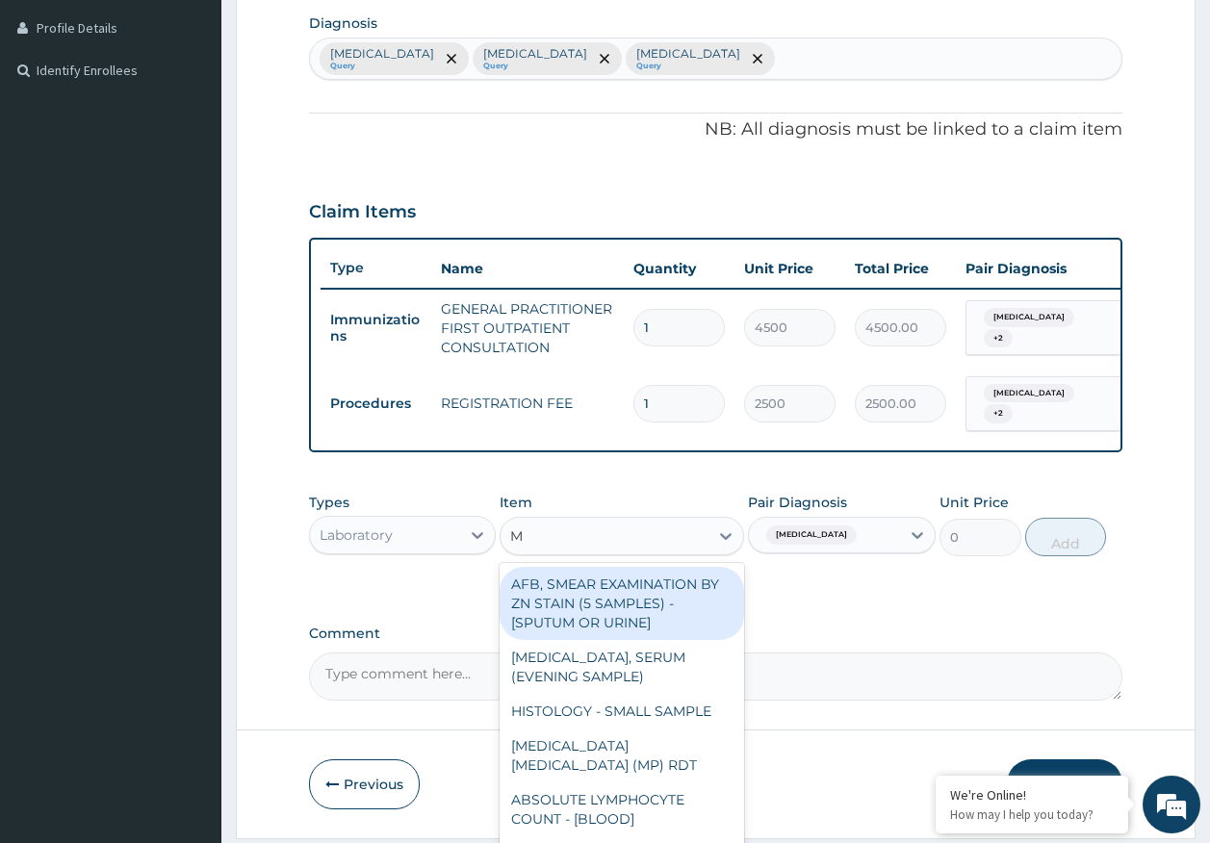
type input "MP"
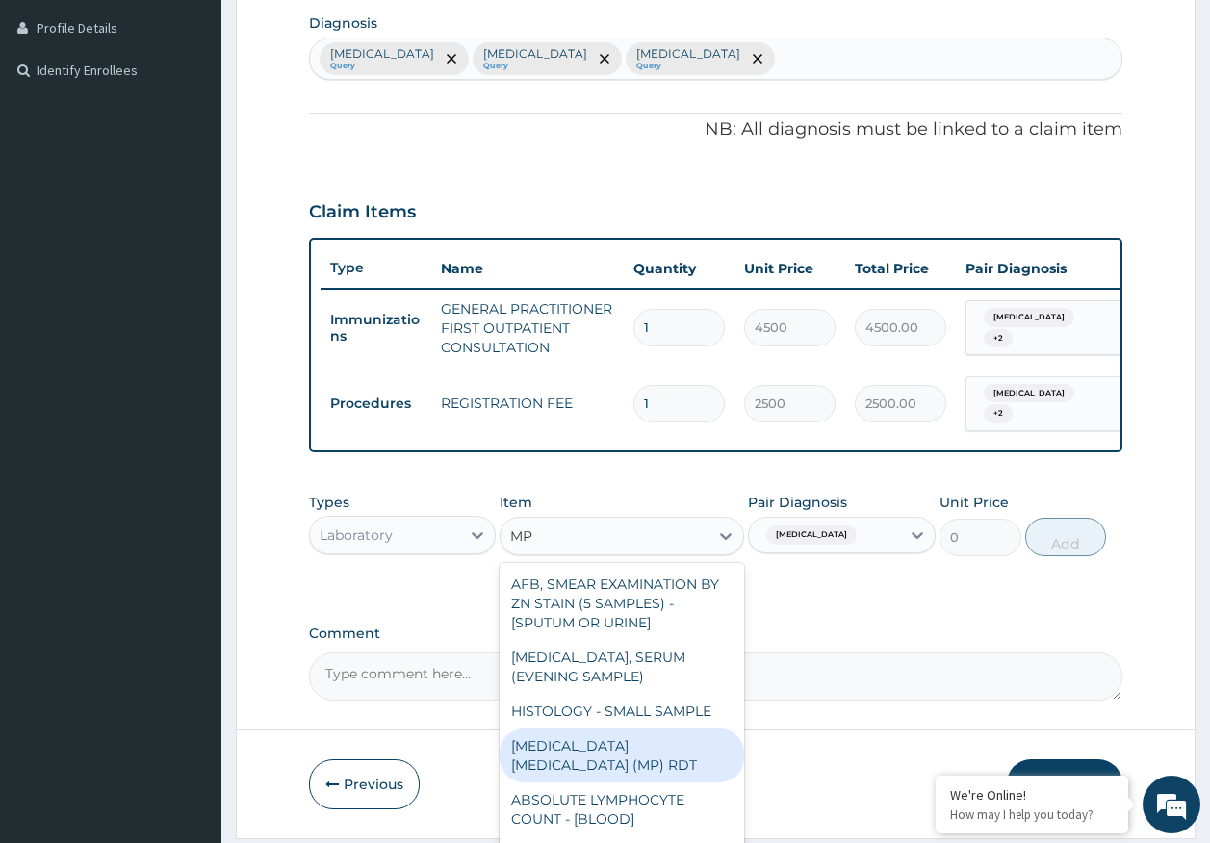
click at [661, 752] on div "MALARIA PARASITE (MP) RDT" at bounding box center [621, 755] width 244 height 54
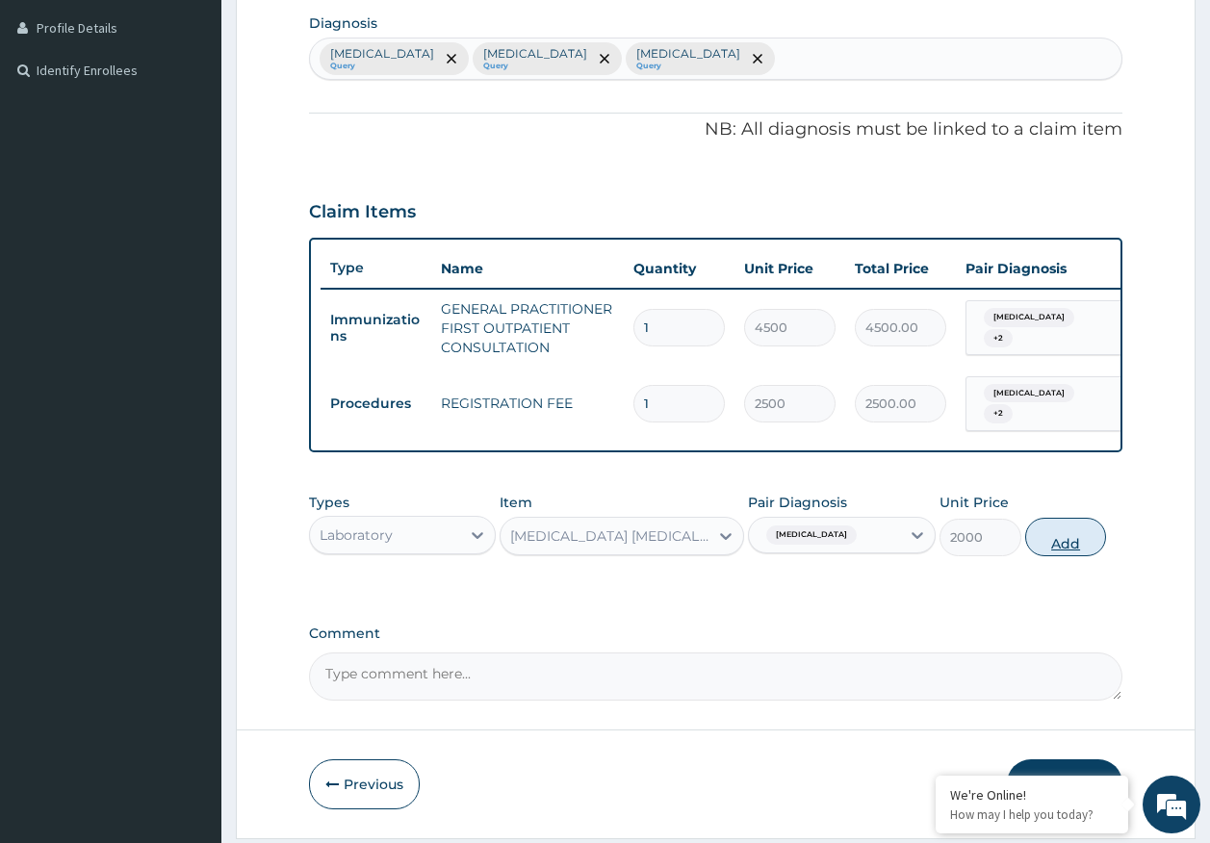
click at [1063, 548] on button "Add" at bounding box center [1066, 537] width 82 height 38
type input "0"
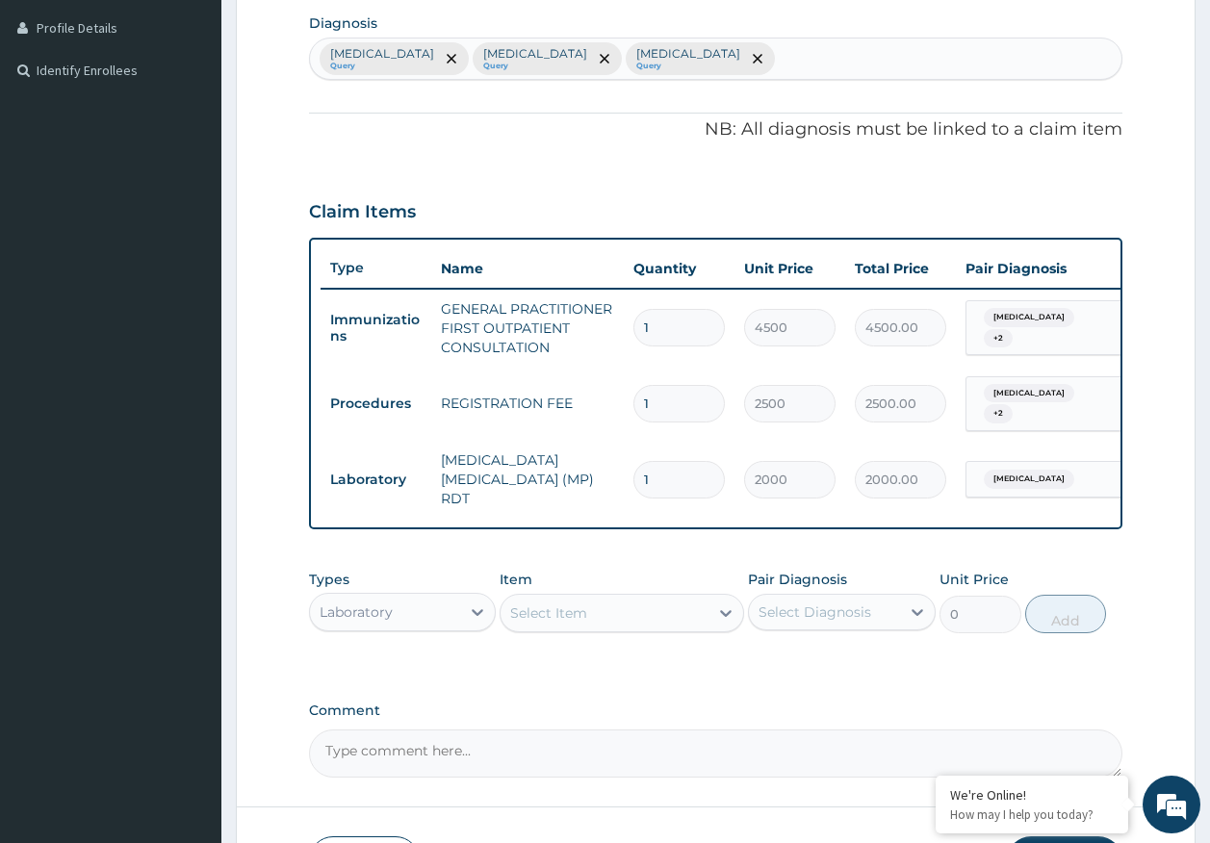
click at [650, 600] on div "Select Item" at bounding box center [604, 613] width 208 height 31
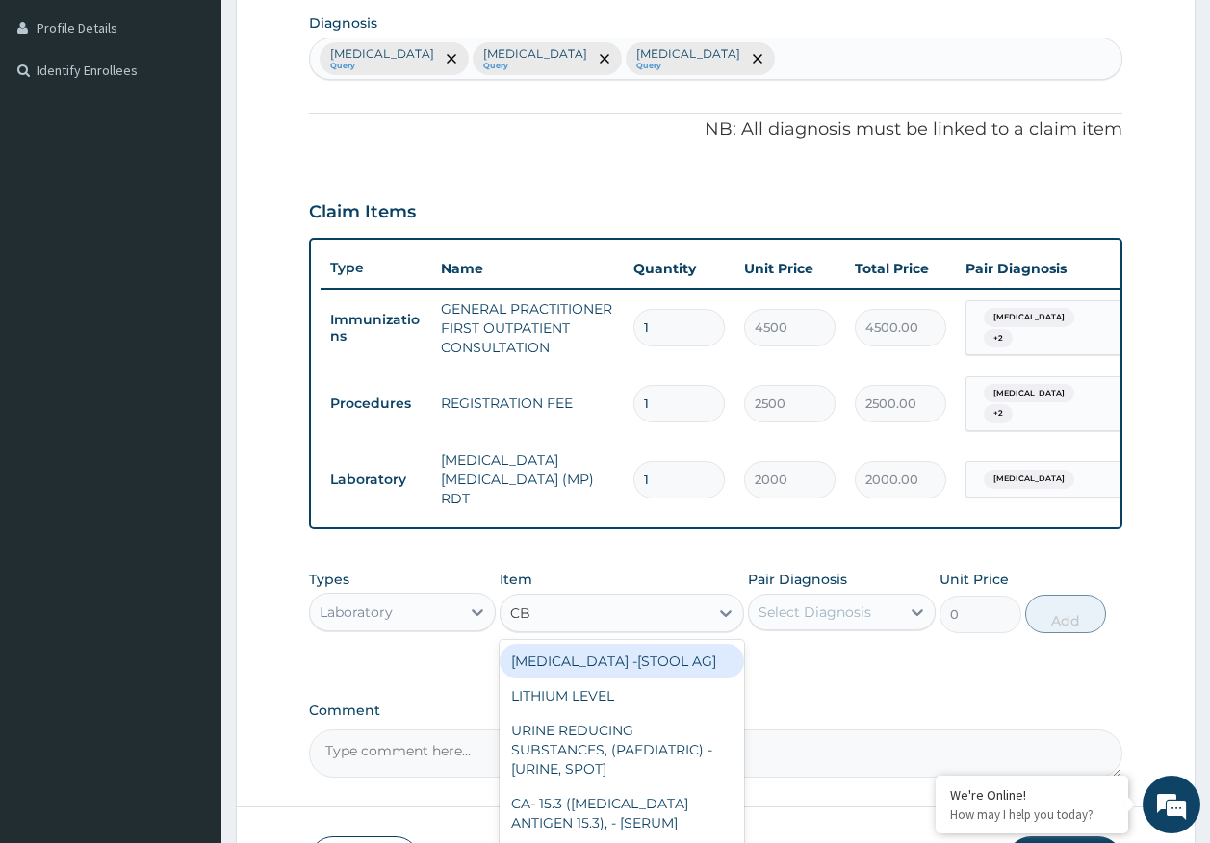
type input "CBC"
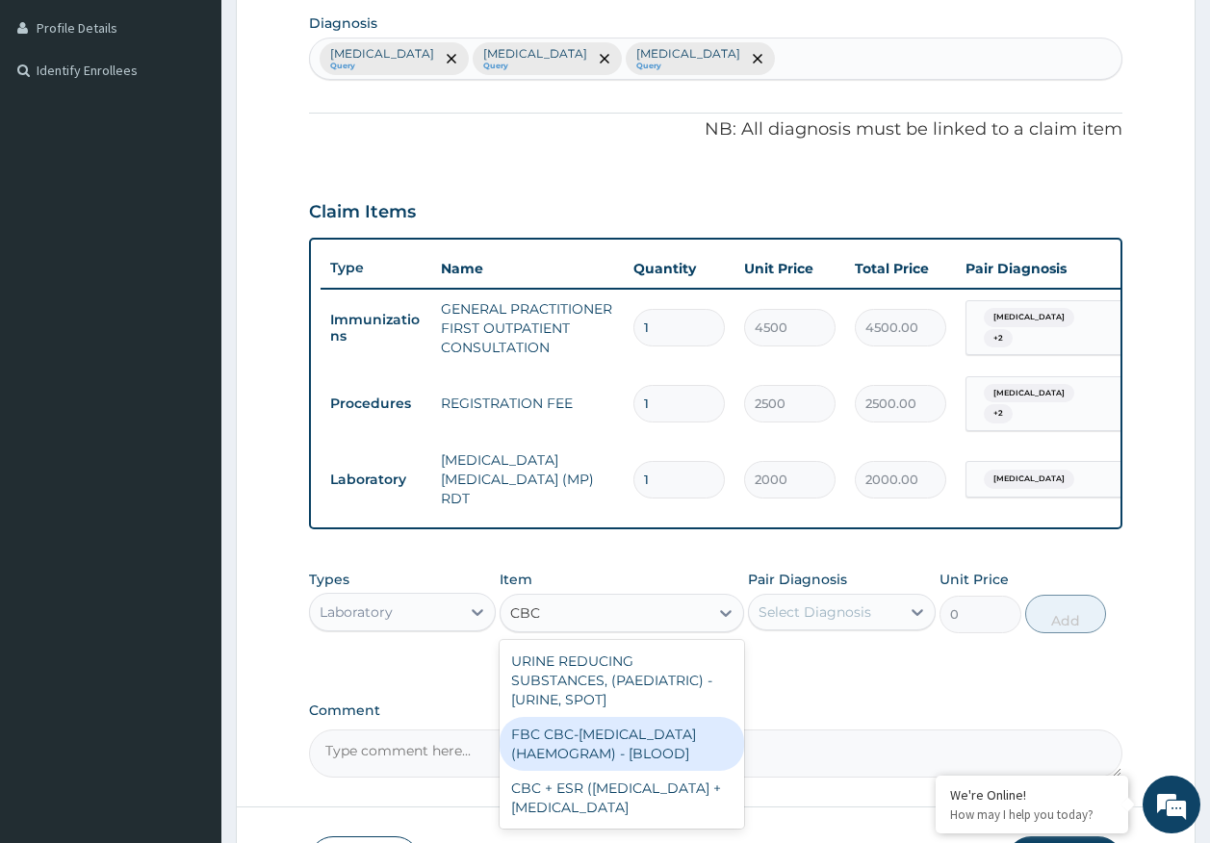
drag, startPoint x: 611, startPoint y: 753, endPoint x: 818, endPoint y: 633, distance: 239.3
click at [611, 752] on div "FBC CBC-COMPLETE BLOOD COUNT (HAEMOGRAM) - [BLOOD]" at bounding box center [621, 744] width 244 height 54
type input "5000"
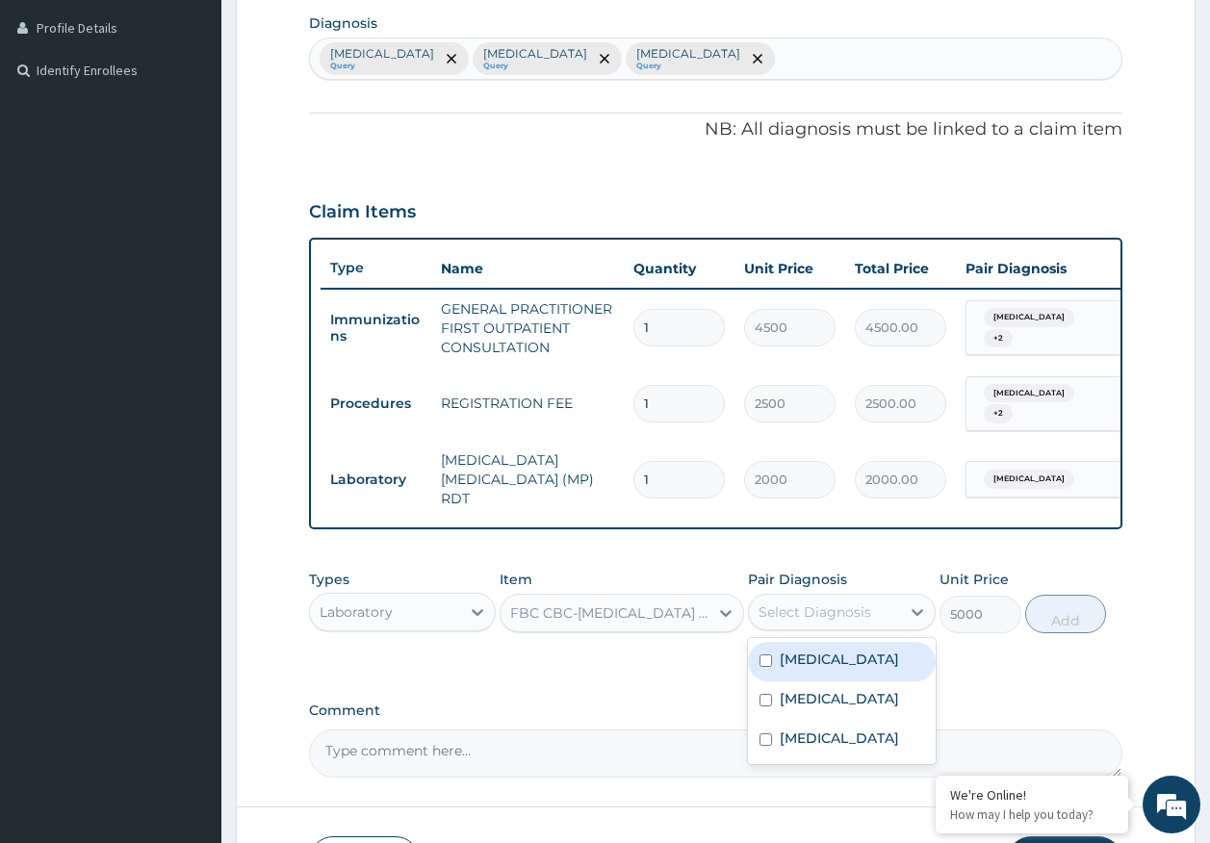
click at [834, 602] on div "Select Diagnosis" at bounding box center [814, 611] width 113 height 19
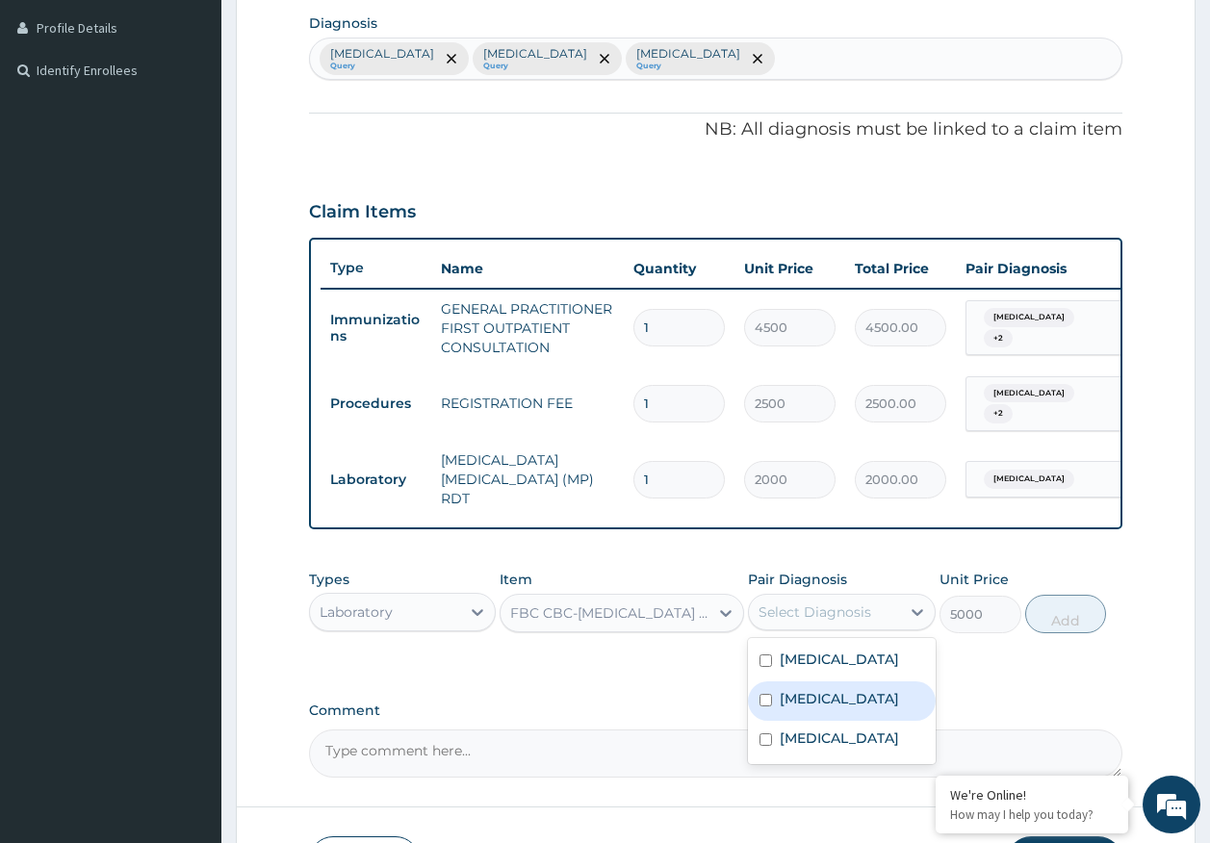
drag, startPoint x: 803, startPoint y: 702, endPoint x: 885, endPoint y: 676, distance: 86.7
click at [810, 698] on label "Sepsis" at bounding box center [838, 698] width 119 height 19
checkbox input "true"
click at [1068, 595] on button "Add" at bounding box center [1066, 614] width 82 height 38
type input "0"
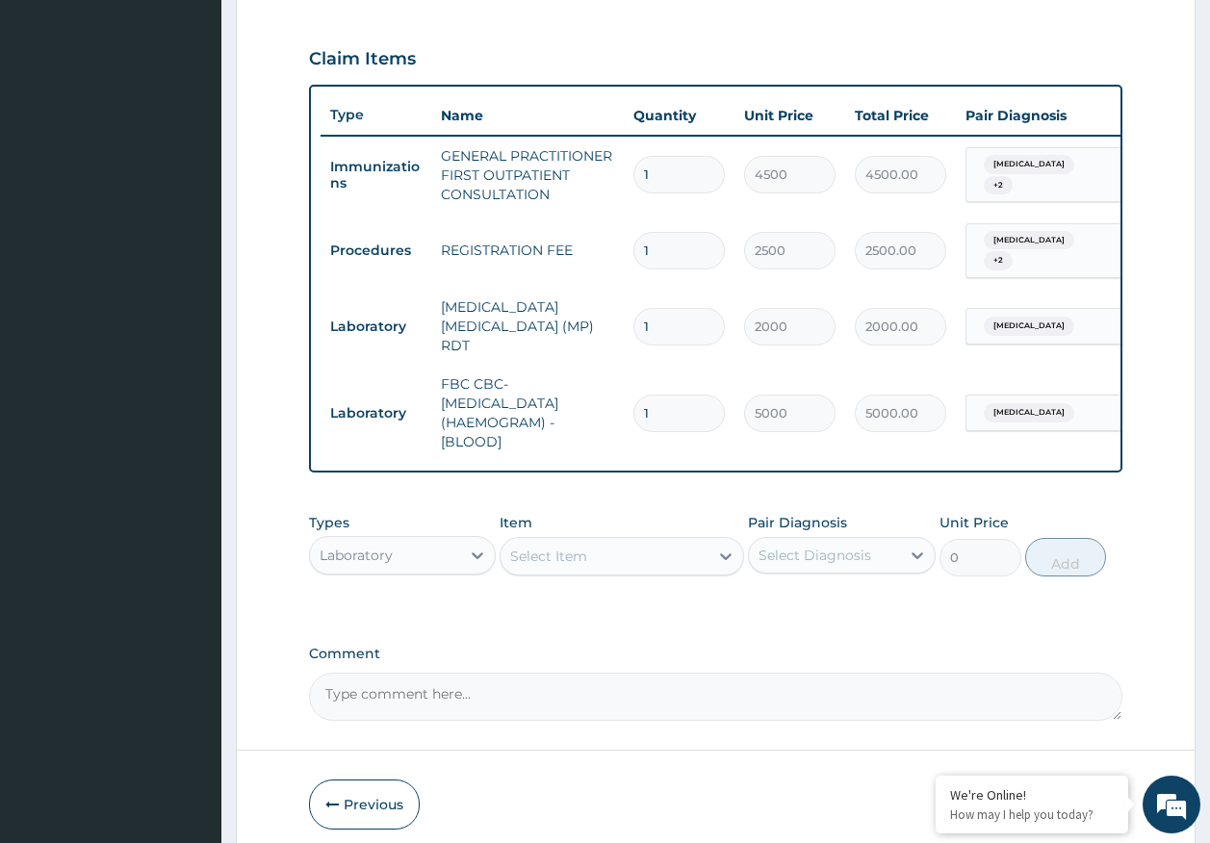
scroll to position [707, 0]
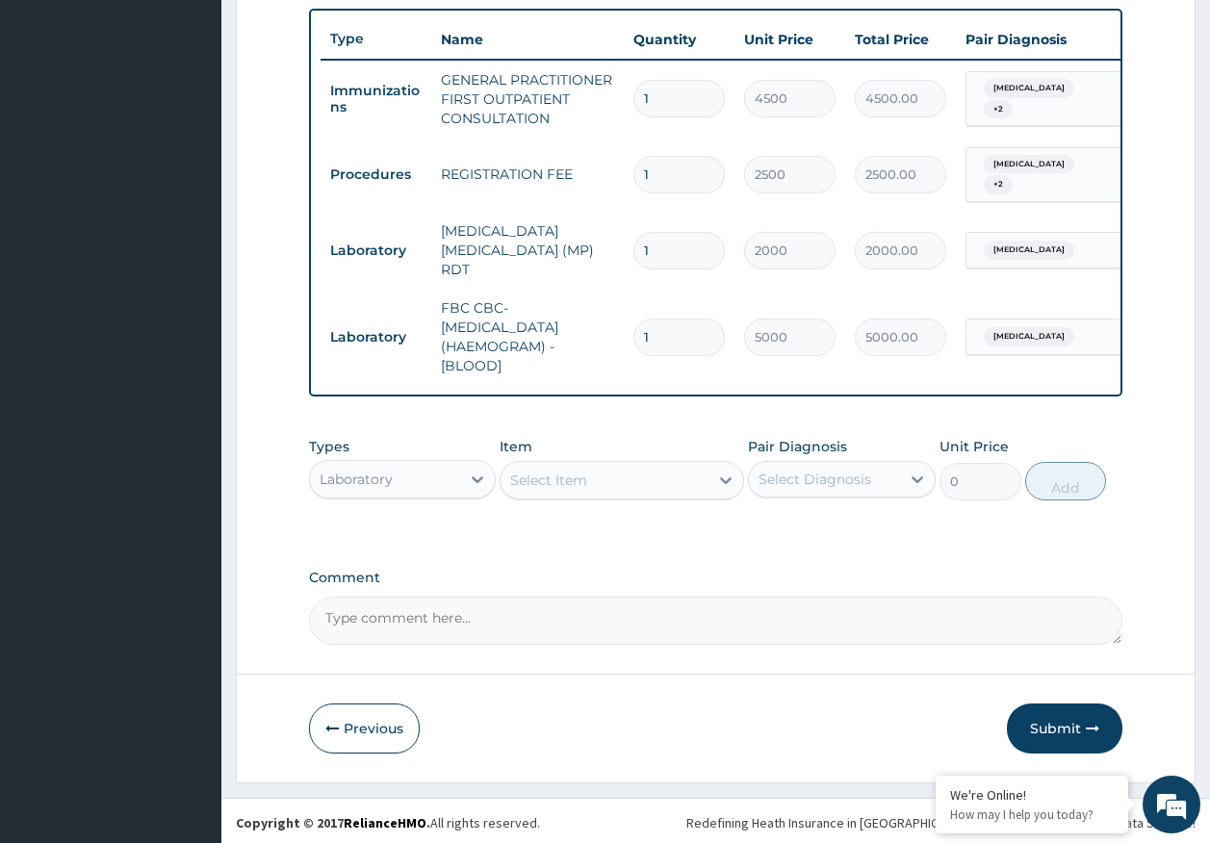
click at [405, 471] on div "Laboratory" at bounding box center [385, 479] width 151 height 31
drag, startPoint x: 481, startPoint y: 472, endPoint x: 469, endPoint y: 473, distance: 12.5
click at [478, 472] on icon at bounding box center [477, 479] width 19 height 19
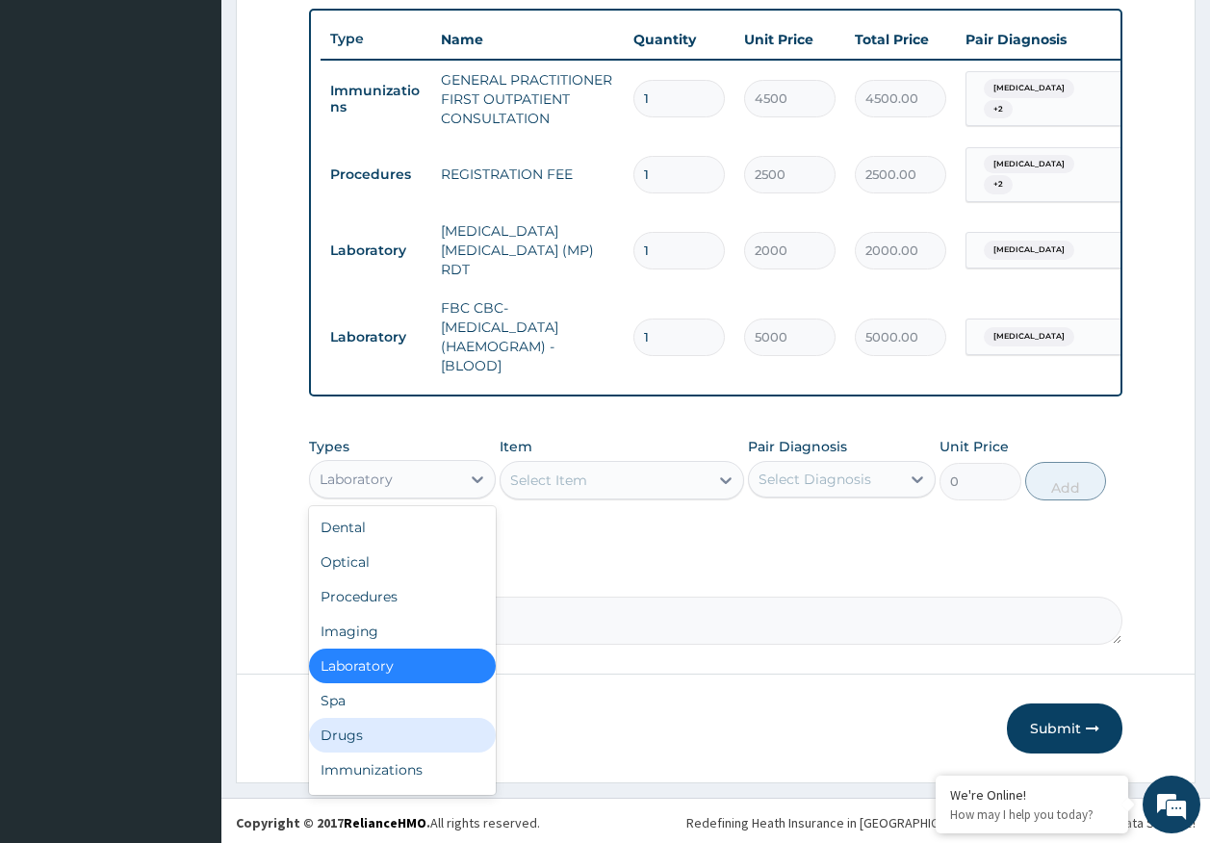
drag, startPoint x: 372, startPoint y: 729, endPoint x: 792, endPoint y: 499, distance: 478.4
click at [375, 724] on div "Drugs" at bounding box center [403, 735] width 188 height 35
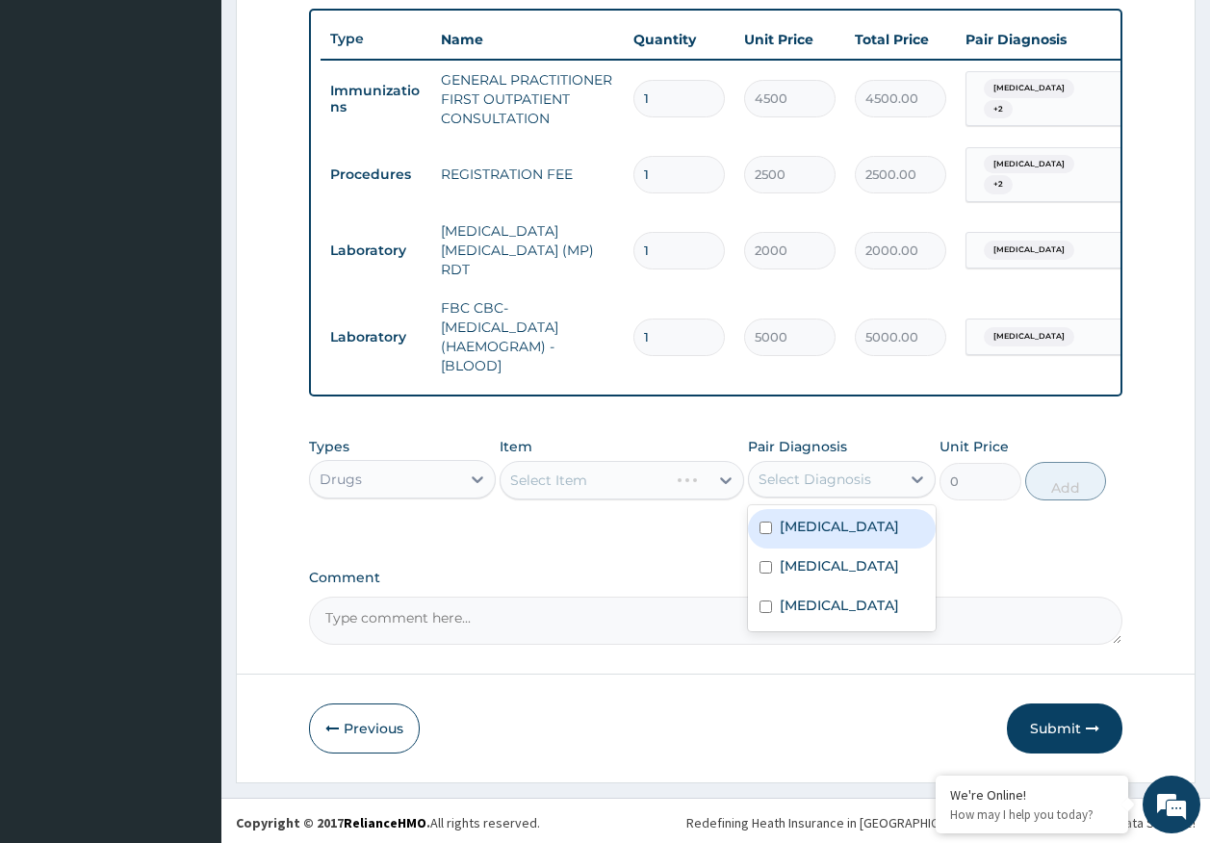
click at [810, 473] on div "Select Diagnosis" at bounding box center [814, 479] width 113 height 19
click at [817, 538] on div "Malaria" at bounding box center [842, 528] width 188 height 39
checkbox input "true"
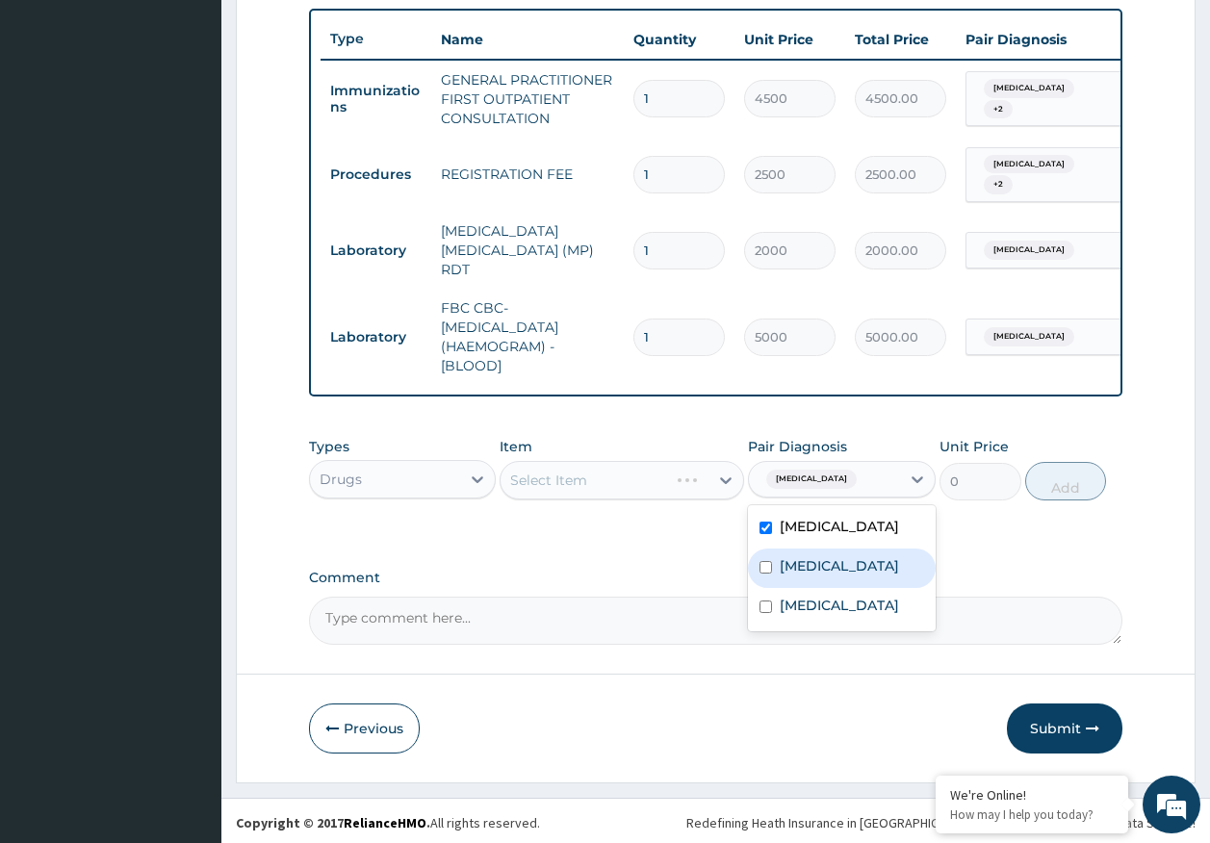
click at [804, 573] on div "Sepsis" at bounding box center [842, 567] width 188 height 39
checkbox input "true"
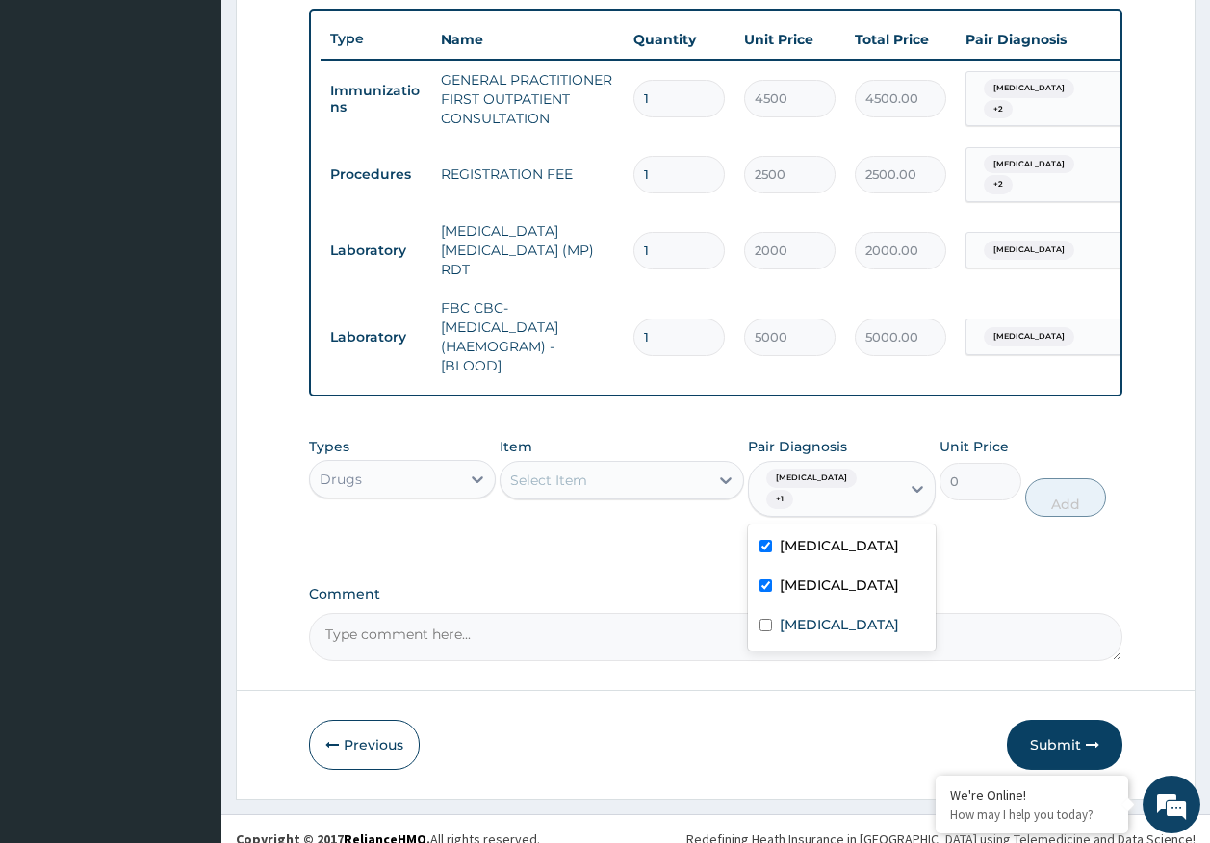
click at [659, 489] on div "Select Item" at bounding box center [604, 480] width 208 height 31
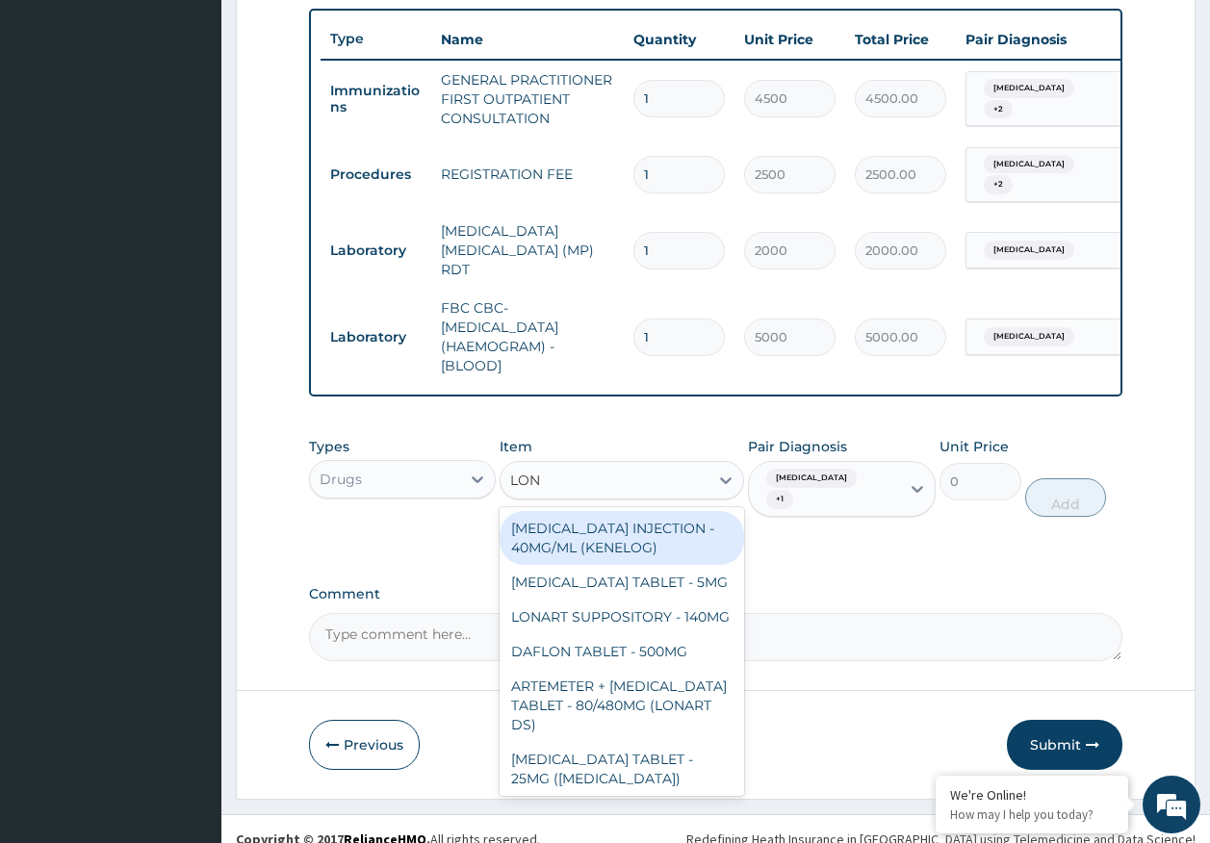
type input "LONA"
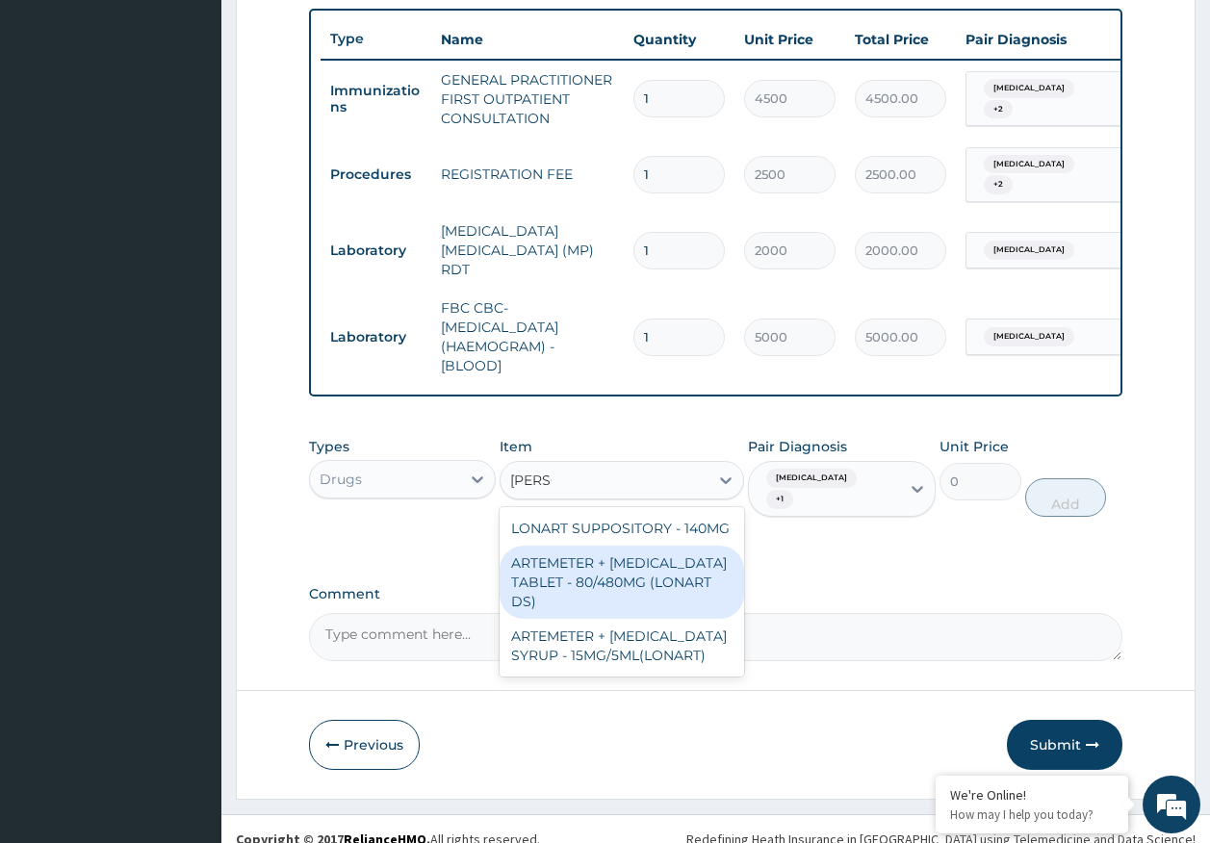
drag, startPoint x: 661, startPoint y: 592, endPoint x: 995, endPoint y: 510, distance: 343.8
click at [665, 585] on div "ARTEMETER + LUMEFANTRINE TABLET - 80/480MG (LONART DS)" at bounding box center [621, 582] width 244 height 73
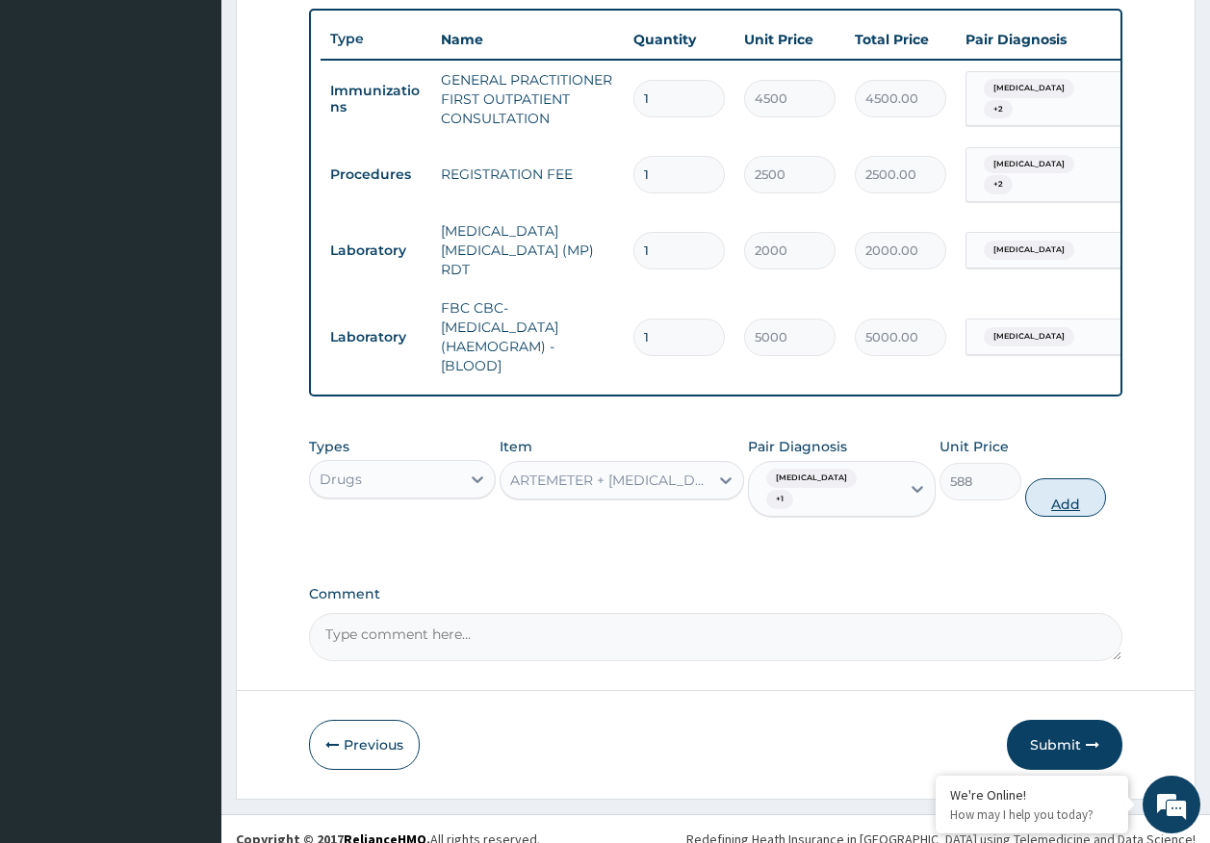
click at [1058, 478] on button "Add" at bounding box center [1066, 497] width 82 height 38
type input "0"
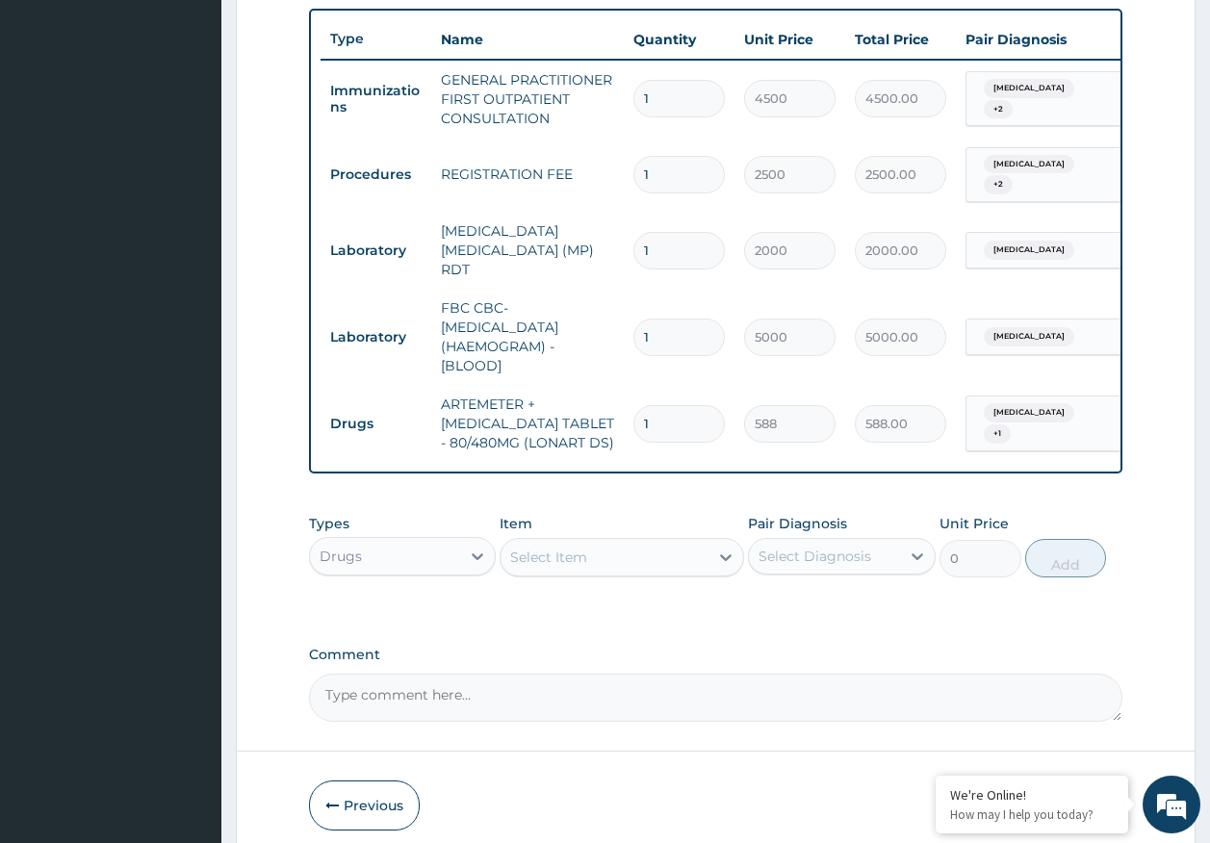
click at [610, 550] on div "Select Item" at bounding box center [604, 557] width 208 height 31
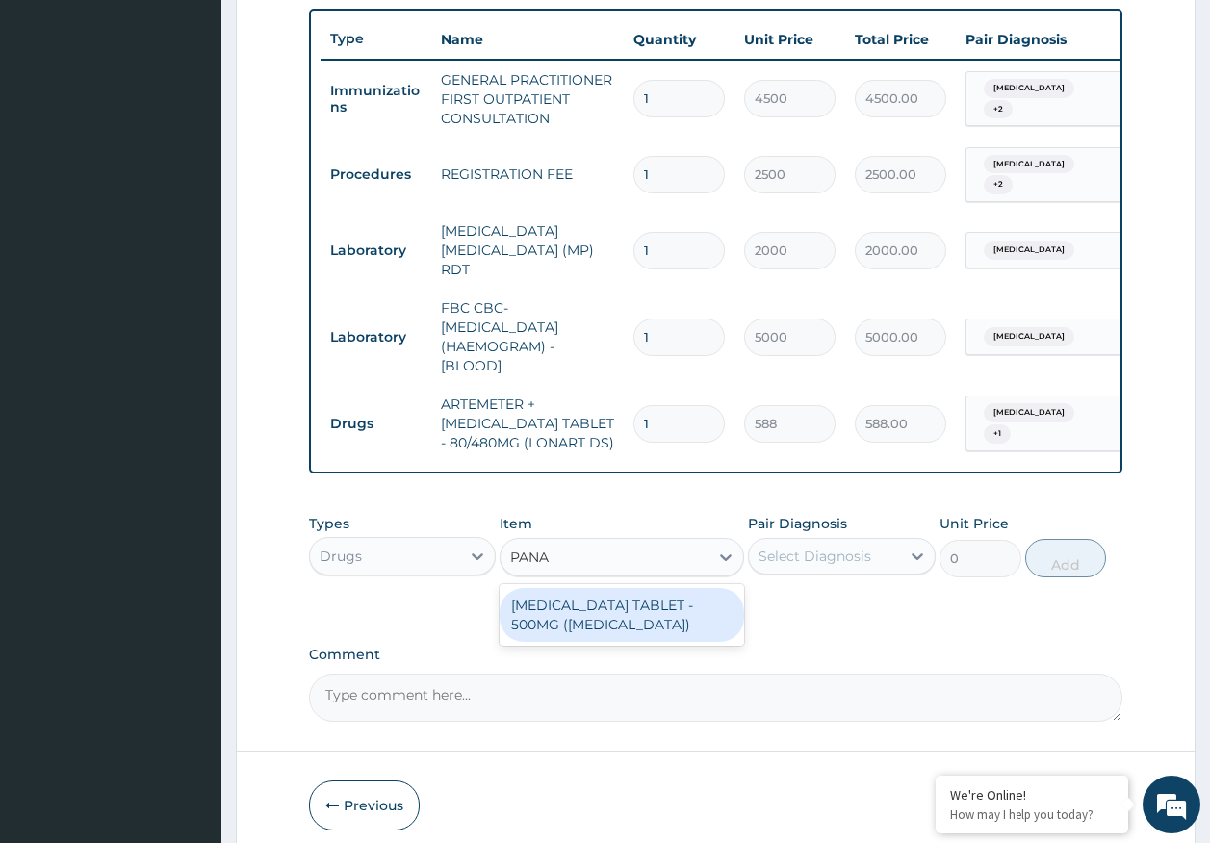
type input "PANAD"
click at [671, 599] on div "PARACETAMOL TABLET - 500MG (PANADOL)" at bounding box center [621, 615] width 244 height 54
type input "42"
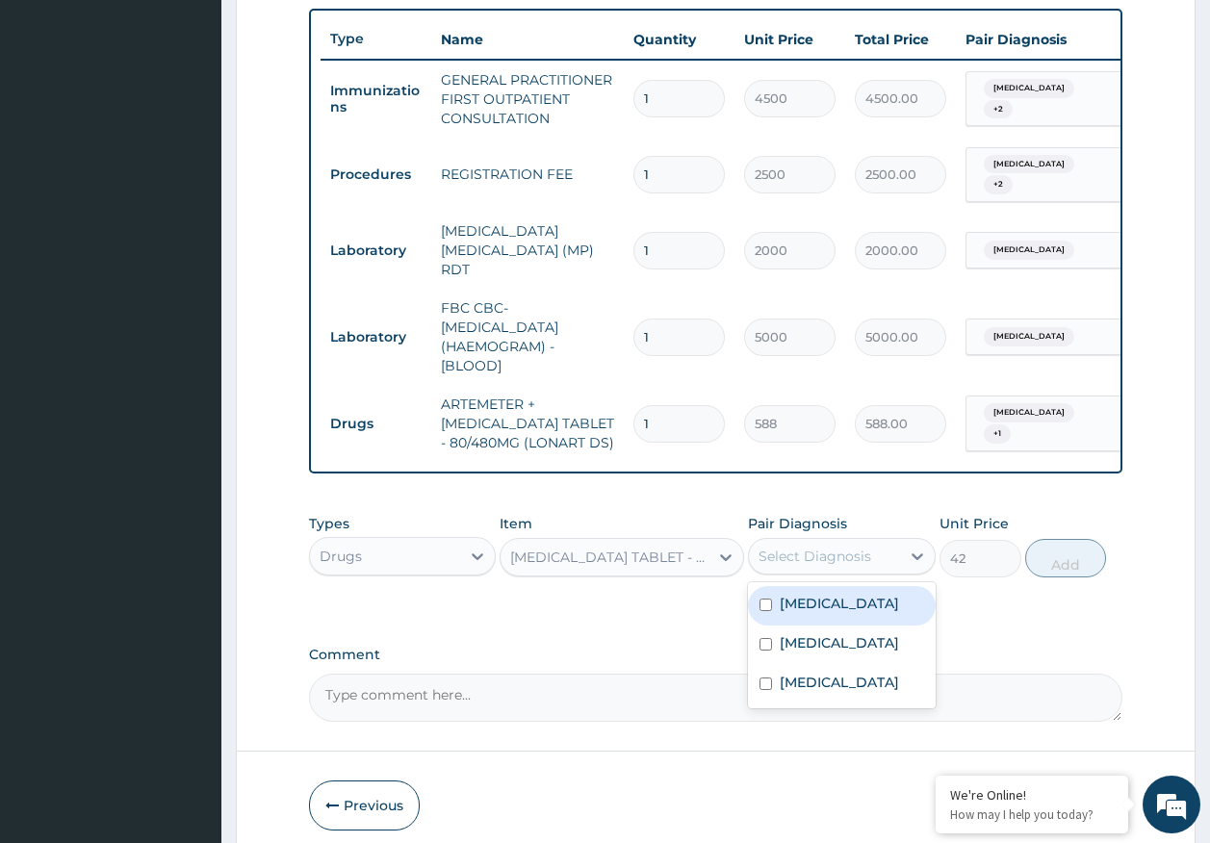
drag, startPoint x: 865, startPoint y: 539, endPoint x: 849, endPoint y: 553, distance: 21.8
click at [862, 541] on div "Select Diagnosis" at bounding box center [824, 556] width 151 height 31
click at [811, 613] on div "Malaria" at bounding box center [842, 605] width 188 height 39
checkbox input "true"
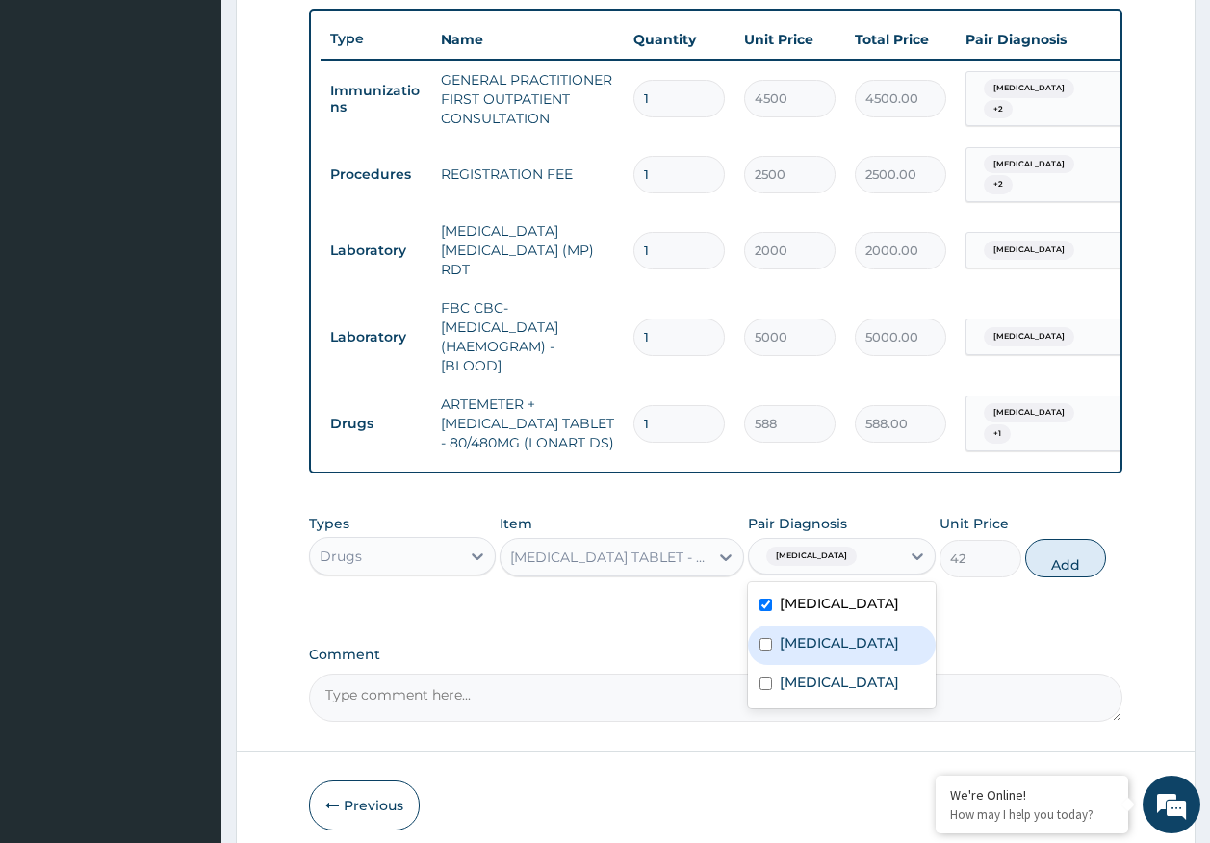
drag, startPoint x: 805, startPoint y: 644, endPoint x: 958, endPoint y: 608, distance: 157.1
click at [823, 635] on label "Sepsis" at bounding box center [838, 642] width 119 height 19
checkbox input "true"
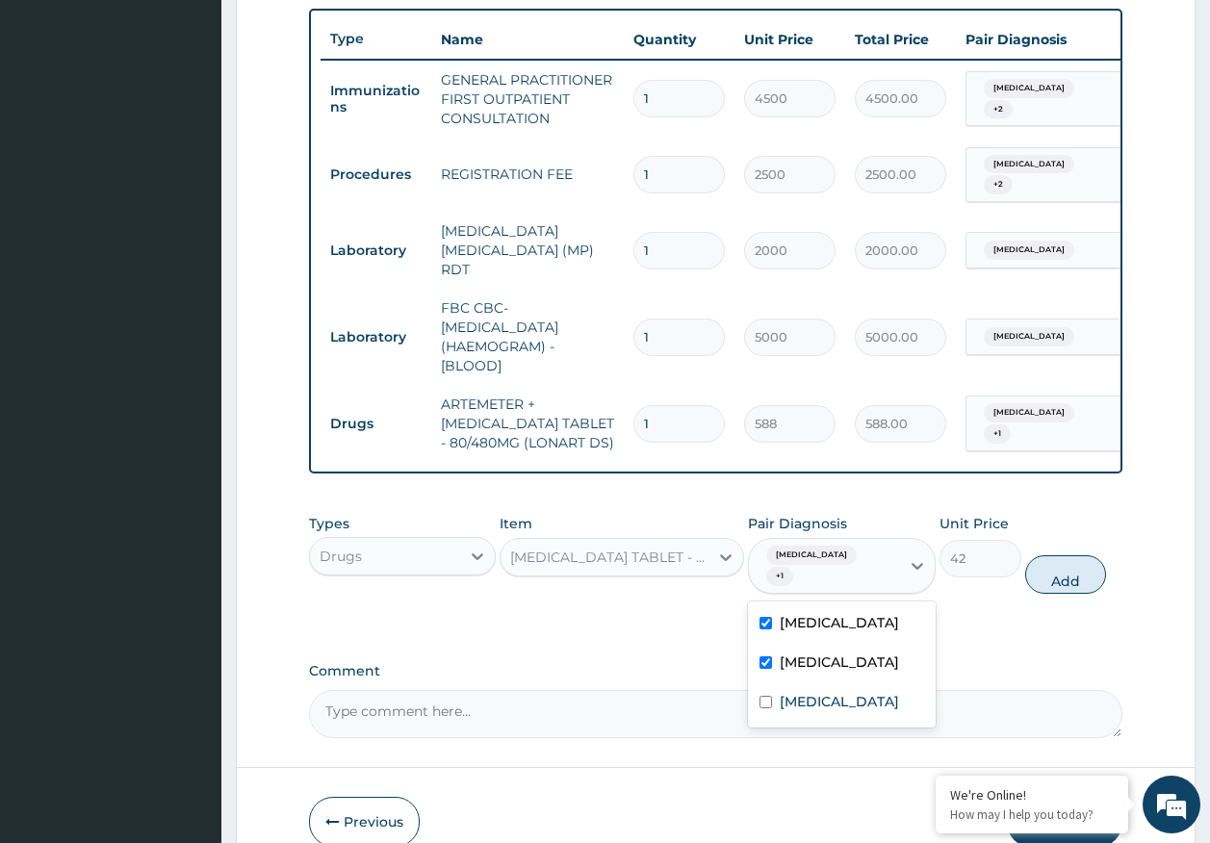
drag, startPoint x: 1073, startPoint y: 573, endPoint x: 823, endPoint y: 575, distance: 250.2
click at [1058, 570] on button "Add" at bounding box center [1066, 574] width 82 height 38
type input "0"
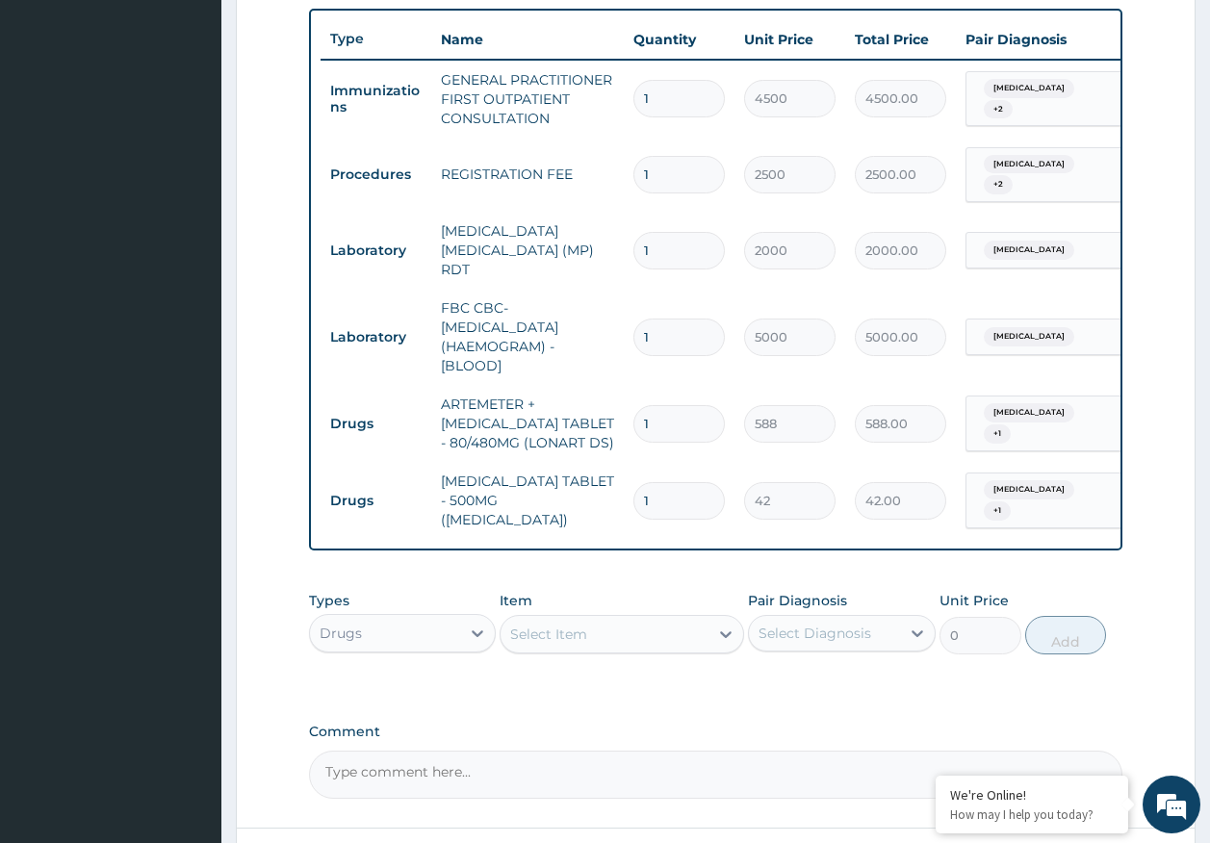
click at [630, 620] on div "Select Item" at bounding box center [604, 634] width 208 height 31
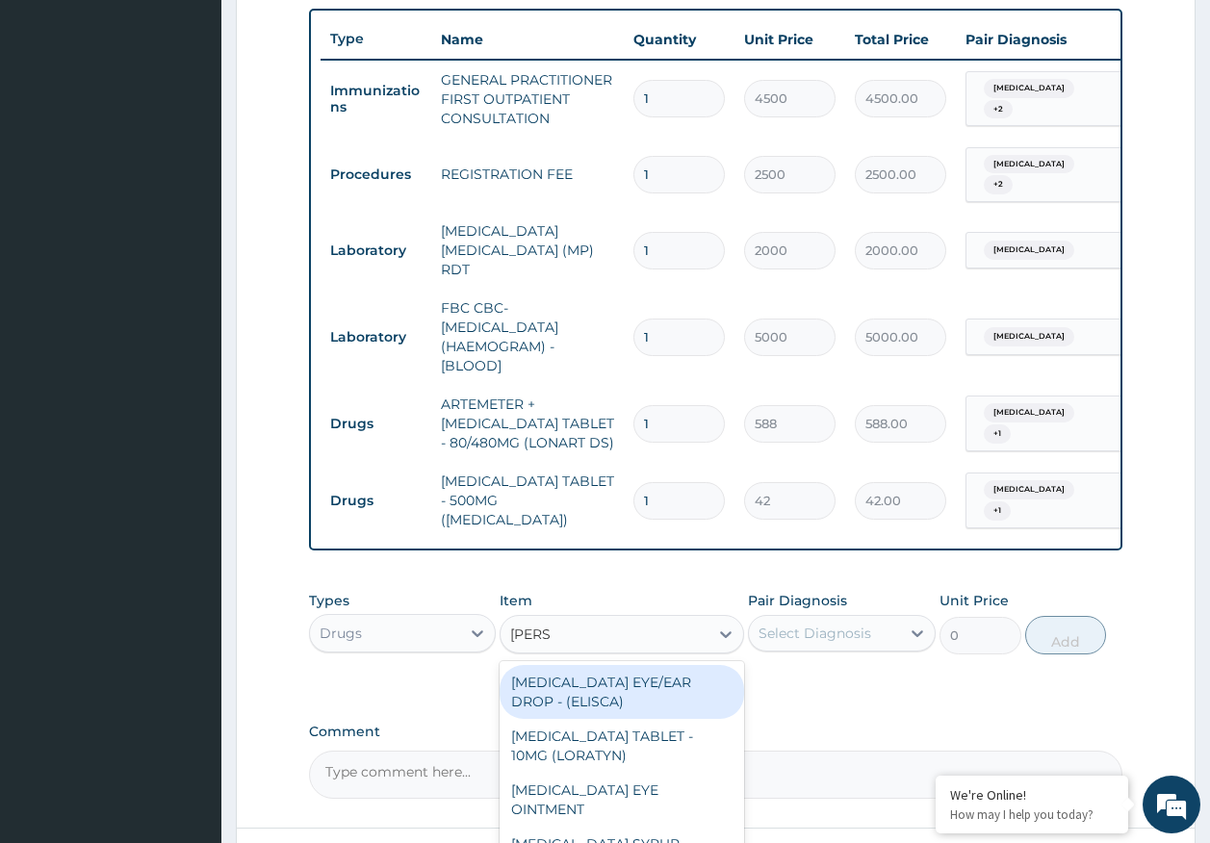
type input "LORAT"
drag, startPoint x: 675, startPoint y: 672, endPoint x: 799, endPoint y: 619, distance: 134.1
click at [678, 668] on div "LORATADINE TABLET - 10MG (LORATYN)" at bounding box center [621, 692] width 244 height 54
type input "98"
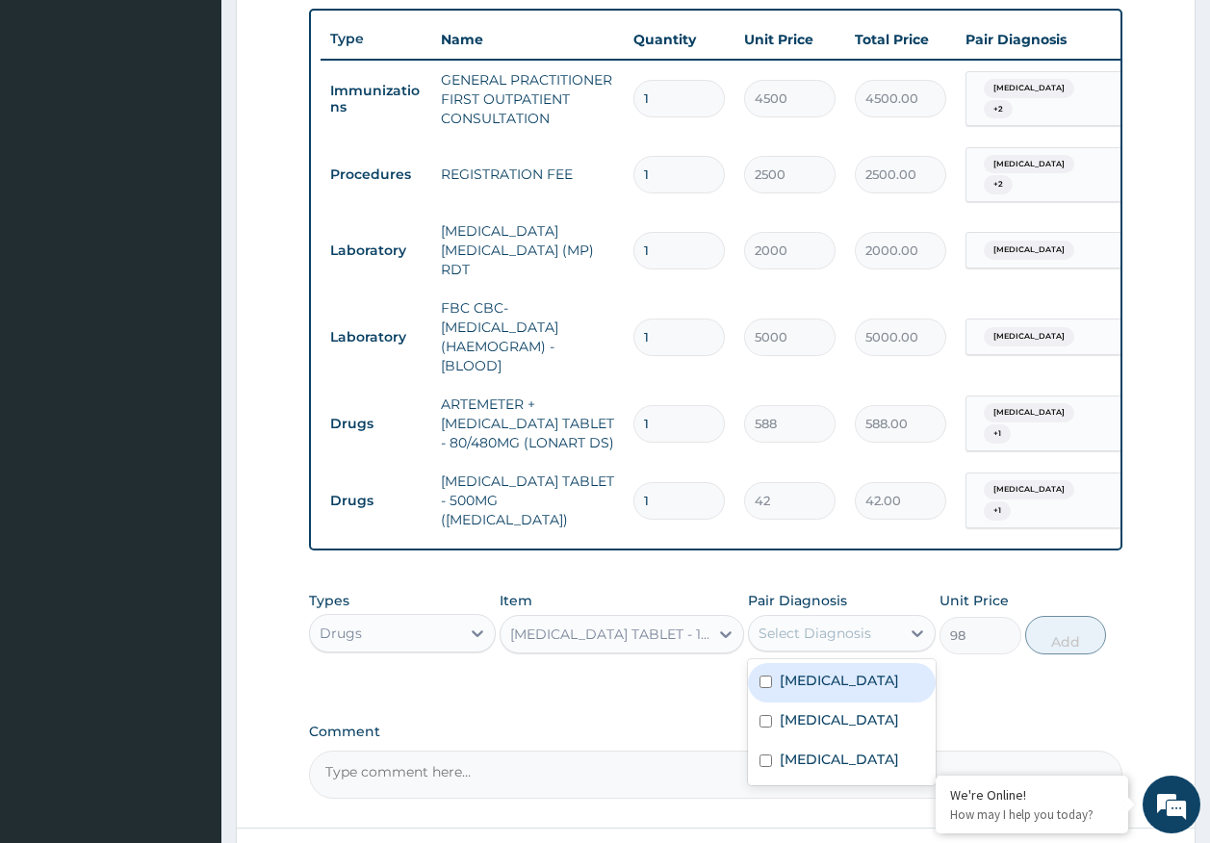
click at [825, 624] on div "Select Diagnosis" at bounding box center [814, 633] width 113 height 19
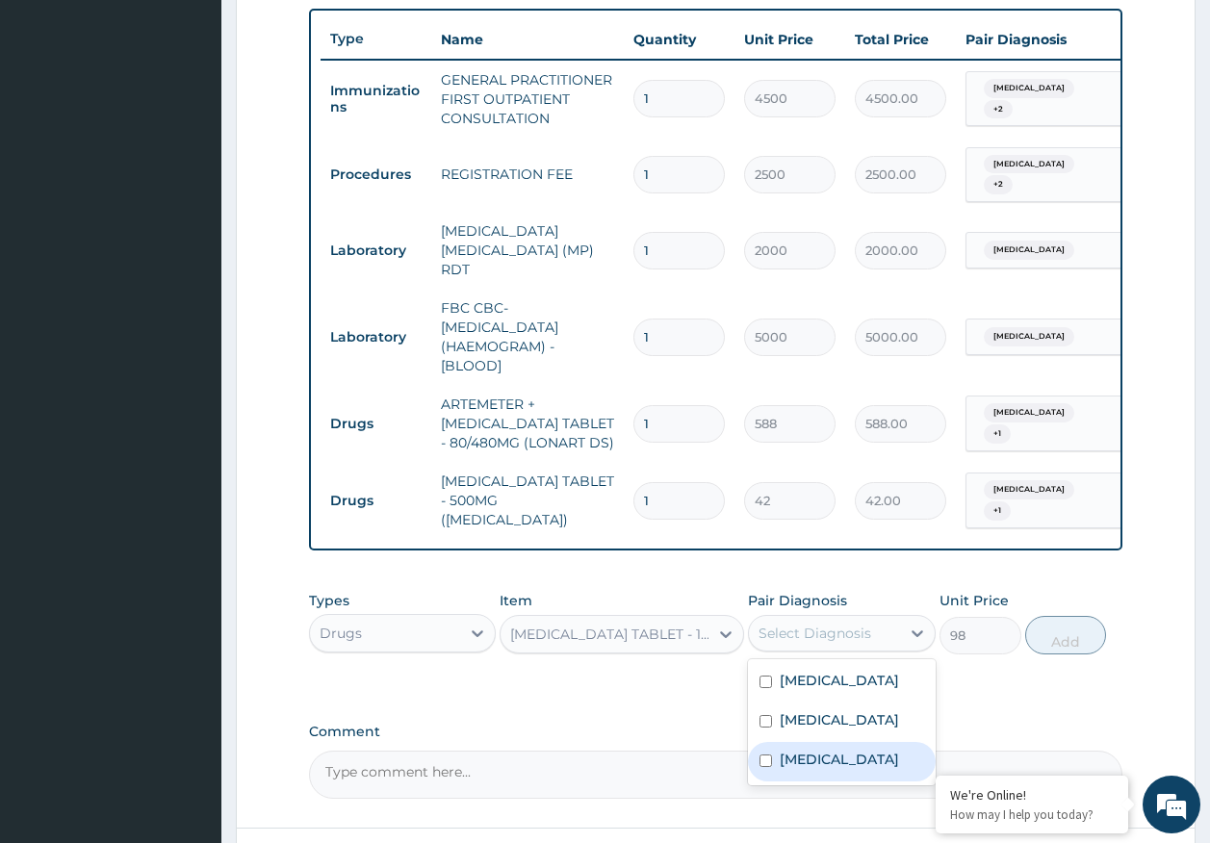
click at [835, 749] on div "Rhinitis" at bounding box center [842, 761] width 188 height 39
checkbox input "true"
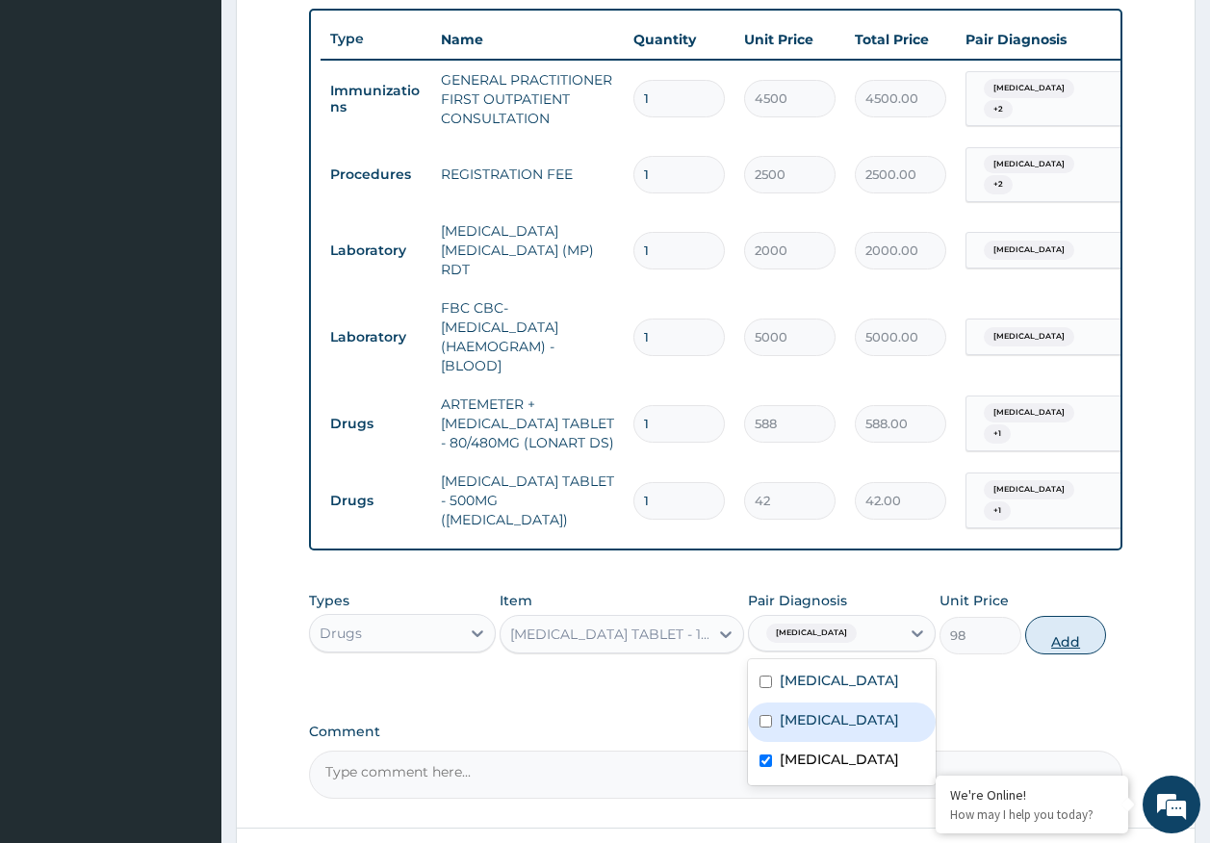
click at [1065, 616] on button "Add" at bounding box center [1066, 635] width 82 height 38
type input "0"
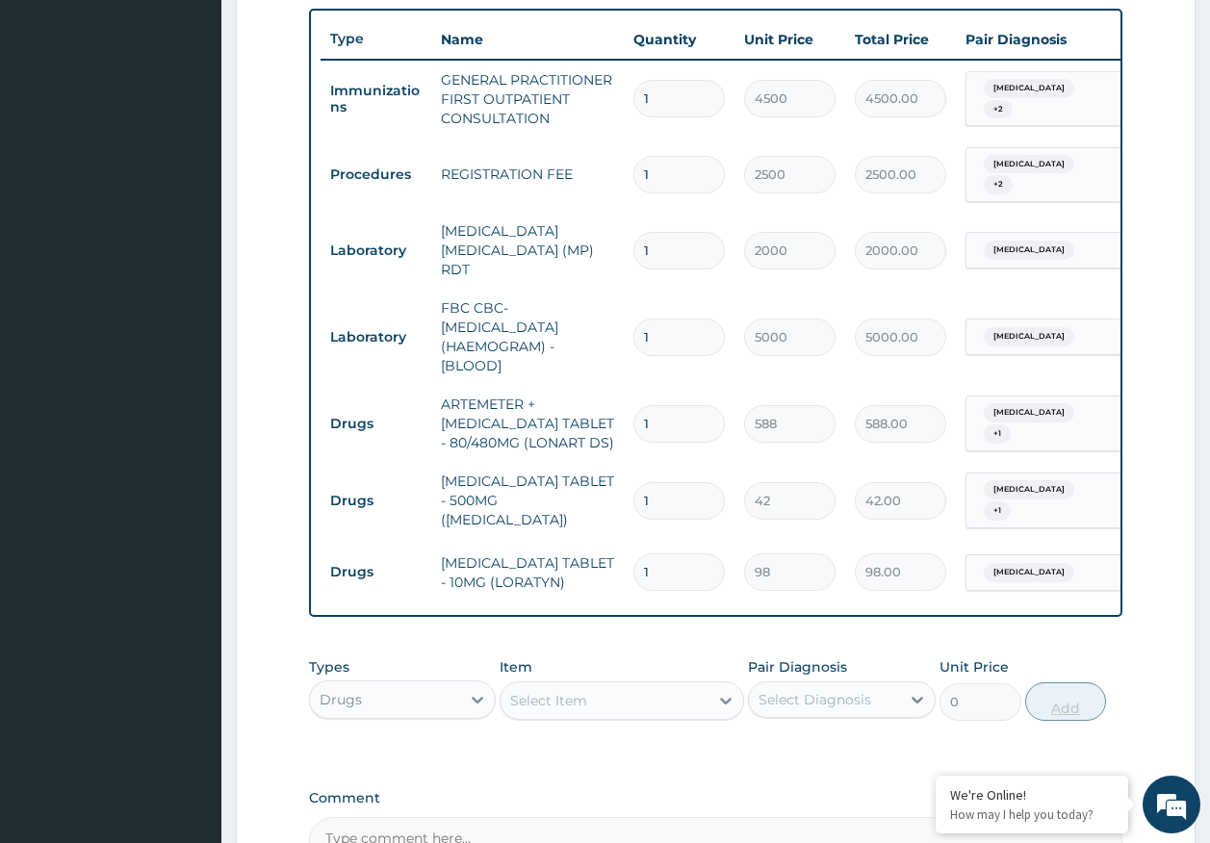
type input "0.00"
type input "5"
type input "490.00"
type input "5"
click at [692, 482] on input "1" at bounding box center [678, 501] width 91 height 38
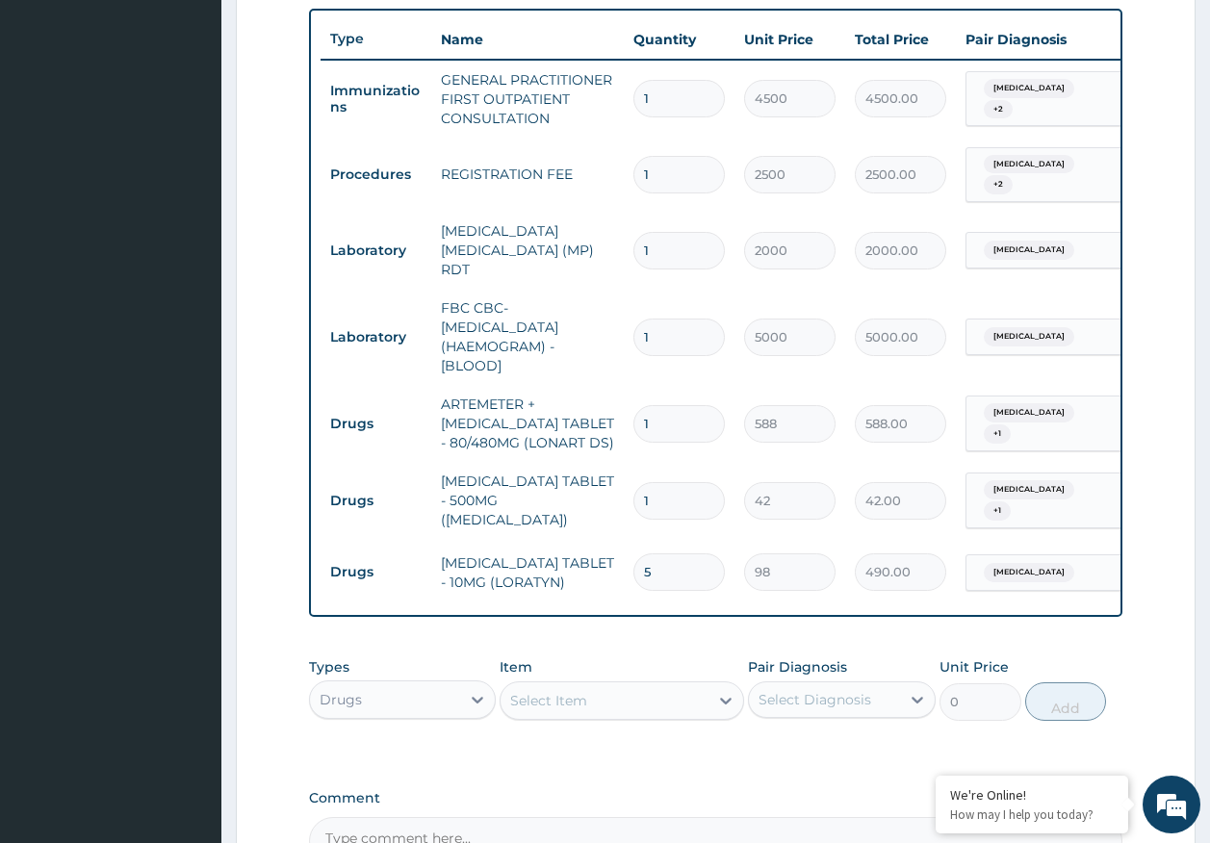
type input "18"
type input "756.00"
type input "18"
click at [673, 411] on input "1" at bounding box center [678, 424] width 91 height 38
type input "0.00"
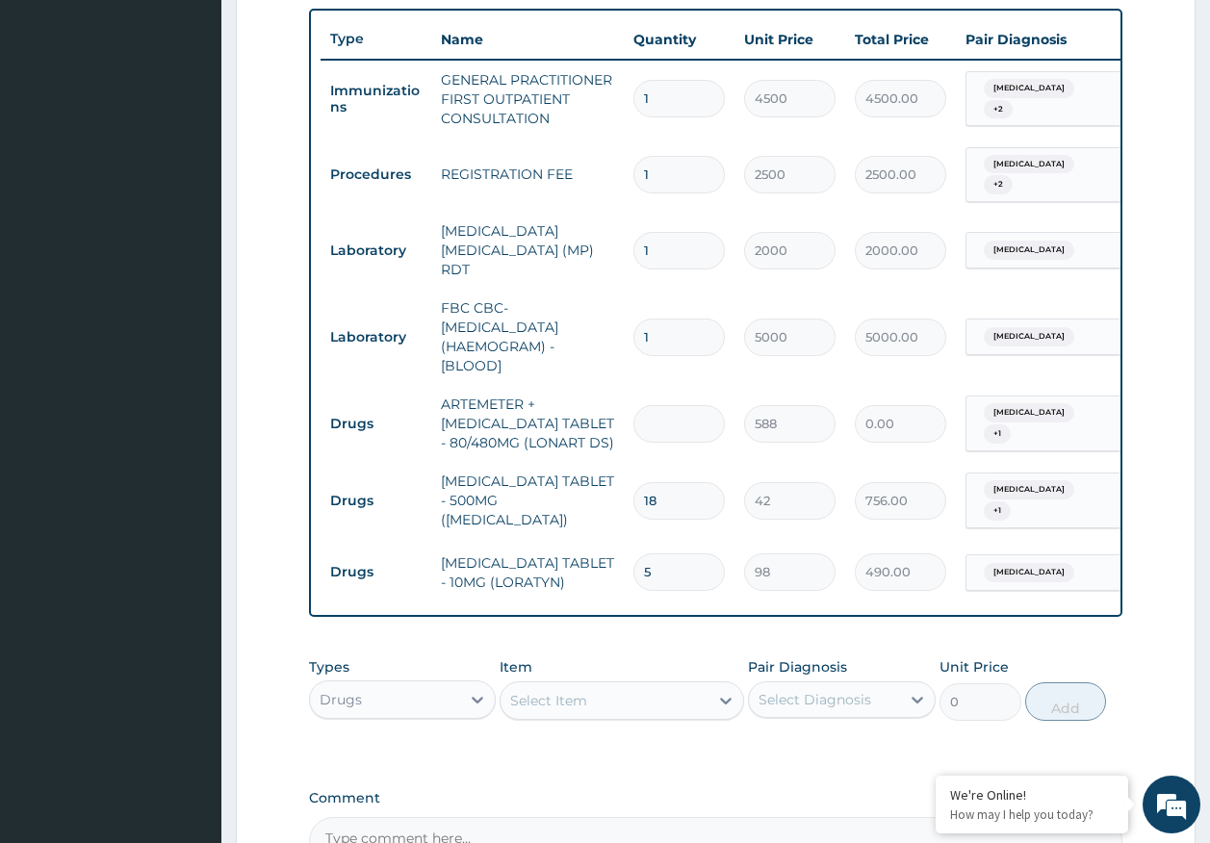
type input "6"
type input "3528.00"
type input "6"
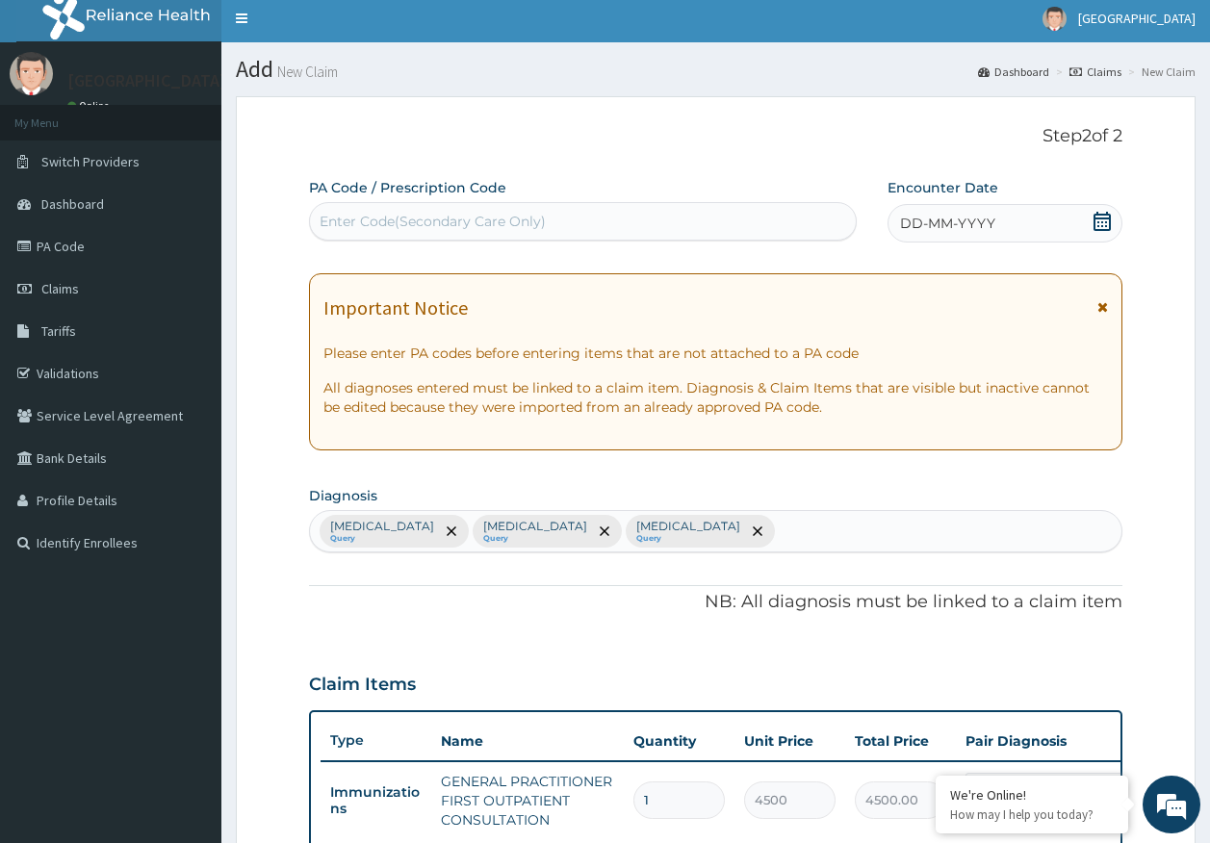
scroll to position [0, 0]
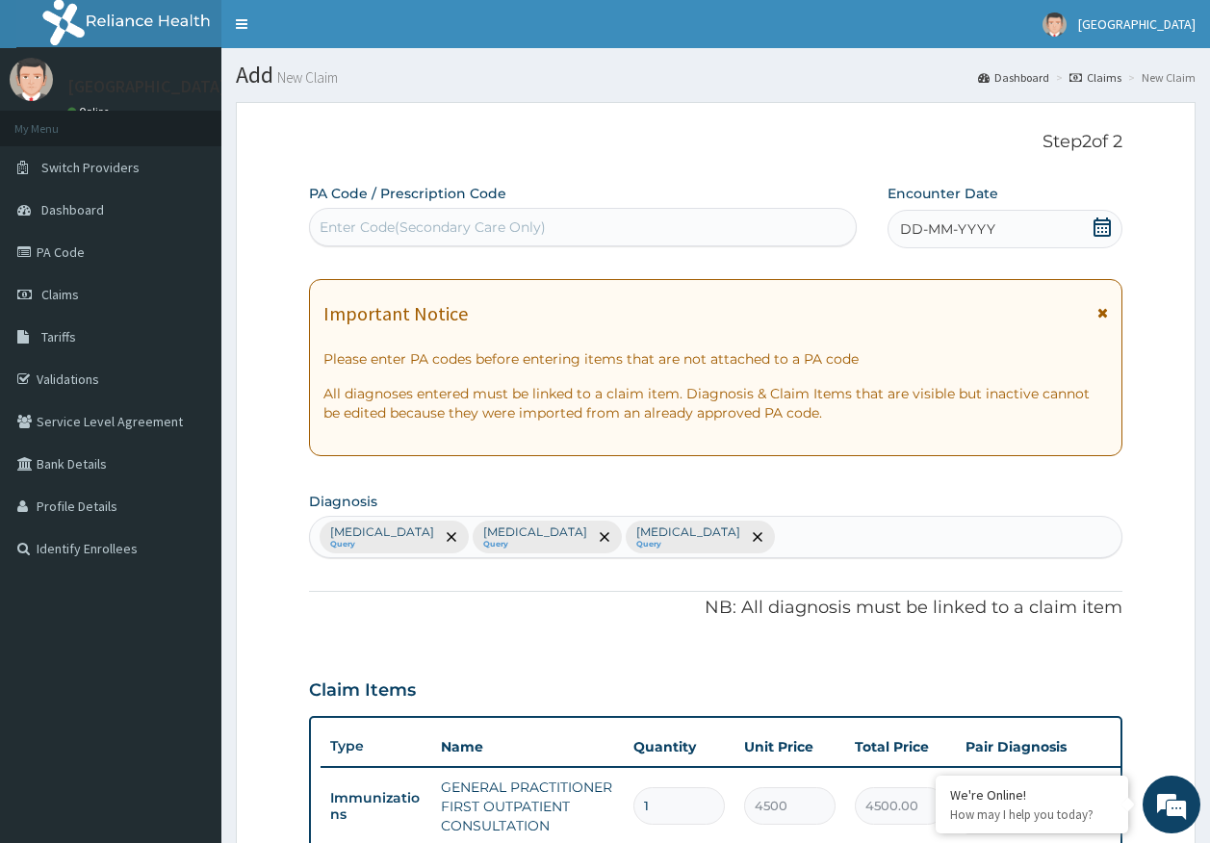
click at [969, 230] on span "DD-MM-YYYY" at bounding box center [947, 228] width 95 height 19
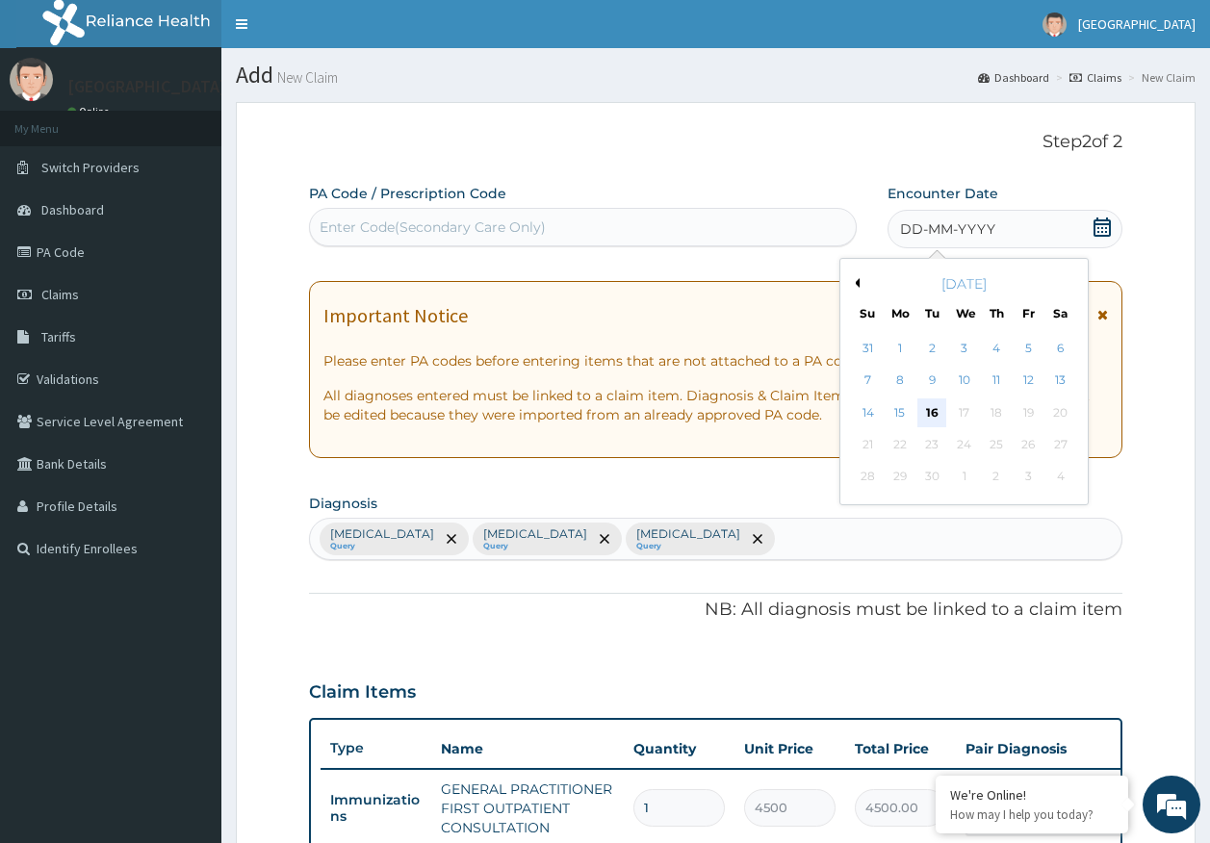
click at [930, 412] on div "16" at bounding box center [932, 412] width 29 height 29
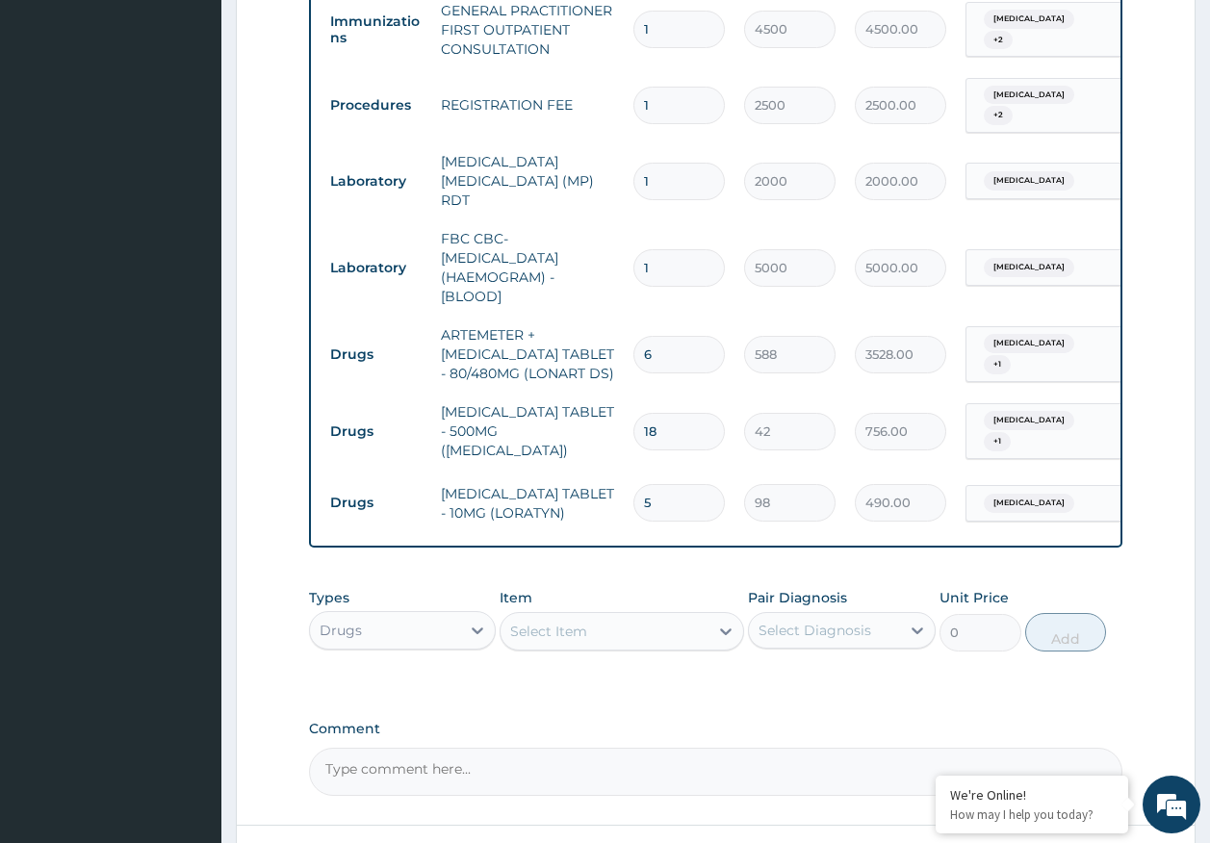
scroll to position [917, 0]
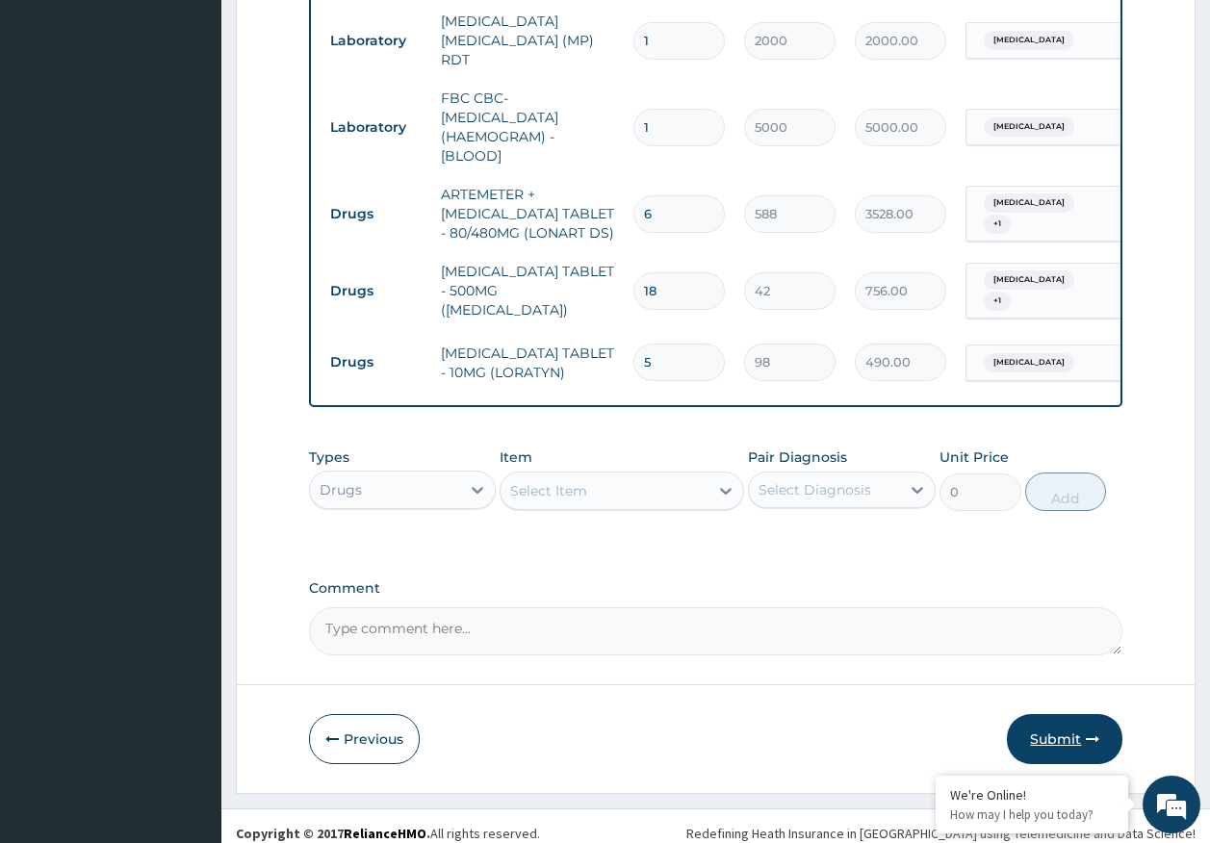
click at [1054, 727] on button "Submit" at bounding box center [1064, 739] width 115 height 50
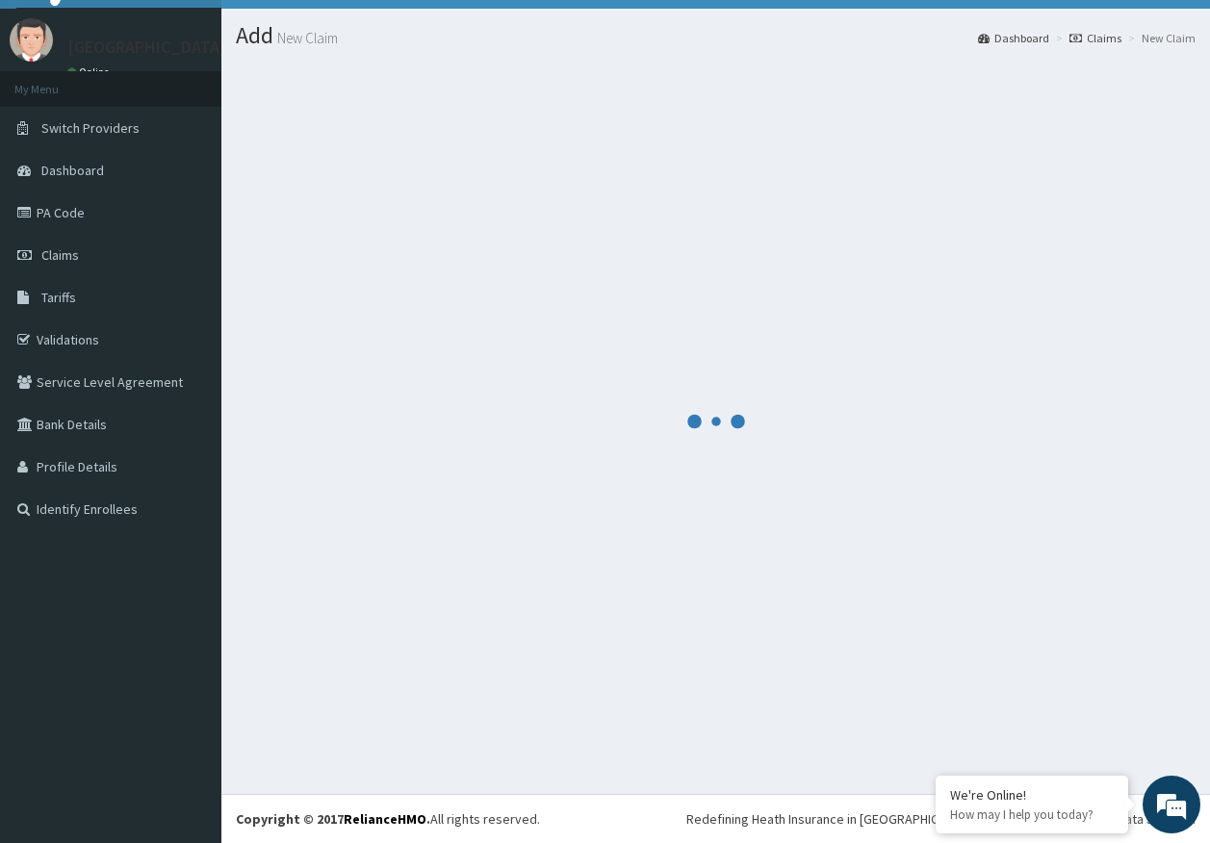
scroll to position [39, 0]
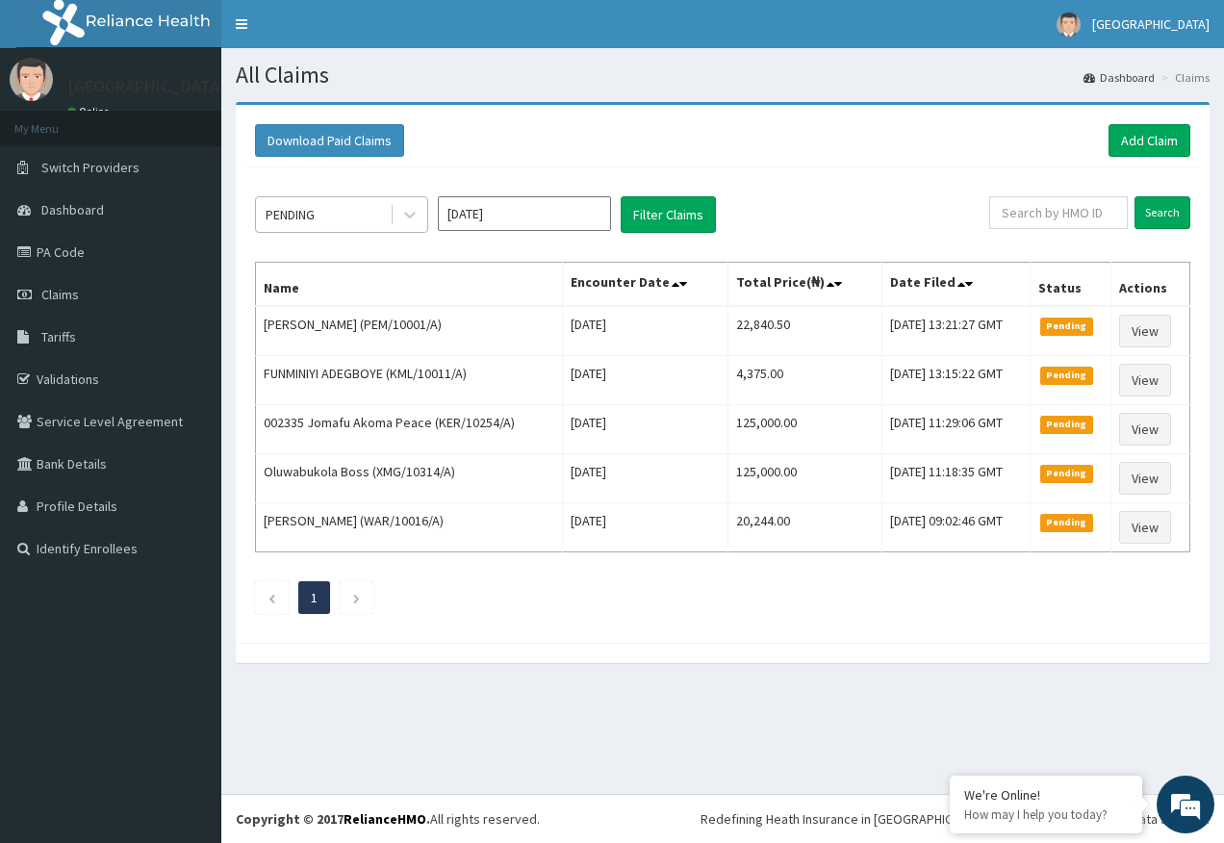
click at [276, 209] on div "PENDING" at bounding box center [290, 214] width 49 height 19
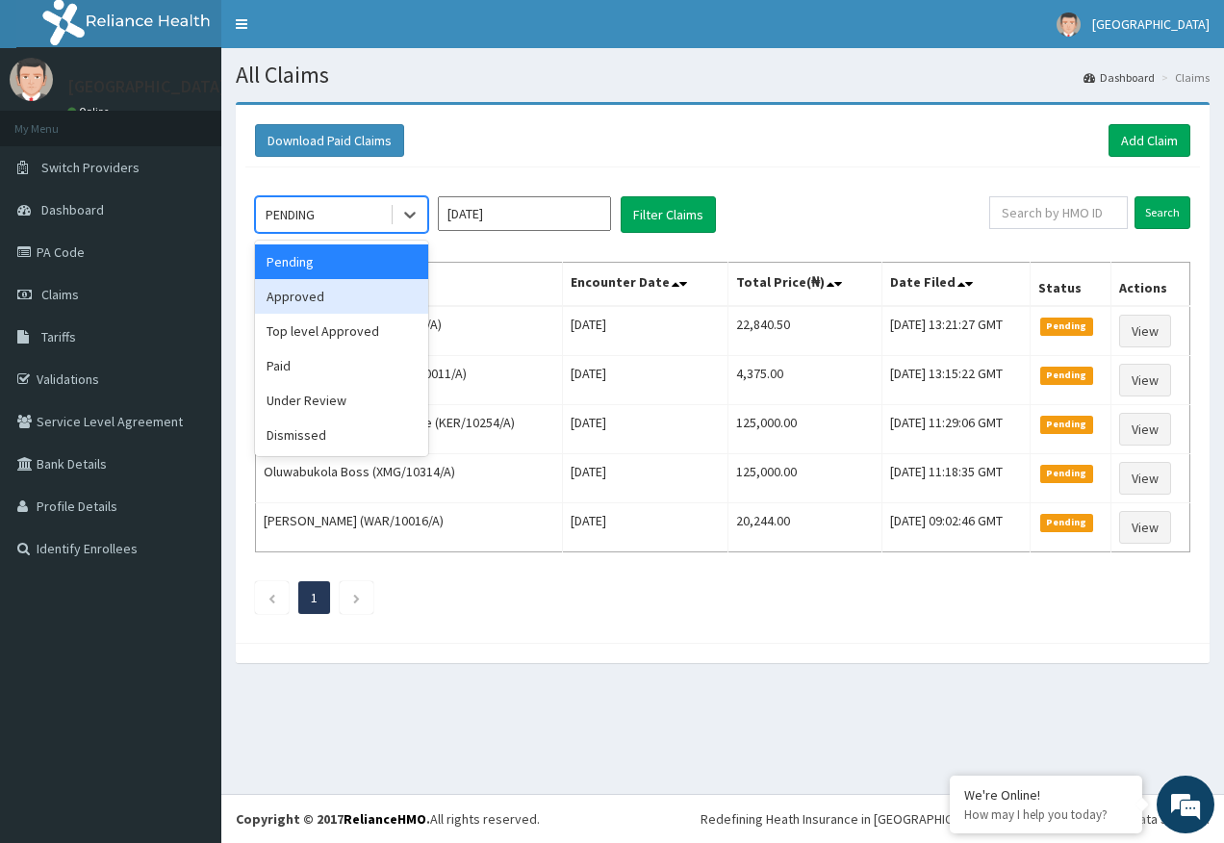
click at [304, 300] on div "Approved" at bounding box center [341, 296] width 173 height 35
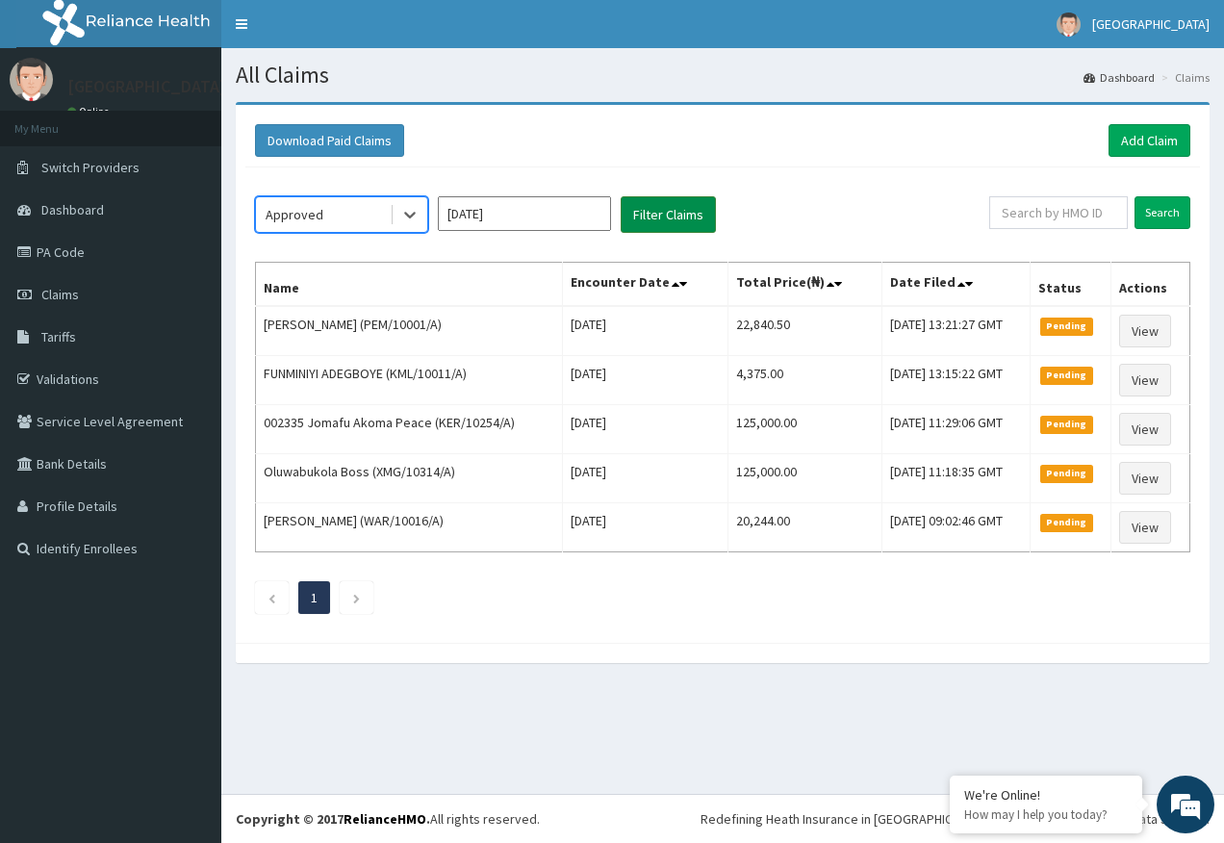
click at [664, 215] on button "Filter Claims" at bounding box center [668, 214] width 95 height 37
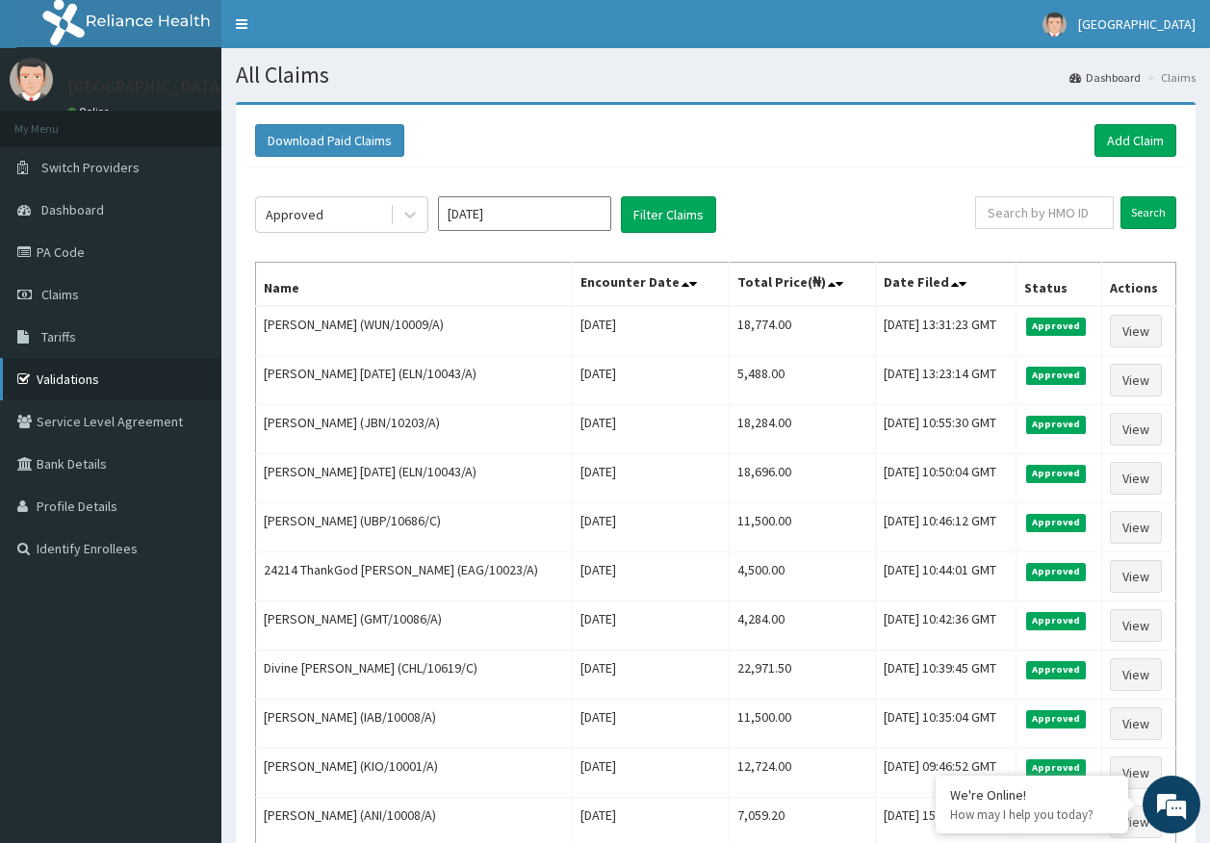
click at [87, 380] on link "Validations" at bounding box center [110, 379] width 221 height 42
